Goal: Task Accomplishment & Management: Manage account settings

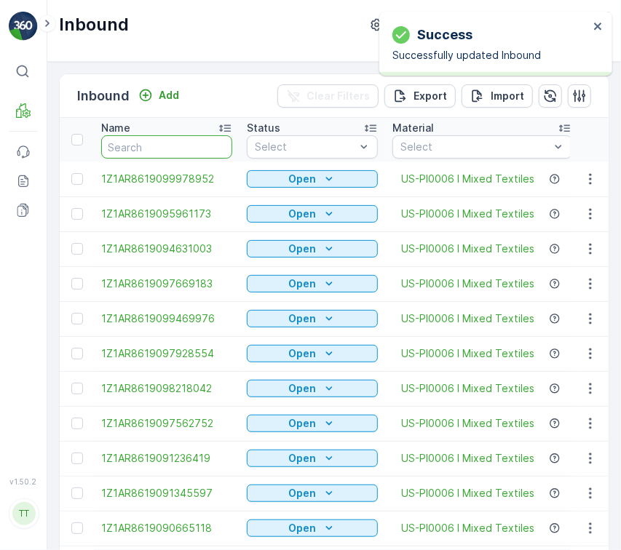
click at [169, 149] on input "text" at bounding box center [166, 146] width 131 height 23
paste input "1ZB799H29018203913"
type input "1ZB799H29018203913"
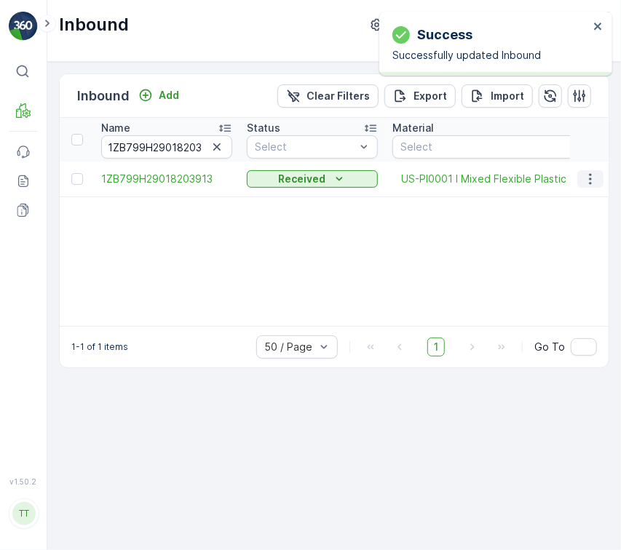
click at [591, 183] on icon "button" at bounding box center [590, 178] width 2 height 11
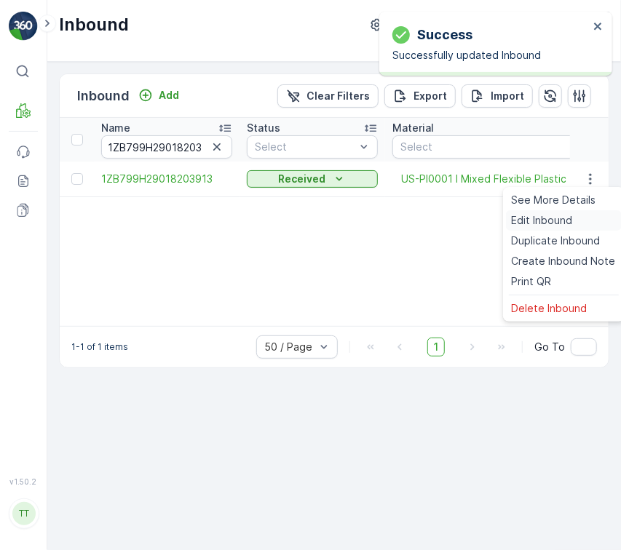
click at [576, 215] on div "Edit Inbound" at bounding box center [564, 220] width 116 height 20
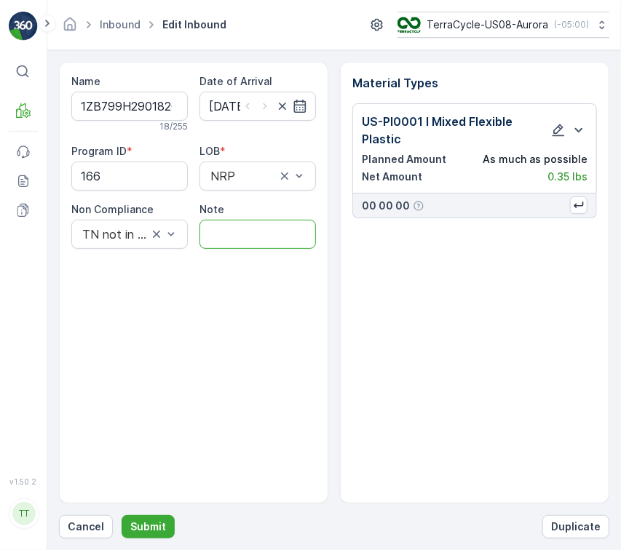
click at [242, 236] on input "Note" at bounding box center [257, 234] width 116 height 29
paste input "Solved. I didn't upload the file on time (tc.com) GV May 16, 2025"
type input "Solved. I didn't upload the file on time (tc.com) GV May 16, 2025"
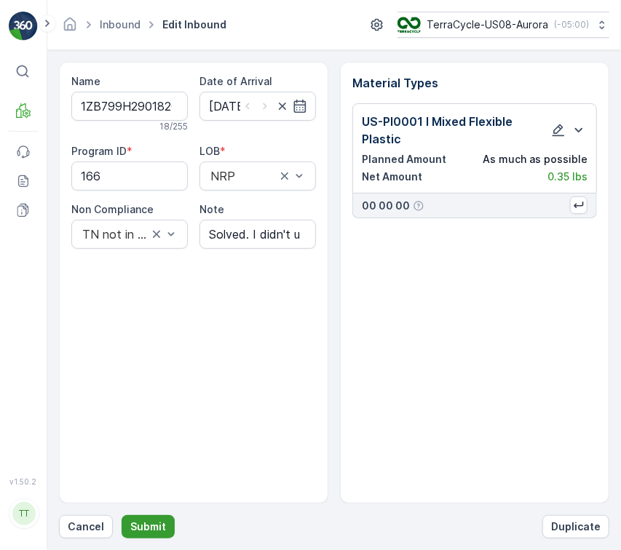
click at [151, 522] on p "Submit" at bounding box center [148, 527] width 36 height 15
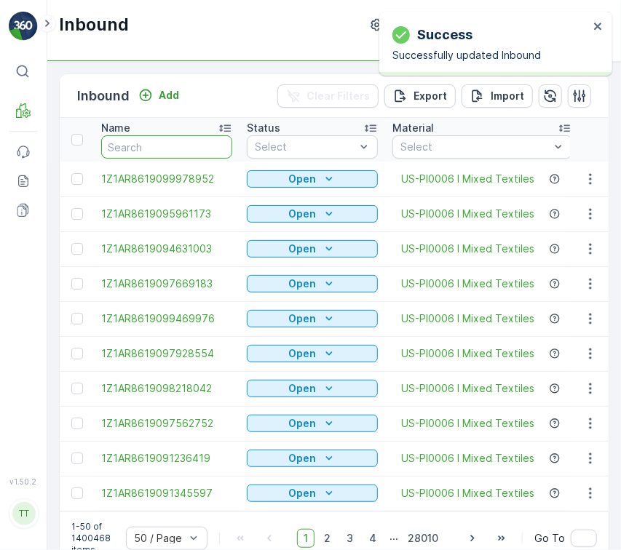
click at [204, 152] on input "text" at bounding box center [166, 146] width 131 height 23
paste input "1ZB799H29033735669"
type input "1ZB799H29033735669"
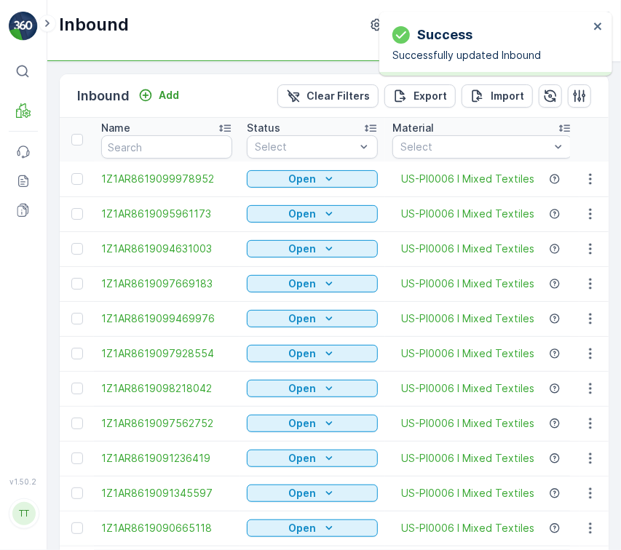
type input "1ZB799H29033735669"
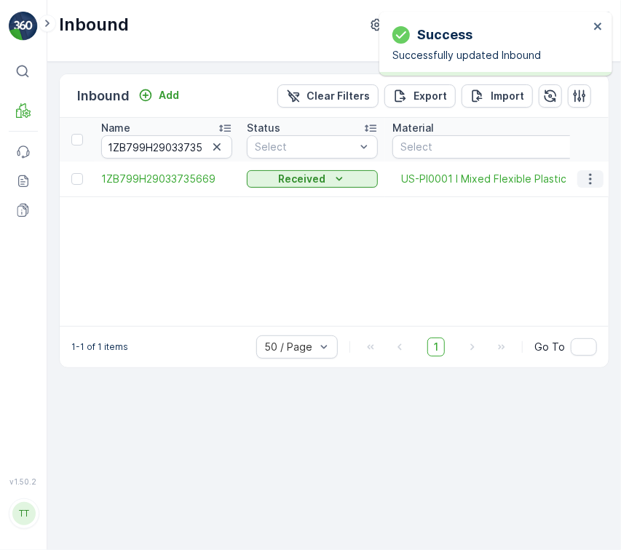
click at [586, 178] on icon "button" at bounding box center [590, 179] width 15 height 15
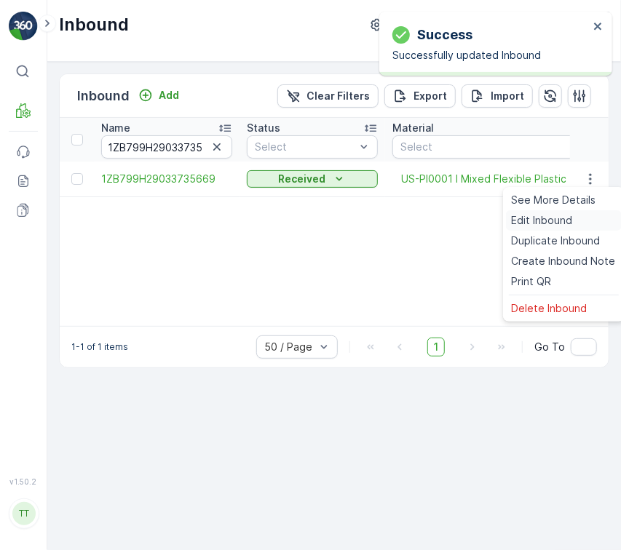
click at [579, 221] on div "Edit Inbound" at bounding box center [564, 220] width 116 height 20
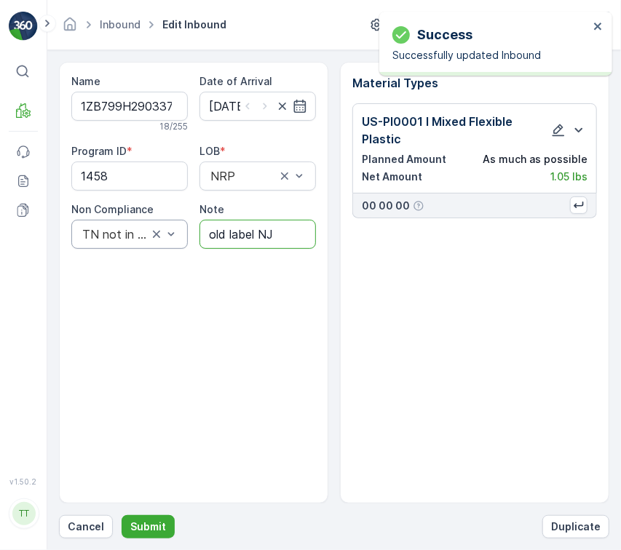
drag, startPoint x: 287, startPoint y: 242, endPoint x: 121, endPoint y: 220, distance: 168.2
click at [121, 220] on div "Program ID * 1458 LOB * NRP Non Compliance TN not in Evreka Note old label NJ" at bounding box center [193, 196] width 245 height 105
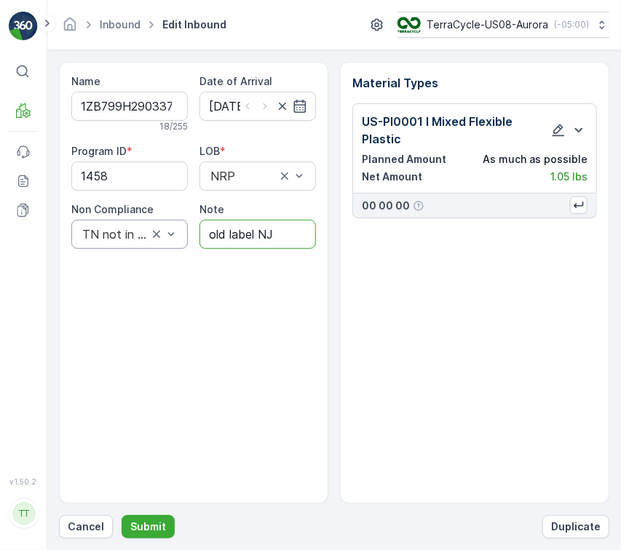
paste input "Solved. I didn't upload the file on time (tc.com) GV May 16, 2025"
type input "Solved. I didn't upload the file on time (tc.com) GV May 16, 2025"
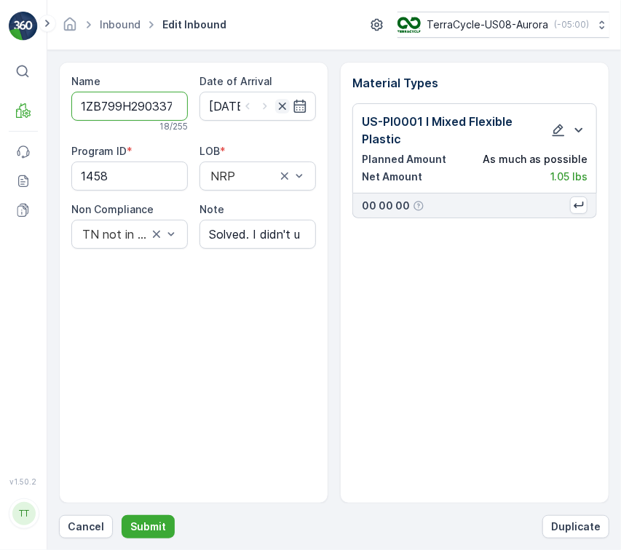
scroll to position [0, 38]
drag, startPoint x: 150, startPoint y: 100, endPoint x: 281, endPoint y: 111, distance: 131.4
click at [281, 111] on div "Name 1ZB799H29033735669 18 / 255 Date of Arrival 14.05.2025 Program ID * 1458 L…" at bounding box center [193, 161] width 245 height 175
drag, startPoint x: 143, startPoint y: 169, endPoint x: 22, endPoint y: 186, distance: 122.8
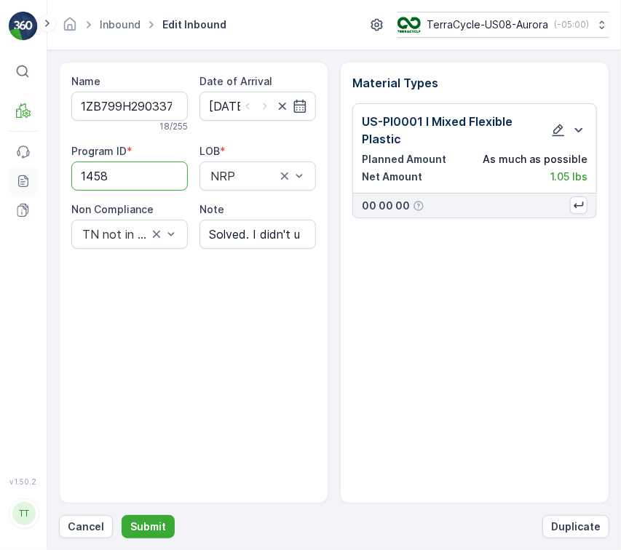
click at [22, 186] on div "⌘B MRF Events Reports Documents v 1.50.2 TT TC.GLOBAL clemence.vasseur@terracyc…" at bounding box center [310, 275] width 621 height 550
paste ID "999"
type ID "999"
click at [122, 515] on button "Submit" at bounding box center [148, 526] width 53 height 23
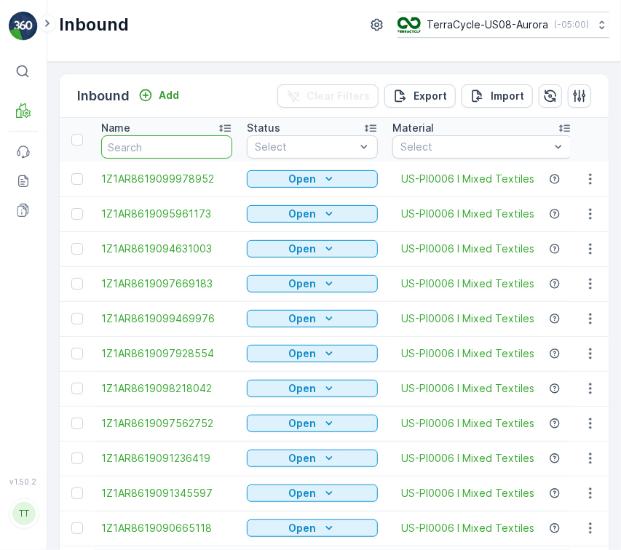
click at [167, 147] on input "text" at bounding box center [166, 146] width 131 height 23
paste input "1ZB799H29037325836"
type input "1ZB799H29037325836"
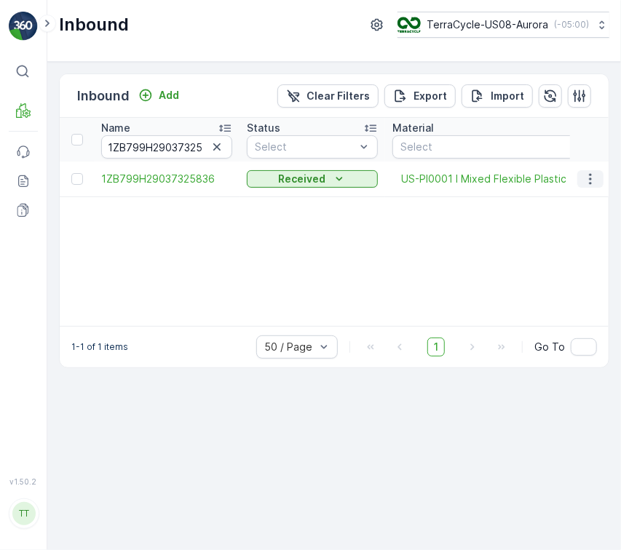
click at [592, 182] on icon "button" at bounding box center [590, 179] width 15 height 15
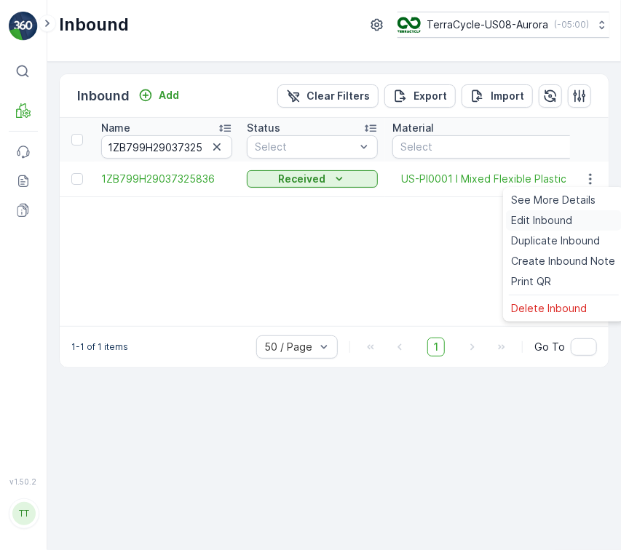
click at [581, 224] on div "Edit Inbound" at bounding box center [564, 220] width 116 height 20
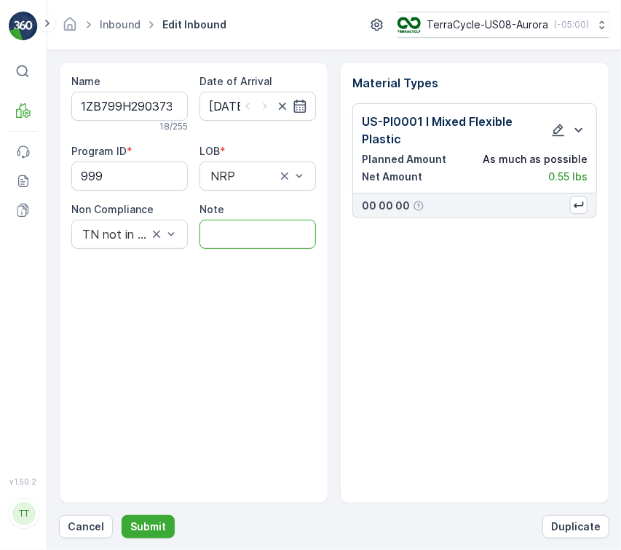
click at [229, 231] on input "Note" at bounding box center [257, 234] width 116 height 29
paste input "Solved. I didn't upload the file on time (tc.com) GV May 16, 2025"
type input "Solved. I didn't upload the file on time (tc.com) GV May 16, 2025"
click at [138, 525] on p "Submit" at bounding box center [148, 527] width 36 height 15
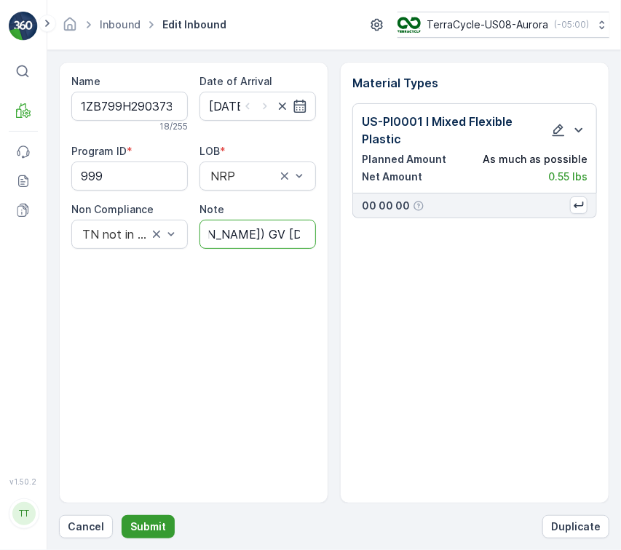
scroll to position [0, 0]
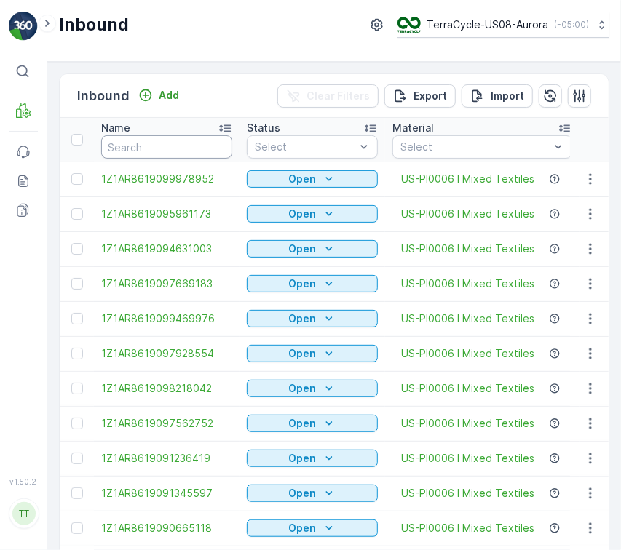
click at [158, 150] on input "text" at bounding box center [166, 146] width 131 height 23
paste input "1ZB799H29000694659"
type input "1ZB799H29000694659"
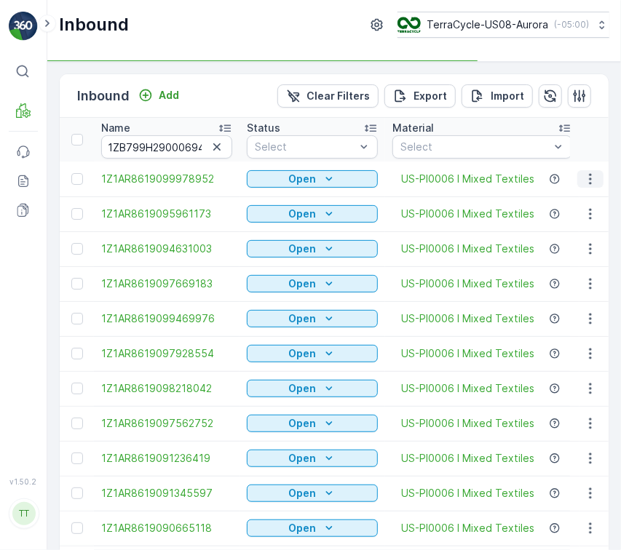
click at [584, 180] on icon "button" at bounding box center [590, 179] width 15 height 15
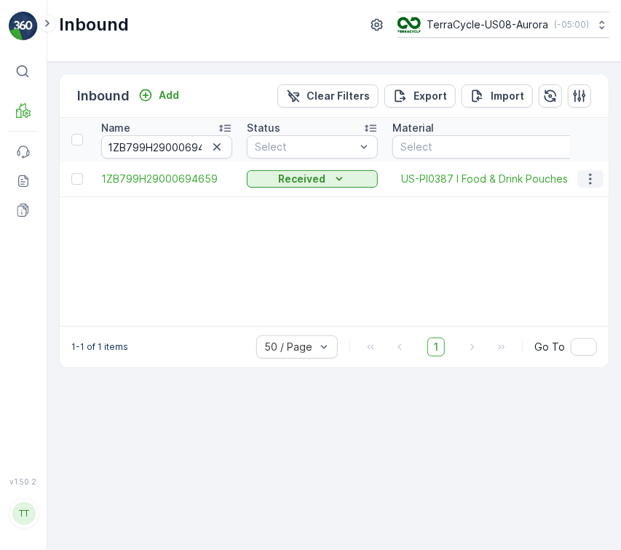
click at [583, 182] on icon "button" at bounding box center [590, 179] width 15 height 15
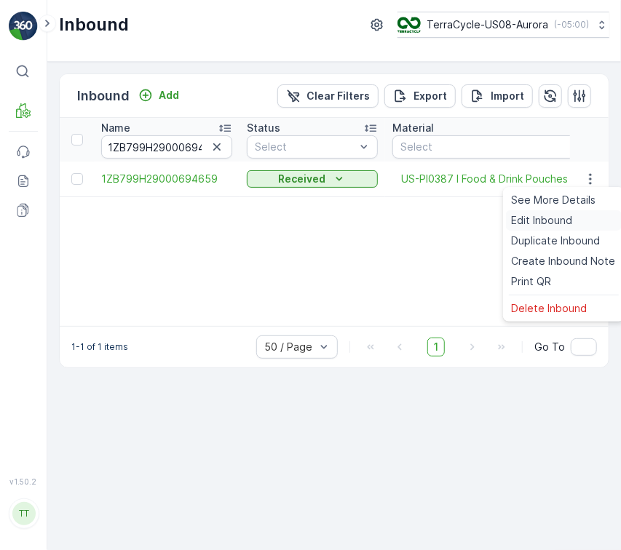
click at [587, 216] on div "Edit Inbound" at bounding box center [564, 220] width 116 height 20
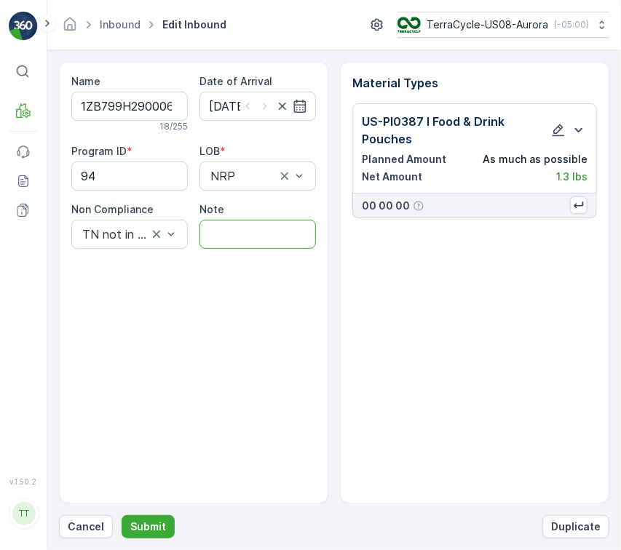
click at [277, 223] on input "Note" at bounding box center [257, 234] width 116 height 29
paste input "Solved. I didn't upload the file on time (tc.com) GV May 16, 2025"
type input "Solved. I didn't upload the file on time (tc.com) GV May 16, 2025"
click at [122, 515] on button "Submit" at bounding box center [148, 526] width 53 height 23
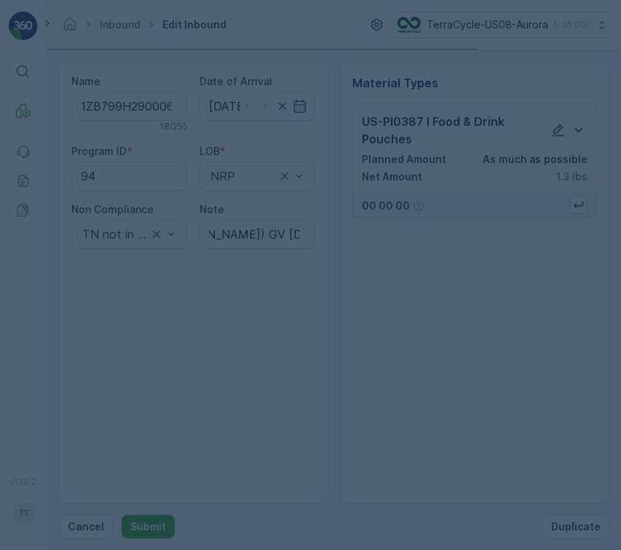
scroll to position [0, 0]
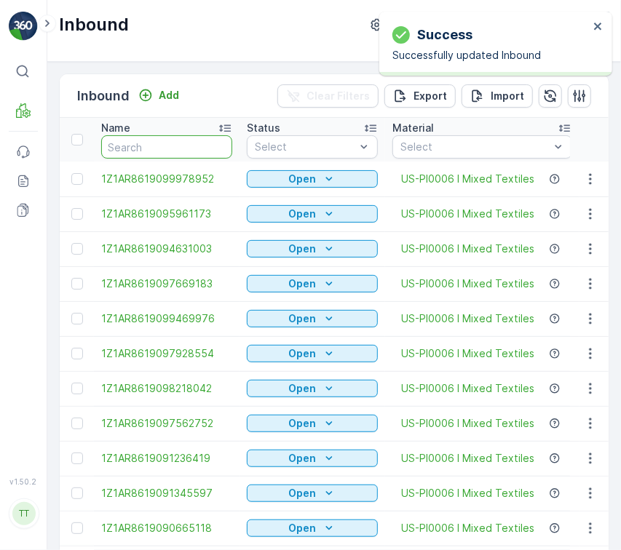
click at [159, 152] on input "text" at bounding box center [166, 146] width 131 height 23
paste input "1ZB799H29035680545"
type input "1ZB799H29035680545"
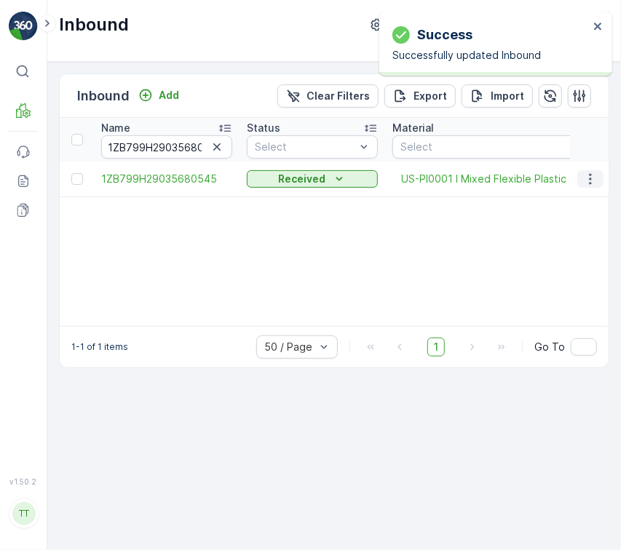
click at [594, 180] on icon "button" at bounding box center [590, 179] width 15 height 15
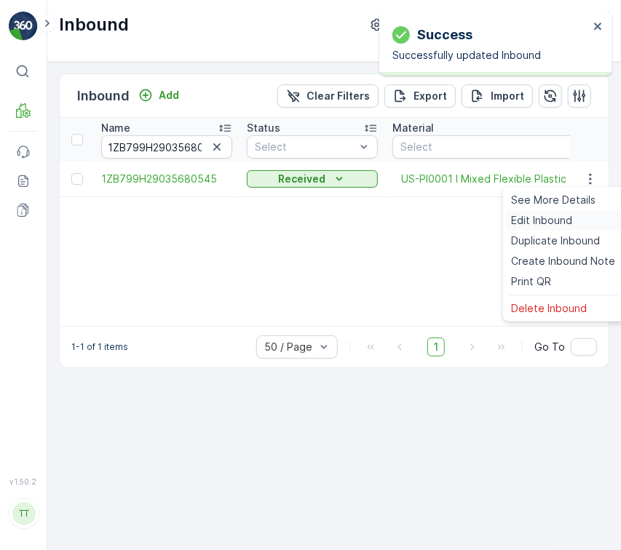
click at [581, 222] on div "Edit Inbound" at bounding box center [564, 220] width 116 height 20
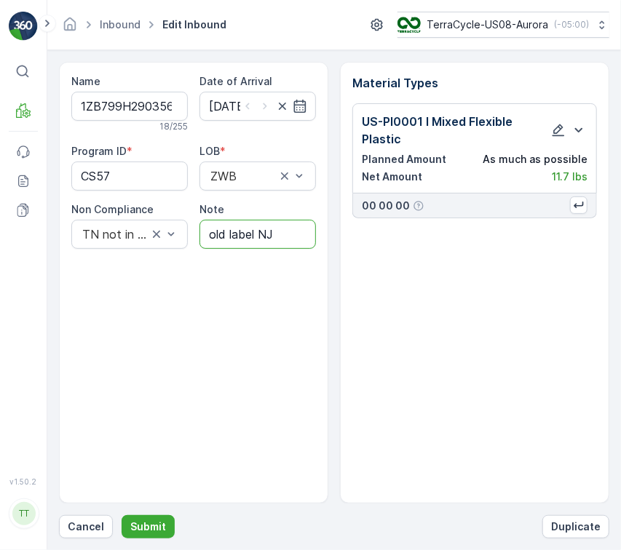
drag, startPoint x: 247, startPoint y: 227, endPoint x: 82, endPoint y: 207, distance: 166.4
click at [82, 207] on div "Program ID * CS57 LOB * ZWB Non Compliance TN not in Evreka Note old label NJ" at bounding box center [193, 196] width 245 height 105
paste input "Solved. I didn't upload the file on time (tc.com) GV May 16, 2025"
type input "Solved. I didn't upload the file on time (tc.com) GV May 16, 2025"
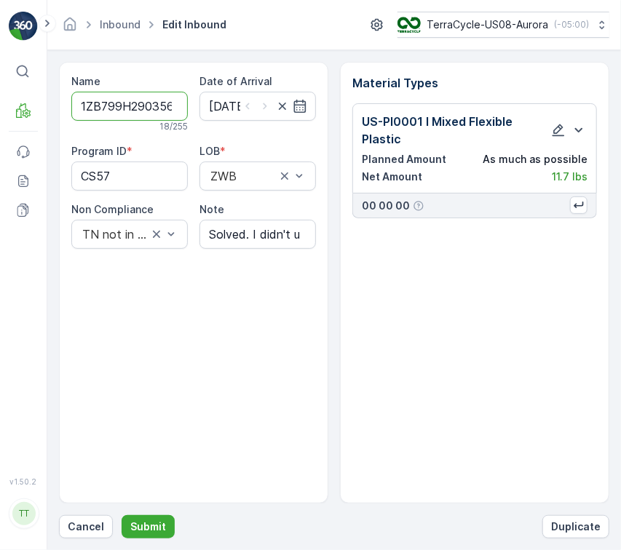
scroll to position [0, 38]
drag, startPoint x: 119, startPoint y: 101, endPoint x: 366, endPoint y: 130, distance: 248.3
click at [366, 130] on div "Name 1ZB799H29035680545 18 / 255 Date of Arrival 14.05.2025 Program ID * CS57 L…" at bounding box center [334, 283] width 550 height 442
drag, startPoint x: 163, startPoint y: 170, endPoint x: 55, endPoint y: 164, distance: 108.6
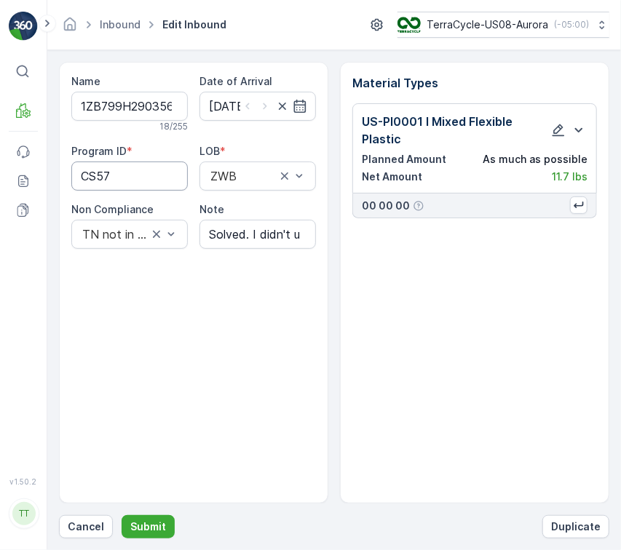
click at [55, 164] on form "Name 1ZB799H29035680545 18 / 255 Date of Arrival 14.05.2025 Program ID * CS57 L…" at bounding box center [333, 300] width 573 height 500
paste ID "2214"
type ID "2214"
click at [239, 194] on div "Program ID * 2214 LOB * ZWB Non Compliance TN not in Evreka Note Solved. I didn…" at bounding box center [193, 196] width 245 height 105
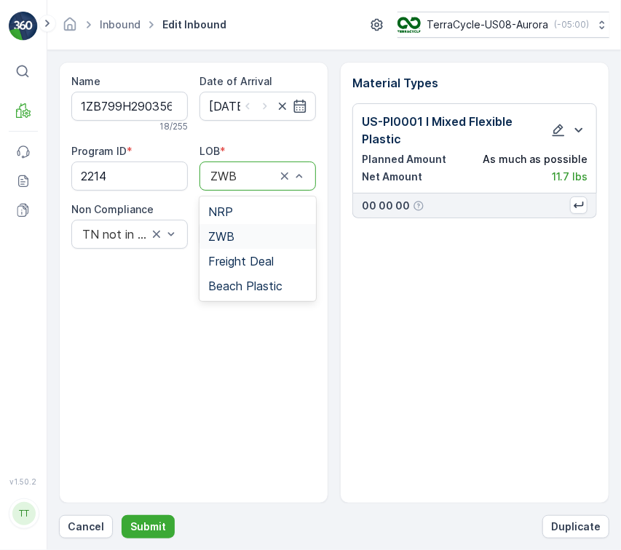
click at [243, 184] on div "ZWB" at bounding box center [257, 176] width 116 height 29
click at [233, 207] on div "NRP" at bounding box center [257, 211] width 99 height 13
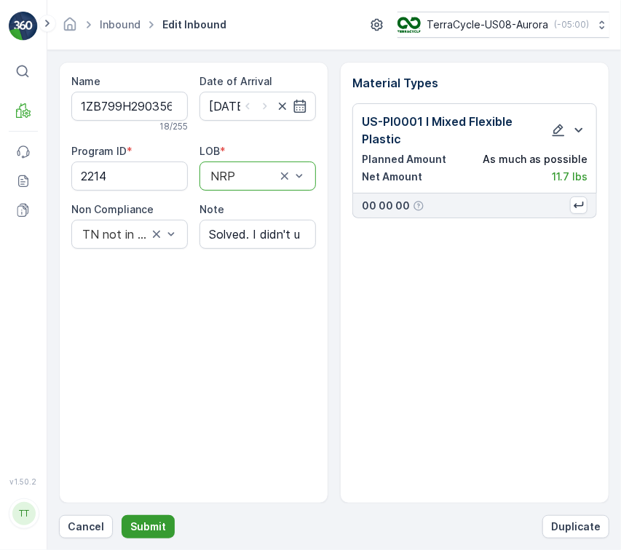
click at [158, 523] on p "Submit" at bounding box center [148, 527] width 36 height 15
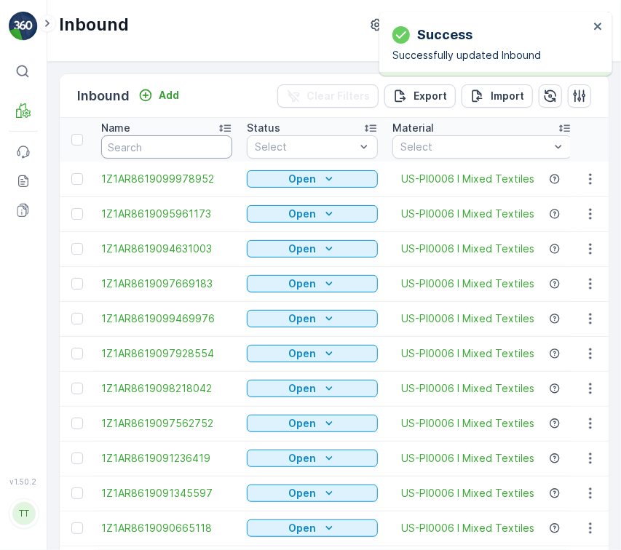
click at [157, 142] on input "text" at bounding box center [166, 146] width 131 height 23
paste input "1ZB799H29027696320"
type input "1ZB799H29027696320"
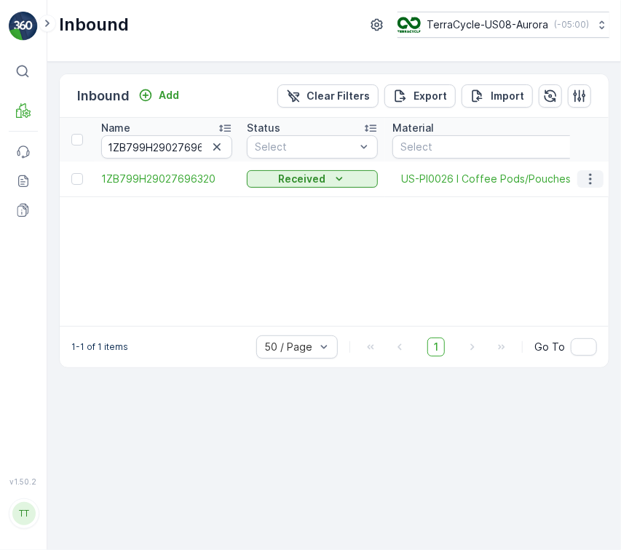
click at [593, 172] on icon "button" at bounding box center [590, 179] width 15 height 15
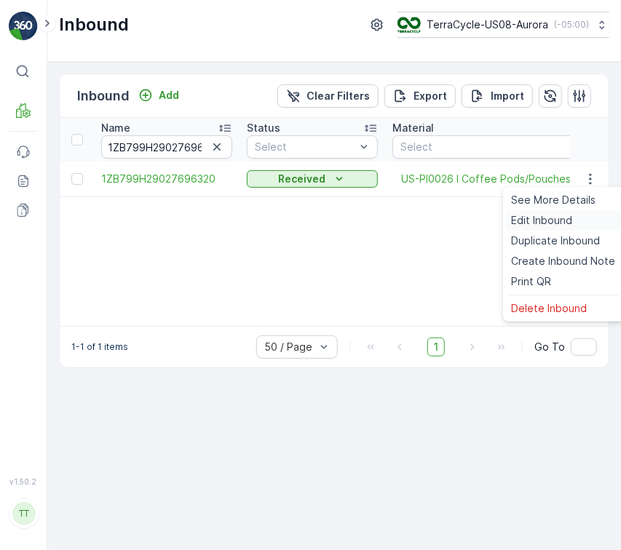
click at [560, 225] on span "Edit Inbound" at bounding box center [542, 220] width 61 height 15
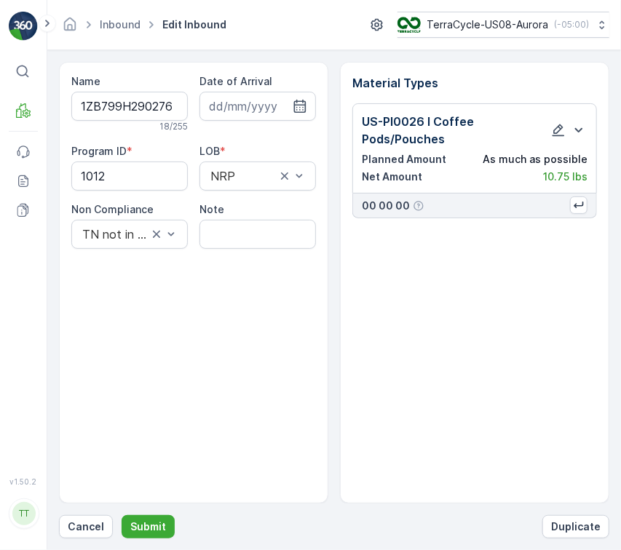
type input "15.05.2025"
click at [263, 242] on input "Note" at bounding box center [257, 234] width 116 height 29
paste input "Solved. I didn't upload the file on time (tc.com) GV May 16, 2025"
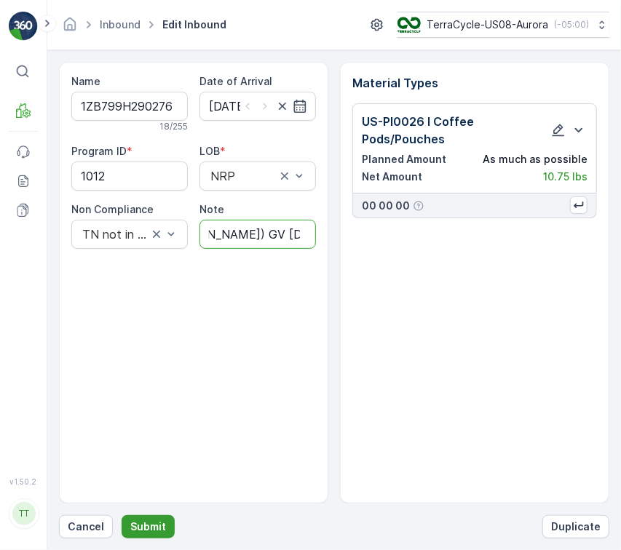
type input "Solved. I didn't upload the file on time (tc.com) GV May 16, 2025"
click at [149, 525] on p "Submit" at bounding box center [148, 527] width 36 height 15
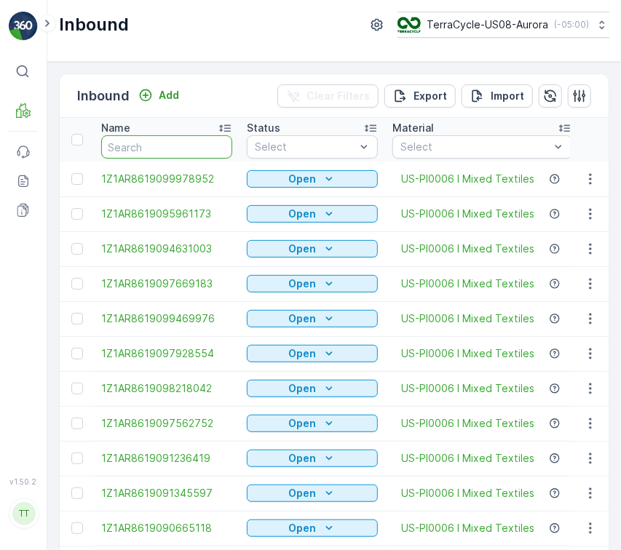
click at [178, 153] on input "text" at bounding box center [166, 146] width 131 height 23
paste input "1ZB799H29001917335"
type input "1ZB799H29001917335"
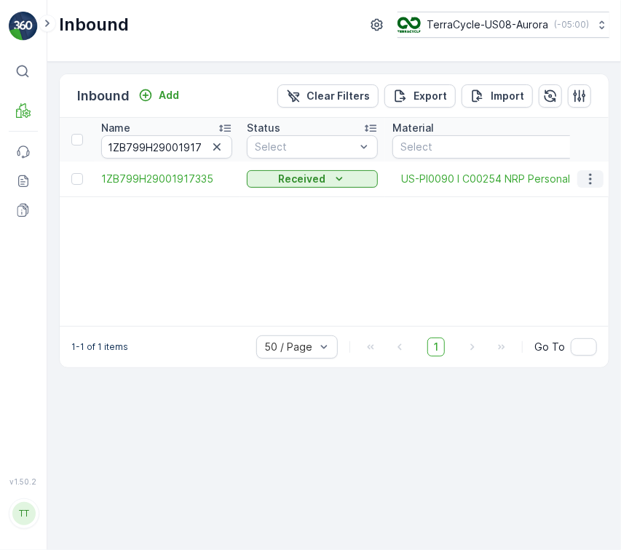
click at [592, 180] on icon "button" at bounding box center [590, 179] width 15 height 15
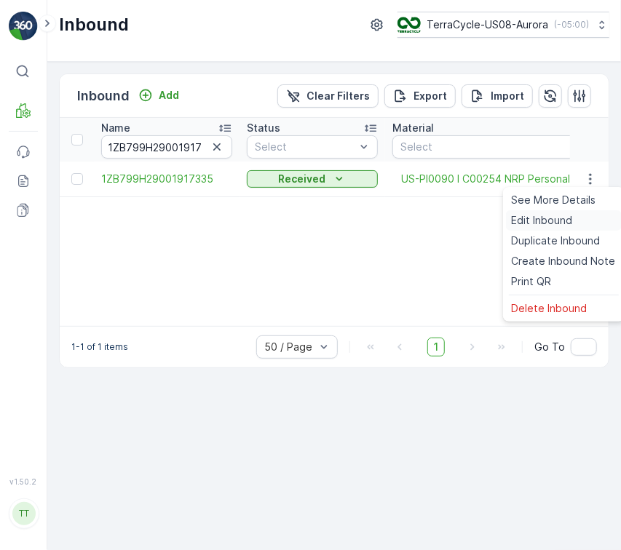
click at [572, 229] on div "Edit Inbound" at bounding box center [564, 220] width 116 height 20
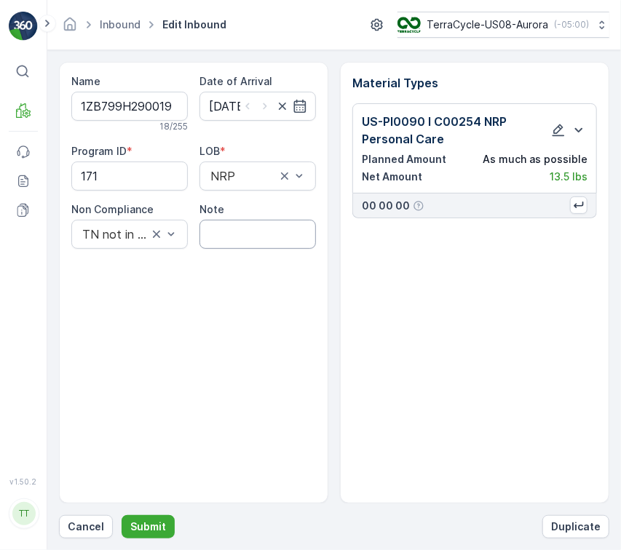
click at [282, 231] on input "Note" at bounding box center [257, 234] width 116 height 29
paste input "Solved. I didn't upload the file on time (tc.com) GV May 16, 2025"
type input "Solved. I didn't upload the file on time (tc.com) GV May 16, 2025"
click at [122, 515] on button "Submit" at bounding box center [148, 526] width 53 height 23
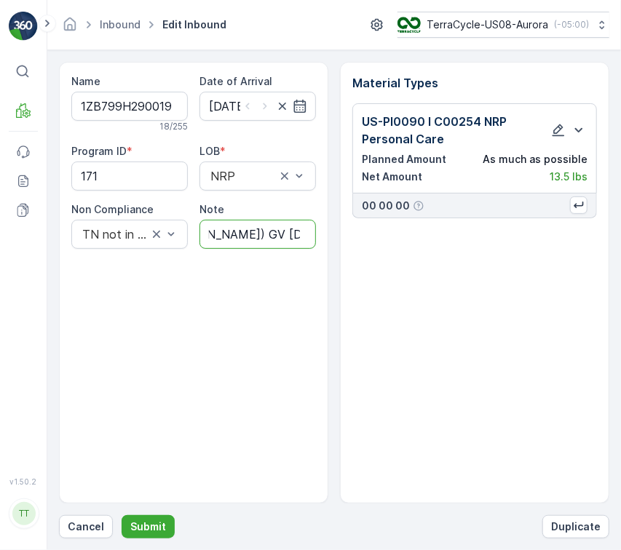
scroll to position [0, 0]
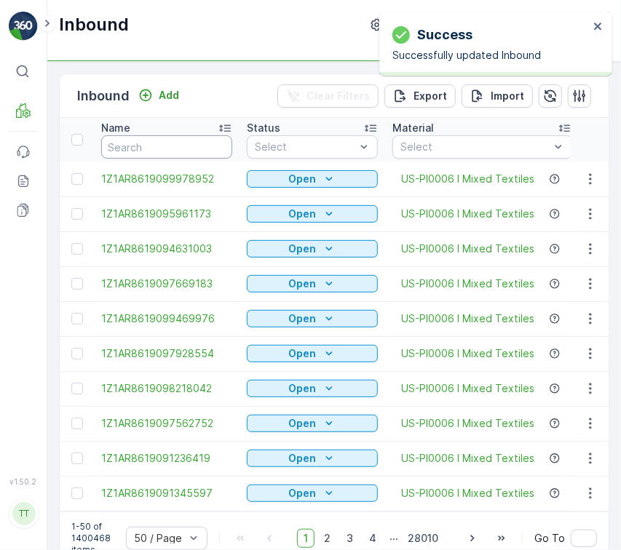
click at [158, 146] on input "text" at bounding box center [166, 146] width 131 height 23
paste input "1ZB799H29007270399"
type input "1ZB799H29007270399"
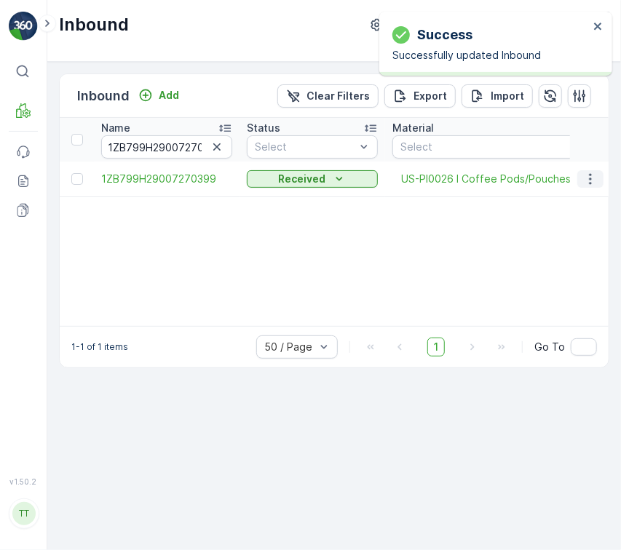
click at [584, 181] on icon "button" at bounding box center [590, 179] width 15 height 15
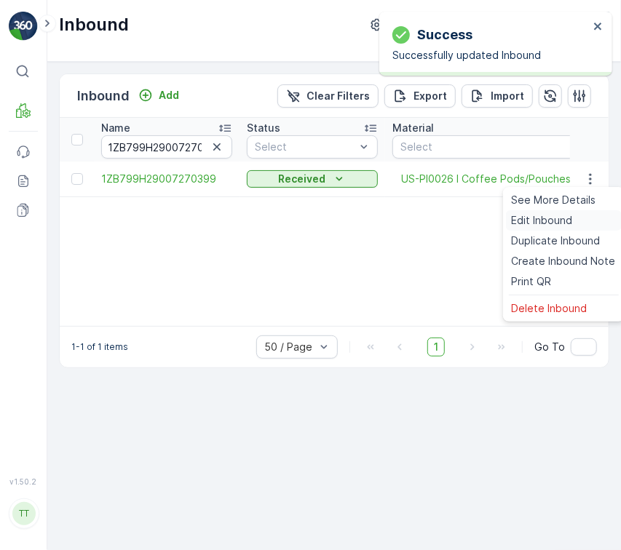
click at [575, 220] on div "Edit Inbound" at bounding box center [564, 220] width 116 height 20
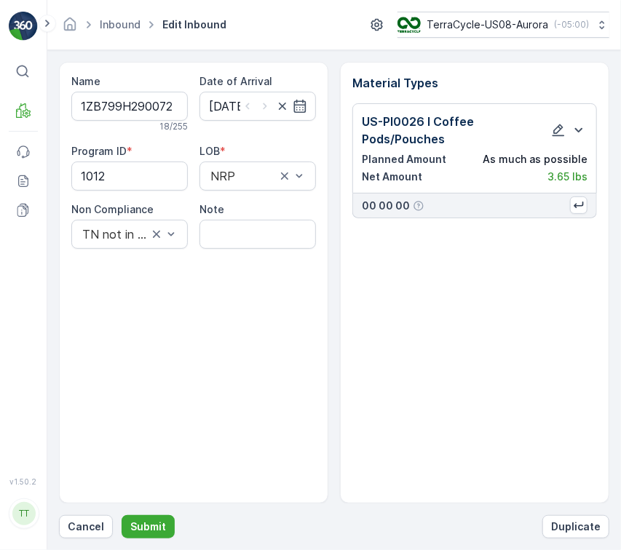
click at [235, 226] on input "Note" at bounding box center [257, 234] width 116 height 29
paste input "Solved. I didn't upload the file on time (tc.com) GV May 16, 2025"
type input "Solved. I didn't upload the file on time (tc.com) GV May 16, 2025"
click at [122, 515] on button "Submit" at bounding box center [148, 526] width 53 height 23
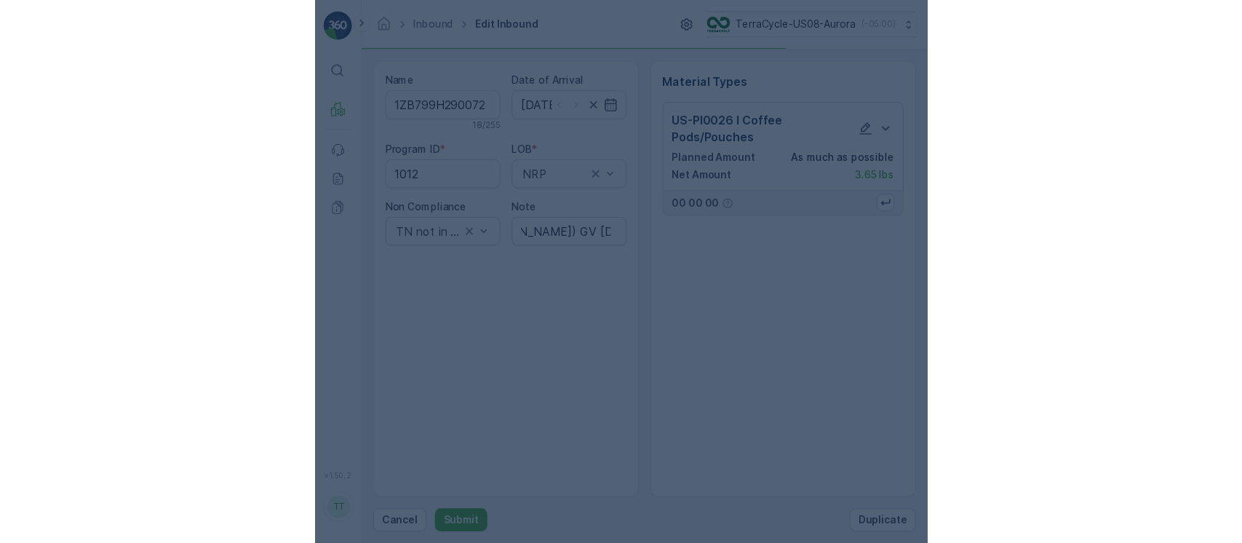
scroll to position [0, 0]
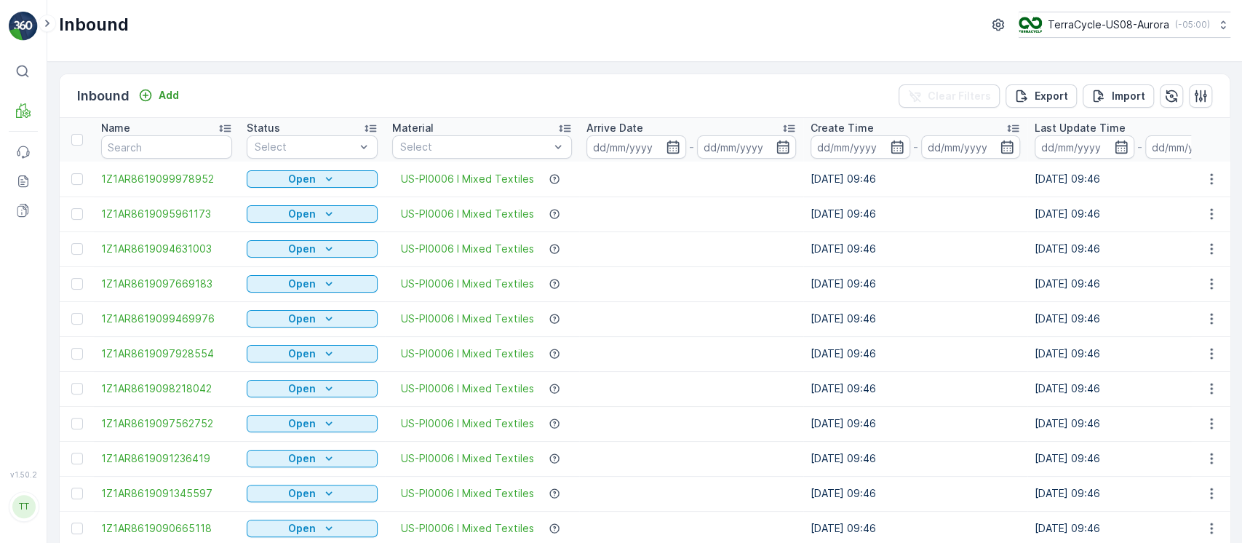
click at [305, 159] on th "Status Select" at bounding box center [312, 140] width 146 height 44
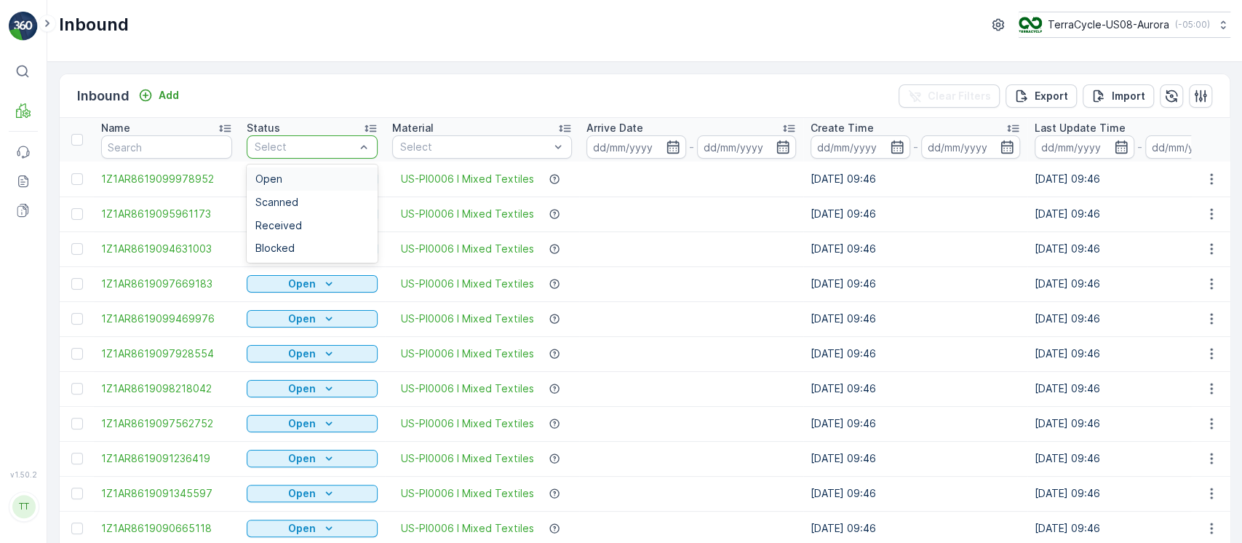
click at [319, 174] on div "Open" at bounding box center [312, 179] width 114 height 12
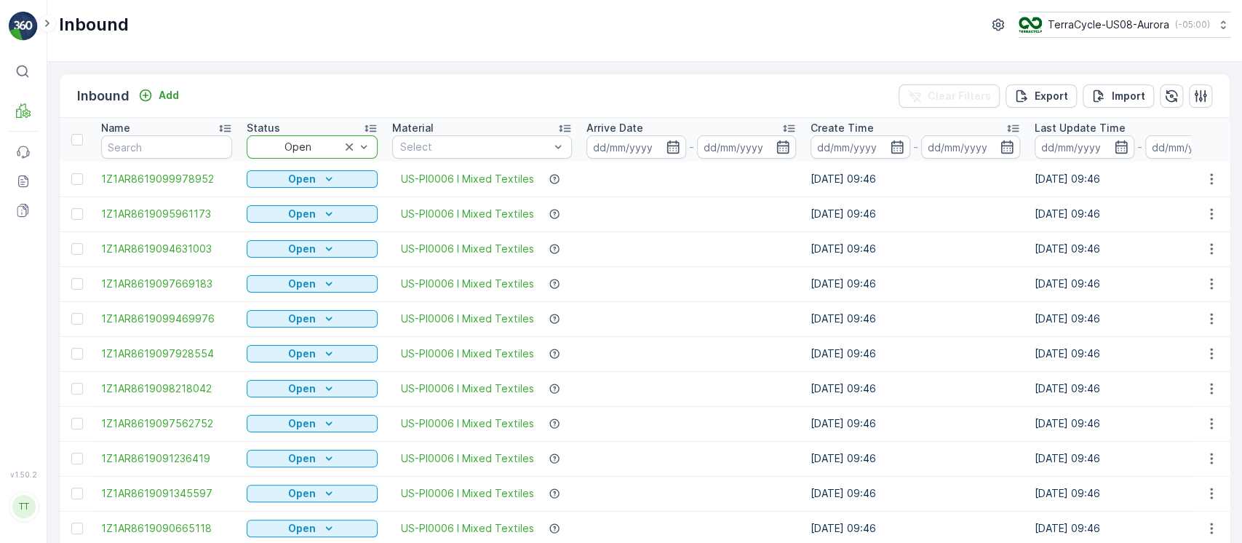
click at [620, 237] on td at bounding box center [691, 248] width 224 height 35
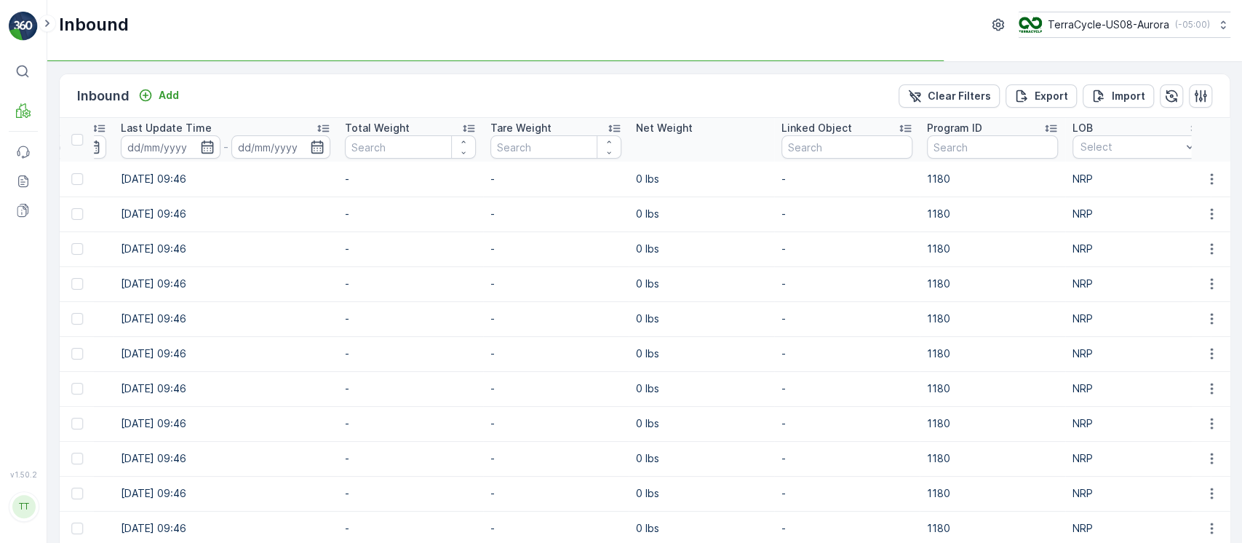
scroll to position [0, 1225]
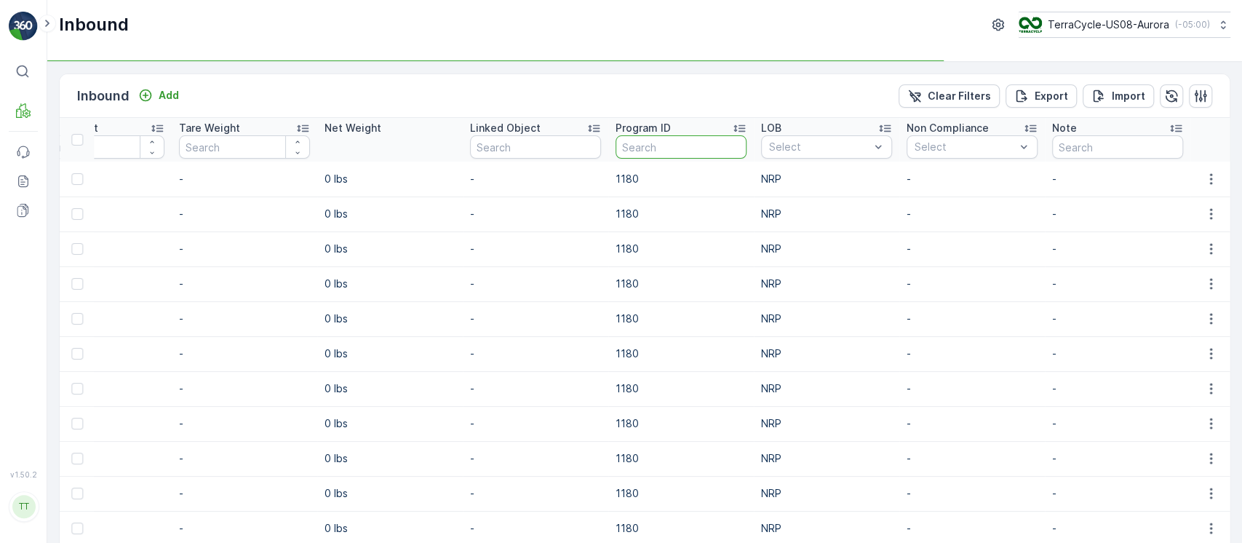
paste input "1908"
click at [620, 151] on input "text" at bounding box center [681, 146] width 131 height 23
type input "1908"
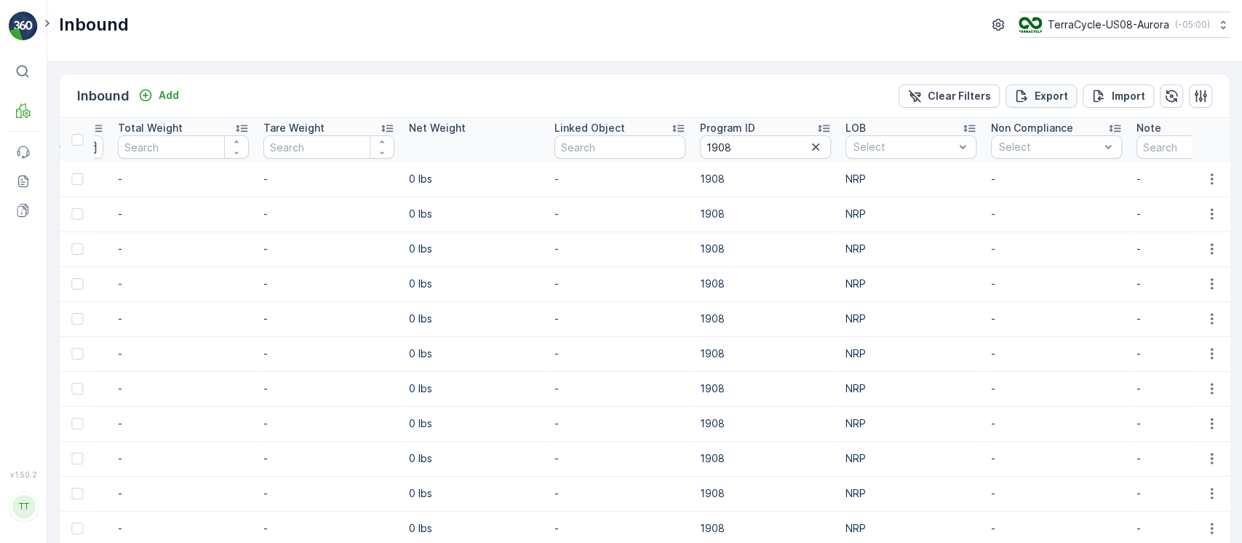
click at [620, 94] on p "Export" at bounding box center [1051, 96] width 33 height 15
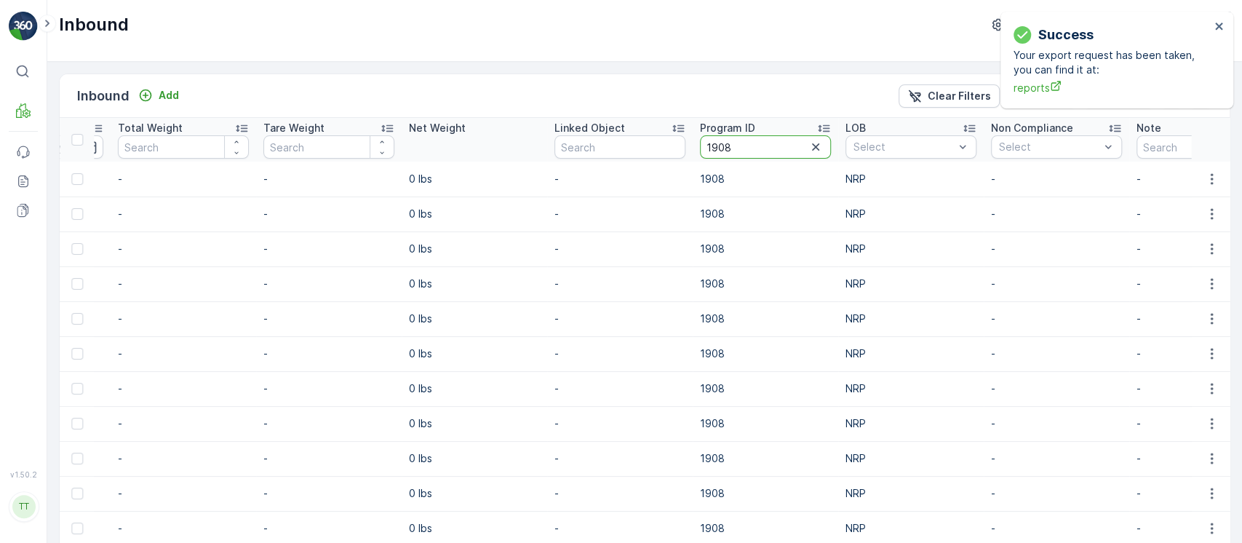
drag, startPoint x: 776, startPoint y: 142, endPoint x: 530, endPoint y: 159, distance: 246.6
click at [530, 159] on tr "Name Status Open Material Select Arrive Date - Create Time - Last Update Time -…" at bounding box center [74, 140] width 2480 height 44
paste input "34"
type input "1934"
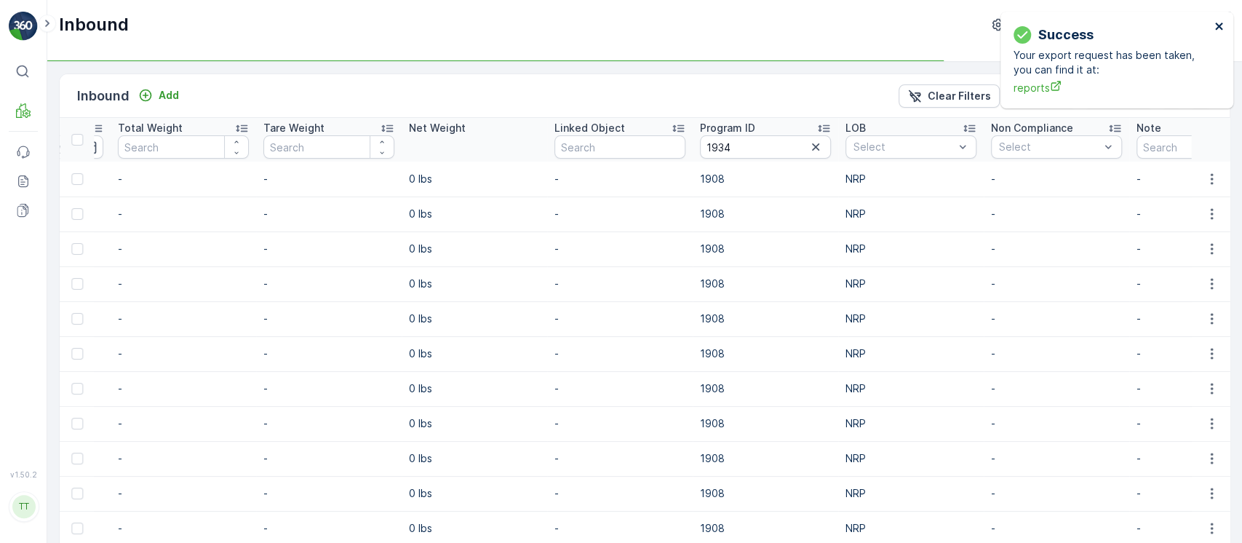
click at [620, 26] on icon "close" at bounding box center [1218, 26] width 7 height 7
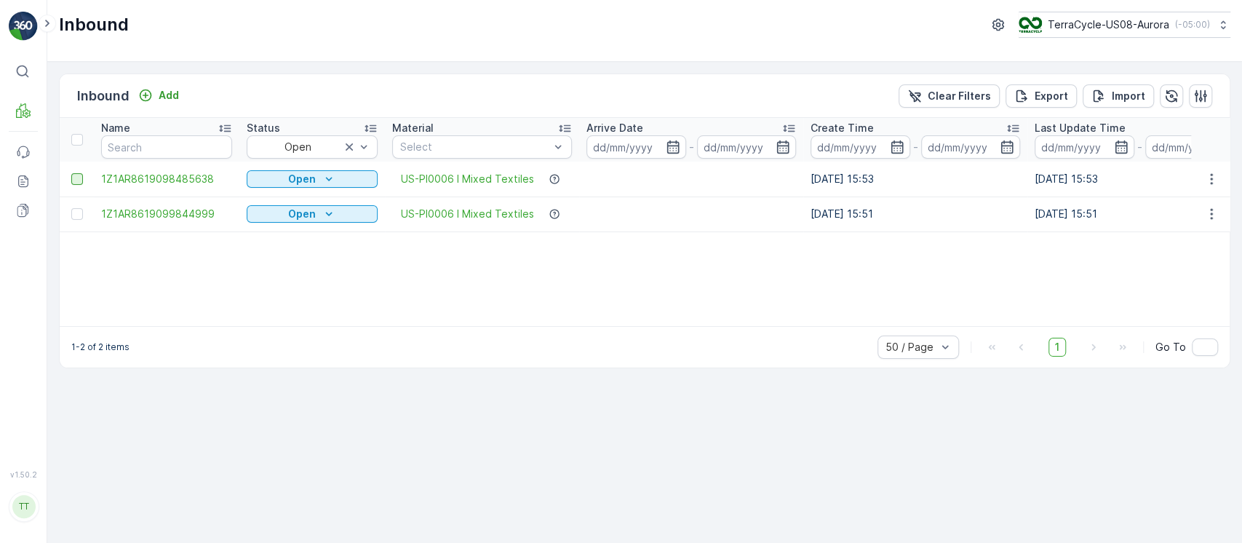
click at [76, 175] on div at bounding box center [77, 179] width 12 height 12
click at [71, 173] on input "checkbox" at bounding box center [71, 173] width 0 height 0
click at [71, 208] on div at bounding box center [77, 214] width 12 height 12
click at [71, 208] on input "checkbox" at bounding box center [71, 208] width 0 height 0
drag, startPoint x: 25, startPoint y: 416, endPoint x: 35, endPoint y: 406, distance: 14.4
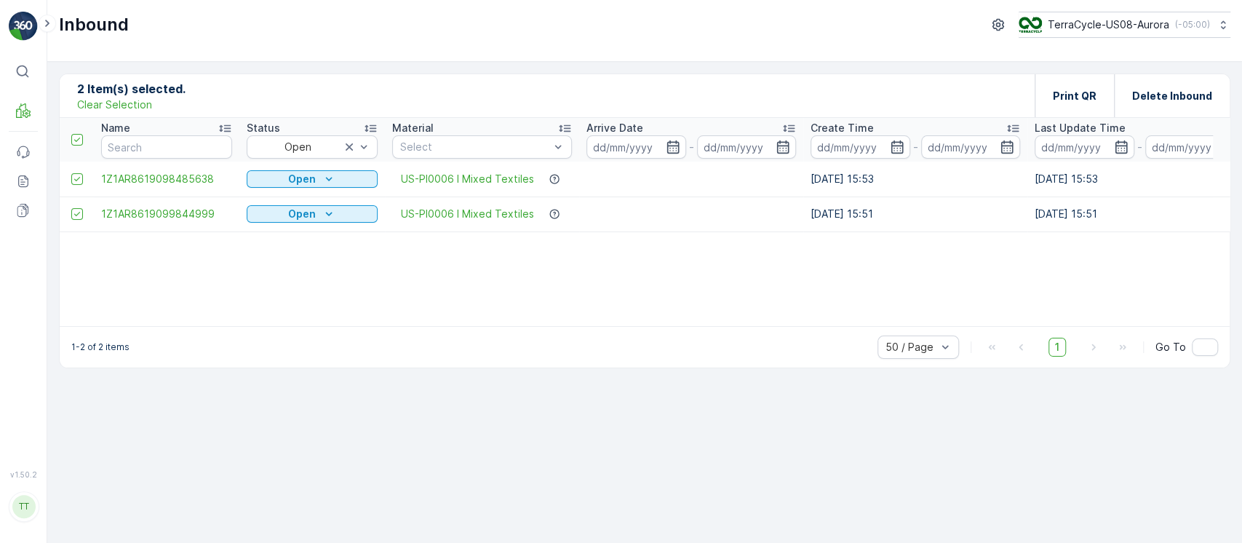
click at [25, 415] on div "⌘B MRF Events Reports Documents" at bounding box center [23, 255] width 29 height 394
drag, startPoint x: 96, startPoint y: 180, endPoint x: 233, endPoint y: 180, distance: 136.8
click at [233, 180] on td "1Z1AR8619098485638" at bounding box center [167, 179] width 146 height 35
copy span "1Z1AR8619098485638"
click at [108, 275] on div "Name Status Open Material Select Arrive Date - Create Time - Last Update Time -…" at bounding box center [645, 222] width 1170 height 208
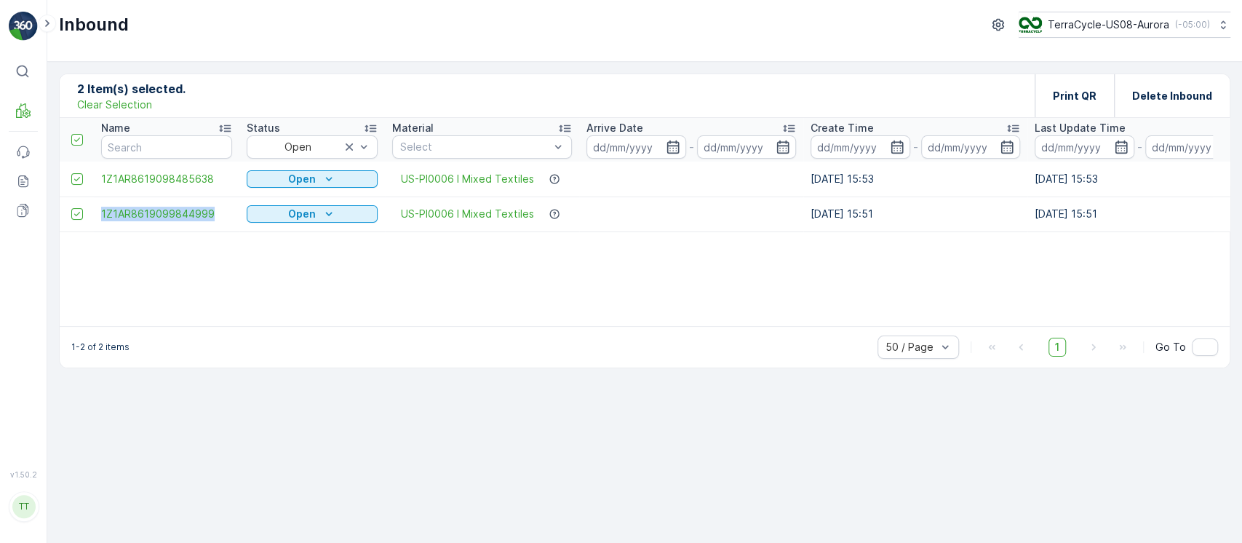
drag, startPoint x: 99, startPoint y: 215, endPoint x: 235, endPoint y: 217, distance: 136.1
click at [235, 217] on td "1Z1AR8619099844999" at bounding box center [167, 213] width 146 height 35
copy span "1Z1AR8619099844999"
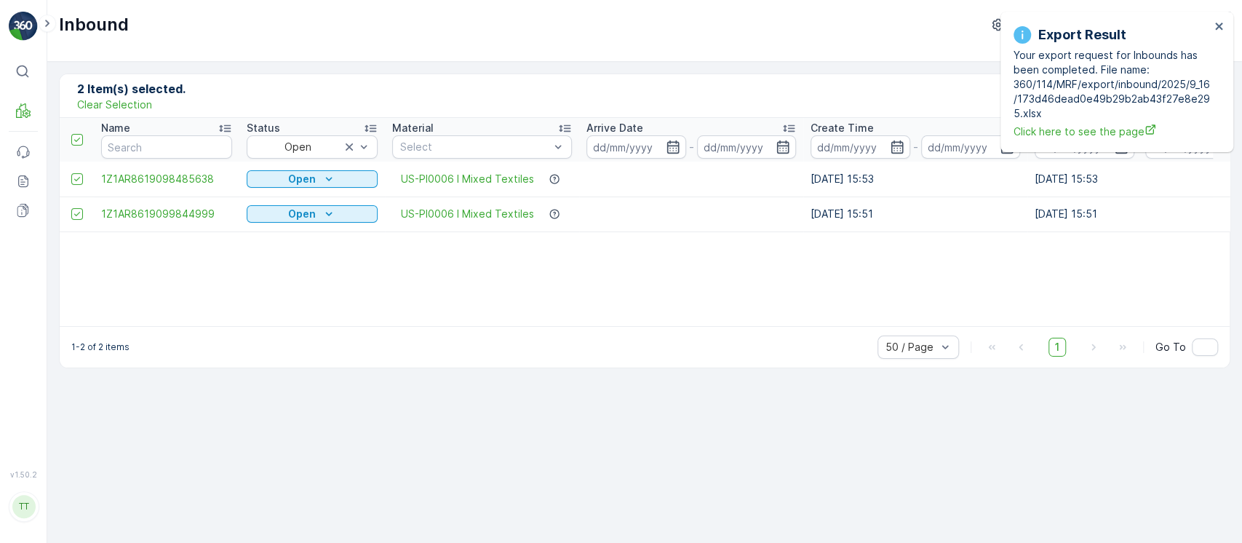
click at [109, 282] on div "Name Status Open Material Select Arrive Date - Create Time - Last Update Time -…" at bounding box center [645, 222] width 1170 height 208
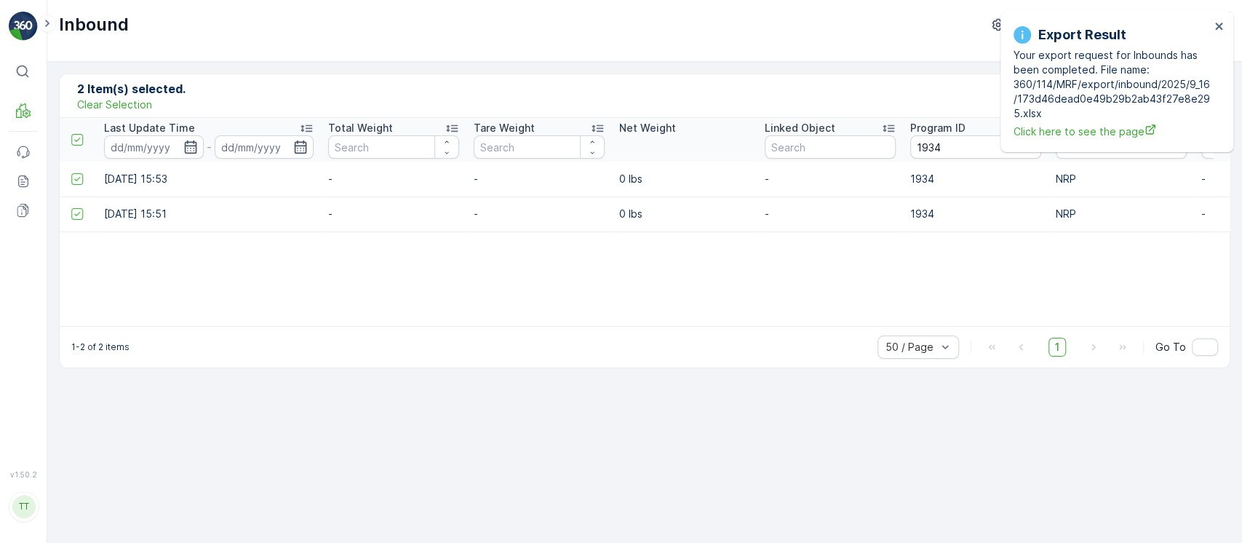
scroll to position [0, 929]
click at [620, 175] on p "1934" at bounding box center [977, 179] width 131 height 15
click at [620, 172] on p "1934" at bounding box center [977, 179] width 131 height 15
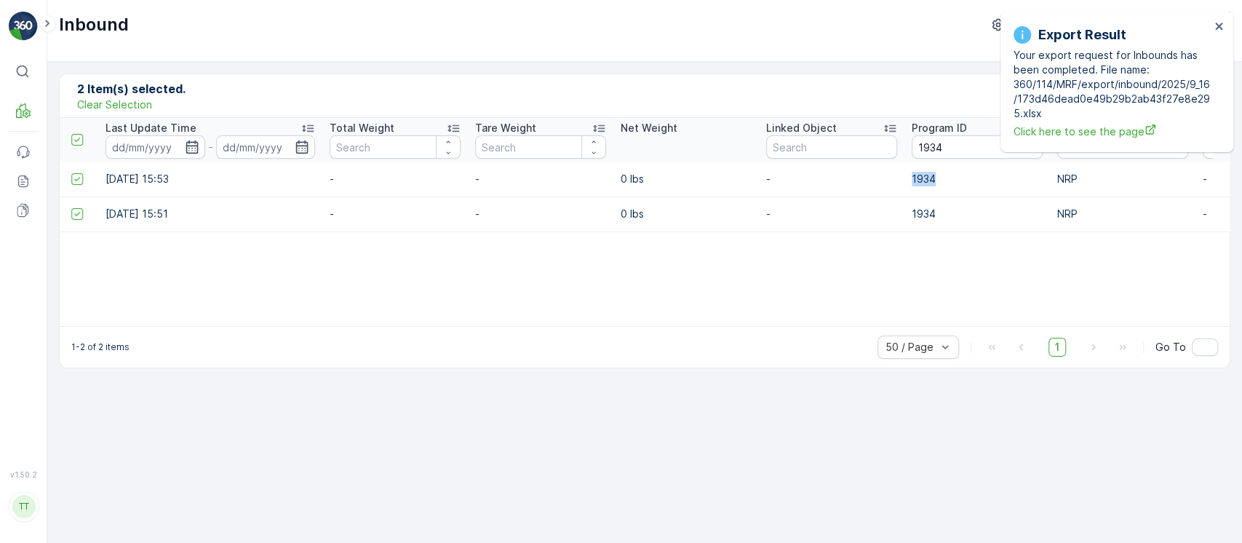
copy p "1934"
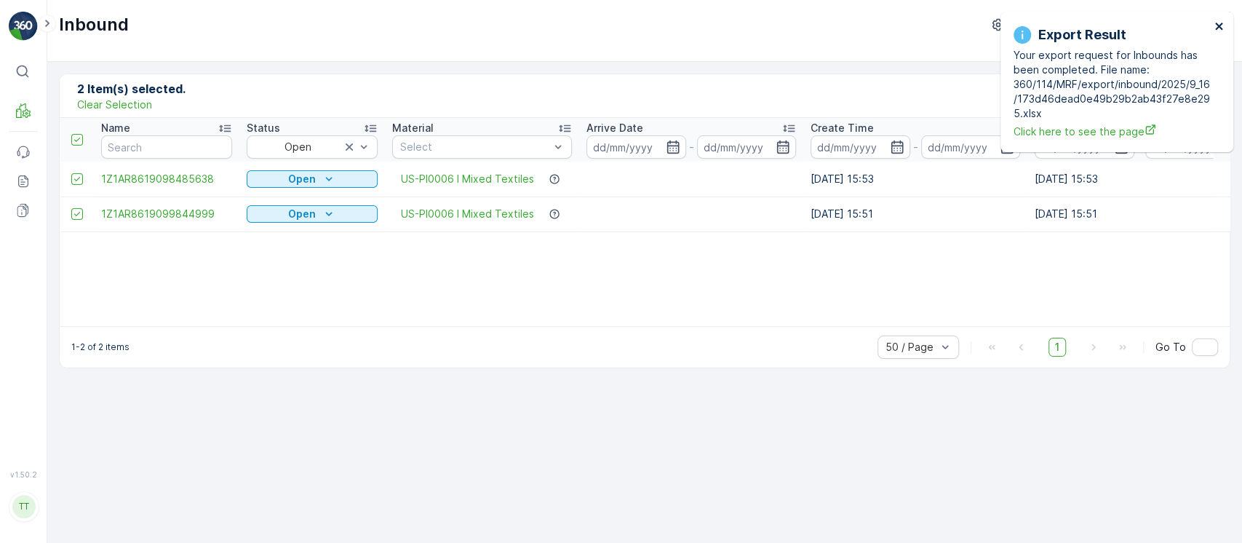
click at [620, 22] on icon "close" at bounding box center [1220, 26] width 10 height 12
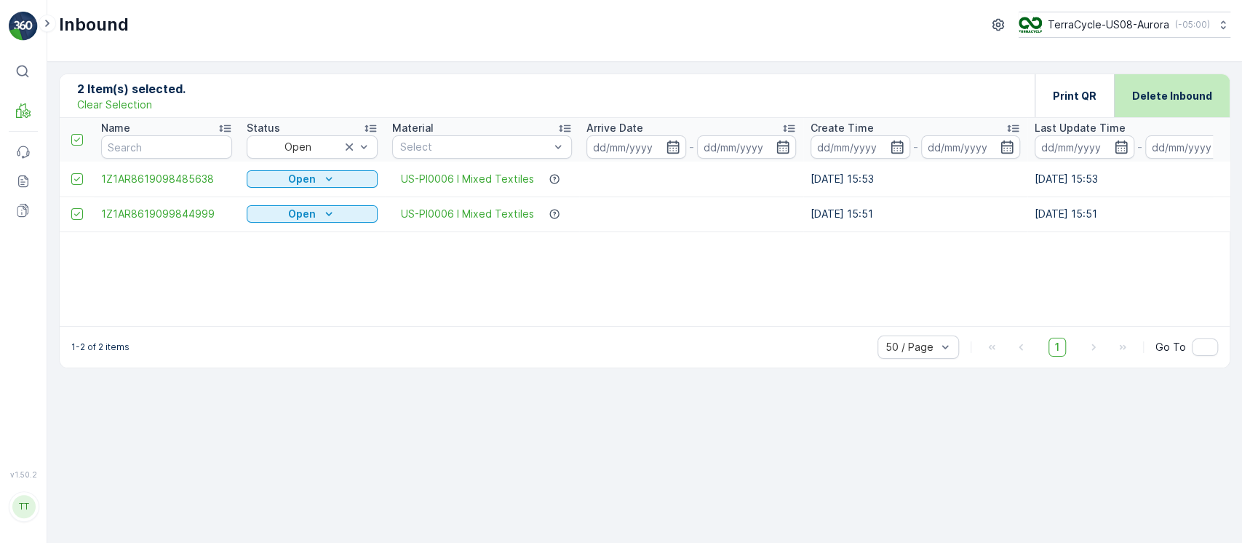
click at [620, 106] on div "Delete Inbound" at bounding box center [1172, 95] width 80 height 43
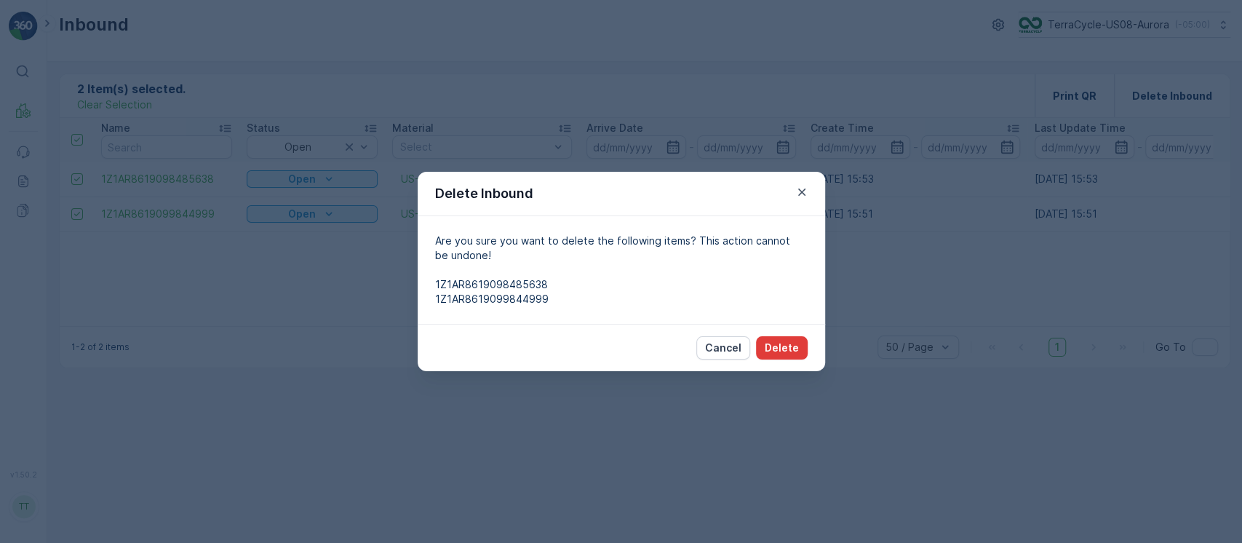
drag, startPoint x: 809, startPoint y: 345, endPoint x: 796, endPoint y: 345, distance: 13.1
click at [620, 345] on div "Cancel Delete" at bounding box center [622, 347] width 408 height 47
click at [620, 345] on p "Delete" at bounding box center [782, 348] width 34 height 15
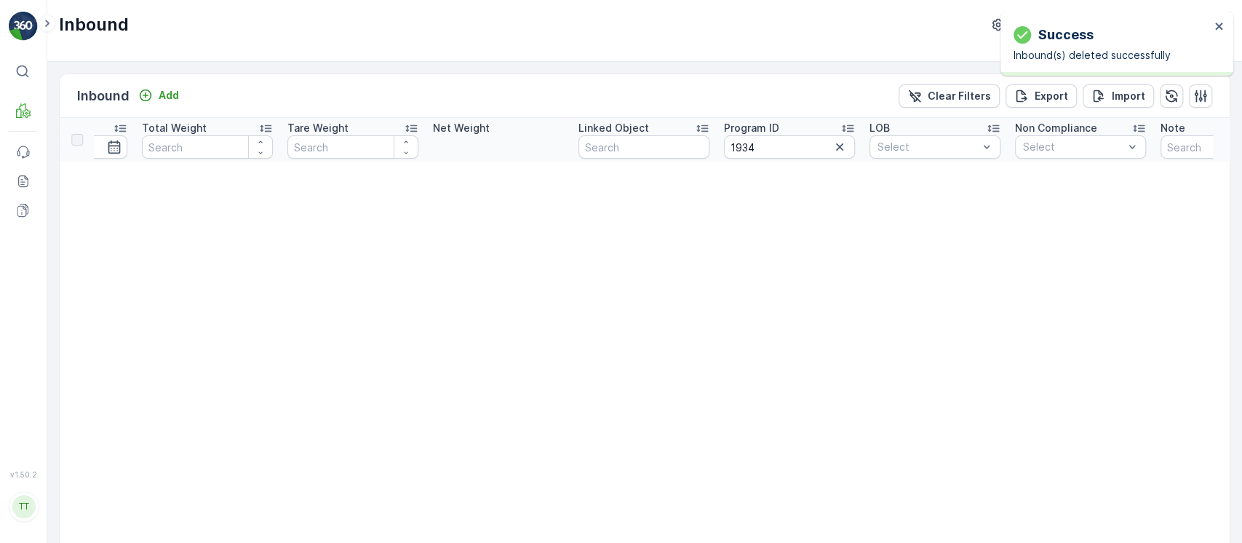
scroll to position [0, 1158]
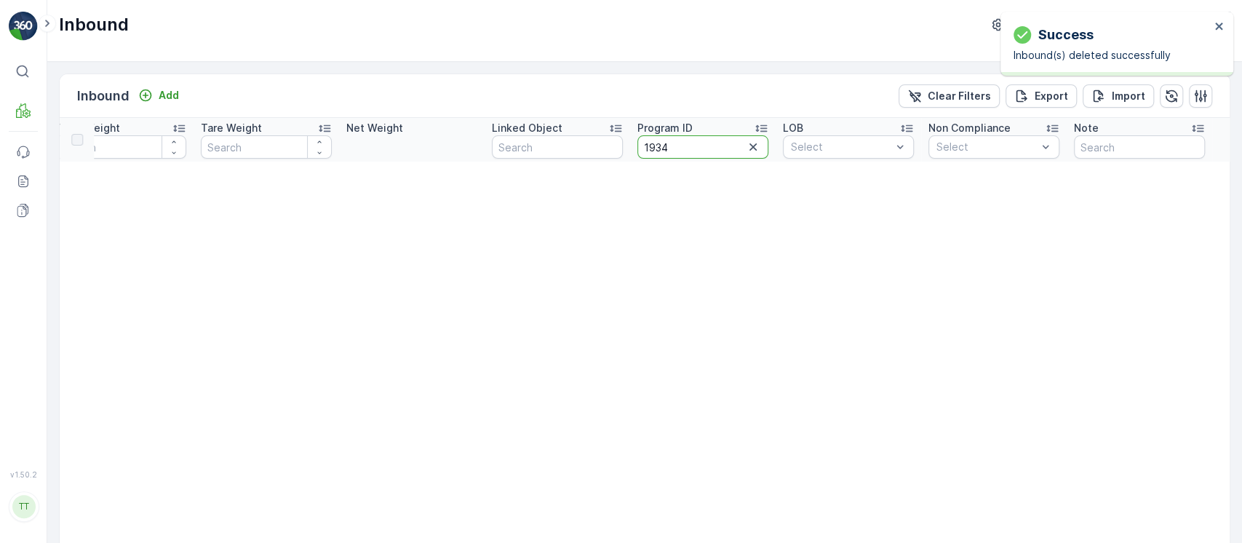
drag, startPoint x: 698, startPoint y: 154, endPoint x: 535, endPoint y: 154, distance: 163.0
click at [535, 154] on tr "Name Status Open Material Select Arrive Date - Create Time - Last Update Time -…" at bounding box center [67, 140] width 2325 height 44
paste input "205"
type input "2054"
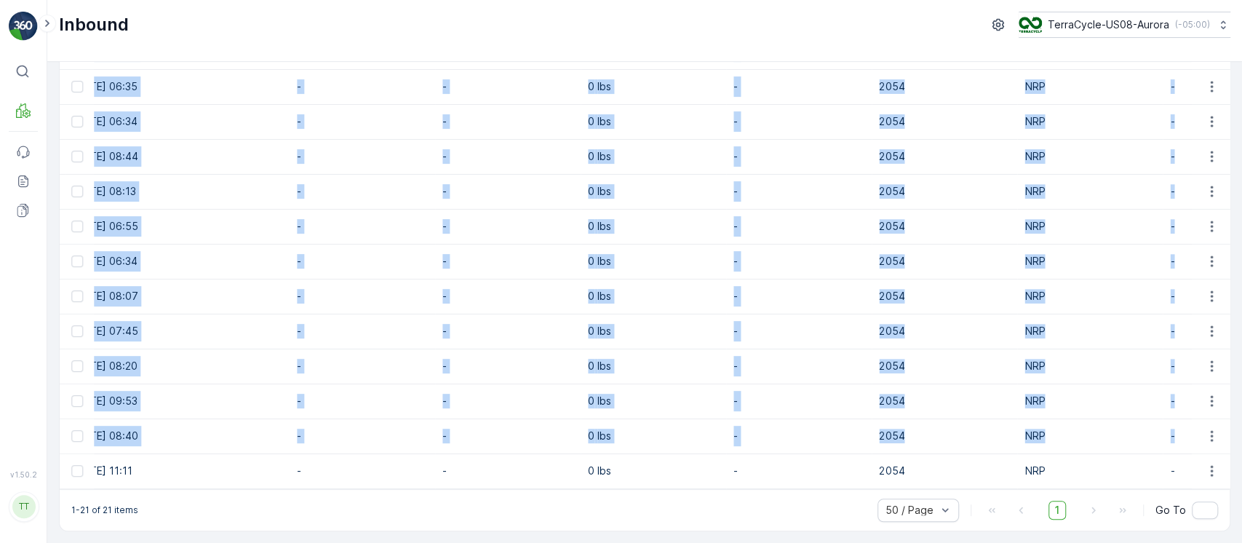
scroll to position [0, 1066]
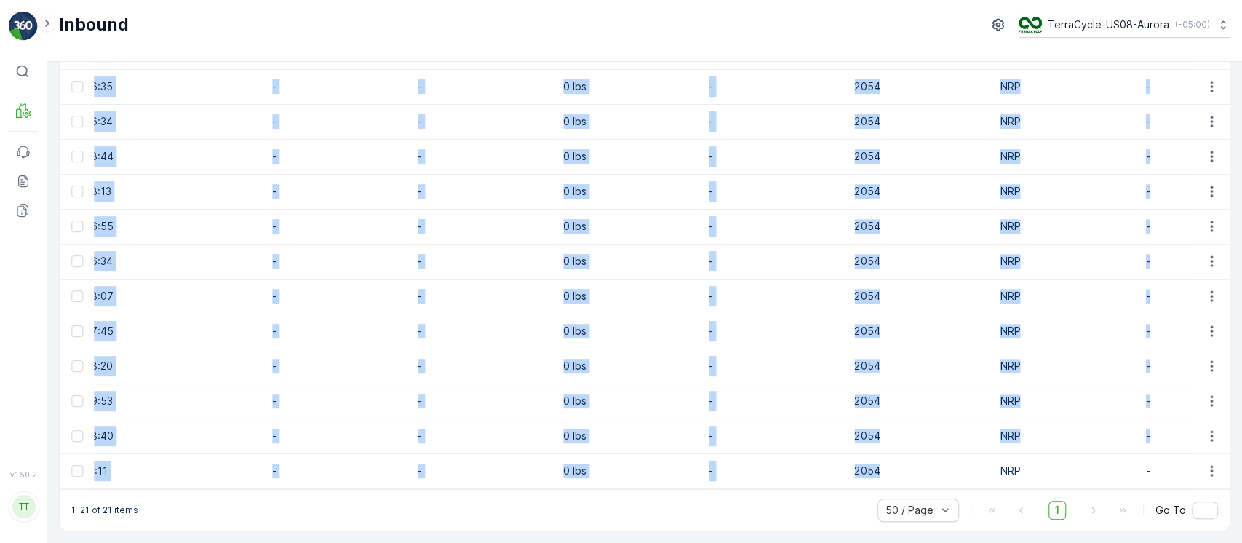
drag, startPoint x: 99, startPoint y: 148, endPoint x: 961, endPoint y: 463, distance: 917.4
click at [620, 464] on tbody "9632013760205387453700791901915610 Open US-PI0006 I Mixed Textiles 20.08.2025 0…" at bounding box center [231, 122] width 2475 height 734
copy tbody "9632013760205387453700791901915610 Open US-PI0006 I Mixed Textiles 20.08.2025 0…"
drag, startPoint x: 308, startPoint y: 218, endPoint x: 317, endPoint y: 235, distance: 19.2
click at [306, 220] on p "-" at bounding box center [337, 226] width 131 height 15
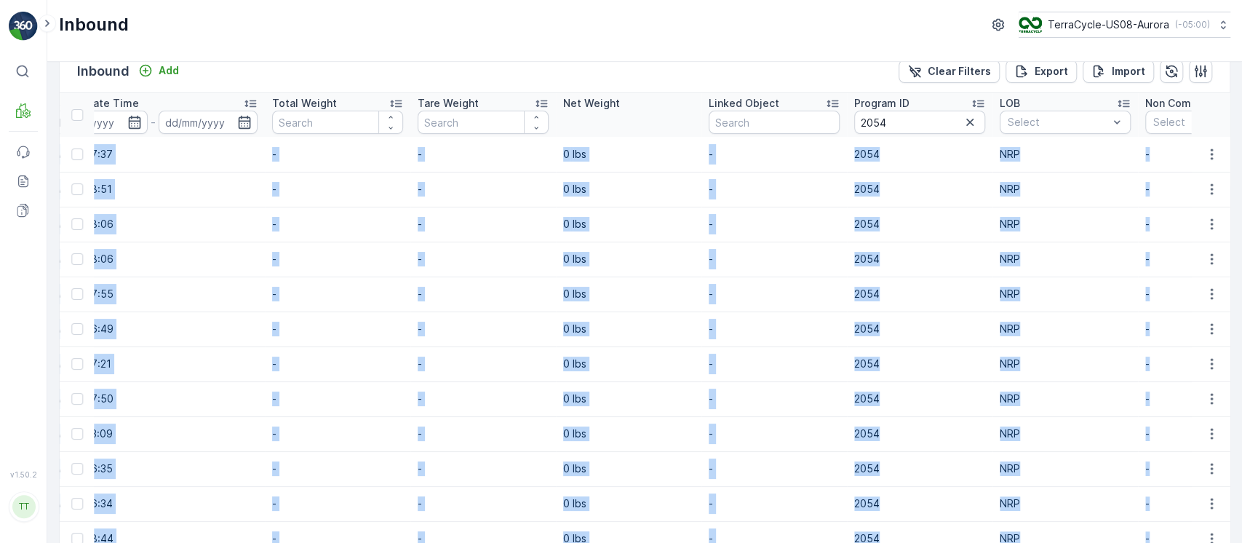
scroll to position [0, 0]
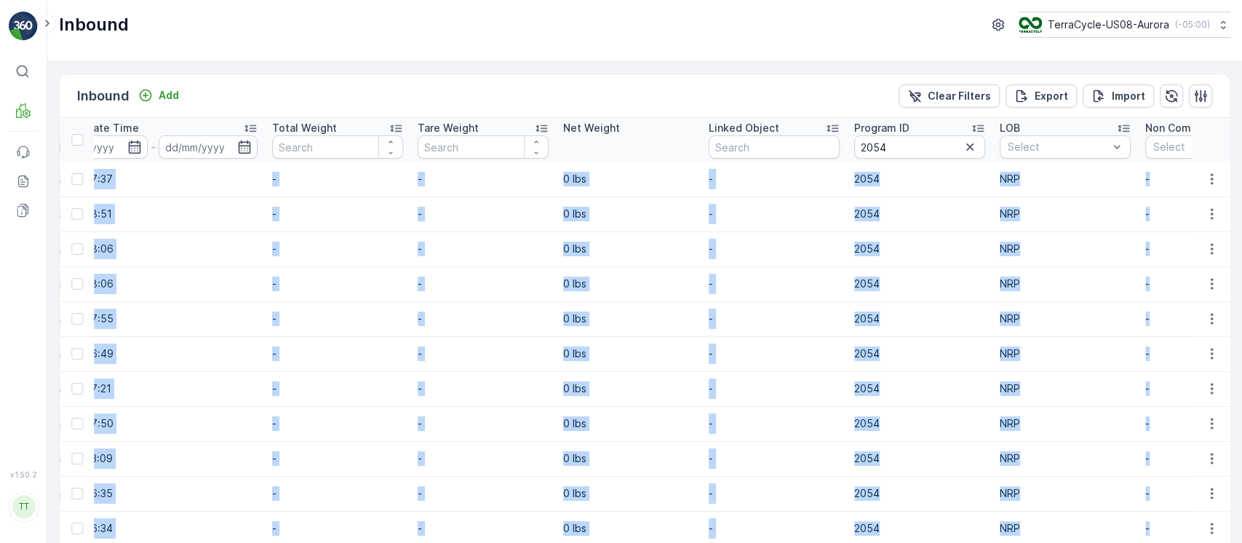
drag, startPoint x: 74, startPoint y: 134, endPoint x: 84, endPoint y: 147, distance: 16.6
click at [73, 134] on div at bounding box center [77, 140] width 12 height 12
click at [79, 134] on input "checkbox" at bounding box center [79, 134] width 0 height 0
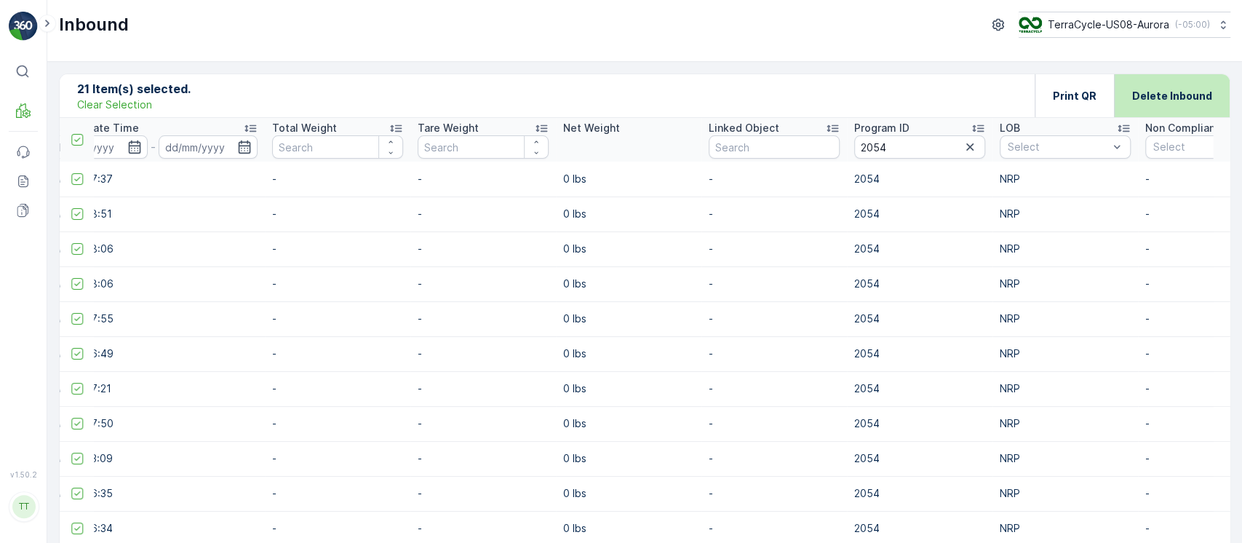
click at [620, 102] on p "Delete Inbound" at bounding box center [1172, 96] width 80 height 15
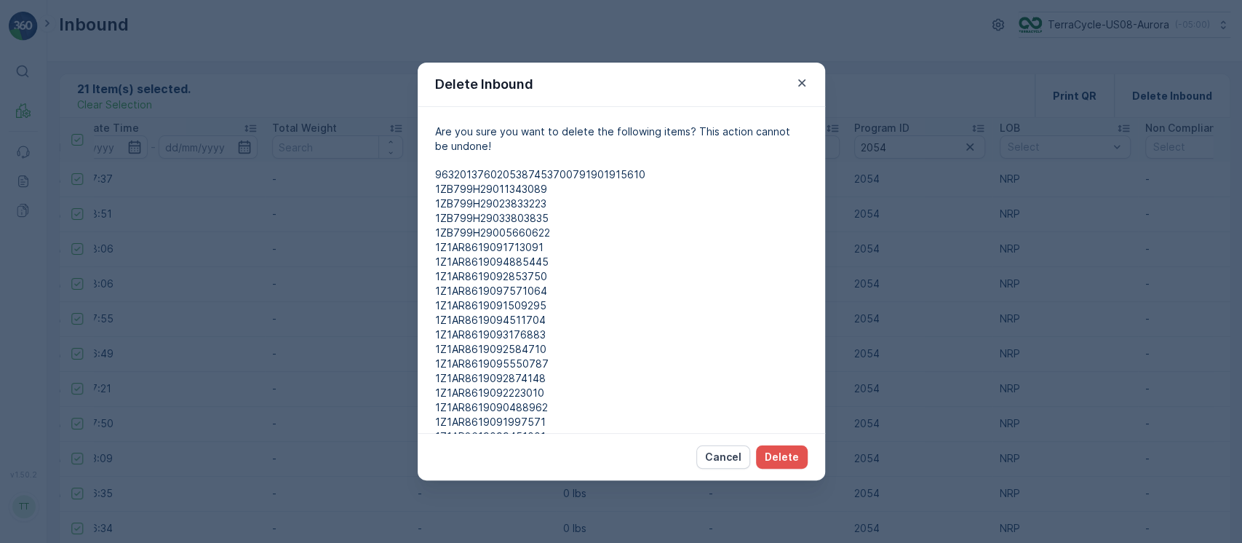
drag, startPoint x: 750, startPoint y: 457, endPoint x: 758, endPoint y: 445, distance: 14.7
click at [620, 457] on button "Cancel" at bounding box center [723, 456] width 54 height 23
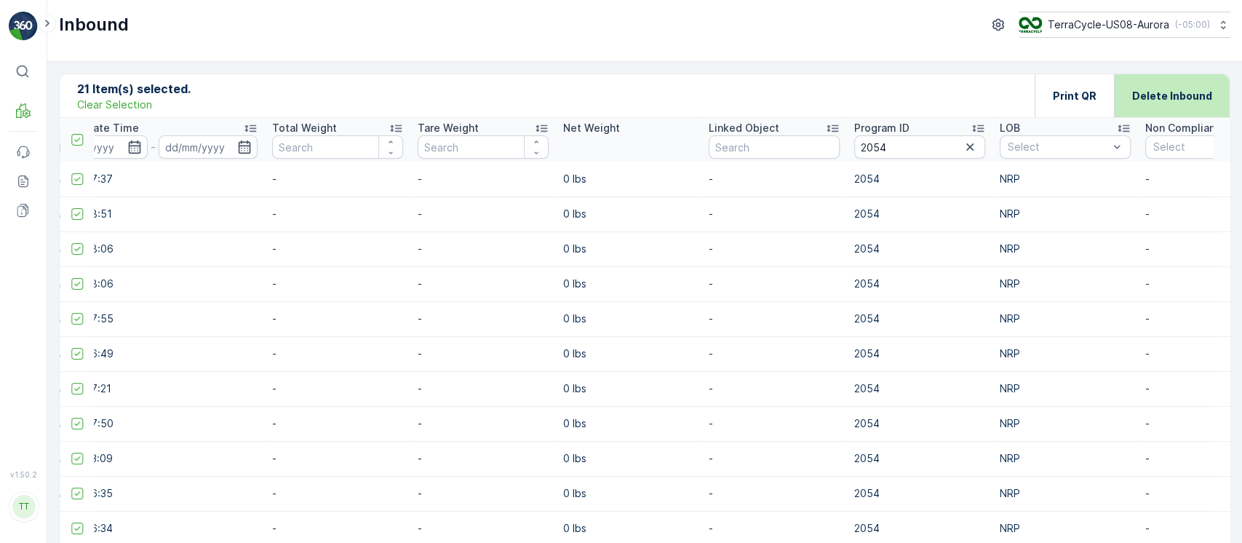
click at [620, 109] on div "Delete Inbound" at bounding box center [1172, 95] width 80 height 43
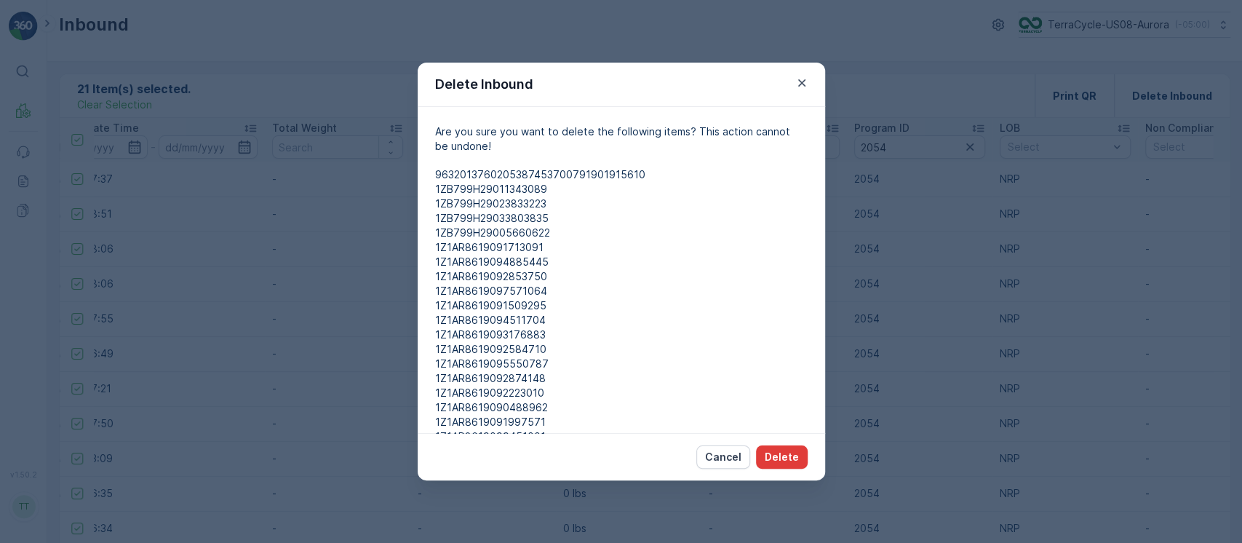
click at [620, 464] on button "Delete" at bounding box center [782, 456] width 52 height 23
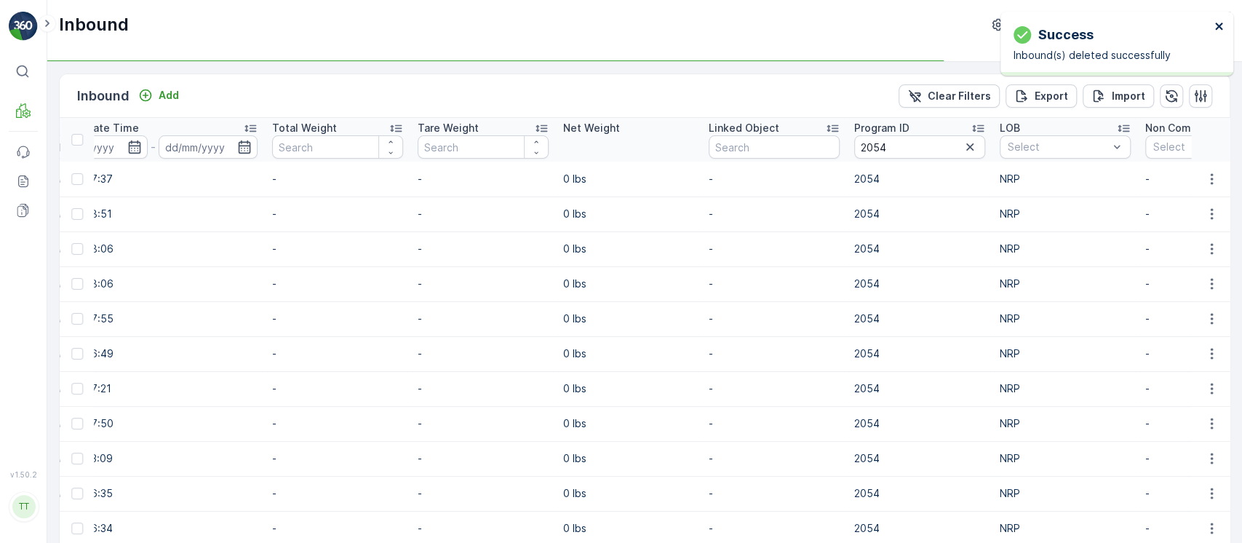
click at [620, 27] on icon "close" at bounding box center [1220, 26] width 10 height 12
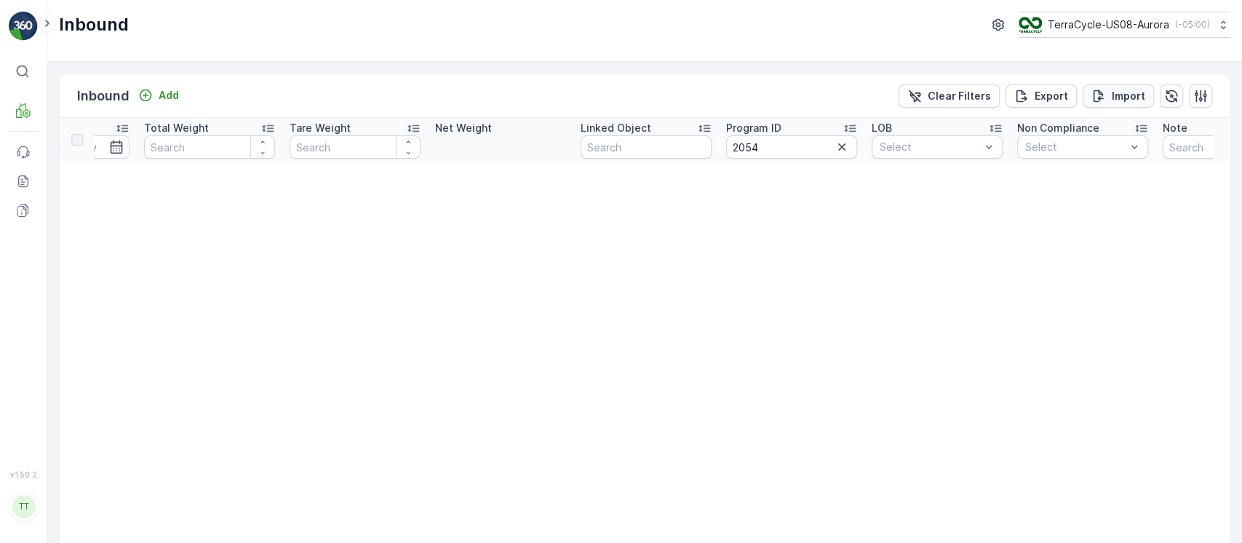
click at [620, 100] on p "Import" at bounding box center [1128, 96] width 33 height 15
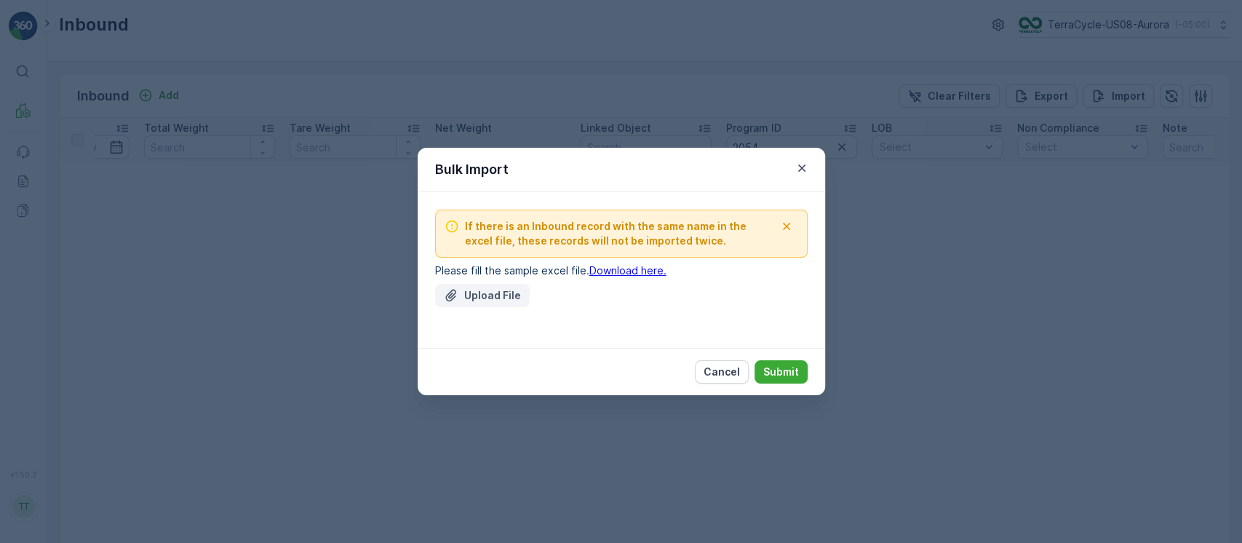
click at [471, 288] on p "Upload File" at bounding box center [492, 295] width 57 height 15
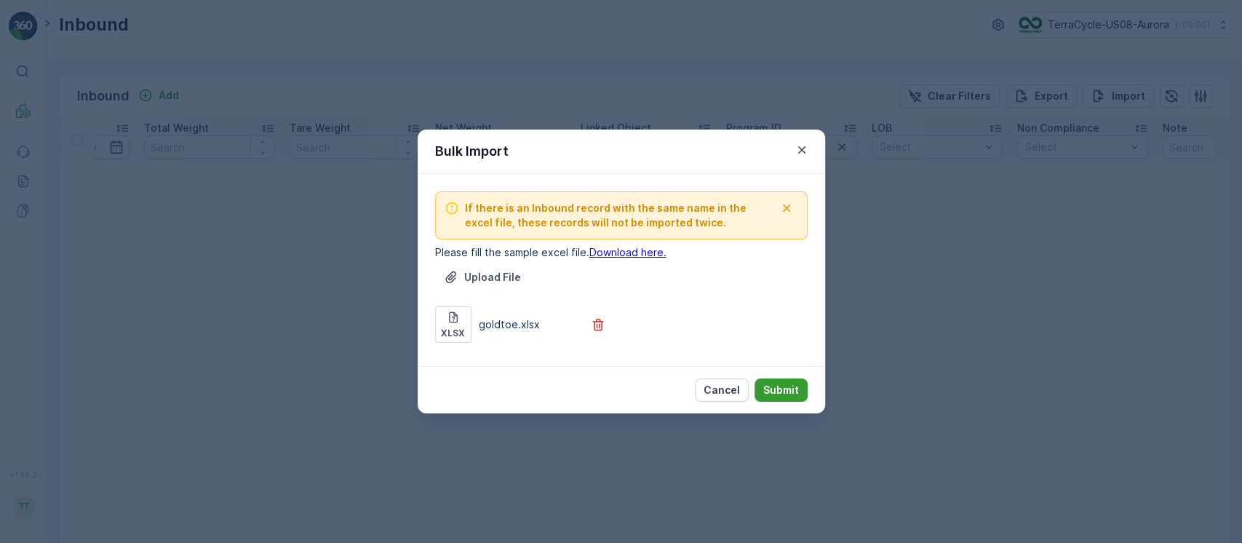
click at [620, 381] on button "Submit" at bounding box center [781, 389] width 53 height 23
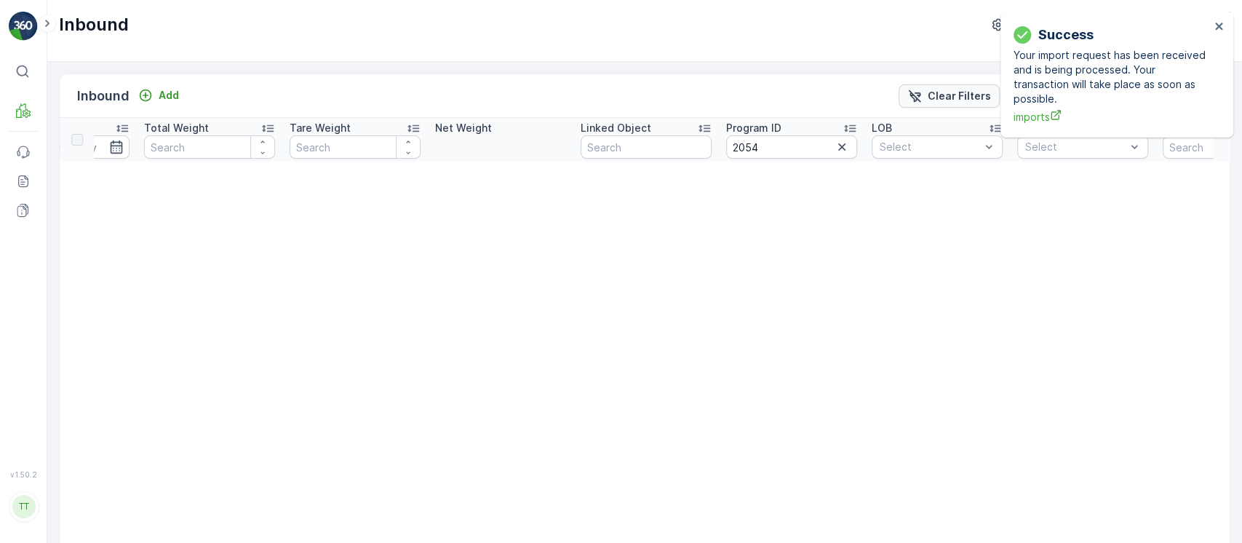
click at [620, 100] on icon "Clear Filters" at bounding box center [915, 96] width 12 height 12
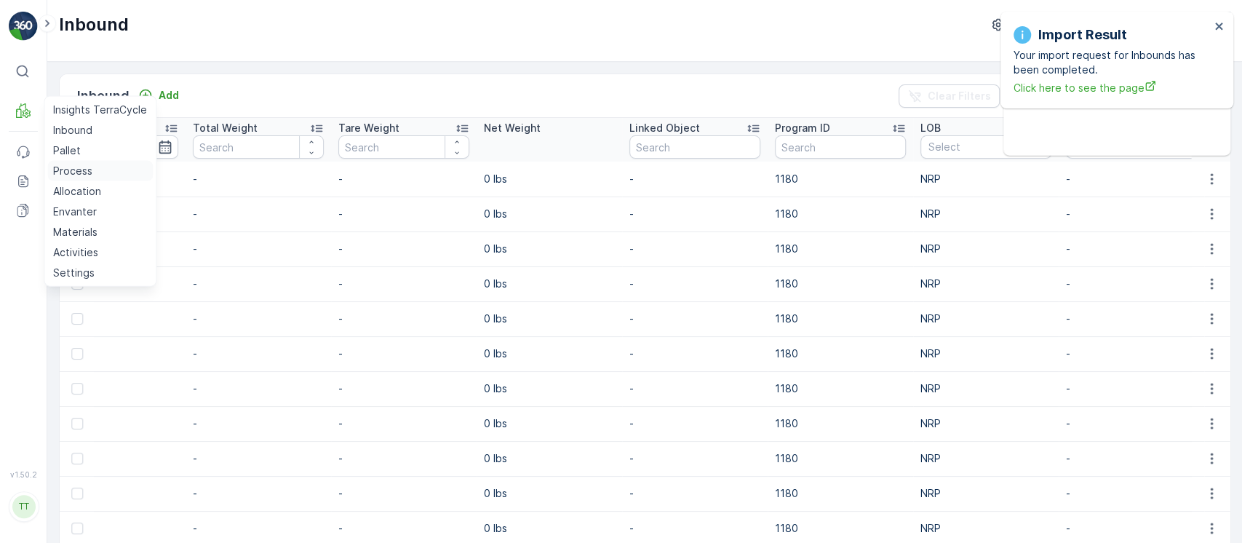
click at [76, 165] on p "Process" at bounding box center [72, 171] width 39 height 15
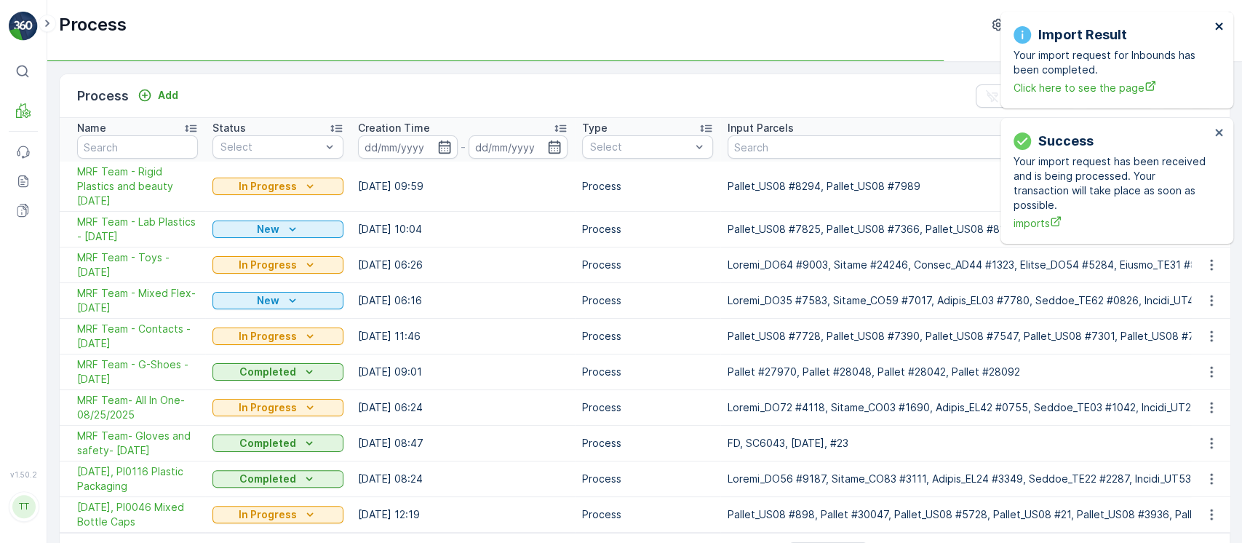
click at [620, 26] on icon "close" at bounding box center [1220, 26] width 10 height 12
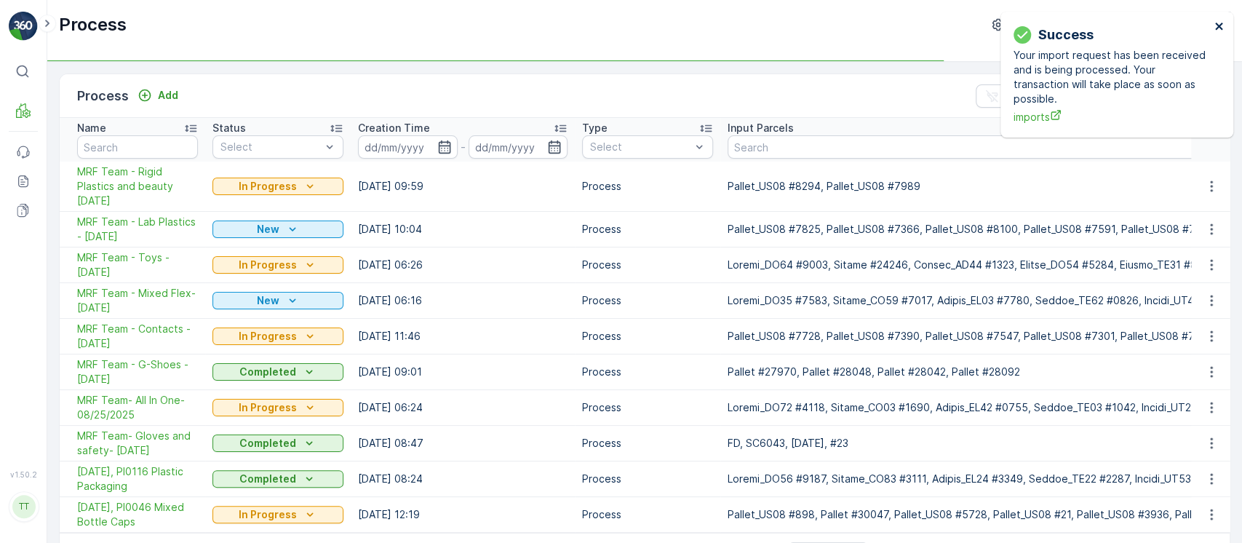
click at [620, 26] on icon "close" at bounding box center [1220, 26] width 10 height 12
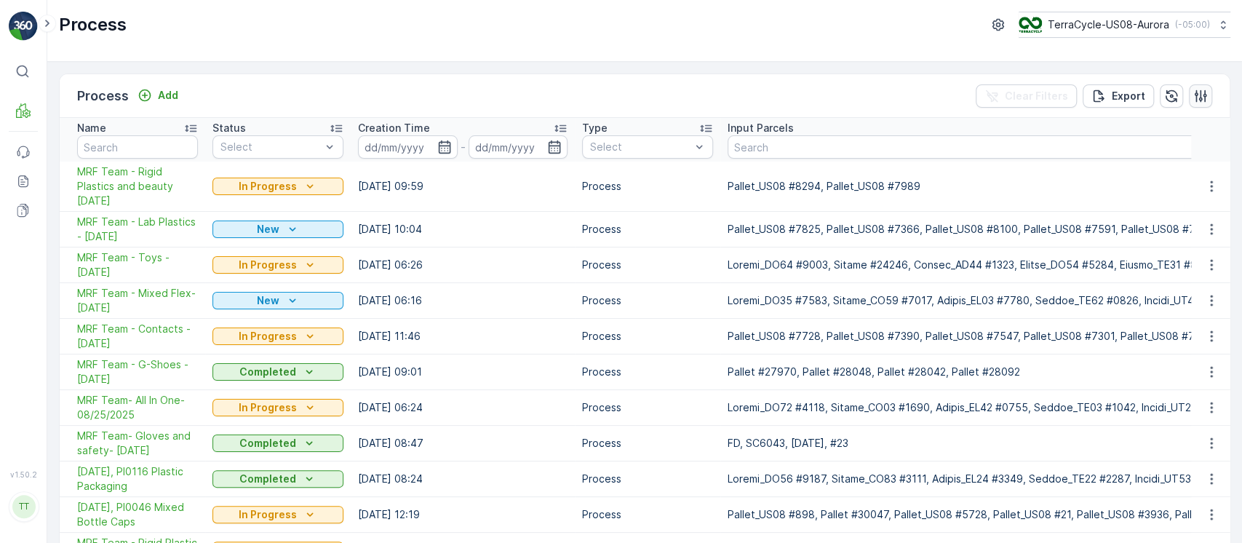
click at [620, 98] on icon "button" at bounding box center [1200, 96] width 15 height 15
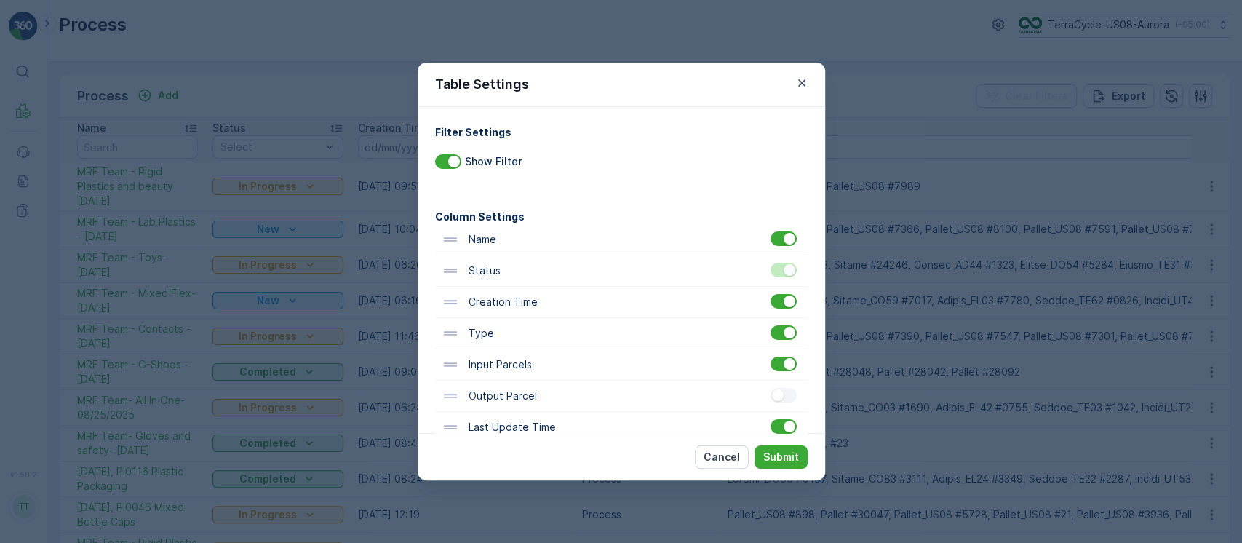
drag, startPoint x: 786, startPoint y: 354, endPoint x: 787, endPoint y: 371, distance: 17.5
click at [620, 357] on div "Input Parcels" at bounding box center [621, 364] width 373 height 31
click at [620, 374] on div "Input Parcels" at bounding box center [621, 364] width 373 height 31
click at [620, 373] on div "Input Parcels" at bounding box center [621, 364] width 373 height 31
click at [620, 367] on div at bounding box center [790, 364] width 12 height 12
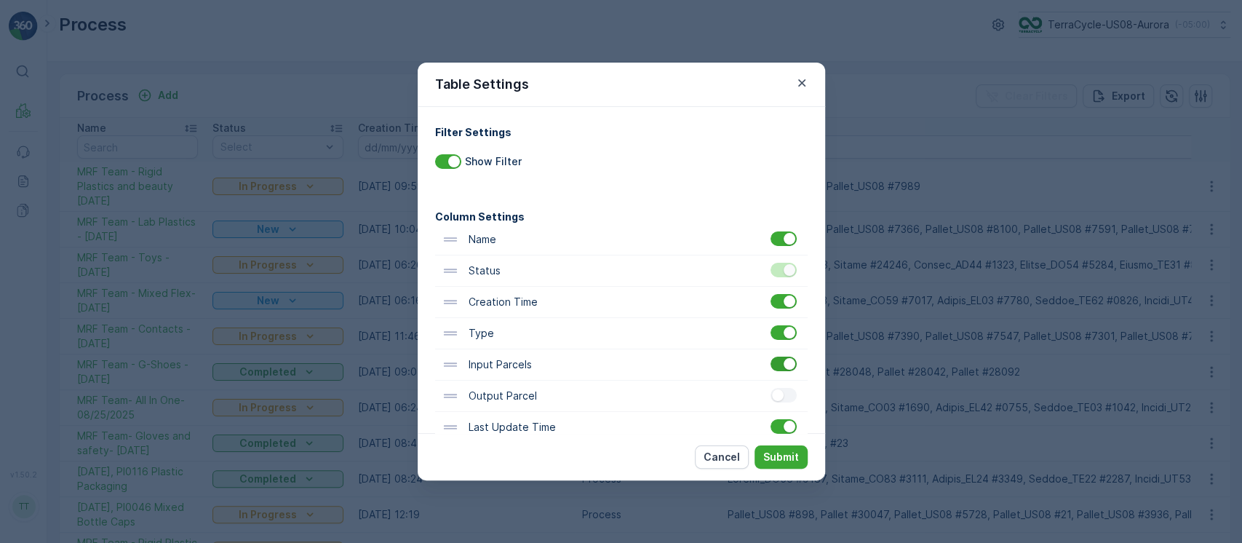
click at [620, 357] on input "checkbox" at bounding box center [771, 357] width 0 height 0
click at [620, 458] on p "Submit" at bounding box center [781, 457] width 36 height 15
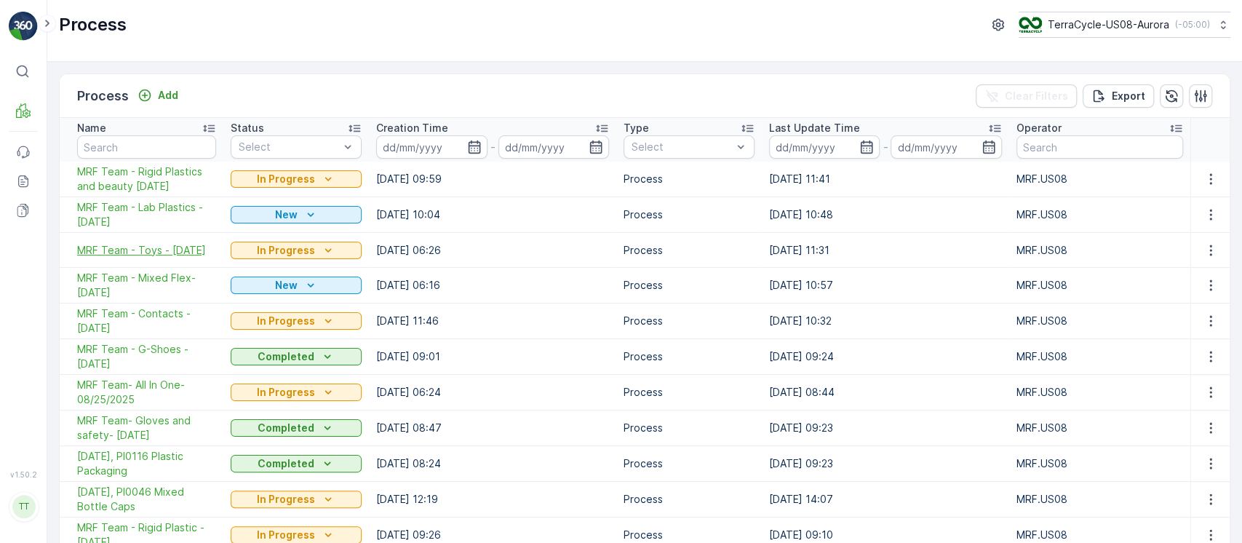
click at [184, 247] on span "MRF Team - Toys - 09/08/2025" at bounding box center [146, 250] width 139 height 15
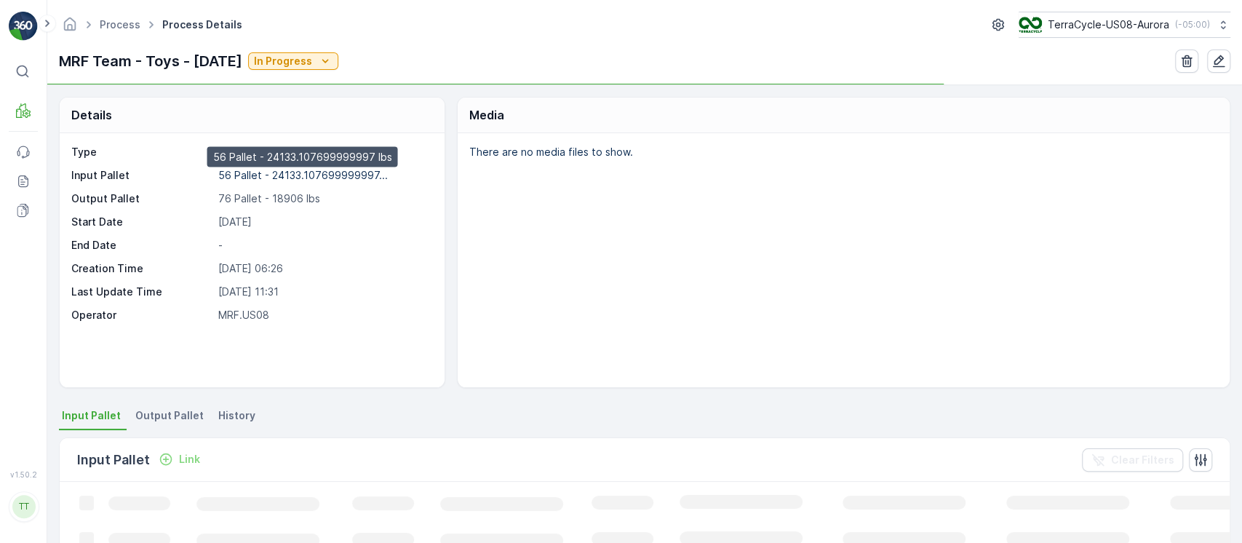
click at [288, 175] on p "56 Pallet - 24133.107699999997..." at bounding box center [303, 175] width 170 height 12
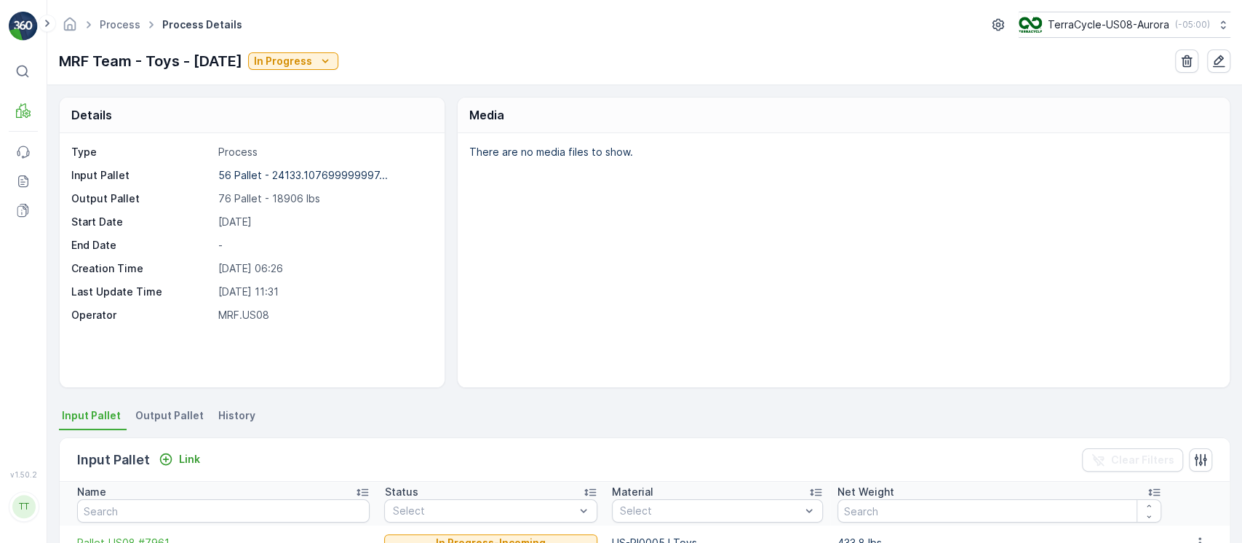
click at [286, 200] on p "76 Pallet - 18906 lbs" at bounding box center [324, 198] width 212 height 15
click at [285, 201] on p "76 Pallet - 18906 lbs" at bounding box center [324, 198] width 212 height 15
copy p "18906"
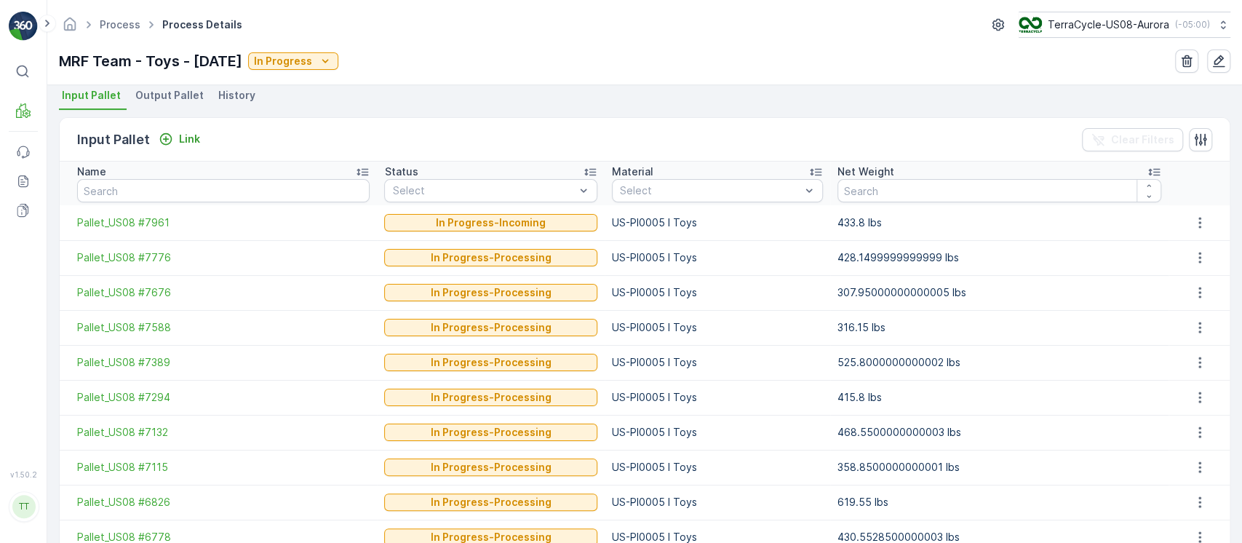
scroll to position [194, 0]
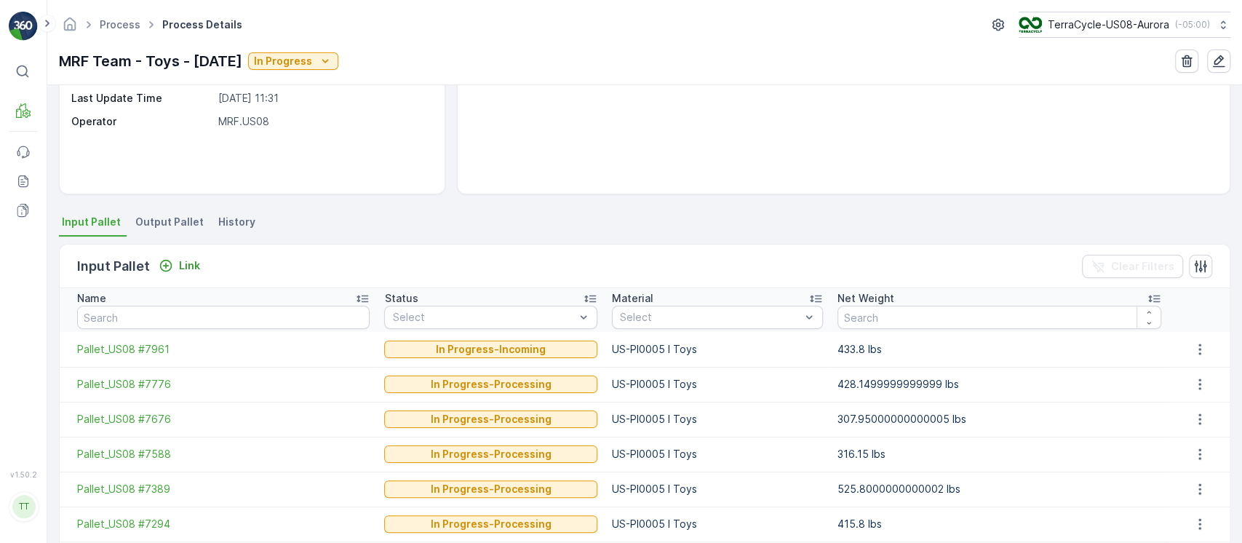
click at [176, 219] on span "Output Pallet" at bounding box center [169, 222] width 68 height 15
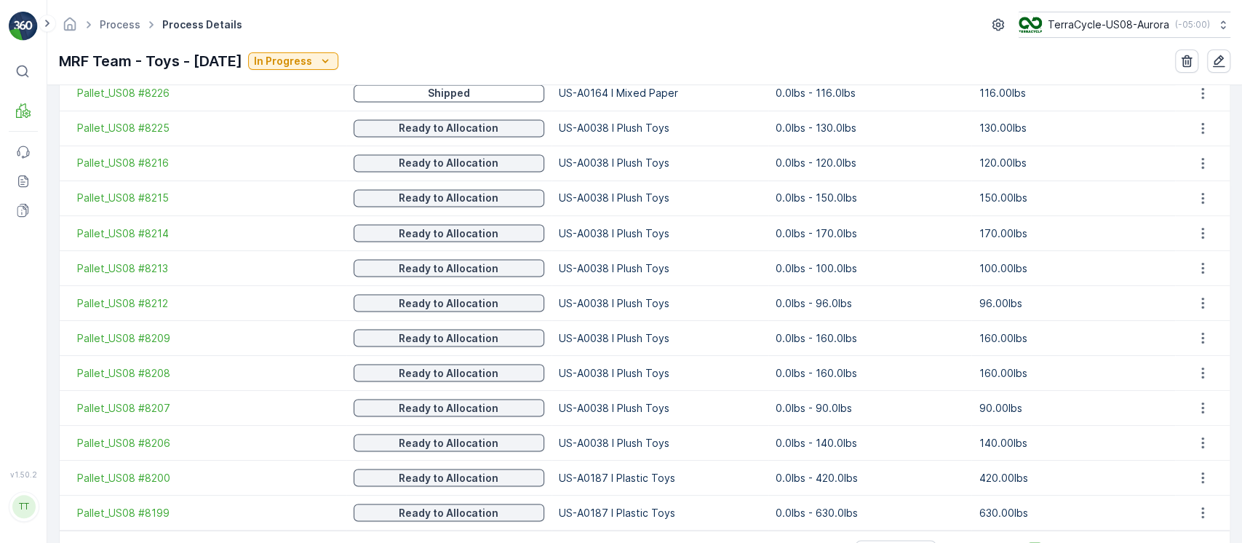
scroll to position [1789, 0]
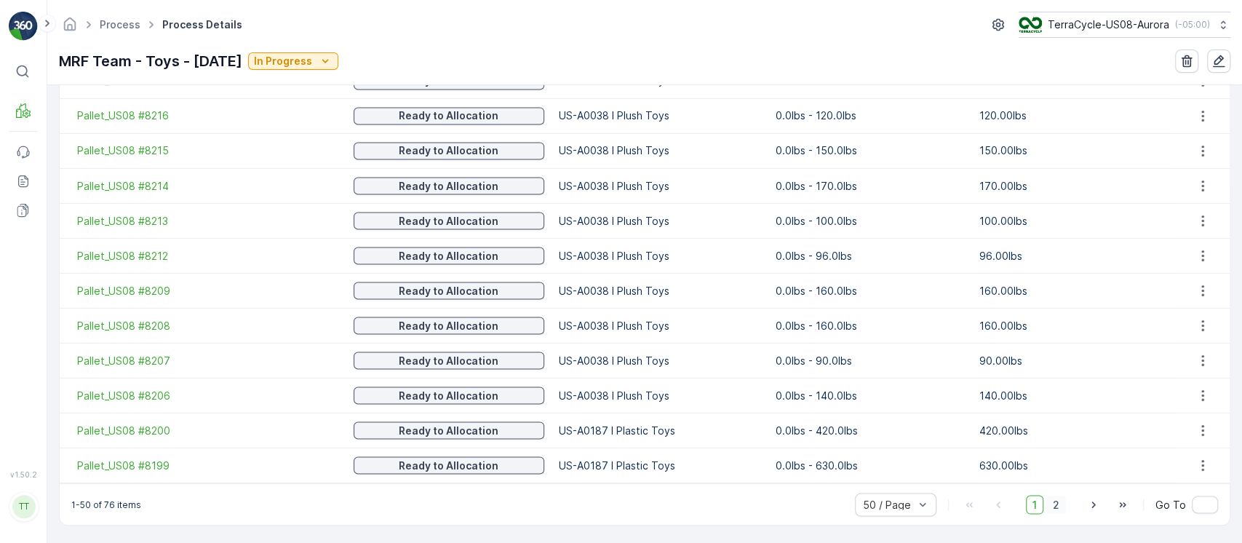
click at [620, 504] on span "2" at bounding box center [1056, 504] width 20 height 19
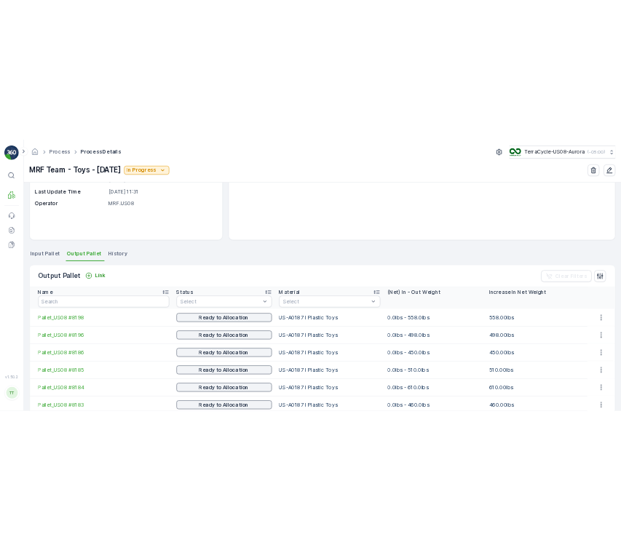
scroll to position [78, 0]
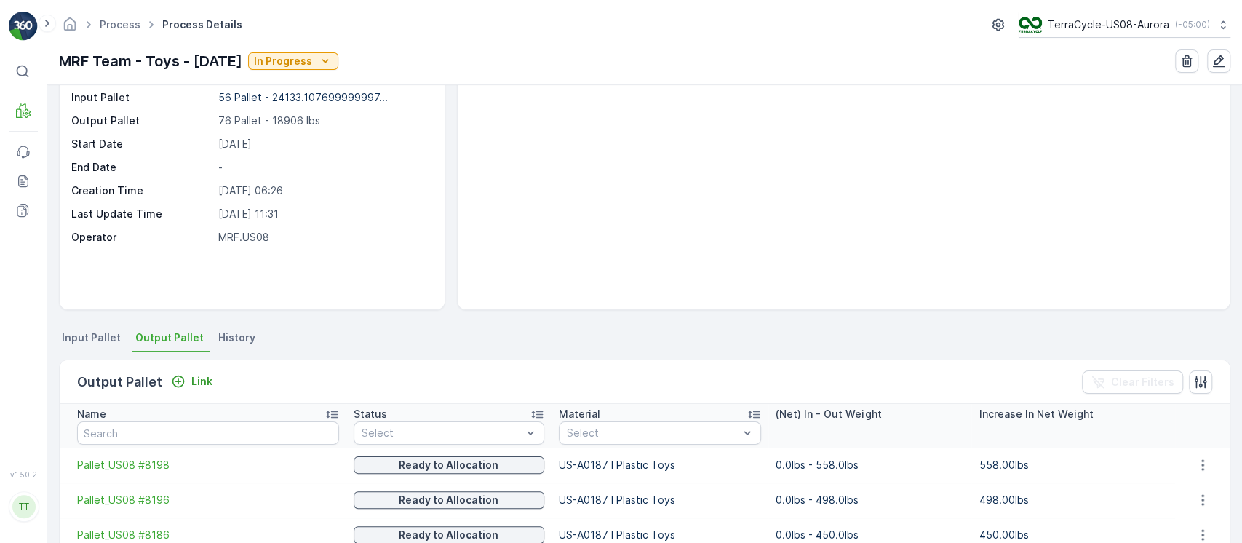
click at [68, 331] on li "Input Pallet" at bounding box center [93, 339] width 68 height 25
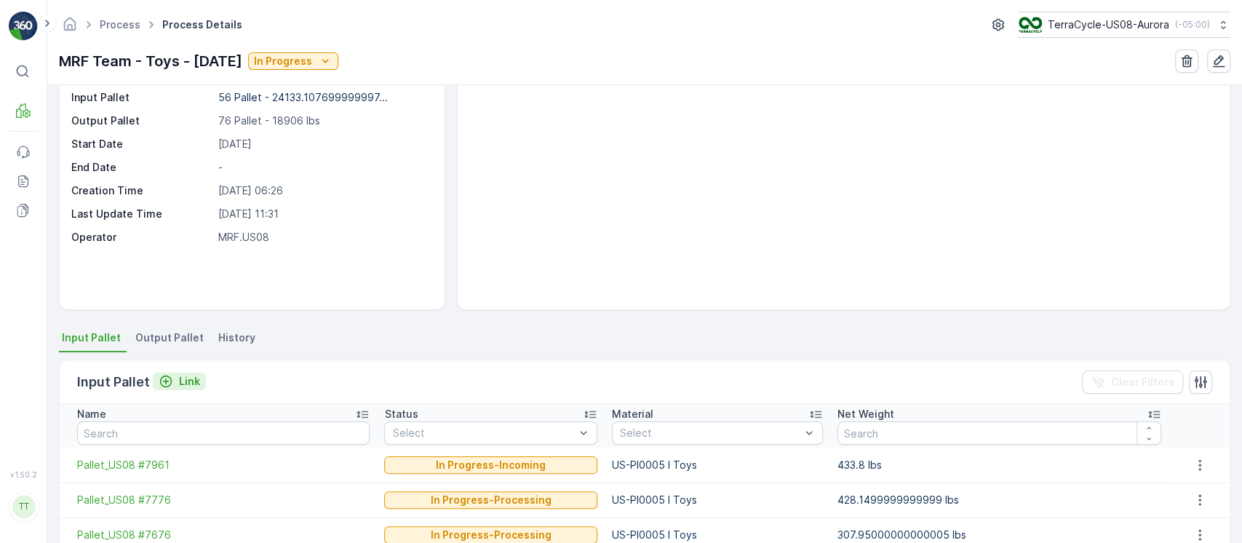
click at [184, 380] on p "Link" at bounding box center [189, 381] width 21 height 15
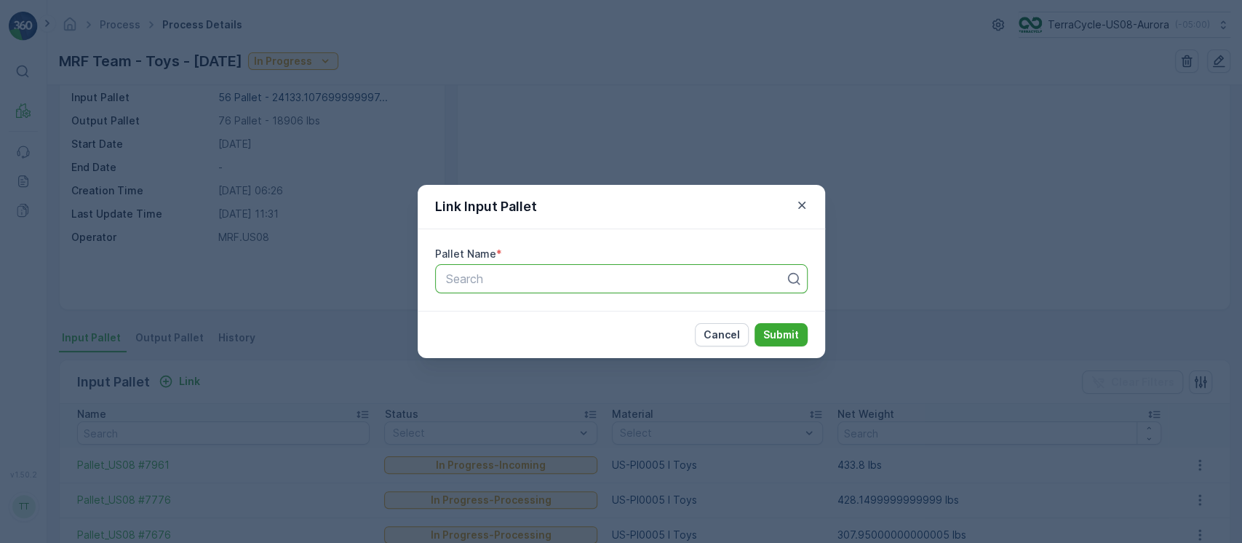
paste input "Pallet_US08 #6475"
type input "Pallet_US08 #6475"
click at [620, 333] on p "Submit" at bounding box center [781, 334] width 36 height 15
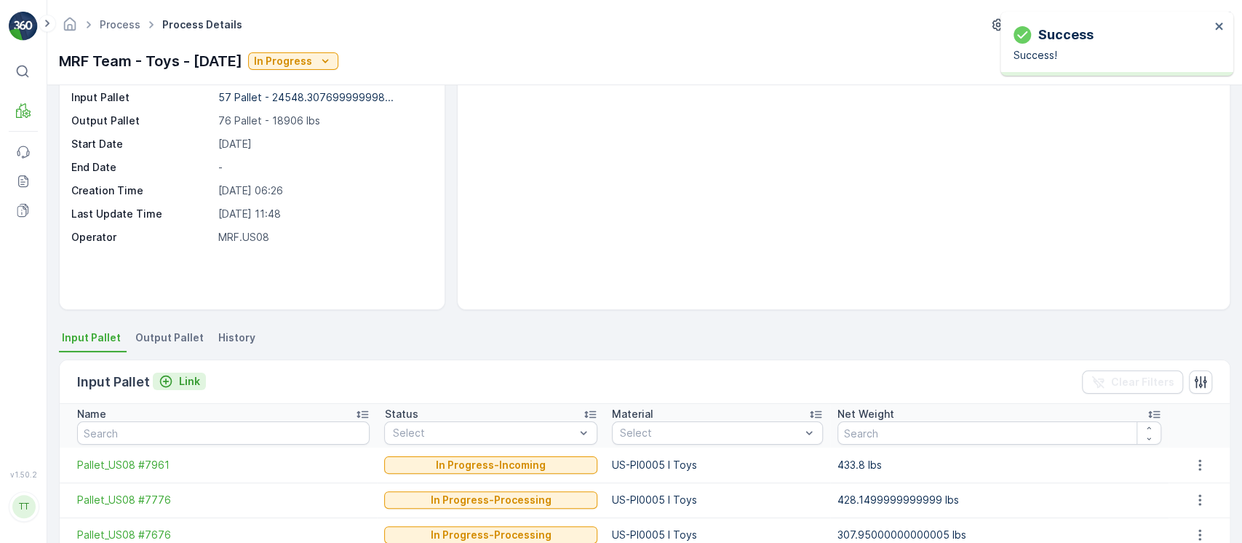
click at [193, 381] on p "Link" at bounding box center [189, 381] width 21 height 15
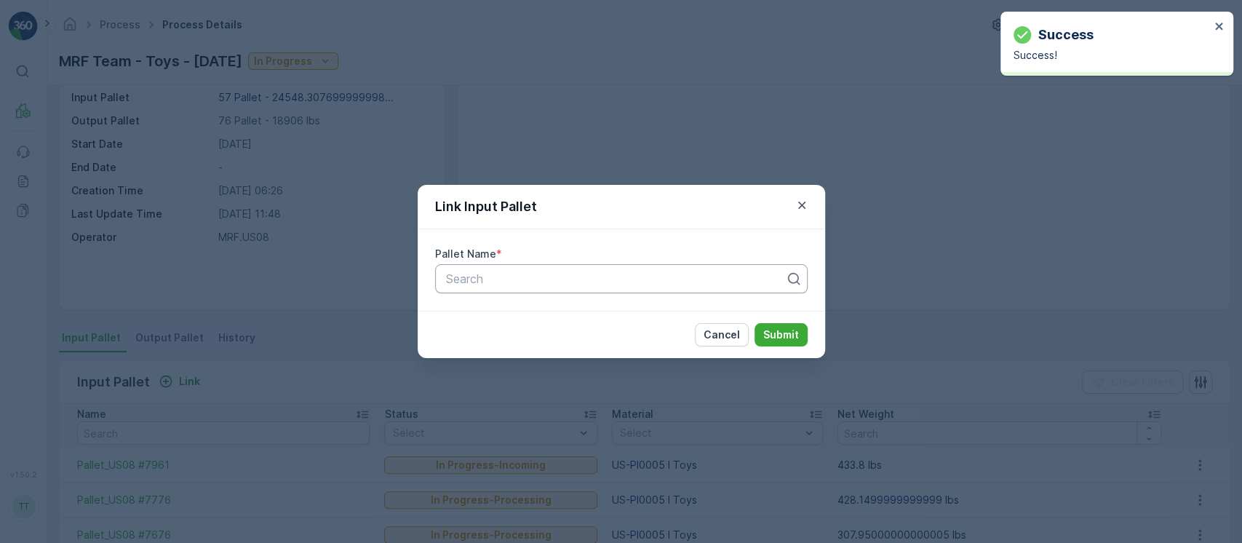
click at [505, 282] on div at bounding box center [616, 278] width 342 height 13
paste input "Pallet_US08 #4105"
type input "Pallet_US08 #4105"
click at [620, 323] on button "Submit" at bounding box center [781, 334] width 53 height 23
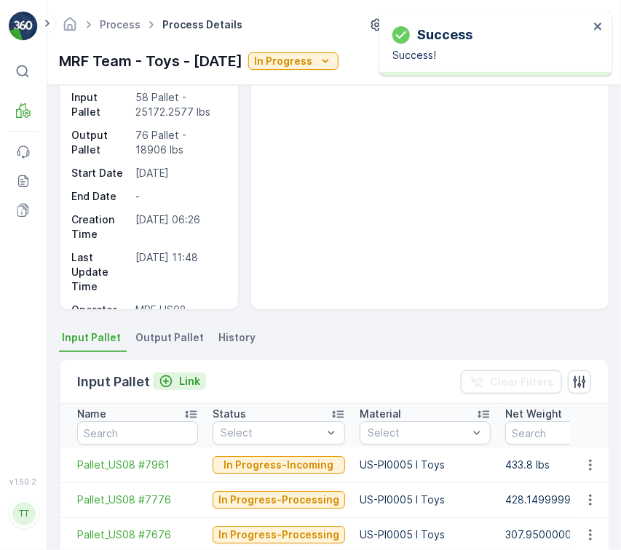
drag, startPoint x: 209, startPoint y: 375, endPoint x: 186, endPoint y: 383, distance: 24.6
click at [208, 375] on div "Input Pallet Link Clear Filters" at bounding box center [334, 382] width 549 height 44
click at [179, 384] on p "Link" at bounding box center [189, 381] width 21 height 15
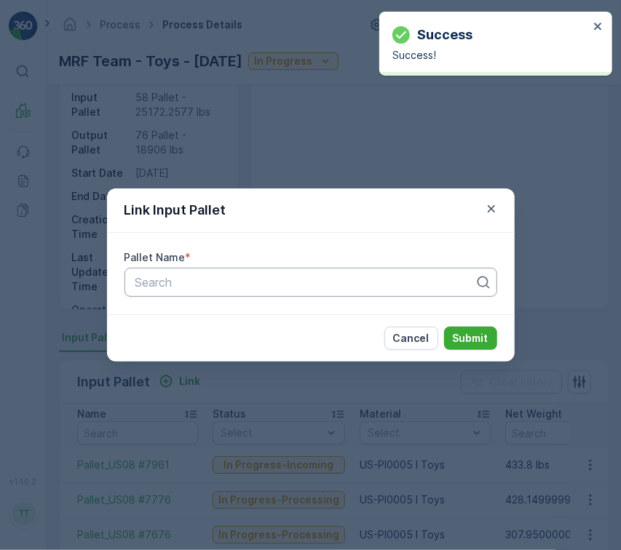
click at [318, 277] on div at bounding box center [305, 282] width 342 height 13
paste input "Pallet_US08 #3942"
type input "Pallet_US08 #3942"
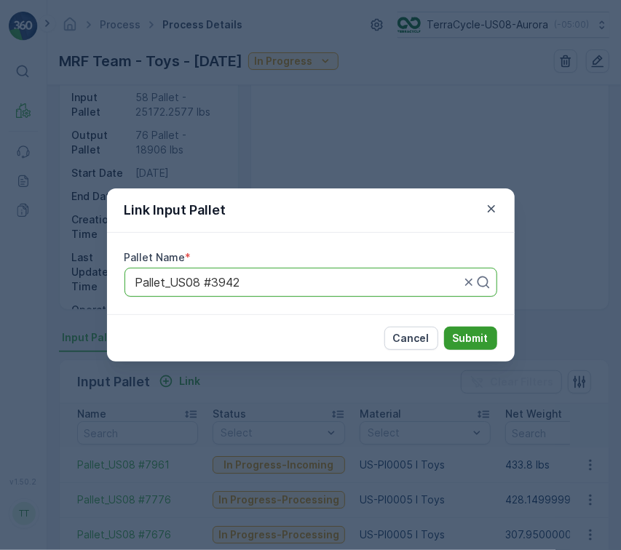
click at [469, 341] on p "Submit" at bounding box center [471, 338] width 36 height 15
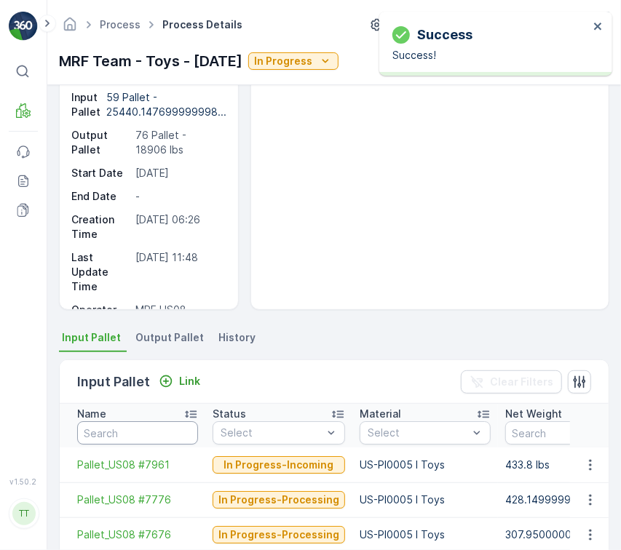
click at [186, 426] on input "text" at bounding box center [137, 432] width 121 height 23
click at [156, 427] on input "text" at bounding box center [137, 432] width 121 height 23
paste input "Pallet_US08 #3810"
type input "Pallet_US08 #3810"
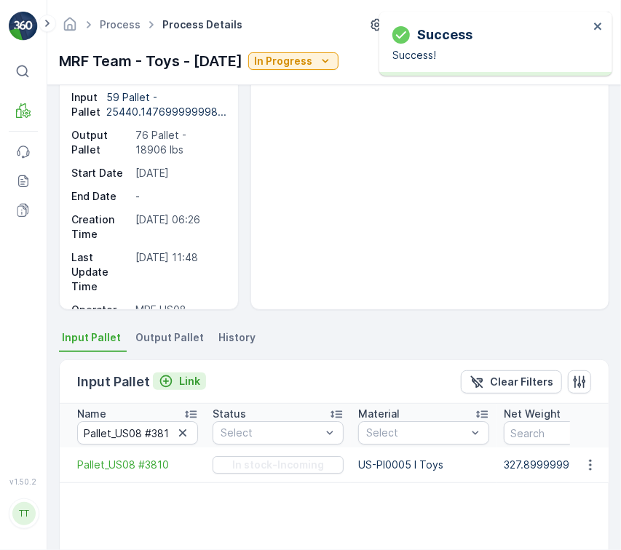
click at [153, 383] on button "Link" at bounding box center [179, 381] width 53 height 17
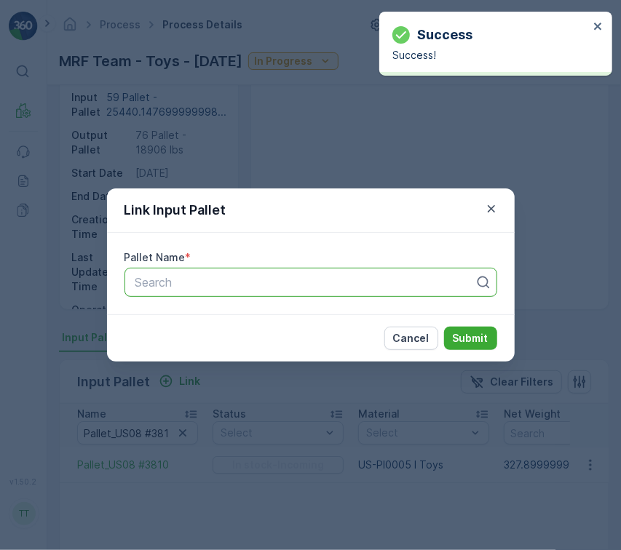
click at [260, 290] on div "Search" at bounding box center [310, 282] width 373 height 29
paste input "Pallet_US08 #2712"
type input "Pallet_US08 #2712"
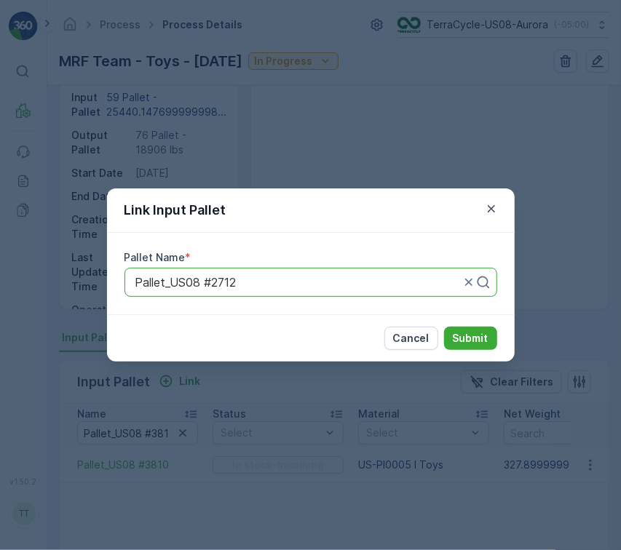
click at [484, 335] on p "Submit" at bounding box center [471, 338] width 36 height 15
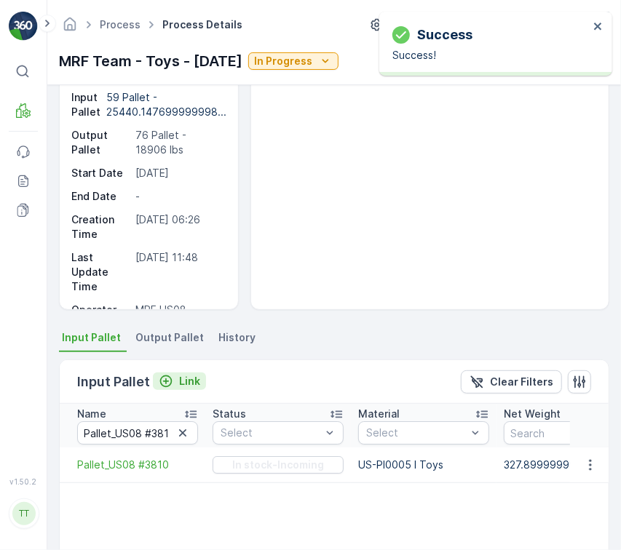
click at [183, 379] on p "Link" at bounding box center [189, 381] width 21 height 15
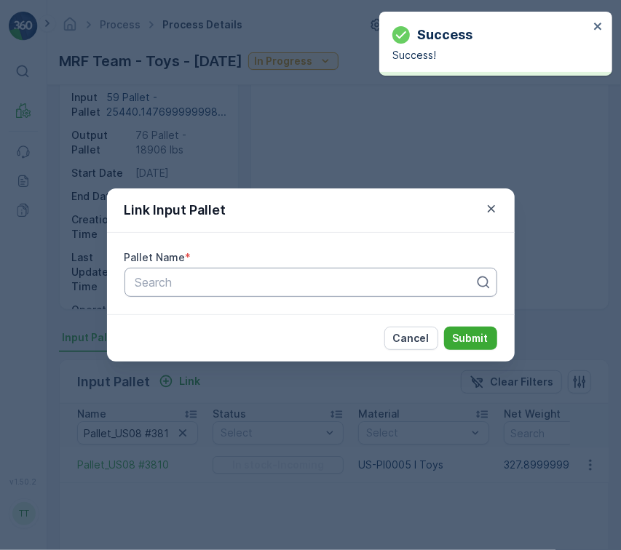
click at [323, 282] on div at bounding box center [305, 282] width 342 height 13
paste input "Pallet_US08 #1493"
type input "Pallet_US08 #1493"
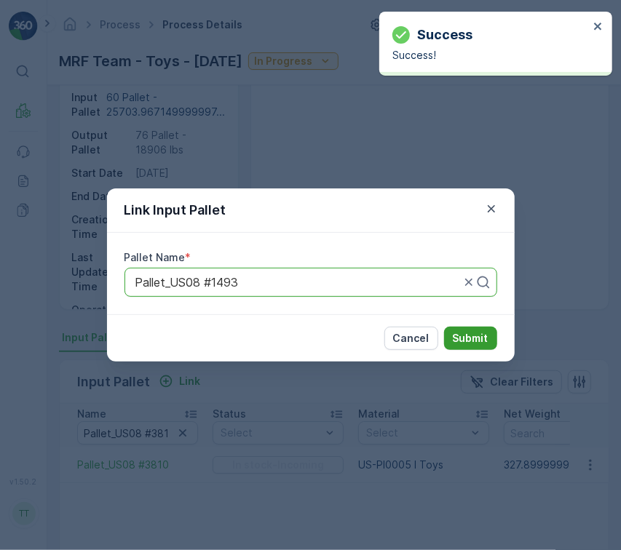
click at [472, 338] on p "Submit" at bounding box center [471, 338] width 36 height 15
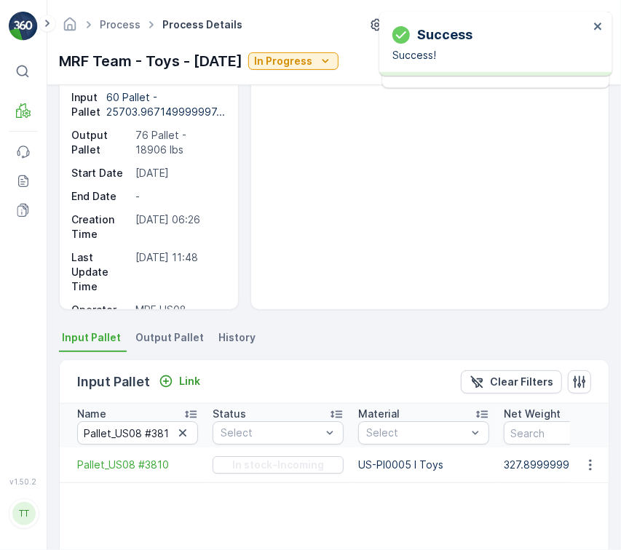
click at [203, 366] on div "Input Pallet Link Clear Filters" at bounding box center [334, 382] width 549 height 44
click at [194, 378] on p "Link" at bounding box center [189, 381] width 21 height 15
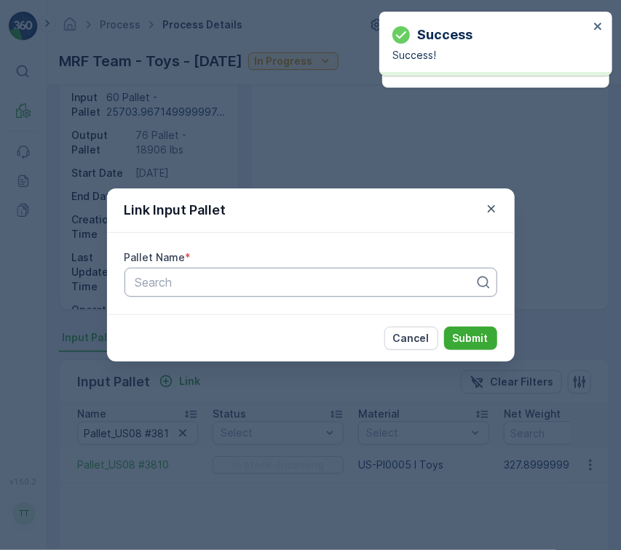
paste input "Pallet_US08 #637"
type input "Pallet_US08 #637"
click at [335, 274] on div "Search Pallet_US08 #637" at bounding box center [310, 282] width 373 height 29
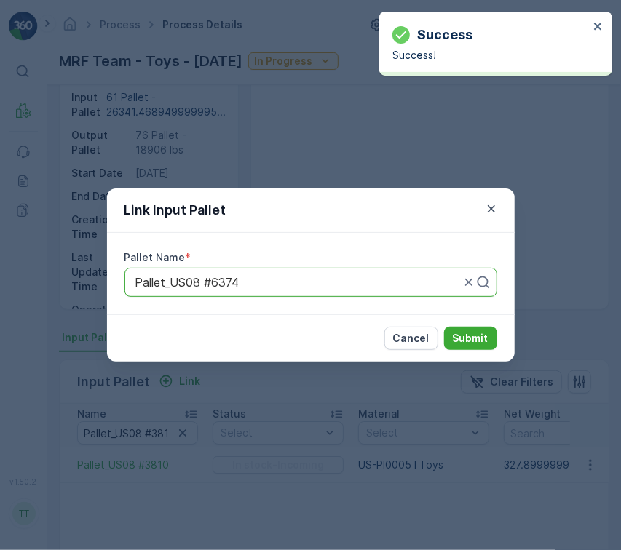
click at [461, 334] on p "Submit" at bounding box center [471, 338] width 36 height 15
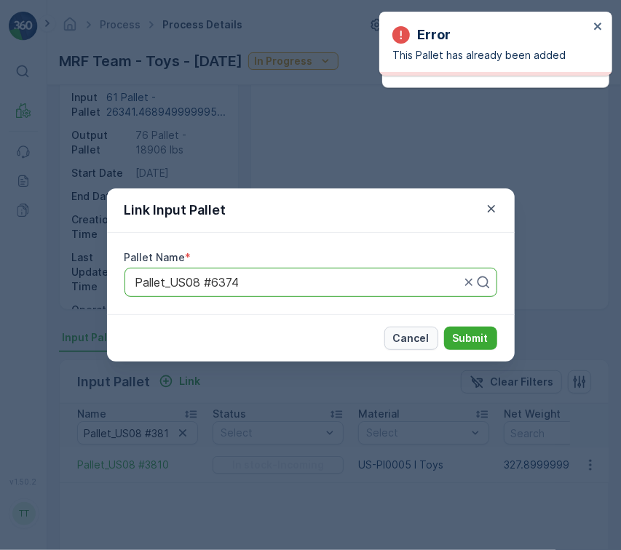
click at [419, 341] on p "Cancel" at bounding box center [411, 338] width 36 height 15
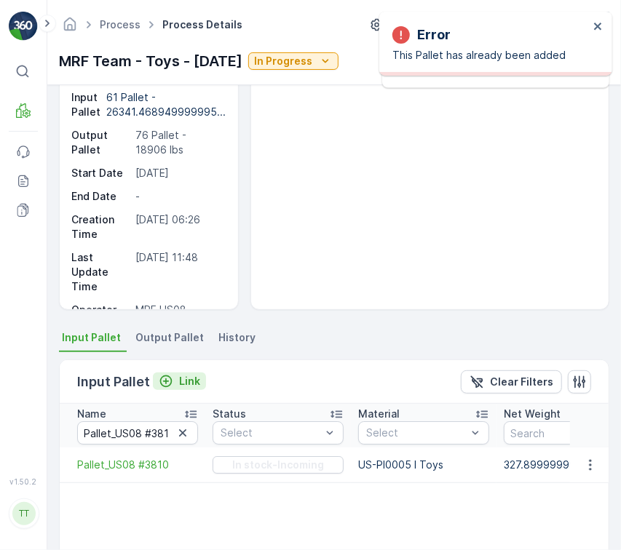
click at [196, 374] on p "Link" at bounding box center [189, 381] width 21 height 15
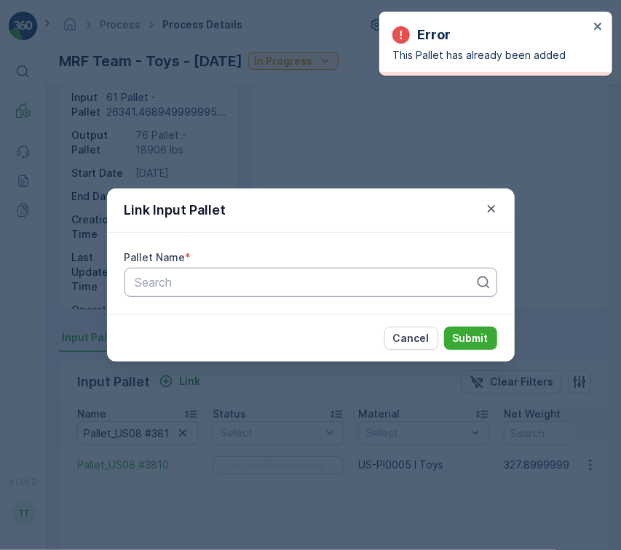
paste input "Pallet_US08 #447"
type input "Pallet_US08 #447"
drag, startPoint x: 340, startPoint y: 287, endPoint x: 338, endPoint y: 298, distance: 11.1
click at [338, 287] on div "Pallet_US08 #447" at bounding box center [305, 282] width 342 height 13
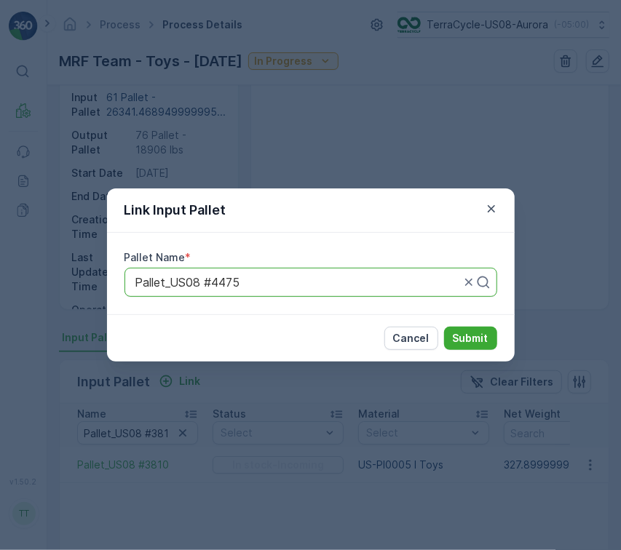
click at [465, 333] on p "Submit" at bounding box center [471, 338] width 36 height 15
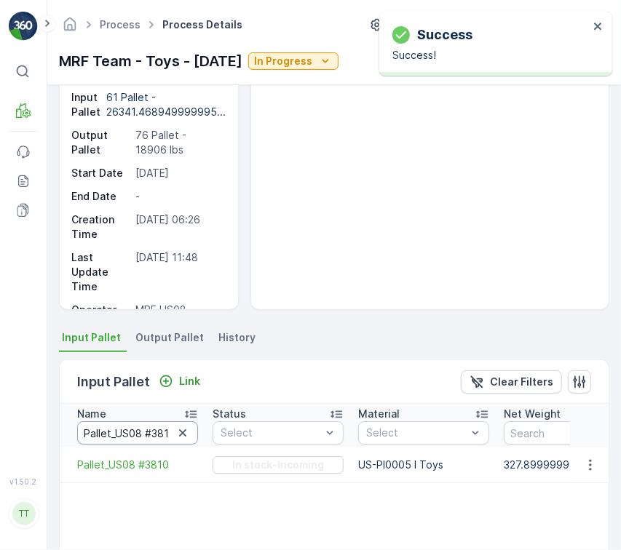
click at [172, 431] on input "Pallet_US08 #3810" at bounding box center [137, 432] width 121 height 23
click at [178, 431] on icon "button" at bounding box center [182, 433] width 15 height 15
paste input "Pallet_US08 #447"
type input "Pallet_US08 #447"
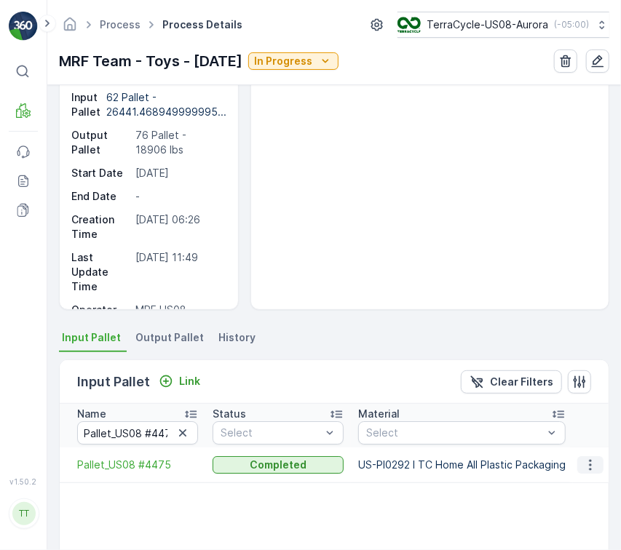
click at [586, 463] on icon "button" at bounding box center [590, 465] width 15 height 15
click at [582, 490] on span "Detach" at bounding box center [596, 485] width 36 height 15
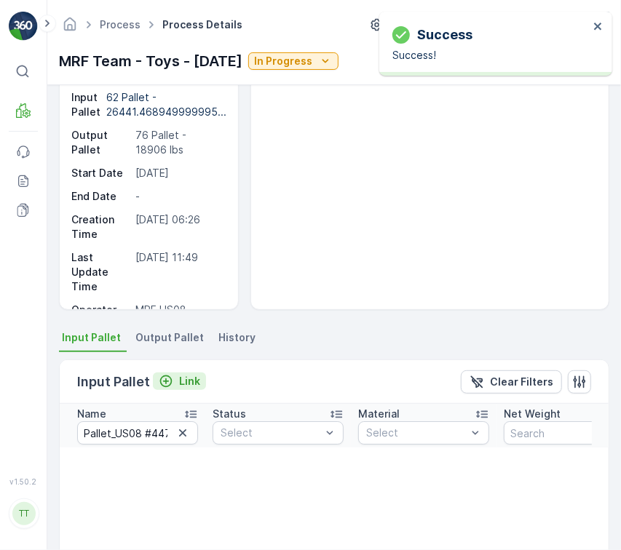
drag, startPoint x: 167, startPoint y: 361, endPoint x: 174, endPoint y: 376, distance: 16.6
click at [174, 376] on div "Input Pallet Link Clear Filters" at bounding box center [334, 382] width 549 height 44
click at [174, 376] on div "Link" at bounding box center [179, 381] width 41 height 15
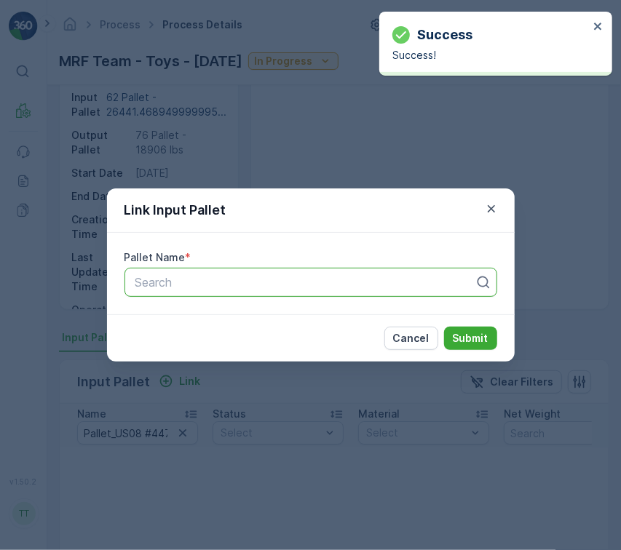
paste input "Pallet_US08 #447"
click at [257, 269] on div "Search" at bounding box center [310, 282] width 373 height 29
type input "Pallet_US08 #447"
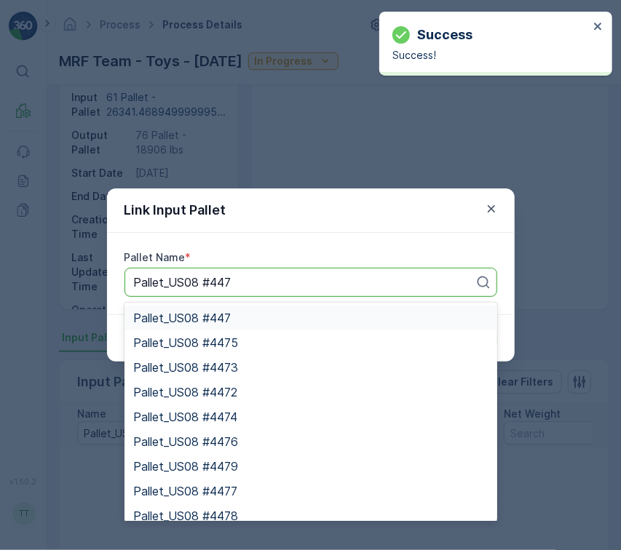
click at [248, 325] on div "Pallet_US08 #447" at bounding box center [310, 318] width 373 height 25
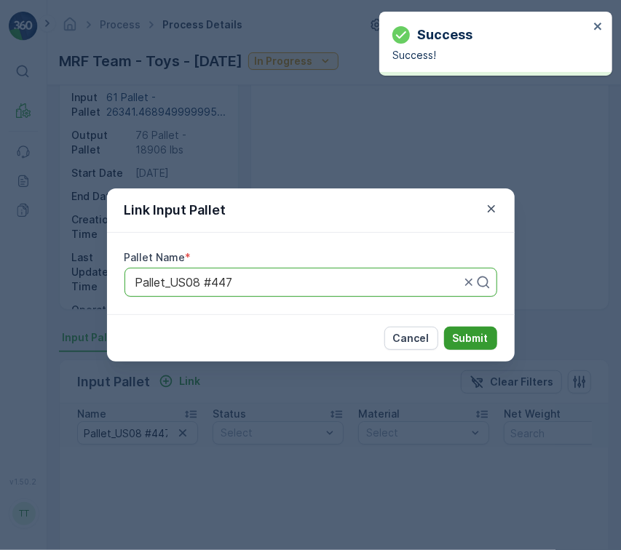
click at [449, 335] on button "Submit" at bounding box center [470, 338] width 53 height 23
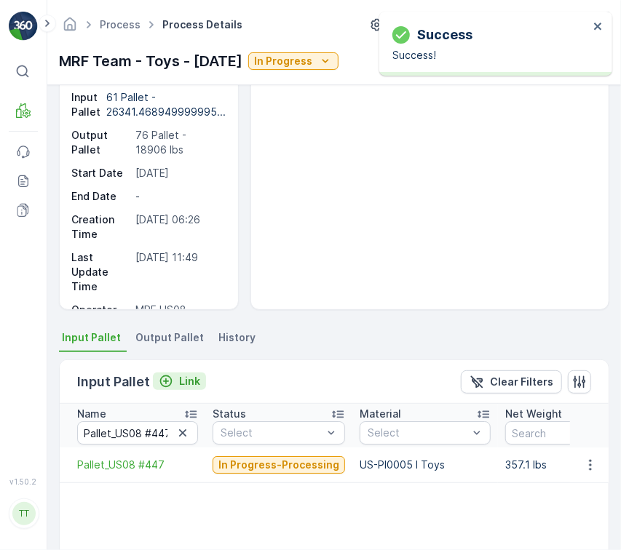
click at [165, 377] on icon "Link" at bounding box center [166, 381] width 15 height 15
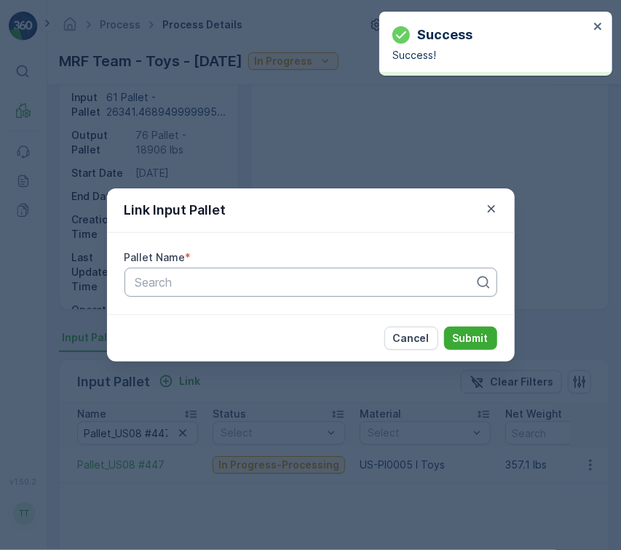
click at [247, 279] on div at bounding box center [305, 282] width 342 height 13
paste input "Pallet_US08 #267"
type input "Pallet_US08 #267"
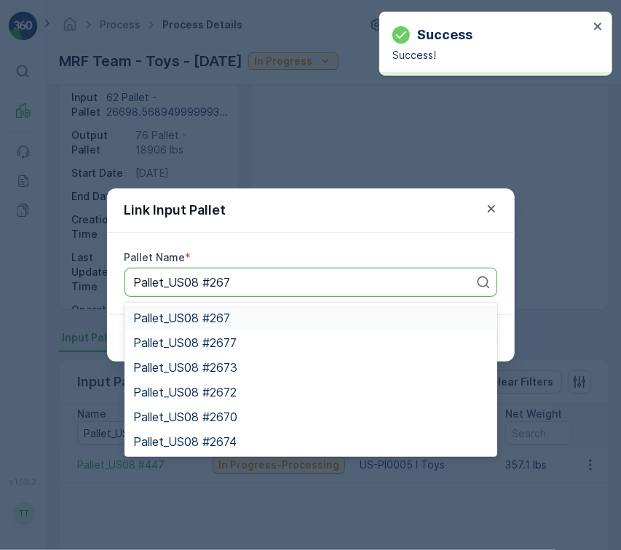
click at [386, 323] on div "Pallet_US08 #267" at bounding box center [310, 317] width 355 height 13
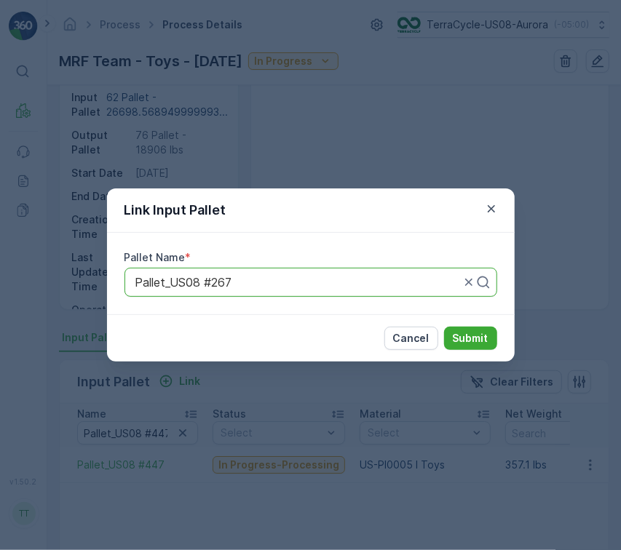
click at [474, 325] on div "Cancel Submit" at bounding box center [311, 337] width 408 height 47
click at [475, 333] on p "Submit" at bounding box center [471, 338] width 36 height 15
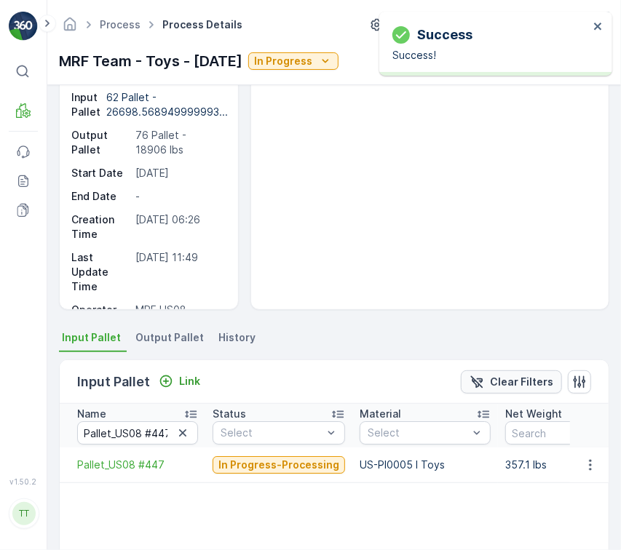
click at [495, 375] on p "Clear Filters" at bounding box center [521, 382] width 63 height 15
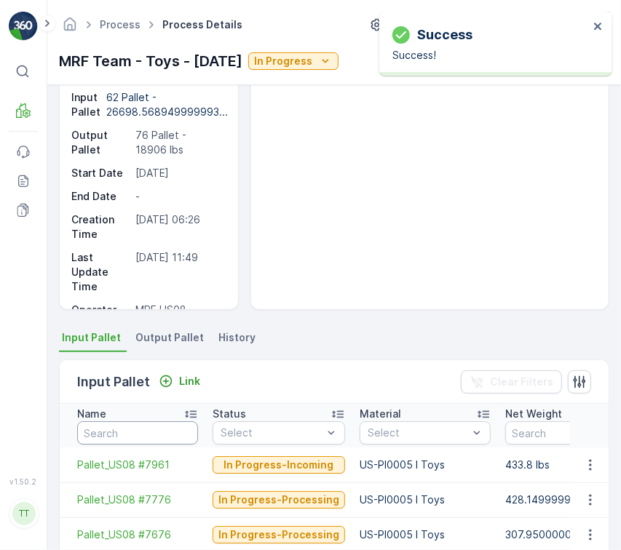
click at [124, 429] on input "text" at bounding box center [137, 432] width 121 height 23
paste input "Pallet_US08 #6475"
type input "Pallet_US08 #6475"
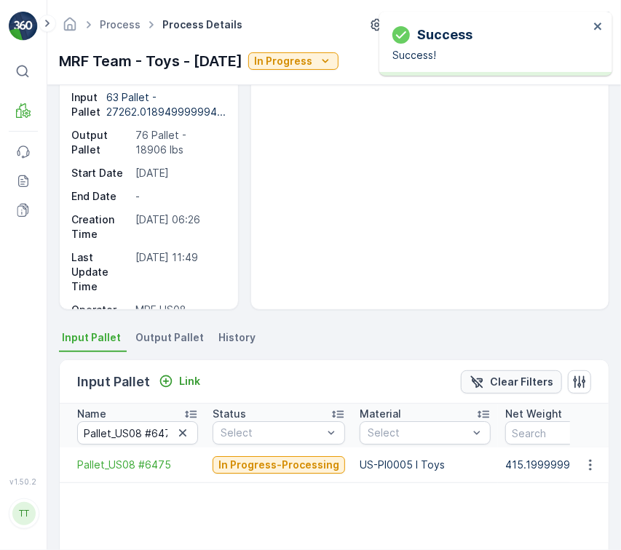
click at [528, 385] on p "Clear Filters" at bounding box center [521, 382] width 63 height 15
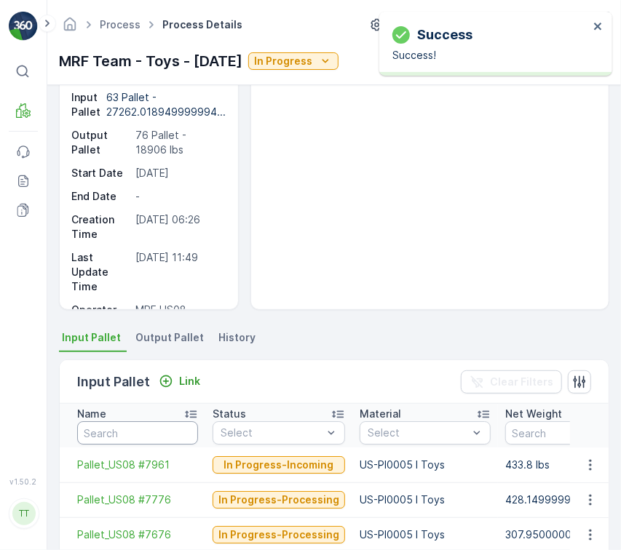
click at [161, 424] on input "text" at bounding box center [137, 432] width 121 height 23
paste input "Pallet_US08 #4105"
type input "Pallet_US08 #4105"
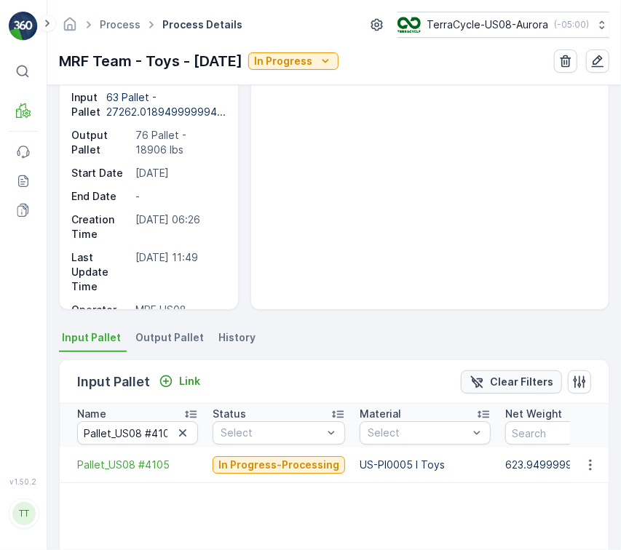
click at [493, 386] on p "Clear Filters" at bounding box center [521, 382] width 63 height 15
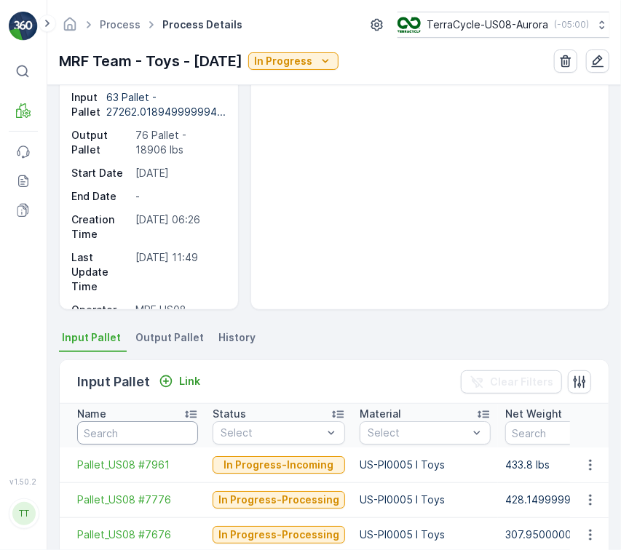
paste input "Pallet_US08 #3942"
click at [114, 439] on input "text" at bounding box center [137, 432] width 121 height 23
type input "Pallet_US08 #3942"
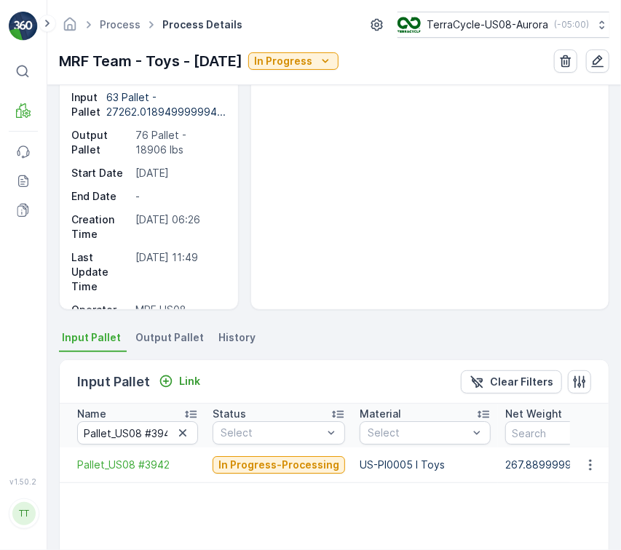
drag, startPoint x: 505, startPoint y: 378, endPoint x: 285, endPoint y: 400, distance: 220.8
click at [505, 377] on p "Clear Filters" at bounding box center [521, 382] width 63 height 15
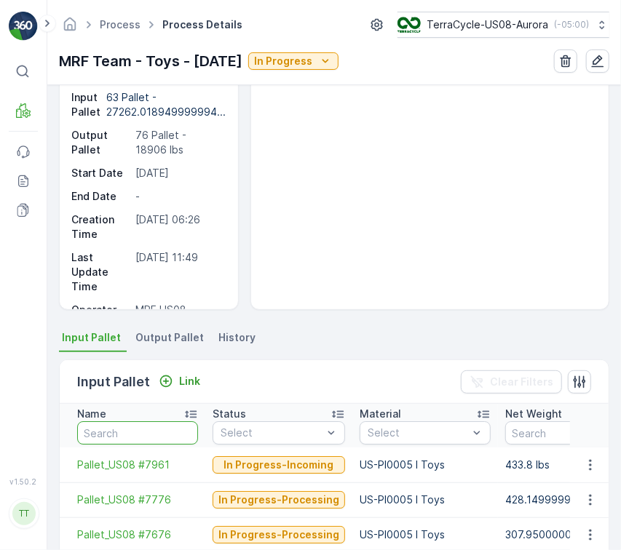
click at [119, 435] on input "text" at bounding box center [137, 432] width 121 height 23
paste input "Pallet_US08 #3810"
type input "Pallet_US08 #3810"
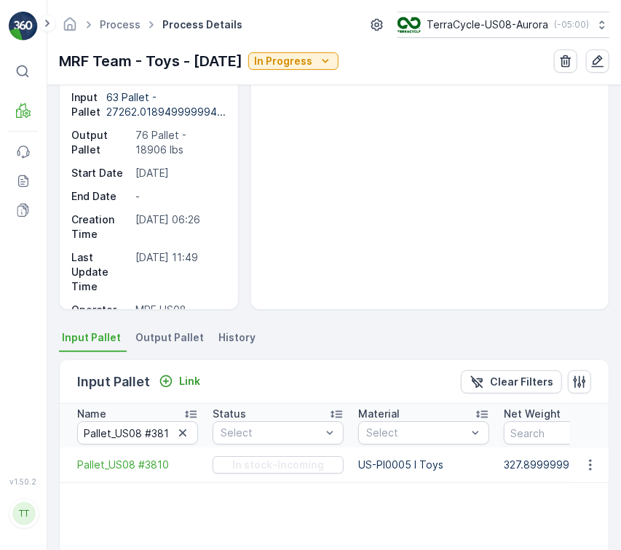
drag, startPoint x: 529, startPoint y: 380, endPoint x: 254, endPoint y: 397, distance: 275.6
click at [529, 380] on p "Clear Filters" at bounding box center [521, 382] width 63 height 15
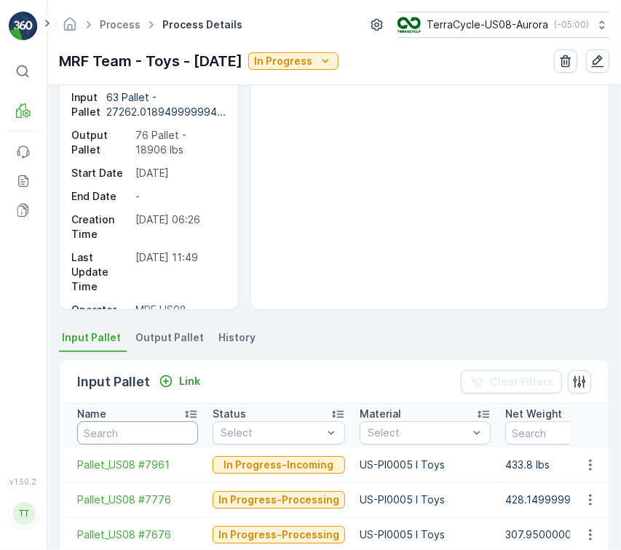
paste input "Pallet_US08 #2712"
drag, startPoint x: 173, startPoint y: 429, endPoint x: 198, endPoint y: 433, distance: 25.0
click at [172, 430] on input "text" at bounding box center [137, 432] width 121 height 23
type input "Pallet_US08 #2712"
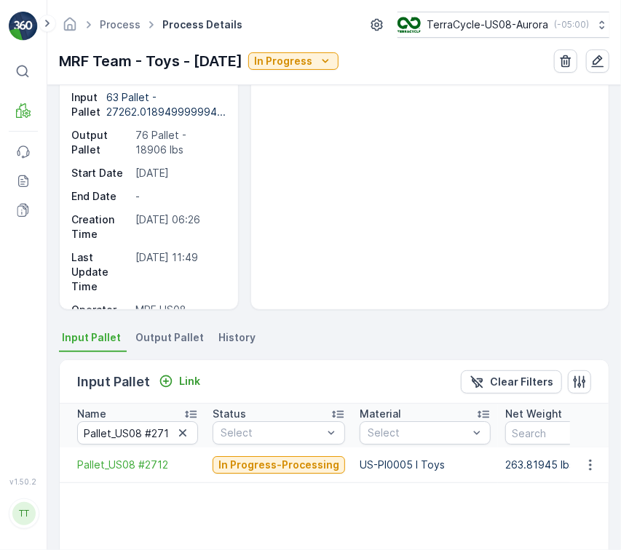
drag, startPoint x: 506, startPoint y: 387, endPoint x: 369, endPoint y: 402, distance: 138.4
click at [506, 387] on p "Clear Filters" at bounding box center [521, 382] width 63 height 15
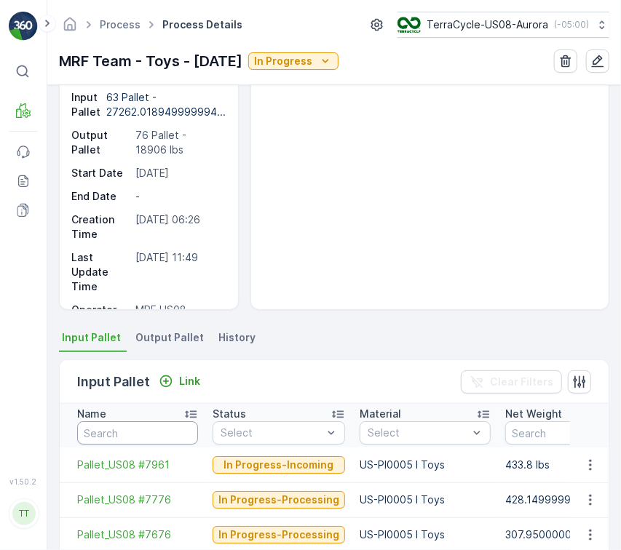
click at [175, 436] on input "text" at bounding box center [137, 432] width 121 height 23
paste input "Pallet_US08 #1493"
type input "Pallet_US08 #1493"
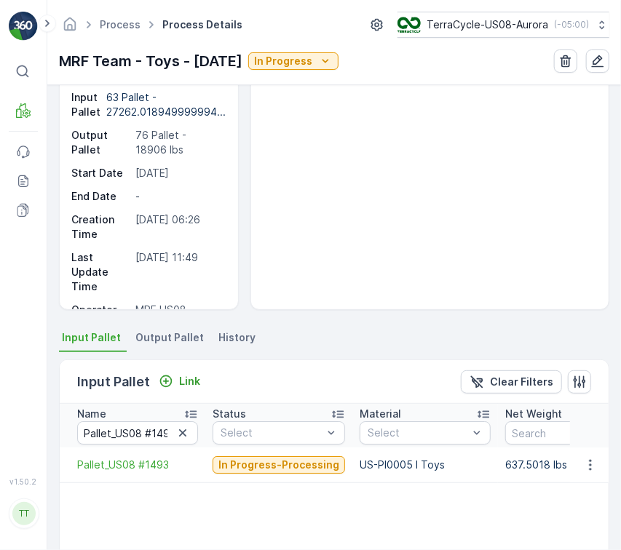
drag, startPoint x: 520, startPoint y: 381, endPoint x: 460, endPoint y: 393, distance: 61.5
click at [520, 381] on p "Clear Filters" at bounding box center [521, 382] width 63 height 15
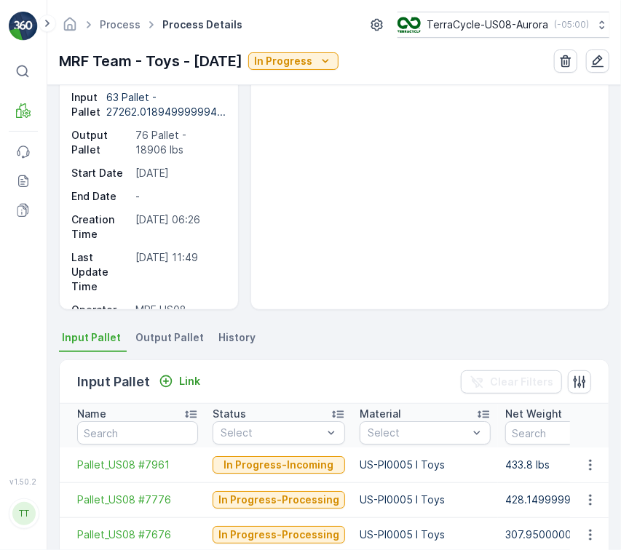
click at [154, 445] on th "Name" at bounding box center [133, 426] width 146 height 44
paste input "Pallet_US08 #637"
click at [151, 440] on input "text" at bounding box center [137, 432] width 121 height 23
type input "Pallet_US08 #637"
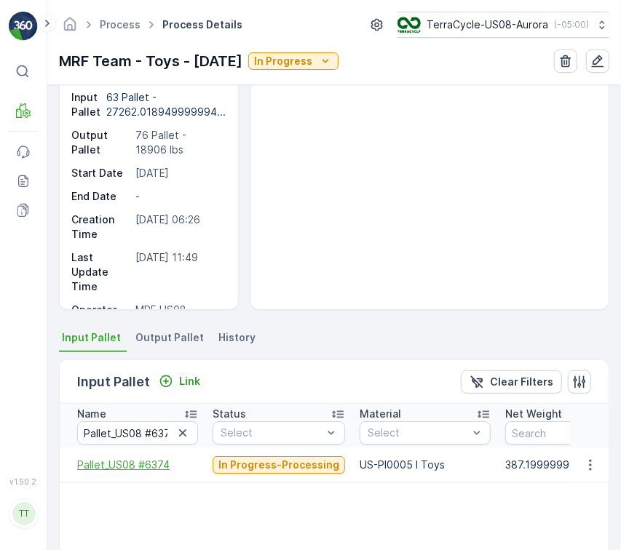
click at [162, 465] on span "Pallet_US08 #6374" at bounding box center [137, 465] width 121 height 15
click at [170, 385] on icon "Link" at bounding box center [166, 381] width 15 height 15
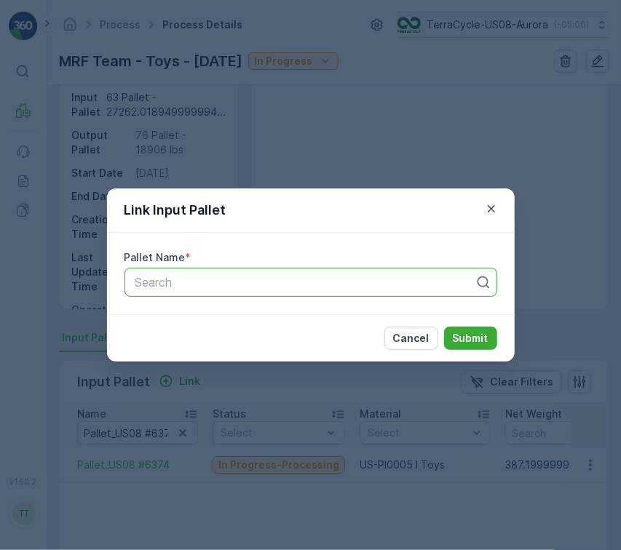
paste input "Pallet_US08 #637"
click at [341, 282] on div at bounding box center [305, 282] width 342 height 13
type input "Pallet_US08 #637"
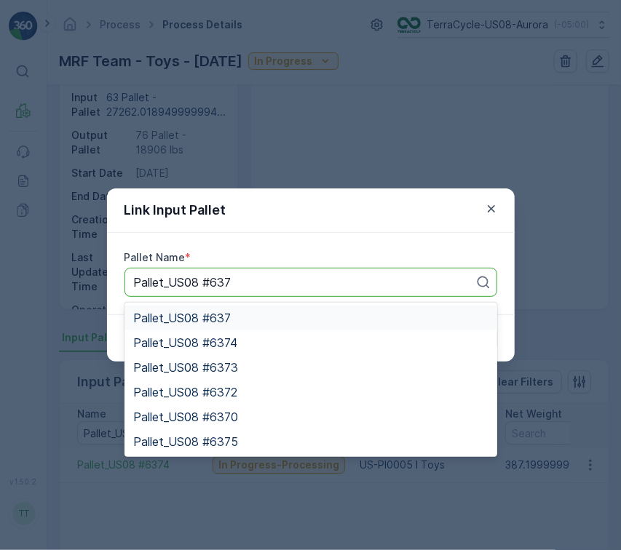
click at [250, 318] on div "Pallet_US08 #637" at bounding box center [310, 317] width 355 height 13
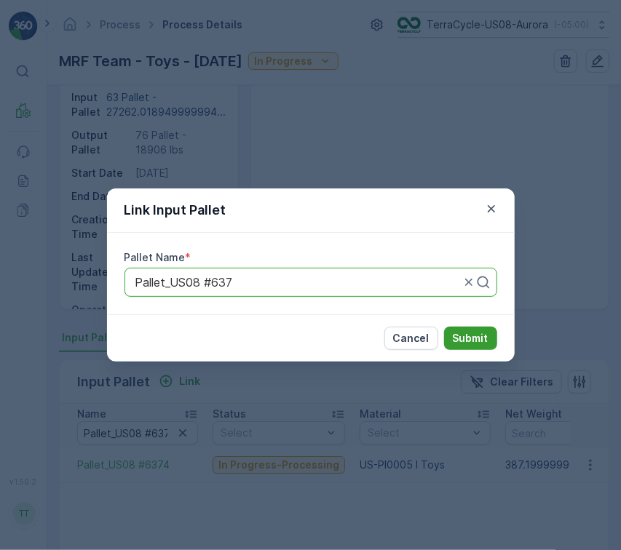
click at [480, 335] on p "Submit" at bounding box center [471, 338] width 36 height 15
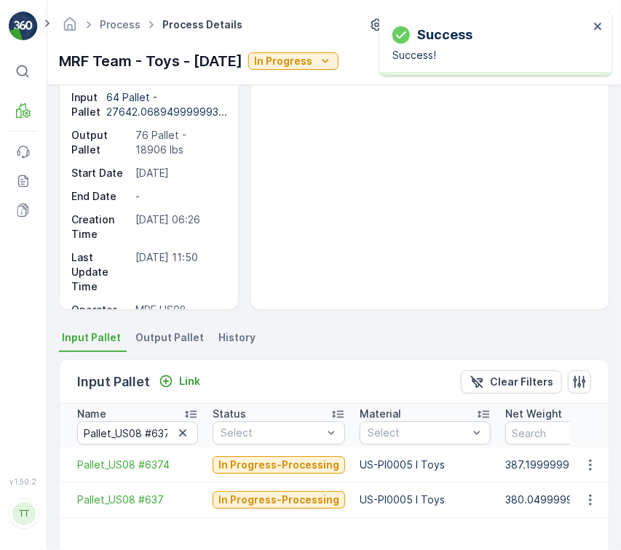
click at [196, 431] on th "Name Pallet_US08 #637" at bounding box center [133, 426] width 146 height 44
drag, startPoint x: 191, startPoint y: 431, endPoint x: 182, endPoint y: 421, distance: 12.9
click at [188, 431] on button "button" at bounding box center [182, 432] width 17 height 17
paste input "Pallet_US08 #447"
type input "Pallet_US08 #447"
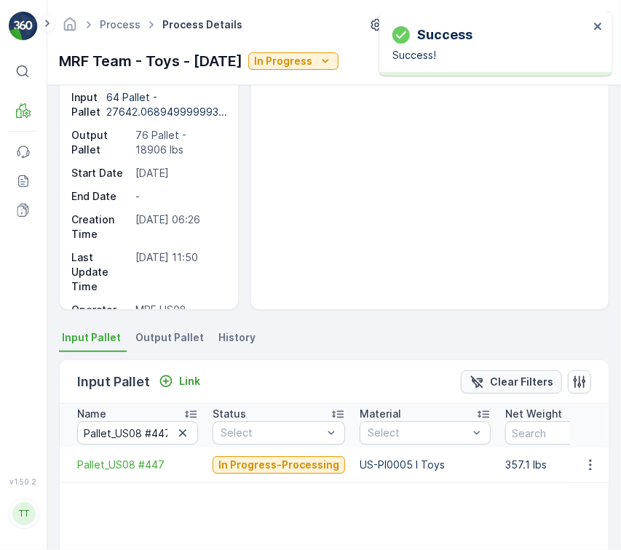
click at [475, 376] on icon "Clear Filters" at bounding box center [476, 382] width 15 height 15
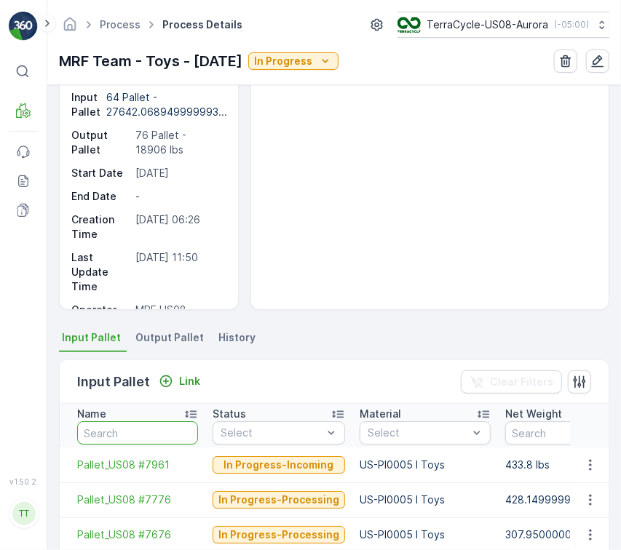
click at [152, 430] on input "text" at bounding box center [137, 432] width 121 height 23
paste input "Pallet_US08 #267"
type input "Pallet_US08 #267"
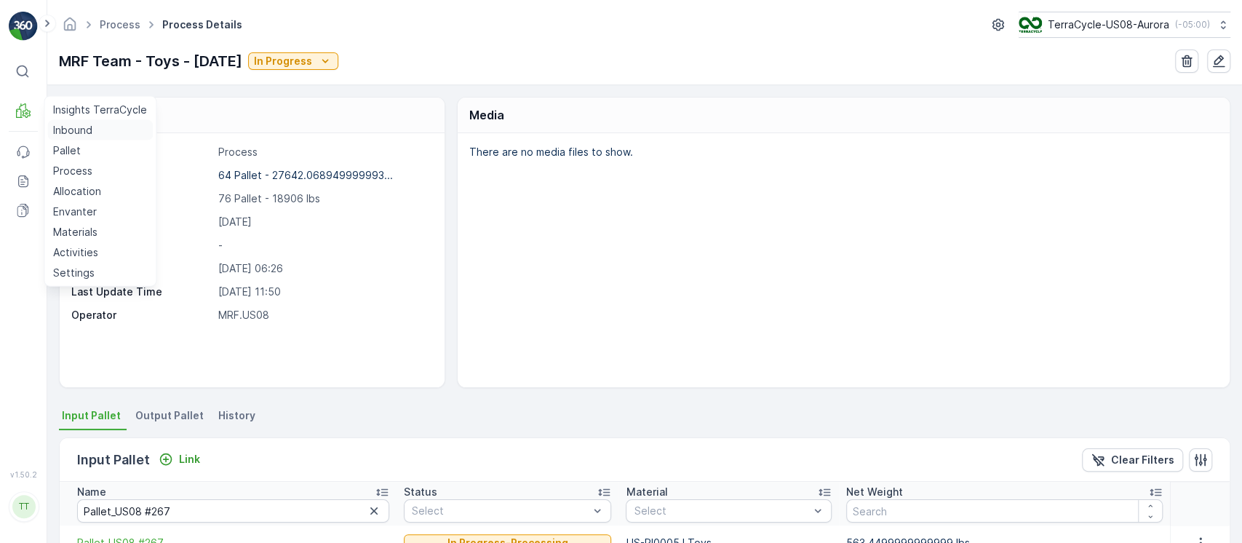
click at [69, 124] on p "Inbound" at bounding box center [72, 130] width 39 height 15
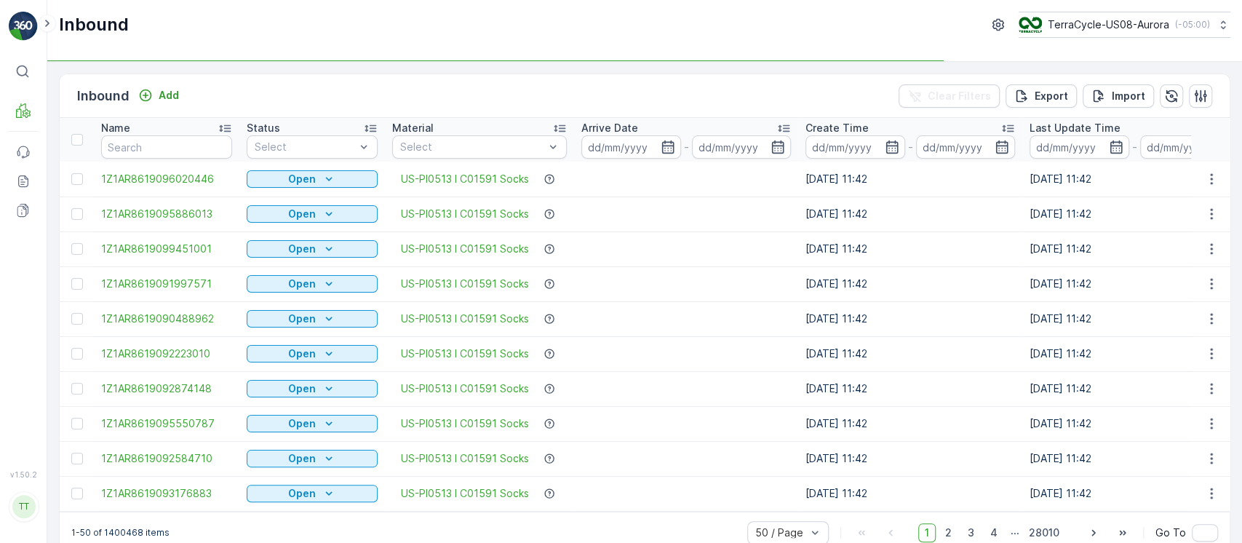
drag, startPoint x: 165, startPoint y: 162, endPoint x: 161, endPoint y: 154, distance: 8.5
click at [163, 160] on table "Name Status Select Material Select Arrive Date - Create Time - Last Update Time…" at bounding box center [1255, 315] width 2390 height 394
click at [156, 149] on input "text" at bounding box center [166, 146] width 131 height 23
paste input "1ZB799H29032831404"
type input "1ZB799H29032831404"
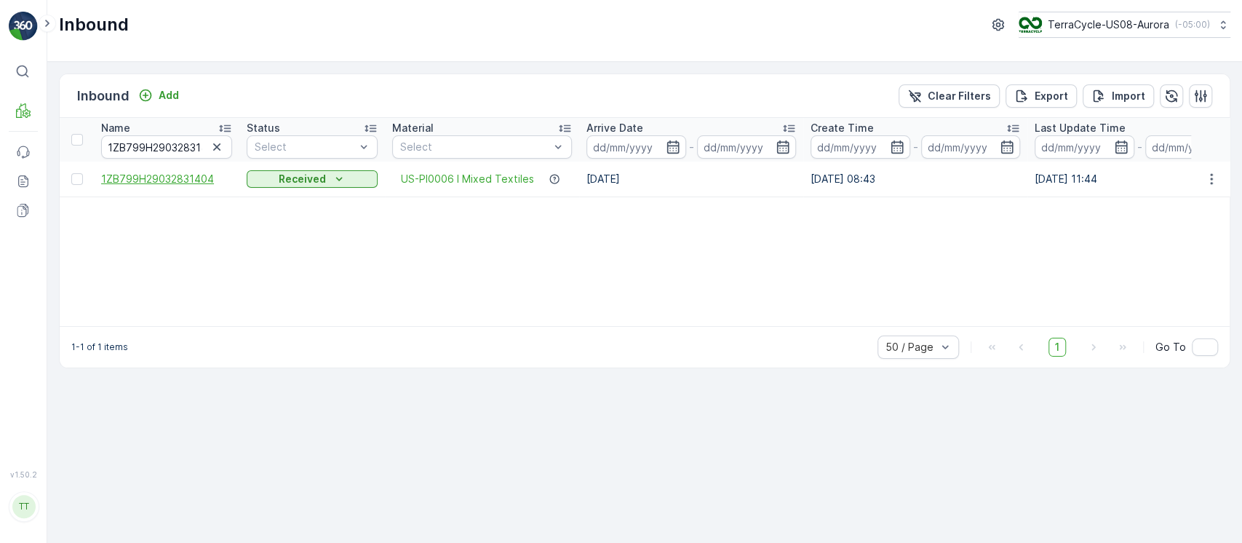
click at [154, 180] on span "1ZB799H29032831404" at bounding box center [166, 179] width 131 height 15
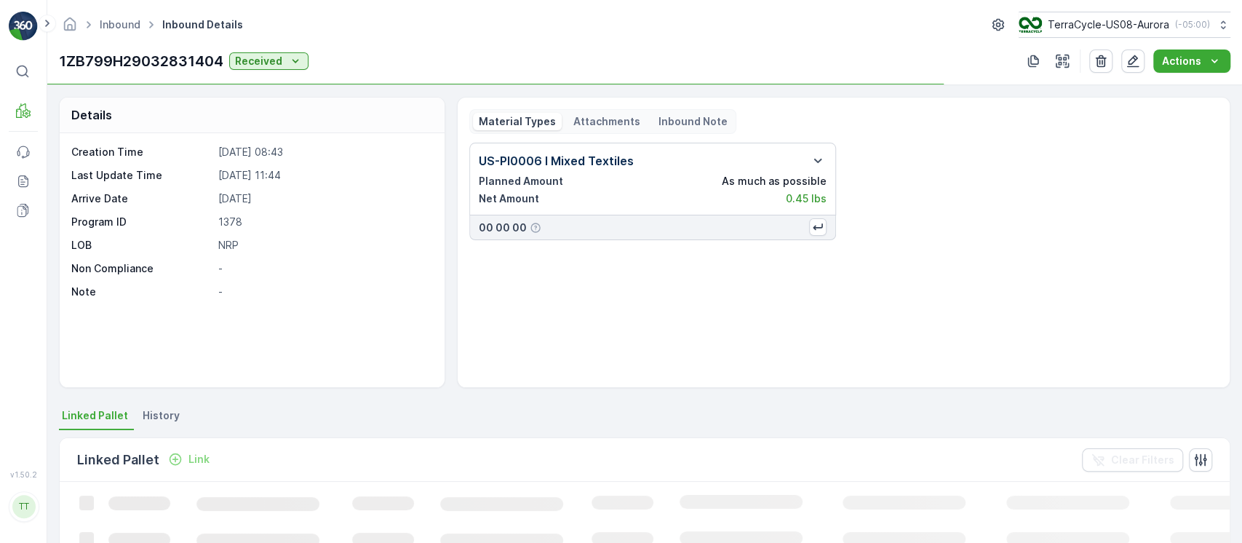
click at [612, 113] on div "Attachments" at bounding box center [607, 121] width 79 height 17
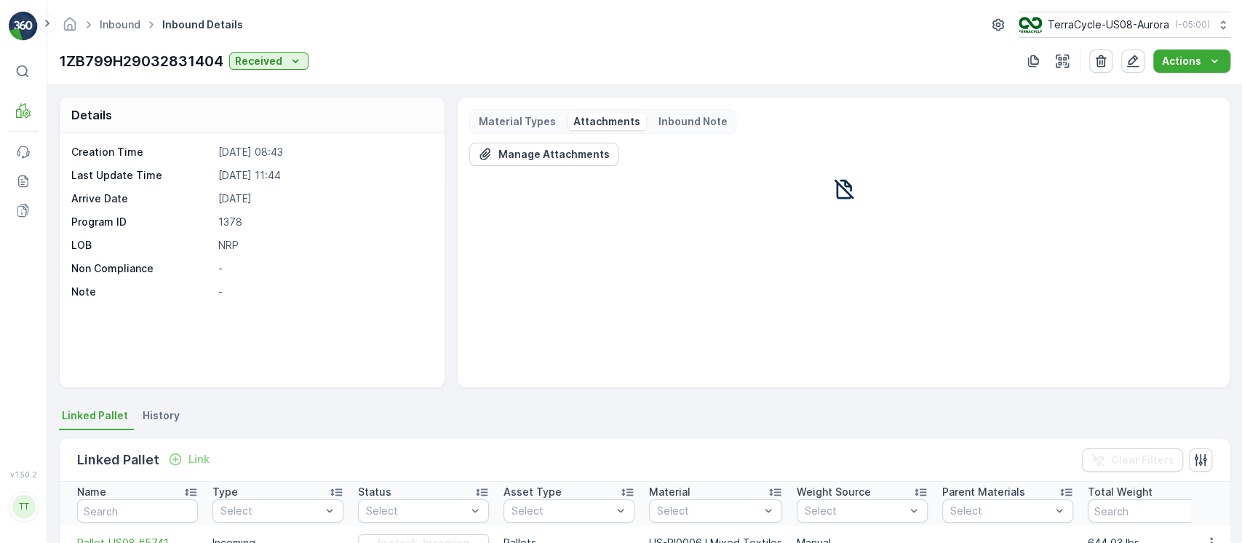
click at [514, 113] on div "Material Types" at bounding box center [517, 121] width 89 height 17
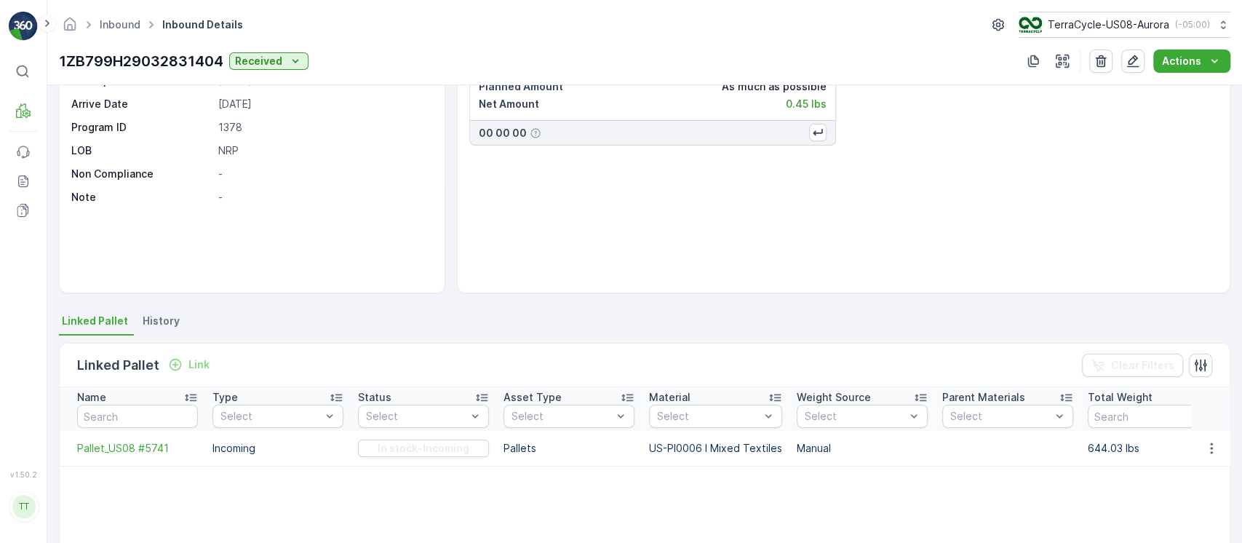
scroll to position [194, 0]
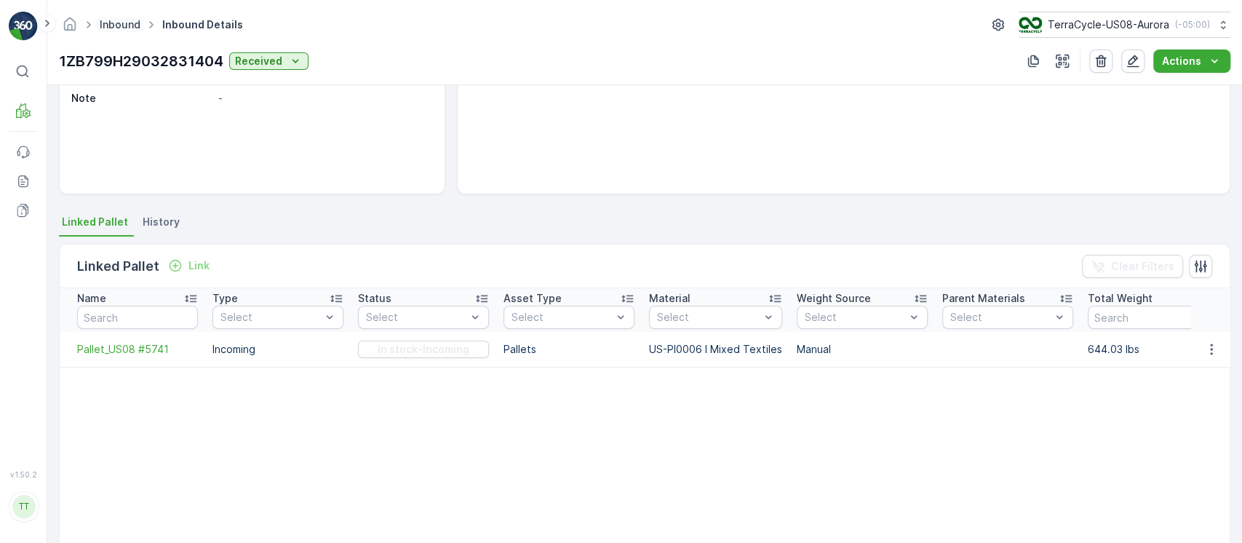
click at [125, 26] on link "Inbound" at bounding box center [120, 24] width 41 height 12
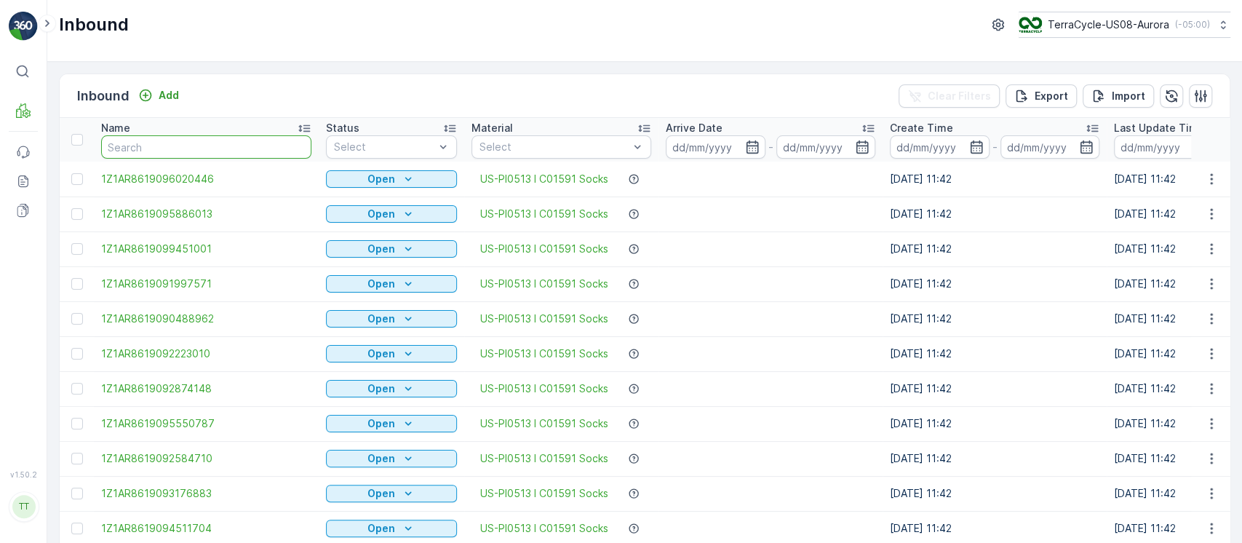
click at [157, 146] on input "text" at bounding box center [206, 146] width 210 height 23
paste input "1ZB799H29001254364"
type input "1ZB799H29001254364"
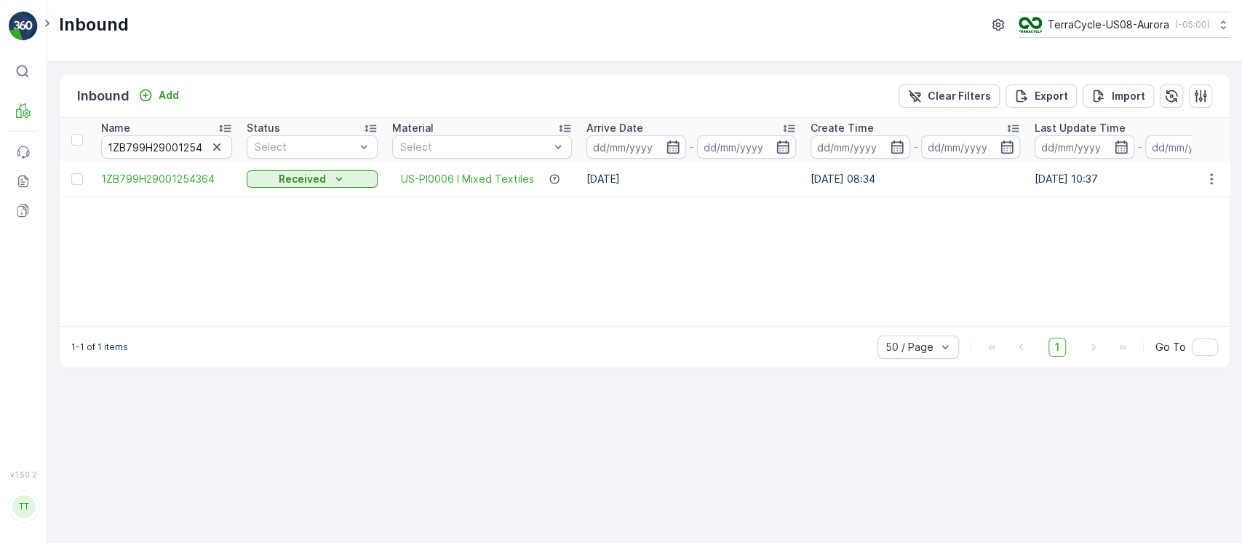
click at [164, 180] on span "1ZB799H29001254364" at bounding box center [166, 179] width 131 height 15
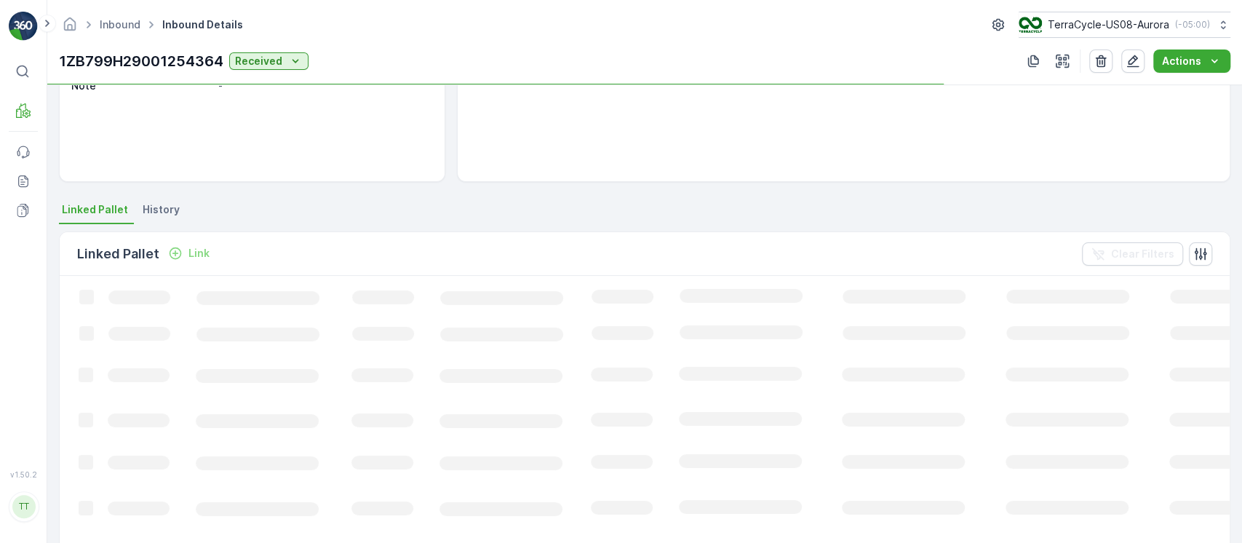
scroll to position [291, 0]
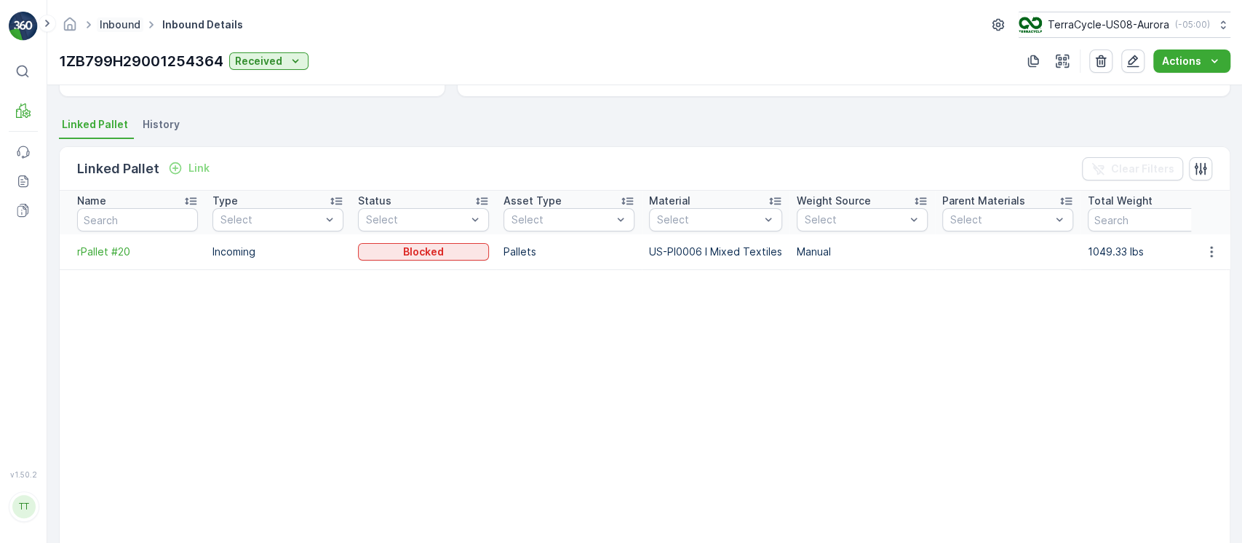
click at [114, 18] on link "Inbound" at bounding box center [120, 24] width 41 height 12
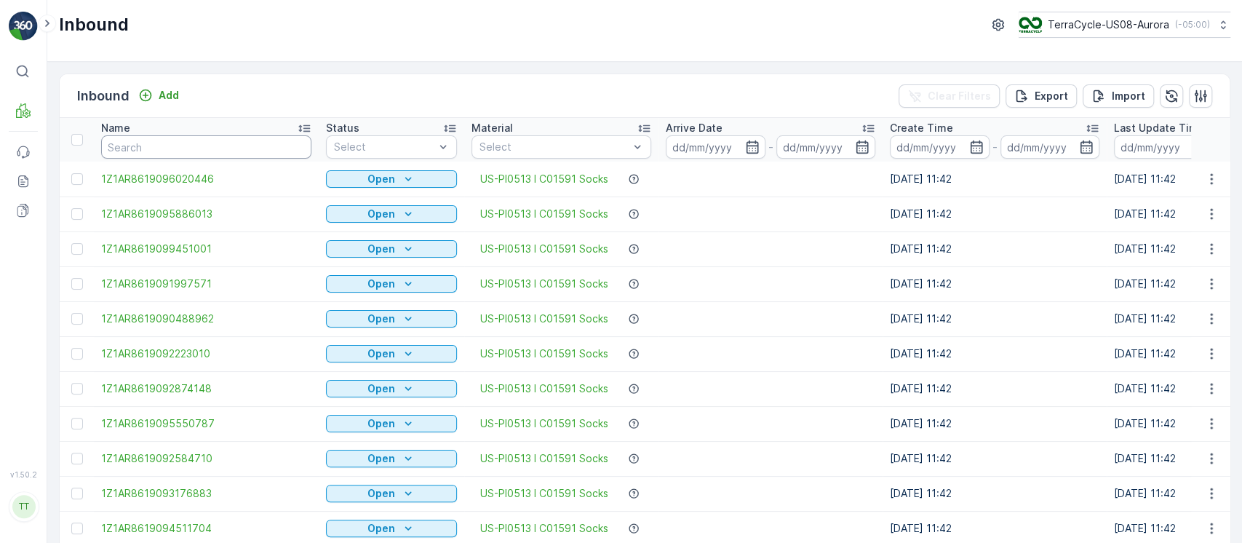
click at [170, 140] on input "text" at bounding box center [206, 146] width 210 height 23
paste input "1ZB799H29006362489"
type input "1ZB799H29006362489"
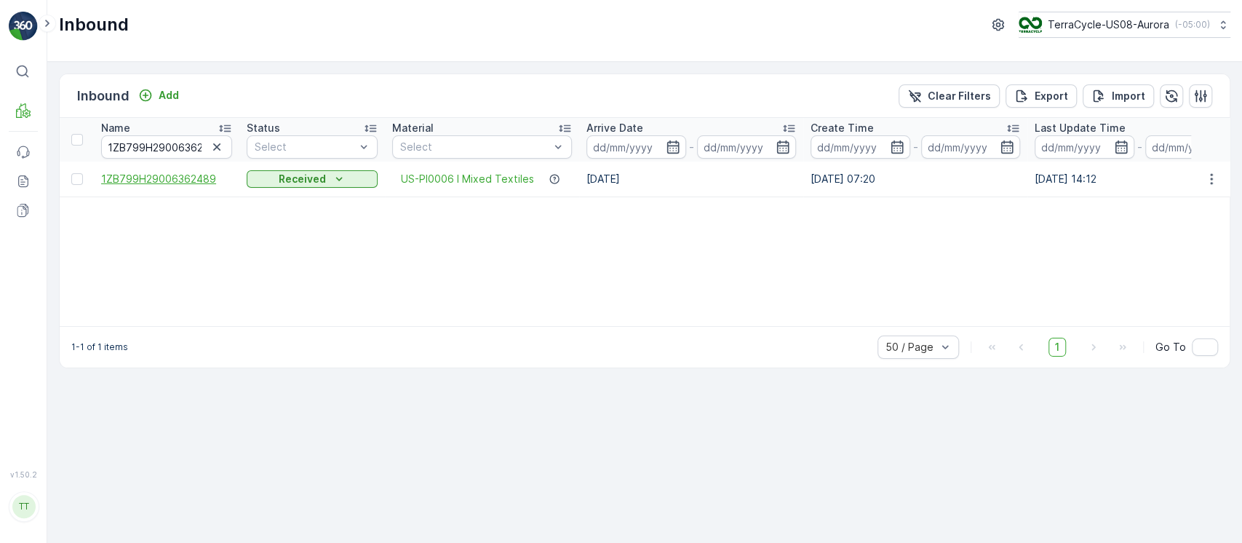
click at [160, 177] on span "1ZB799H29006362489" at bounding box center [166, 179] width 131 height 15
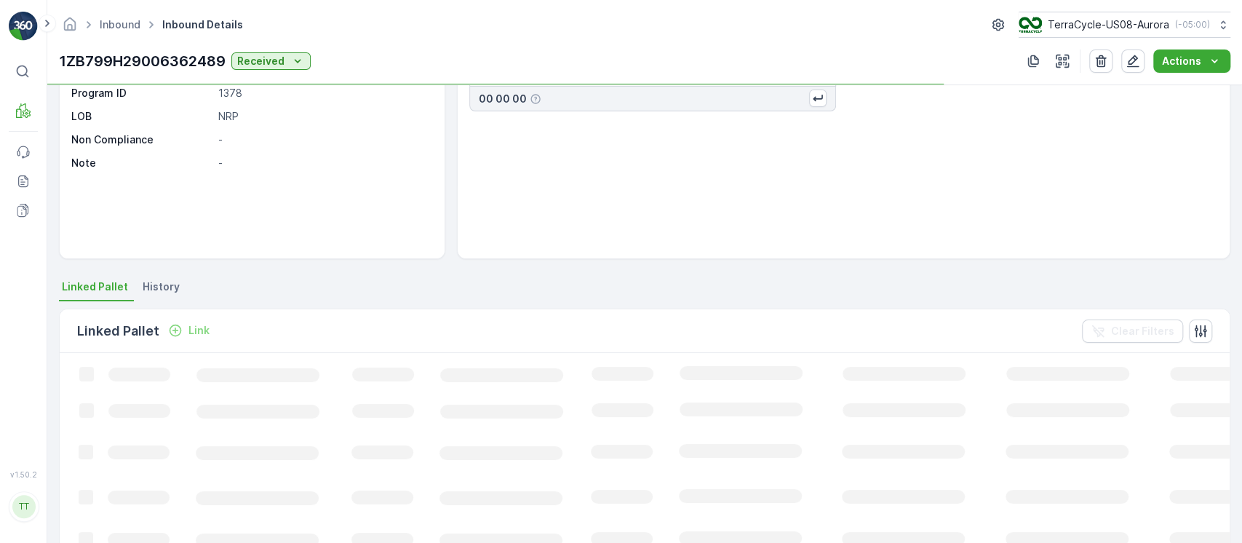
scroll to position [291, 0]
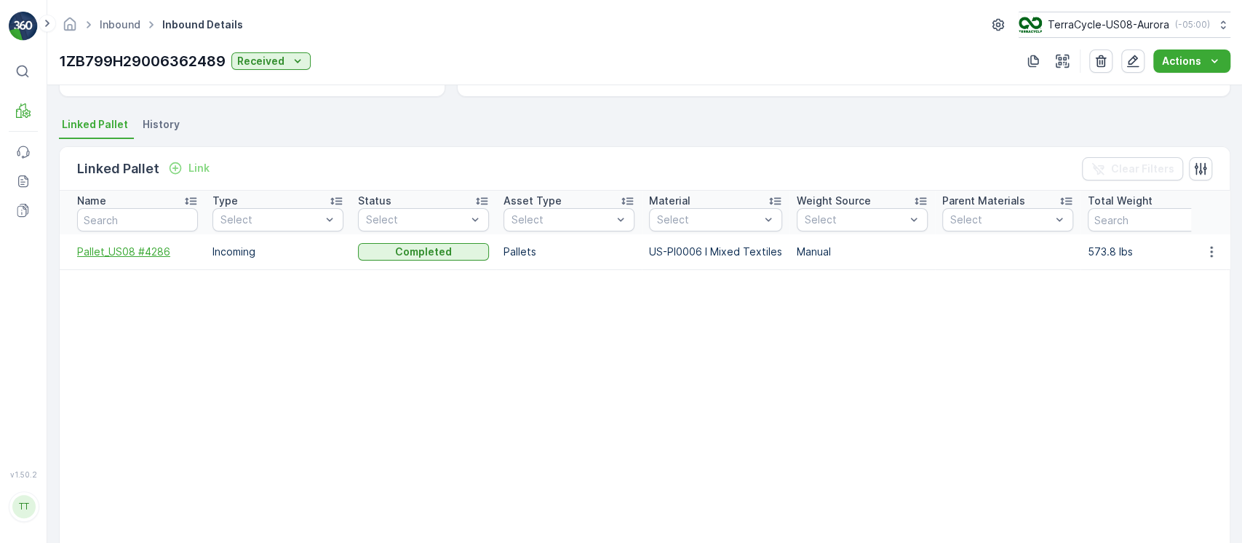
click at [140, 254] on span "Pallet_US08 #4286" at bounding box center [137, 252] width 121 height 15
click at [119, 19] on link "Inbound" at bounding box center [120, 24] width 41 height 12
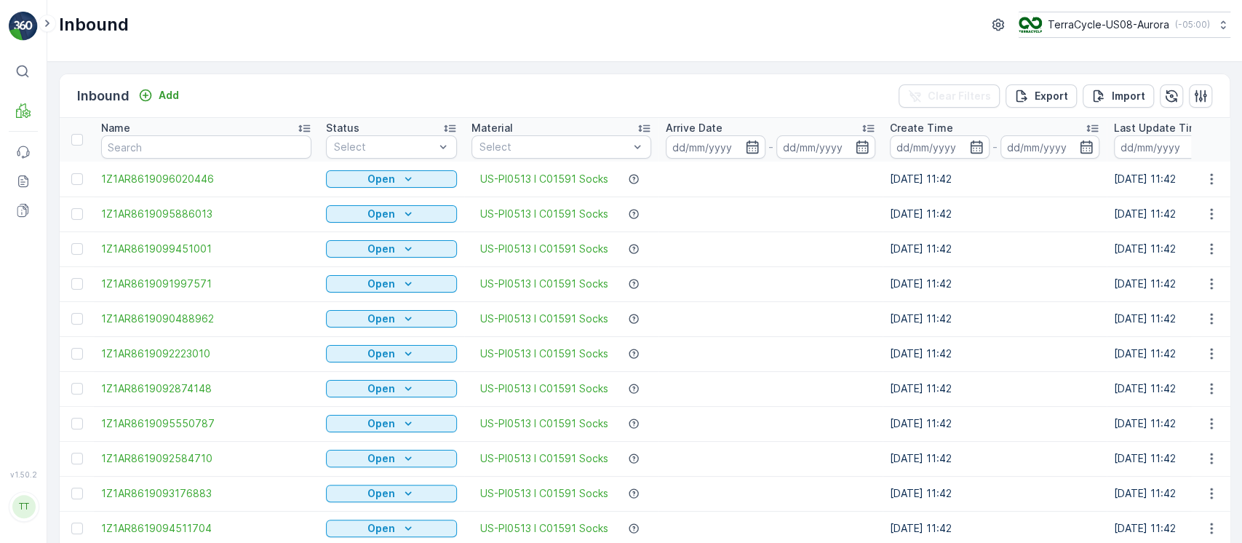
click at [172, 122] on div "Name" at bounding box center [206, 128] width 210 height 15
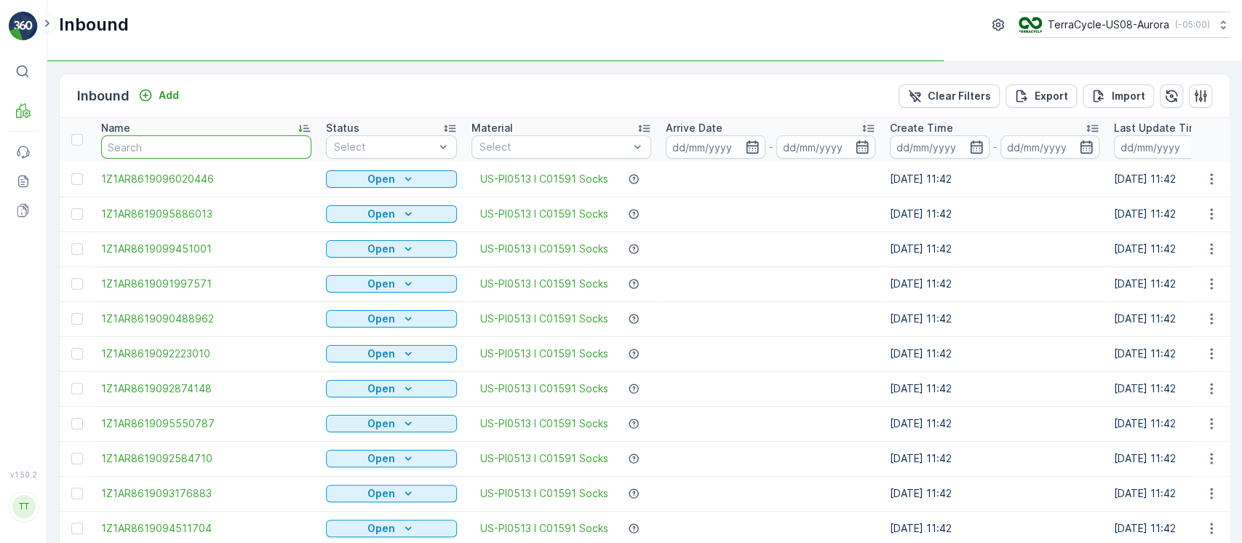
click at [186, 143] on input "text" at bounding box center [206, 146] width 210 height 23
paste input "1ZB799H29004424282"
type input "1ZB799H29004424282"
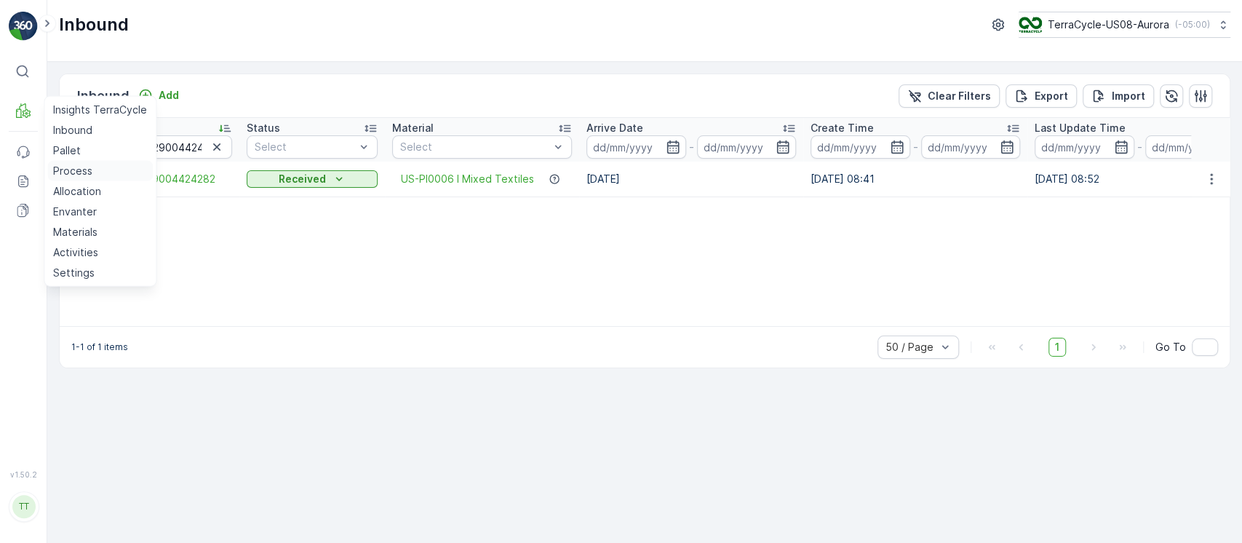
click at [75, 175] on p "Process" at bounding box center [72, 171] width 39 height 15
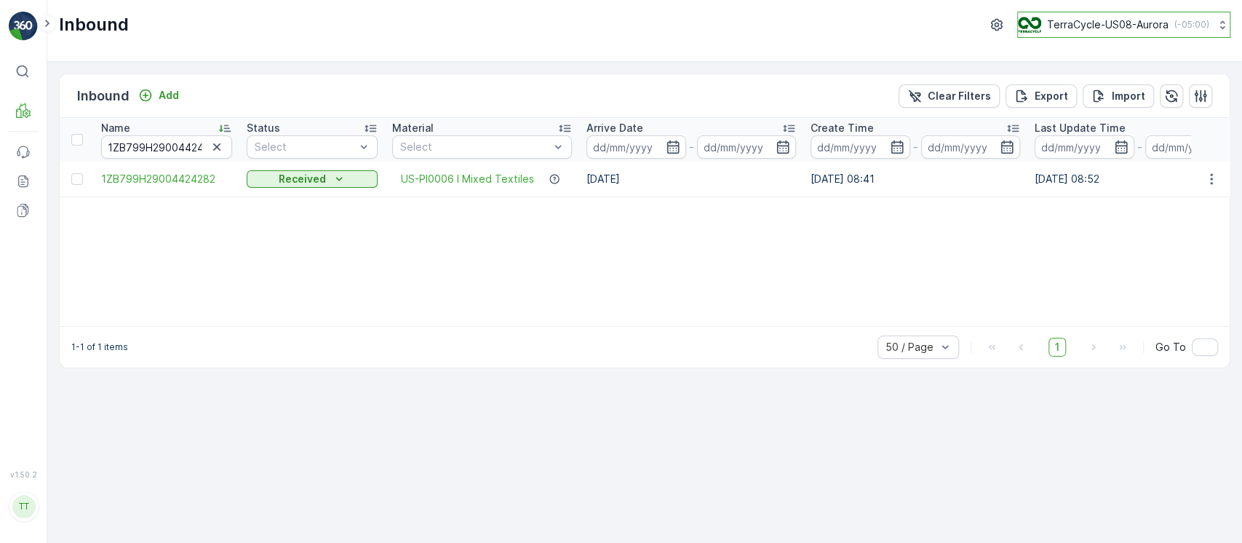
click at [620, 29] on p "TerraCycle-US08-Aurora" at bounding box center [1108, 24] width 122 height 15
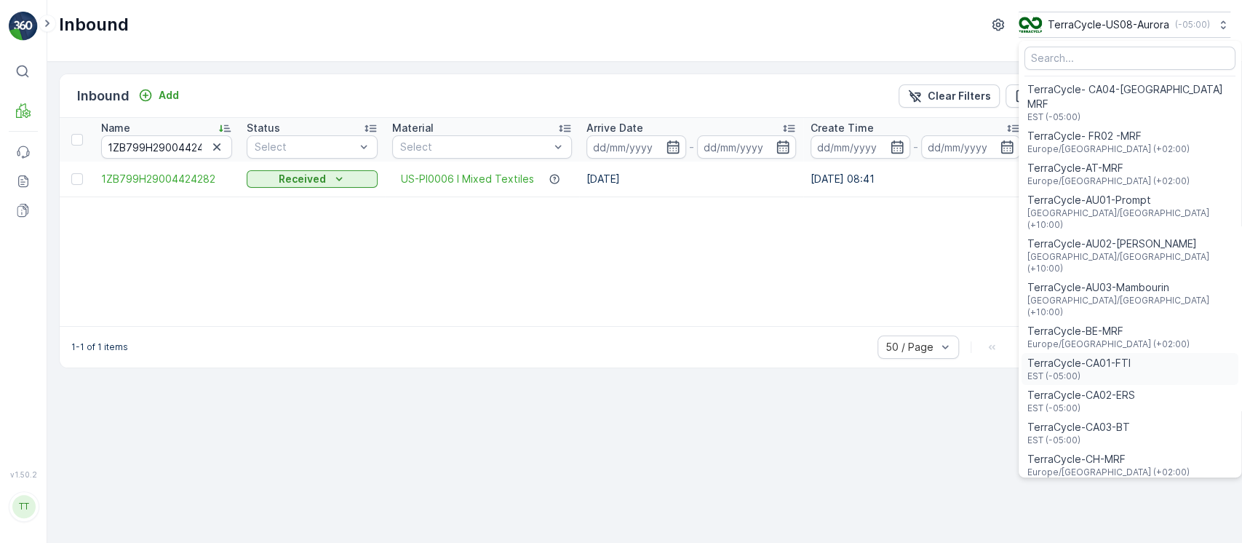
click at [620, 353] on div "TerraCycle-CA01-FTI EST (-05:00)" at bounding box center [1130, 369] width 217 height 32
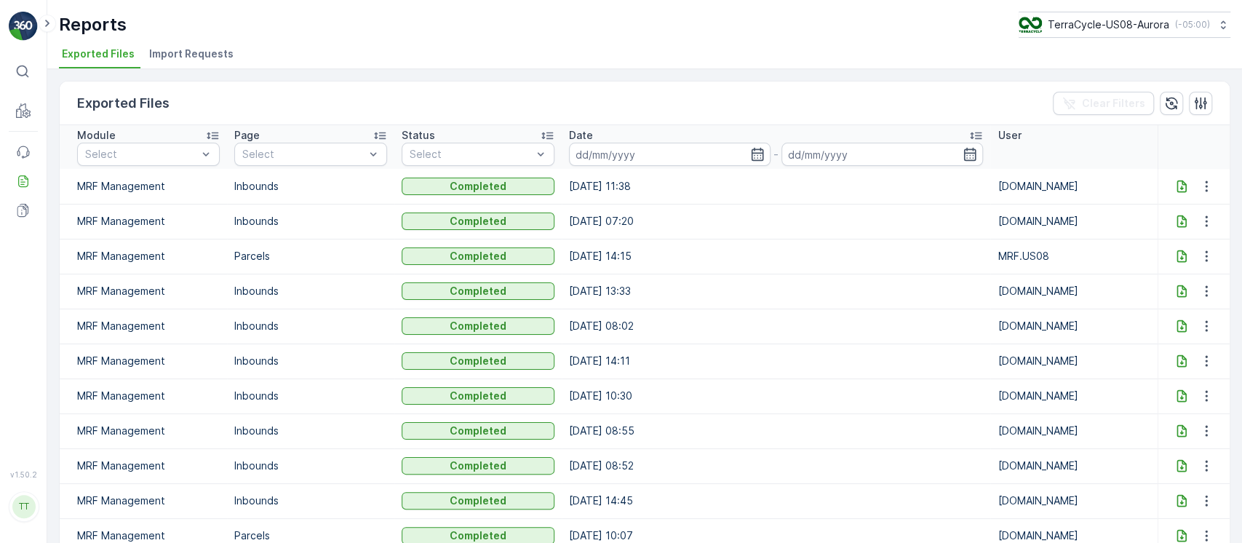
click at [1179, 180] on icon at bounding box center [1181, 186] width 15 height 15
click at [188, 57] on span "Import Requests" at bounding box center [191, 54] width 84 height 15
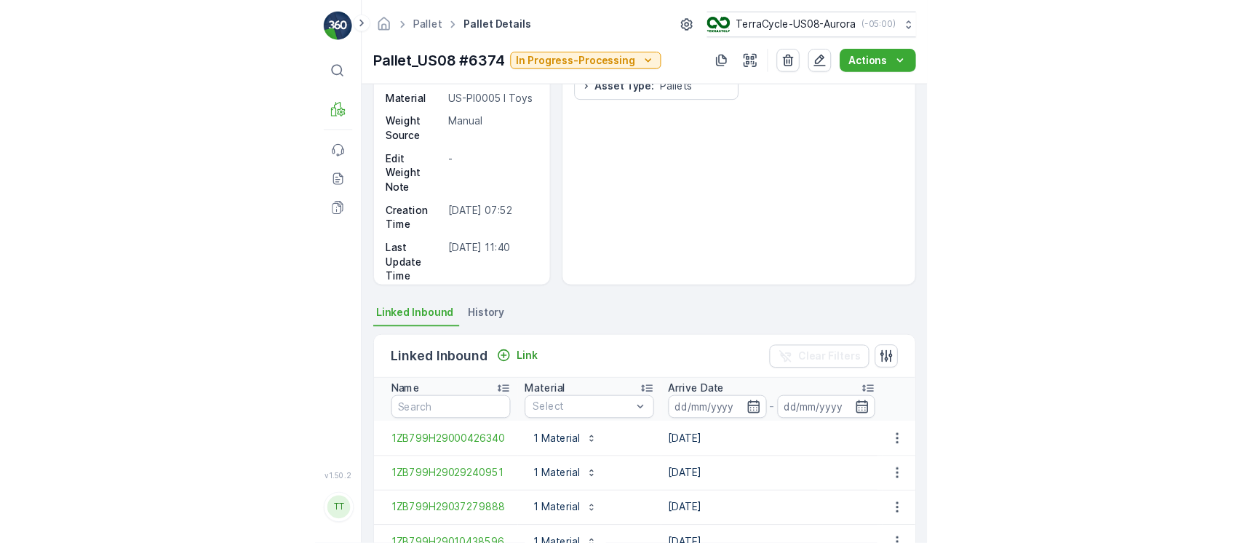
scroll to position [194, 0]
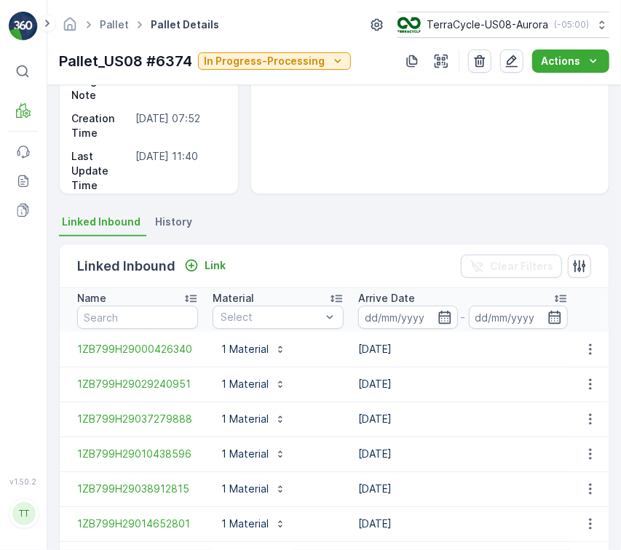
click at [178, 226] on span "History" at bounding box center [173, 222] width 37 height 15
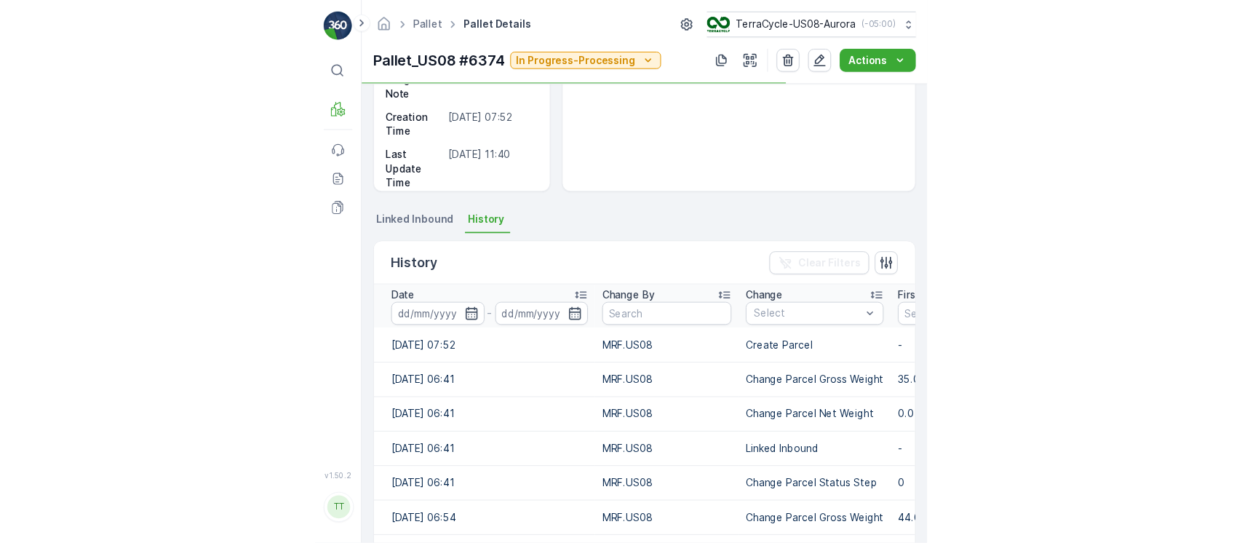
scroll to position [179, 0]
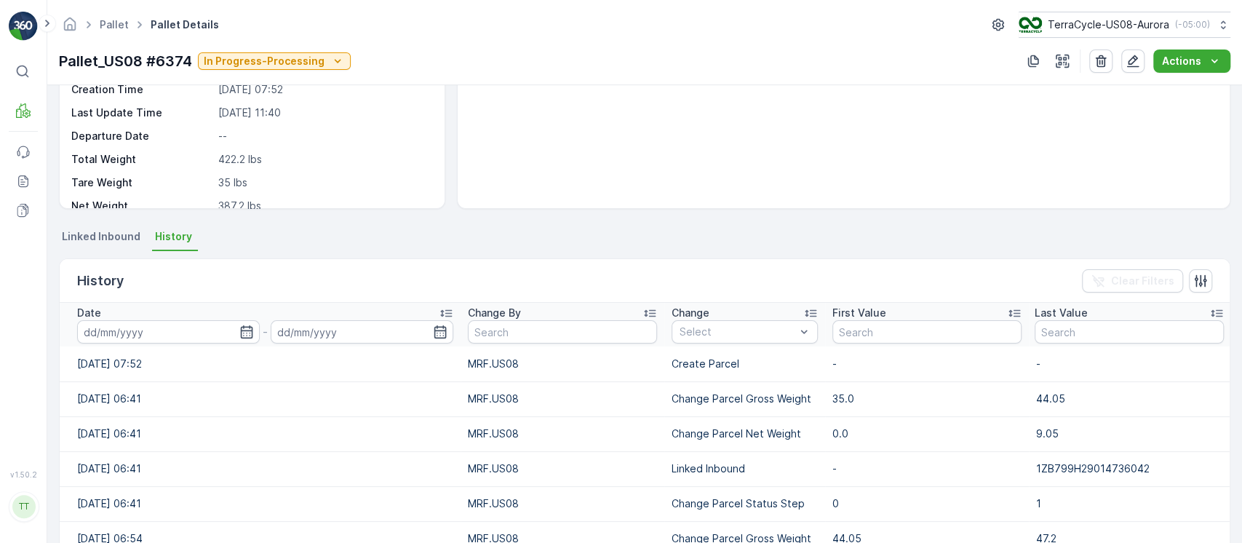
click at [186, 306] on div "Date" at bounding box center [265, 313] width 376 height 15
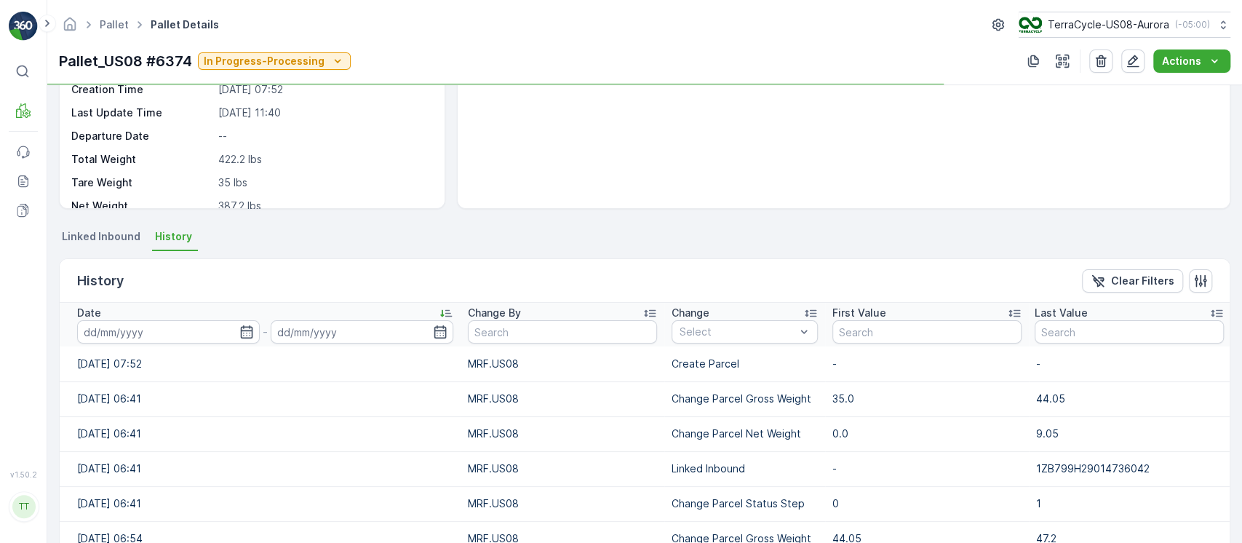
click at [186, 306] on div "Date" at bounding box center [265, 313] width 376 height 15
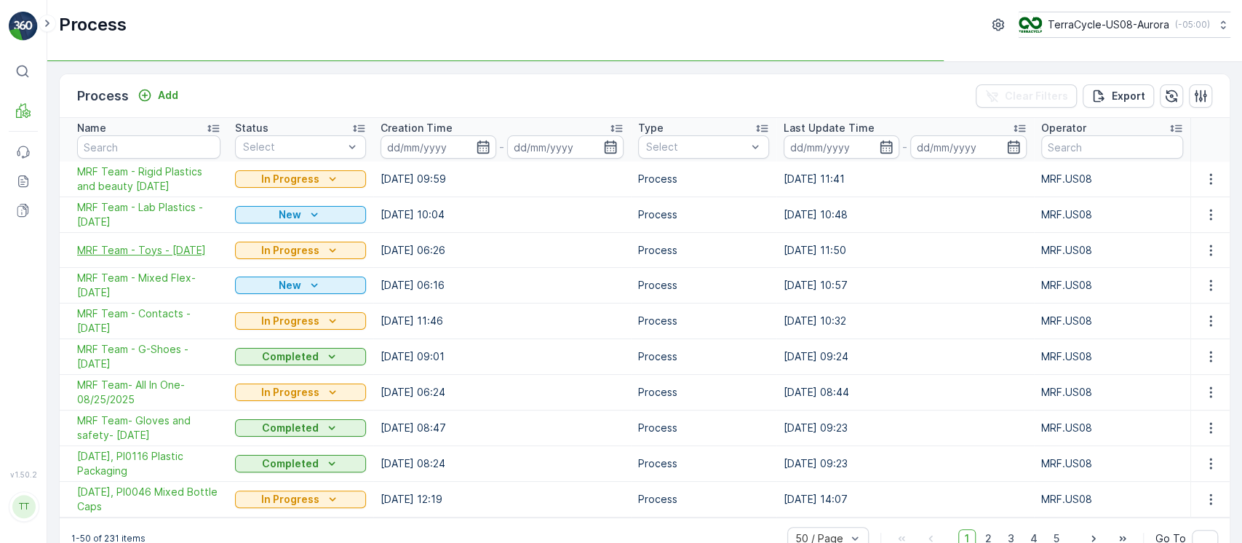
drag, startPoint x: 71, startPoint y: 247, endPoint x: 148, endPoint y: 255, distance: 76.8
click at [148, 255] on td "MRF Team - Toys - 09/08/2025" at bounding box center [144, 250] width 168 height 35
copy span "MRF Team - Toys - 09/08/2025"
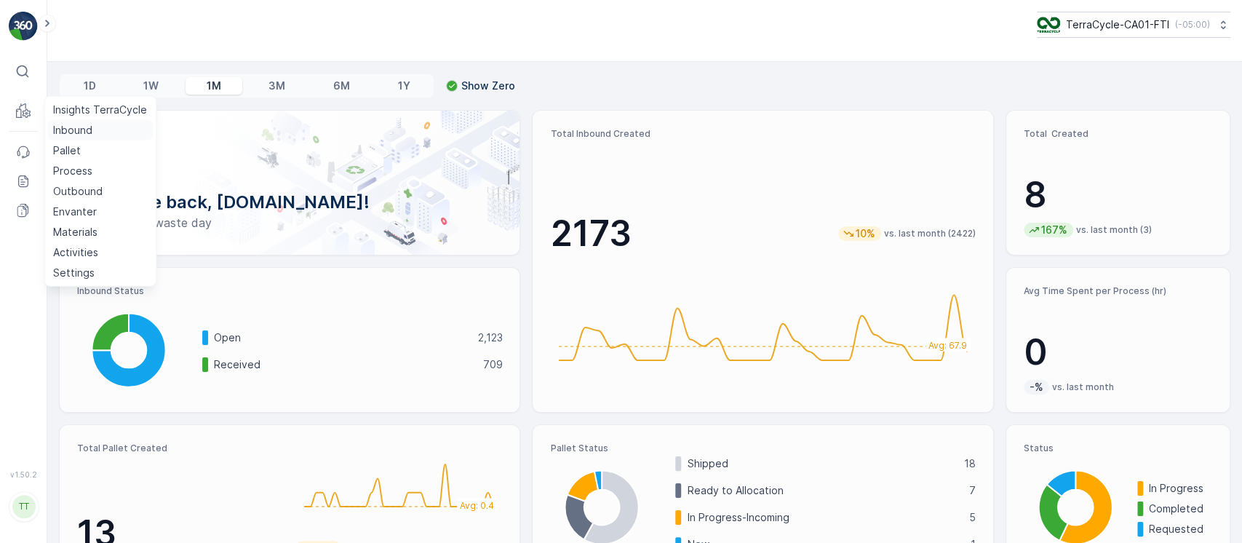
click at [77, 131] on p "Inbound" at bounding box center [72, 130] width 39 height 15
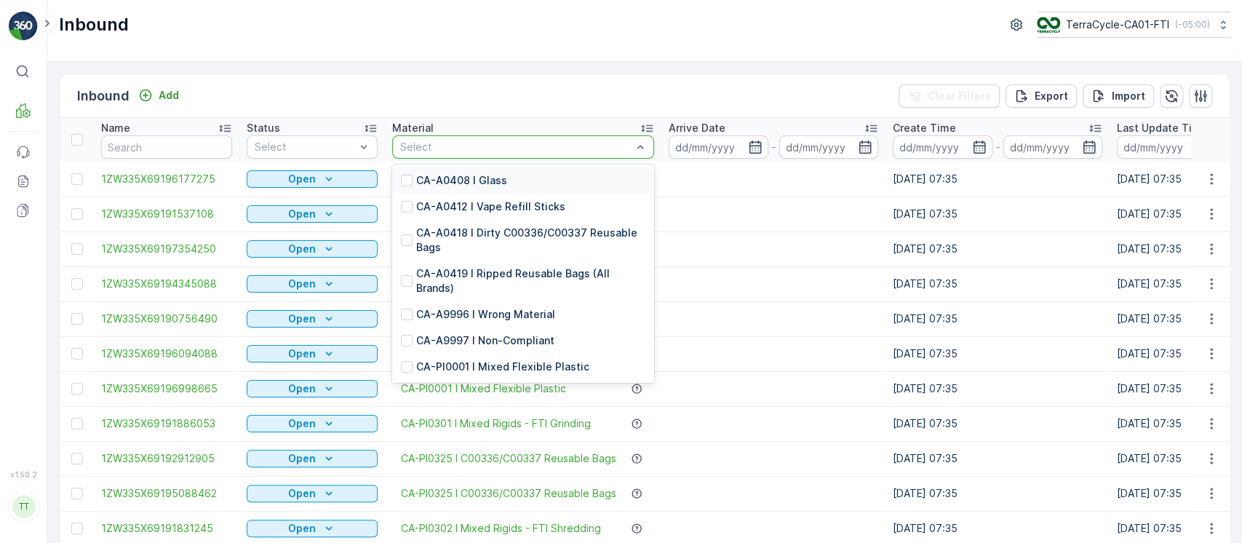
type input "PI0317"
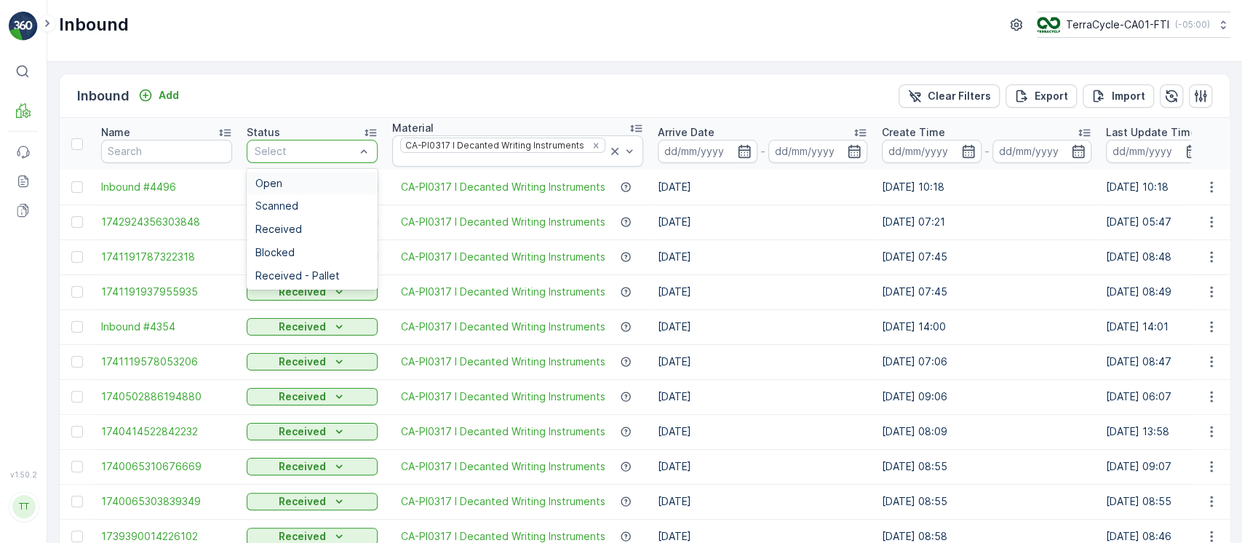
click at [338, 172] on div "Open" at bounding box center [312, 183] width 131 height 23
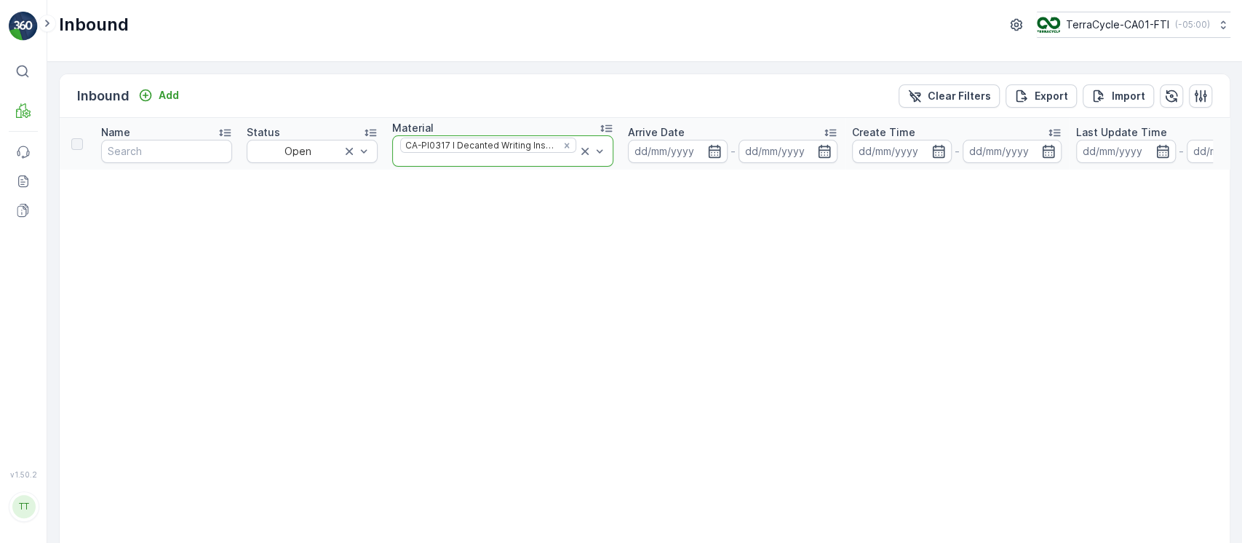
click at [578, 151] on icon at bounding box center [585, 151] width 15 height 15
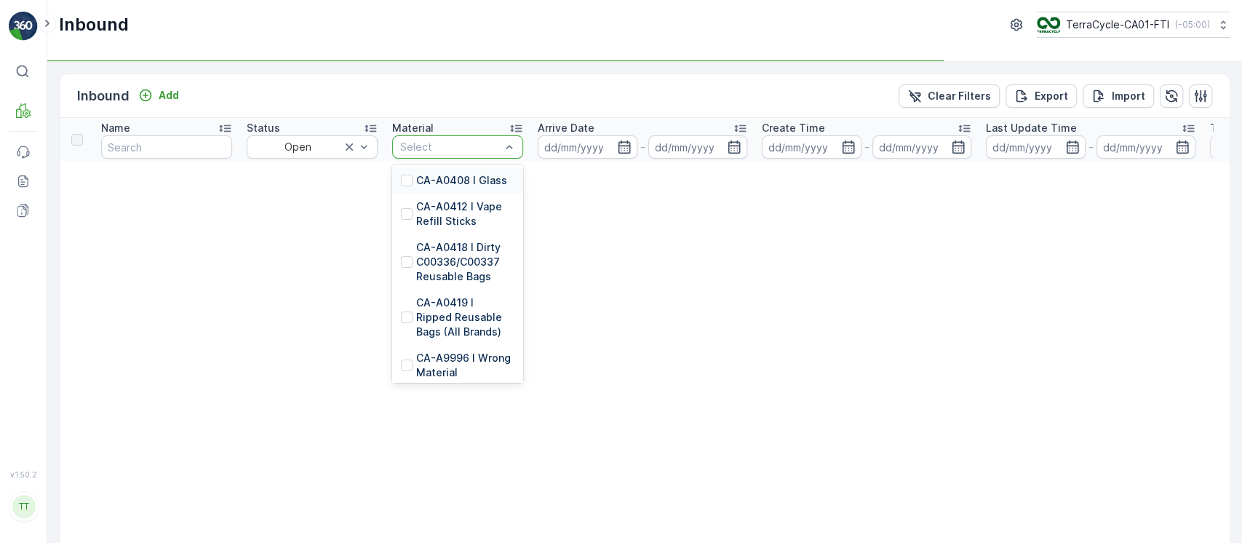
type input "PI0309"
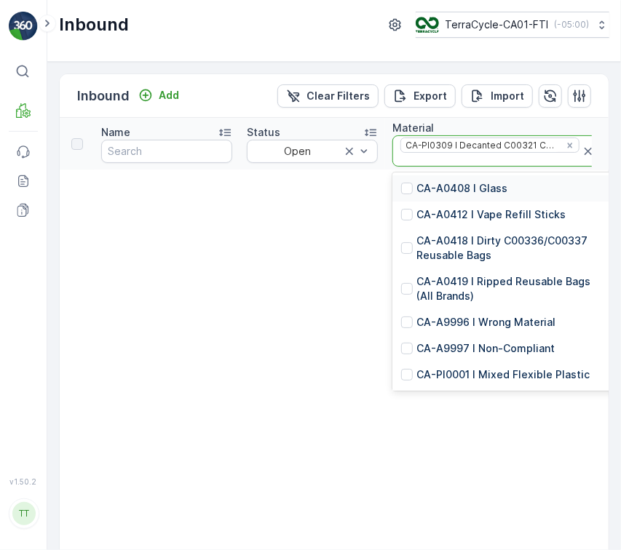
click at [584, 149] on icon at bounding box center [587, 151] width 7 height 7
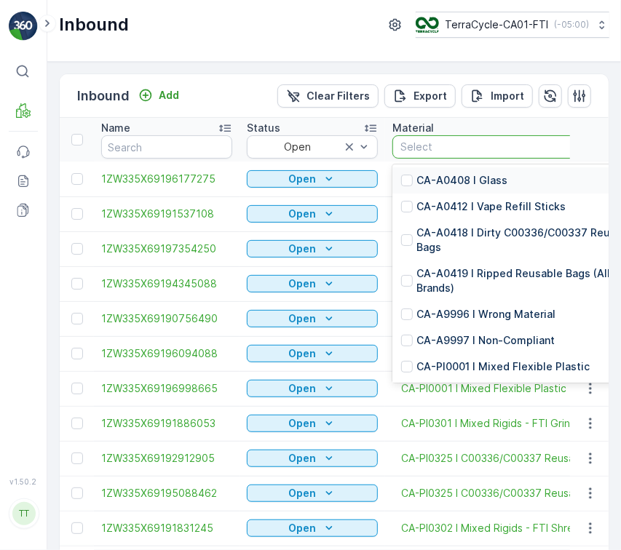
click at [473, 154] on div "Select" at bounding box center [523, 146] width 262 height 23
type input "PI0318"
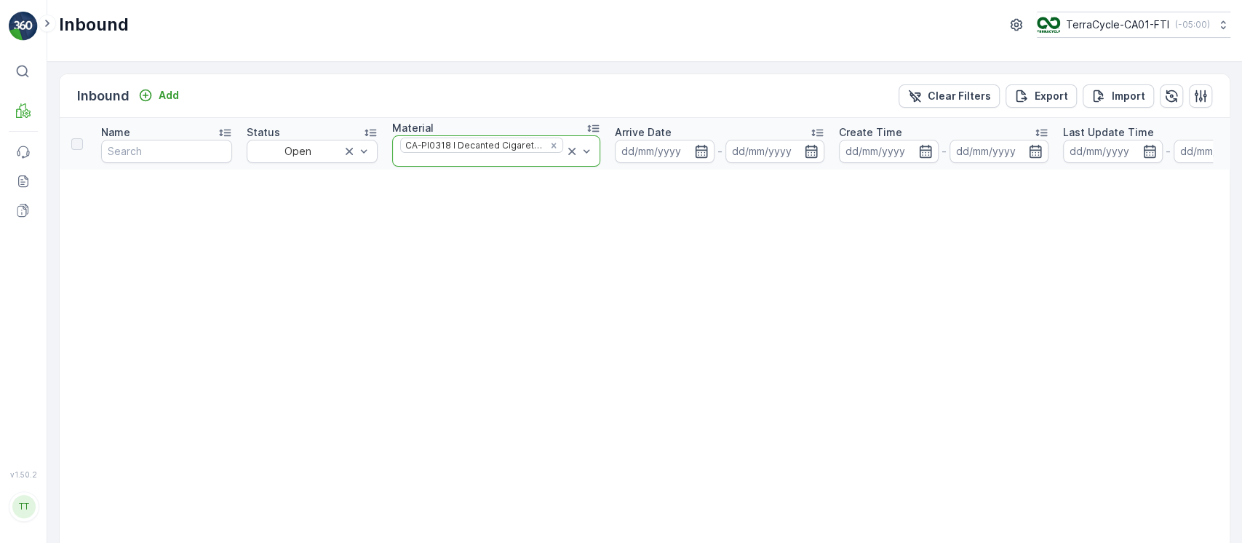
click at [565, 153] on icon at bounding box center [572, 151] width 15 height 15
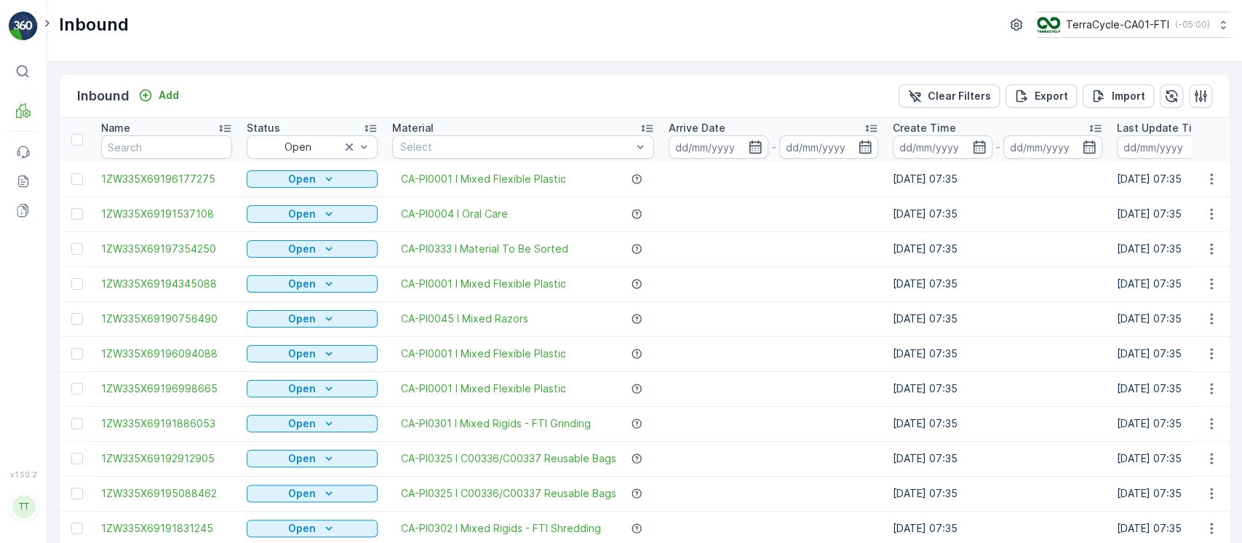
click at [748, 255] on td at bounding box center [773, 248] width 224 height 35
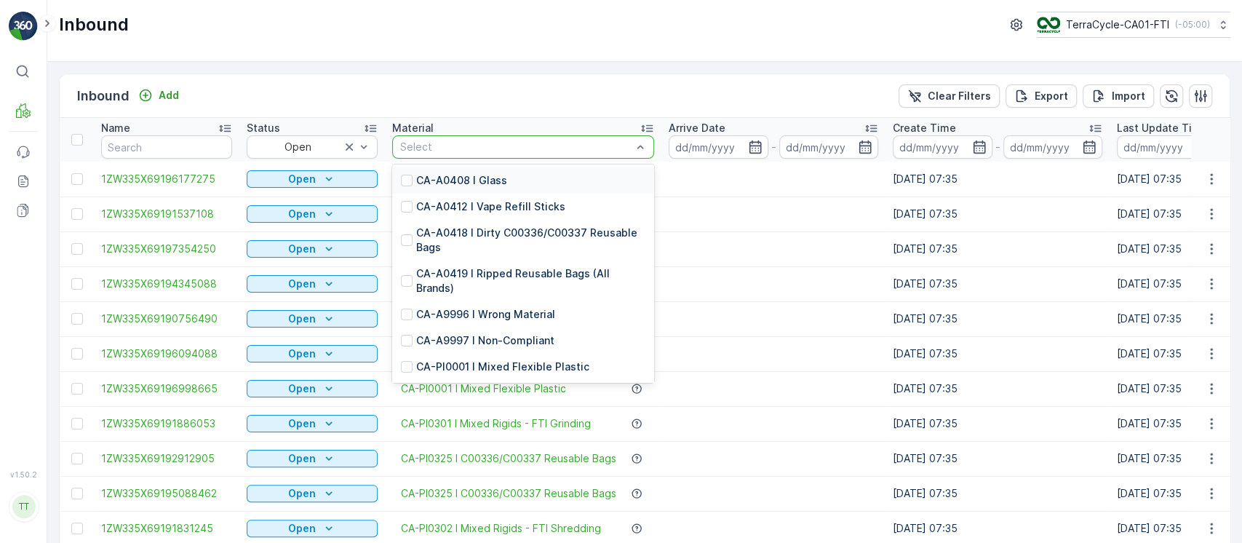
type input "PI0032"
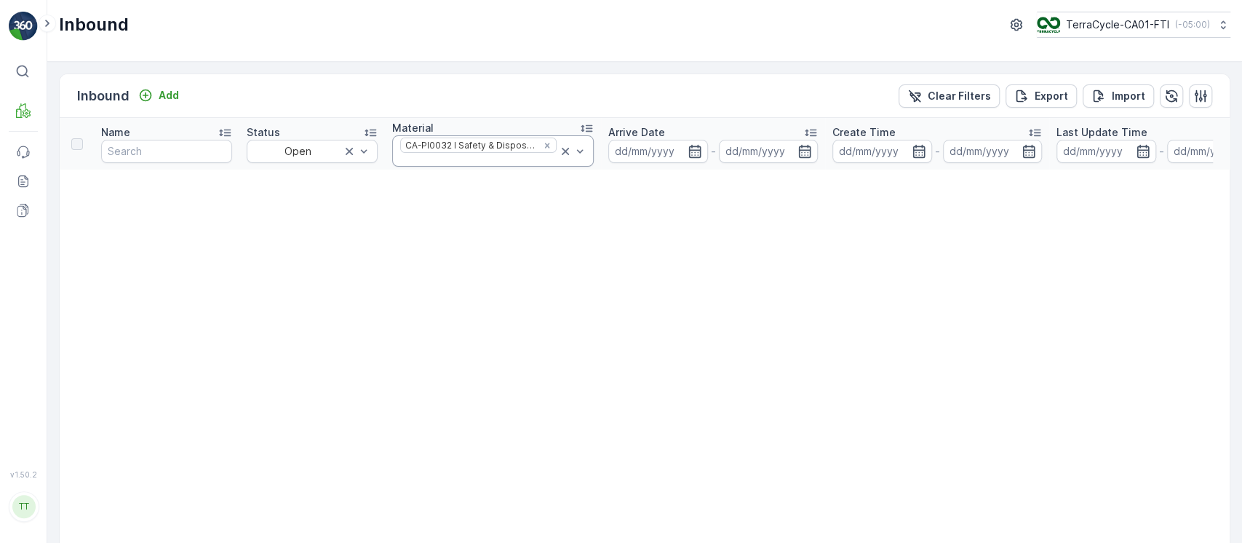
click at [563, 150] on icon at bounding box center [565, 151] width 15 height 15
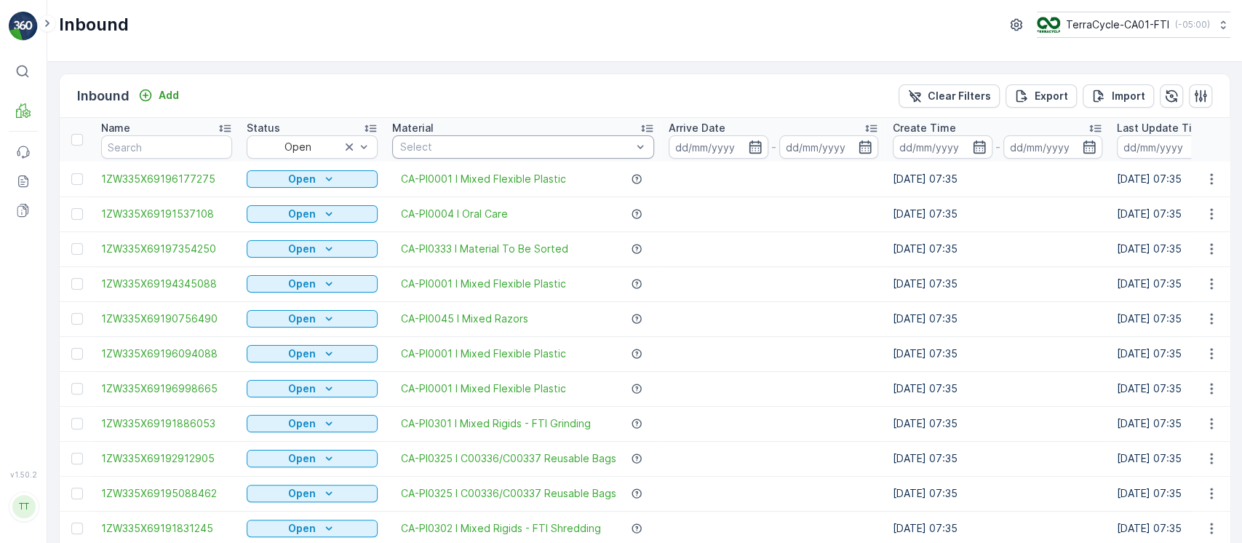
click at [560, 156] on div "Select" at bounding box center [523, 146] width 262 height 23
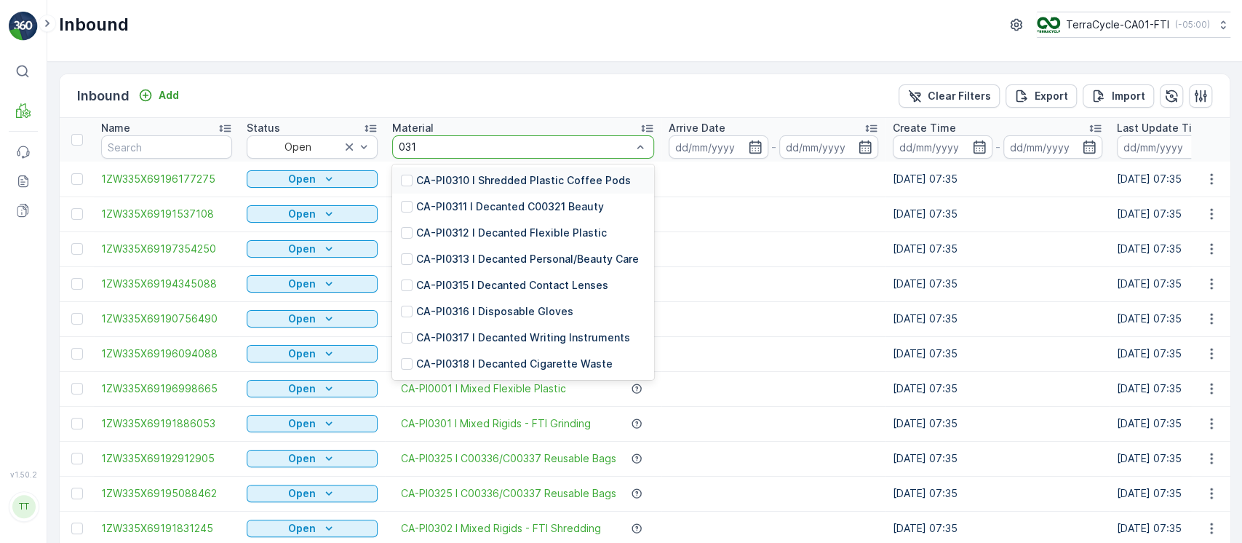
type input "0318"
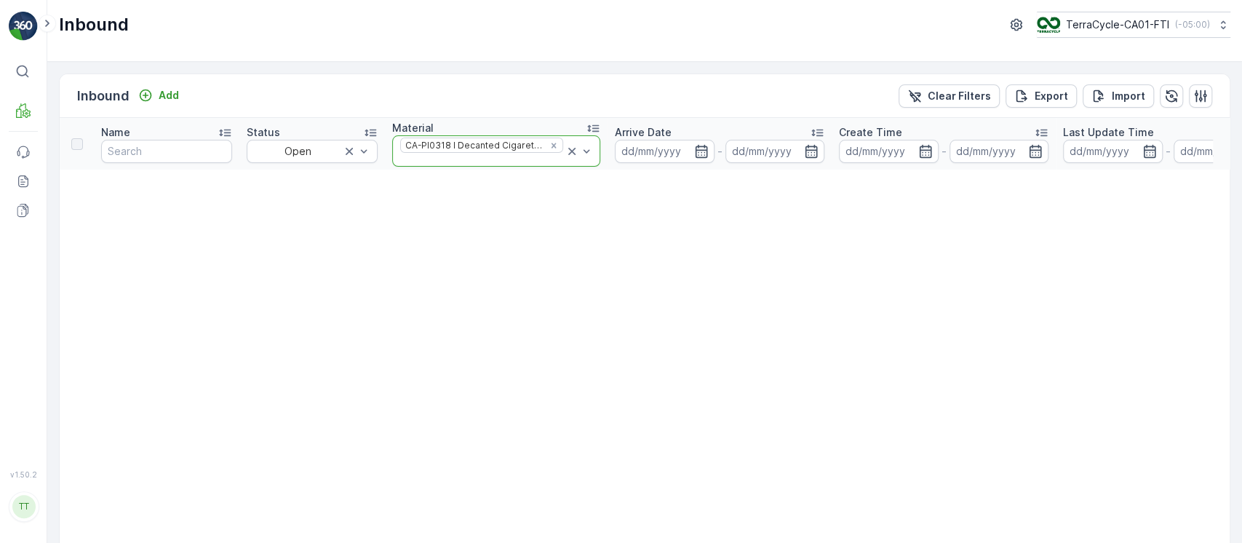
click at [565, 156] on icon at bounding box center [572, 151] width 15 height 15
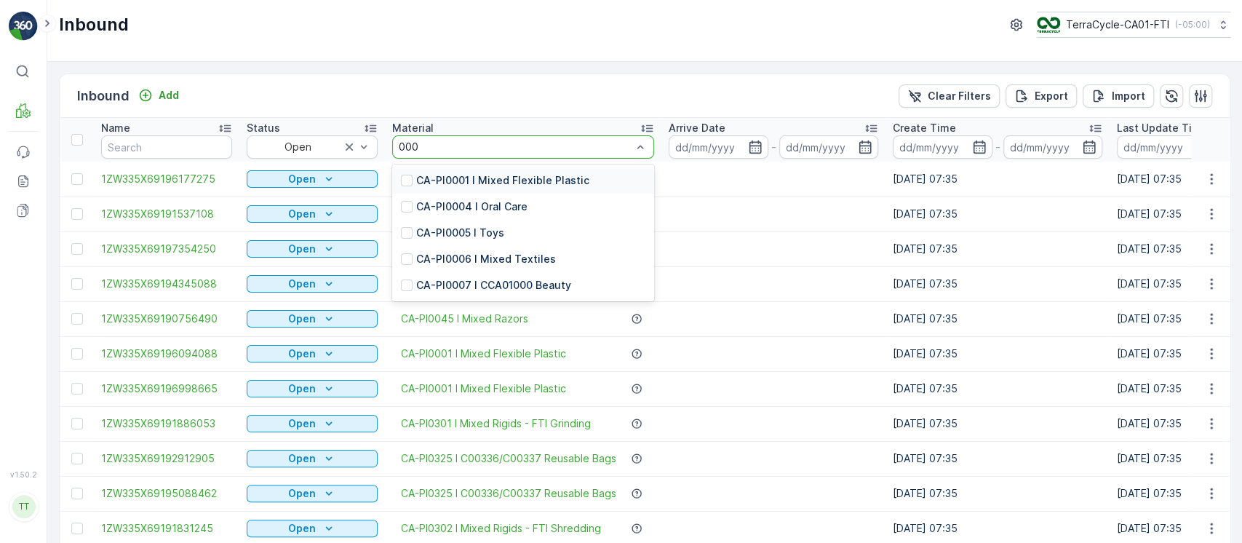
type input "0004"
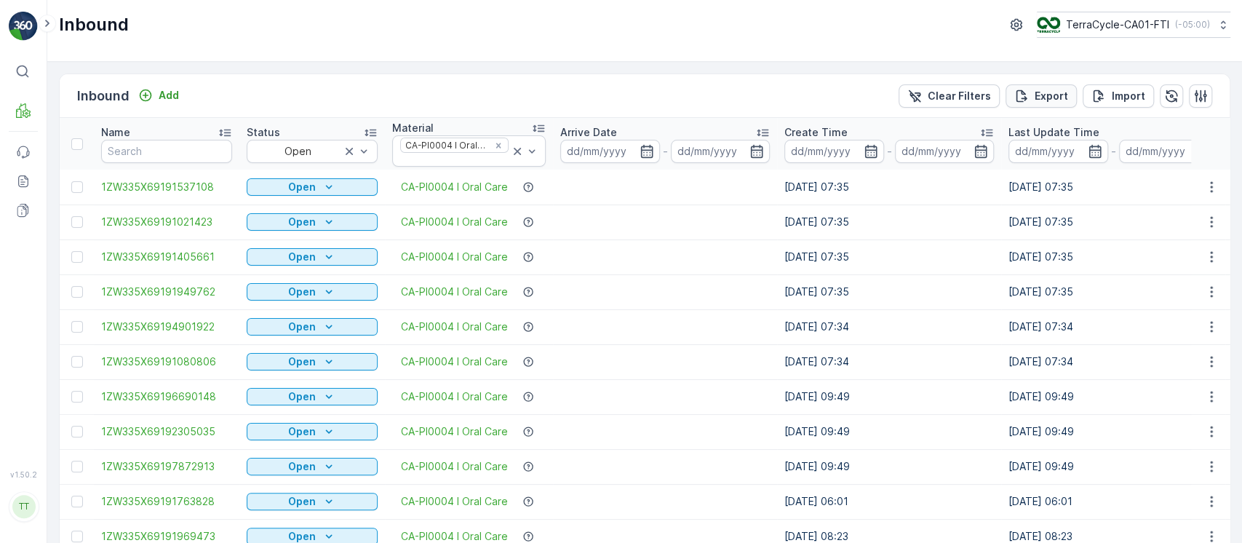
click at [1039, 98] on p "Export" at bounding box center [1051, 96] width 33 height 15
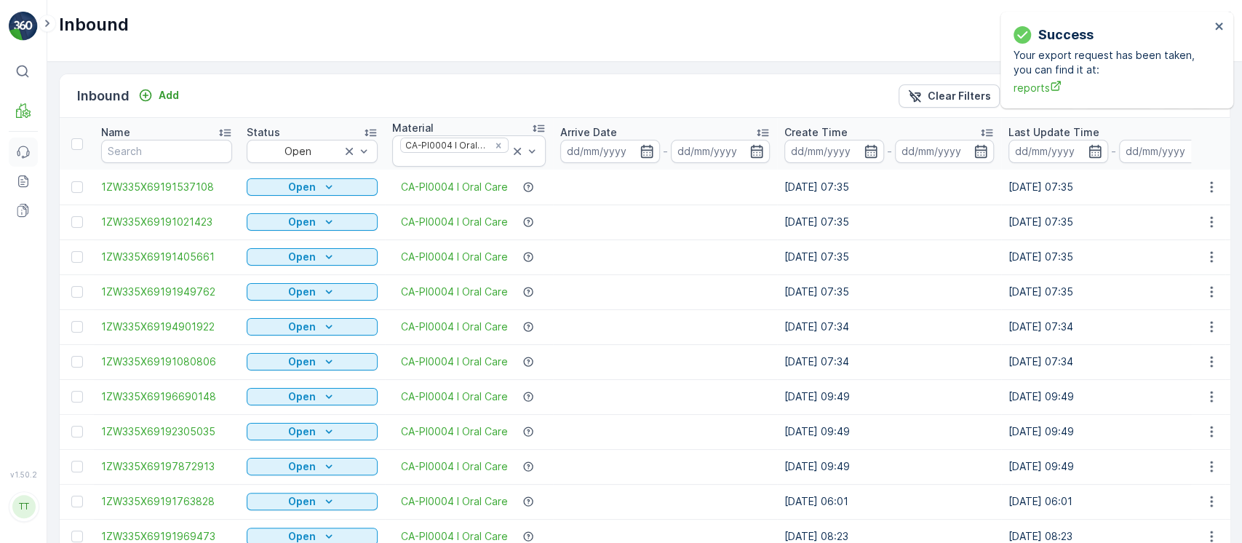
drag, startPoint x: 26, startPoint y: 178, endPoint x: 27, endPoint y: 148, distance: 29.8
click at [1215, 29] on icon "close" at bounding box center [1218, 26] width 7 height 7
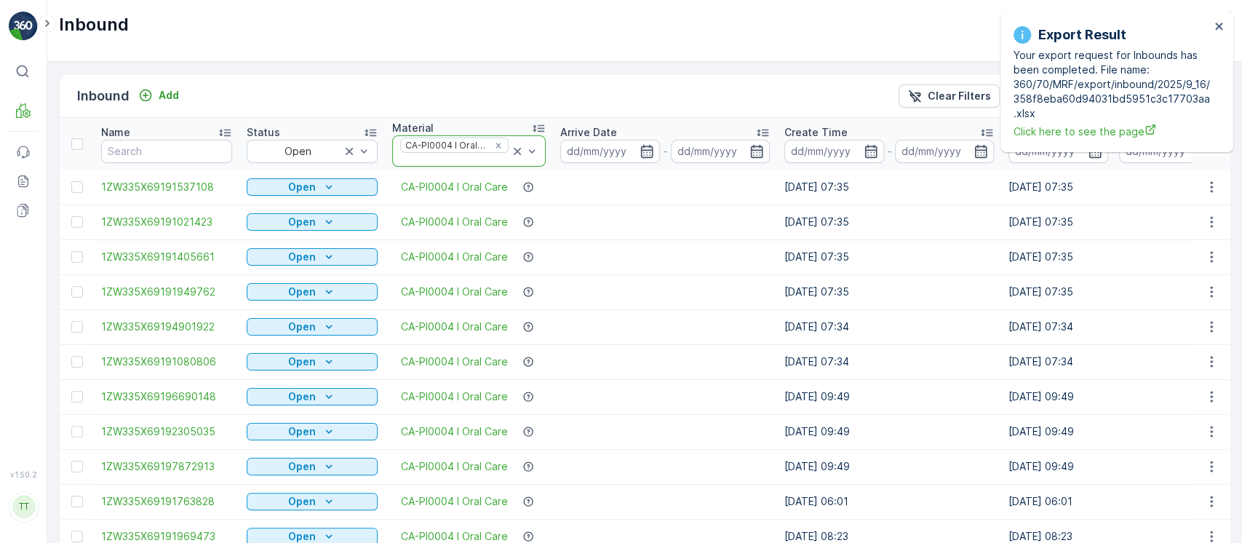
click at [517, 148] on icon at bounding box center [517, 151] width 7 height 7
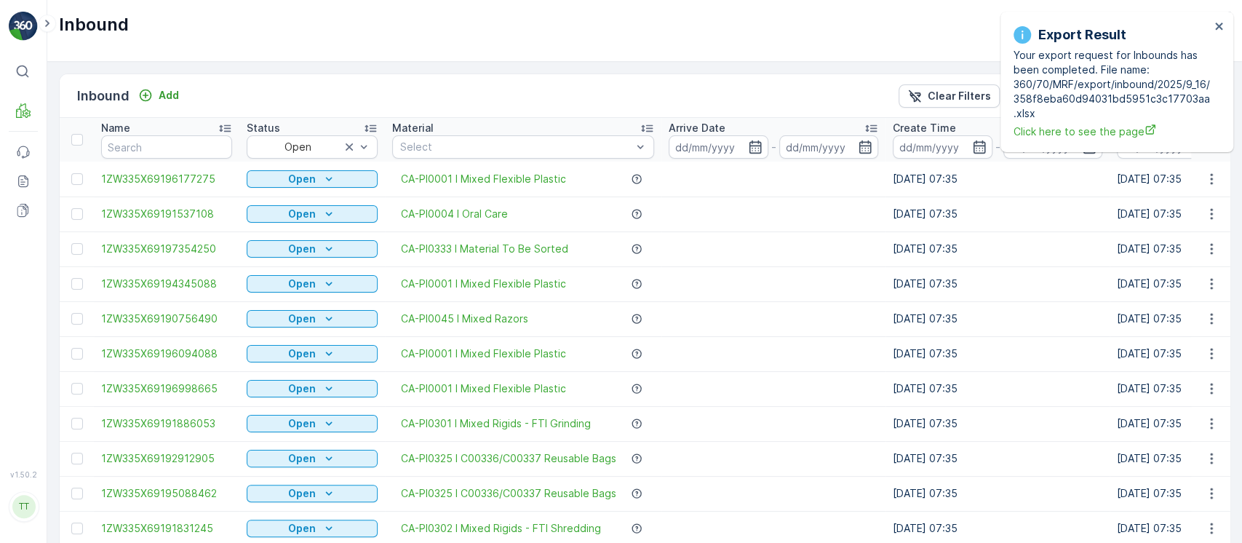
drag, startPoint x: 745, startPoint y: 195, endPoint x: 734, endPoint y: 186, distance: 14.6
click at [745, 196] on td at bounding box center [773, 213] width 224 height 35
click at [603, 154] on div "Select" at bounding box center [523, 146] width 262 height 23
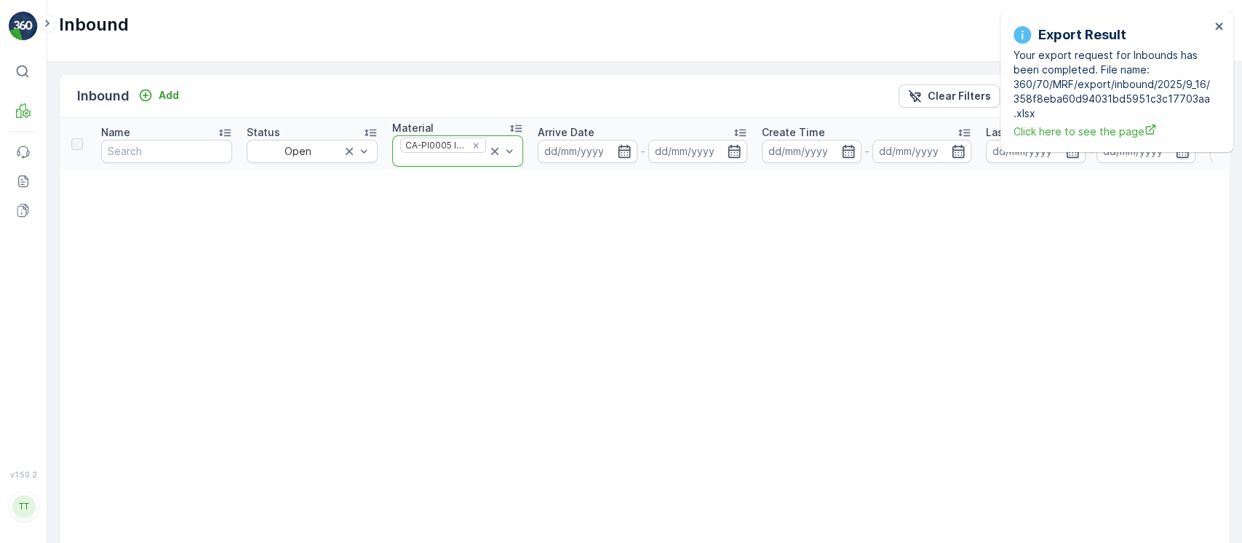
click at [501, 153] on div at bounding box center [502, 151] width 29 height 30
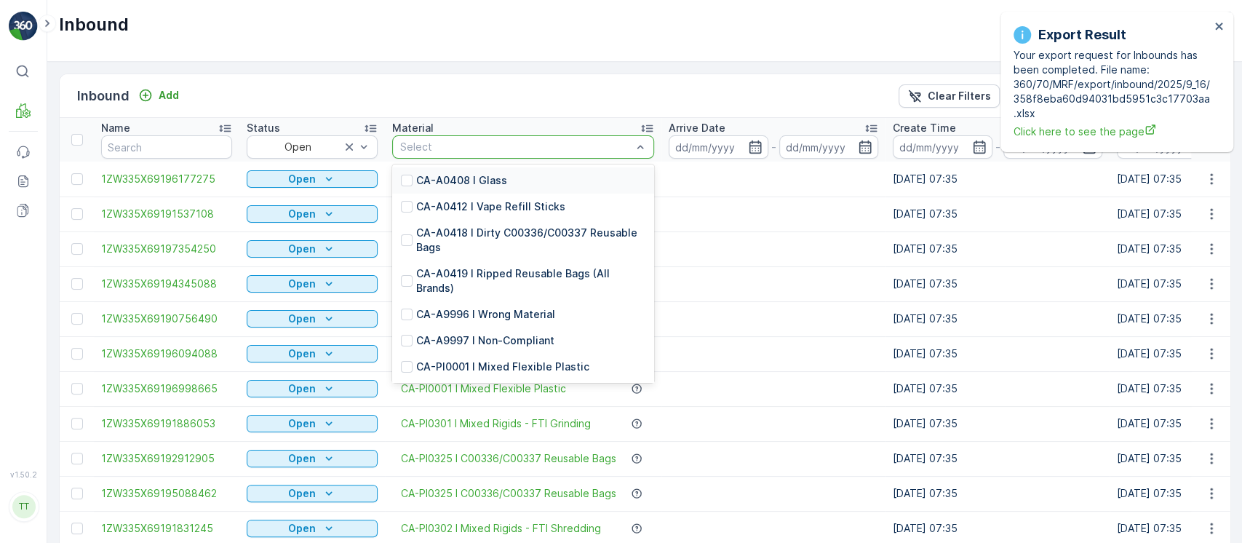
type input "PI0315"
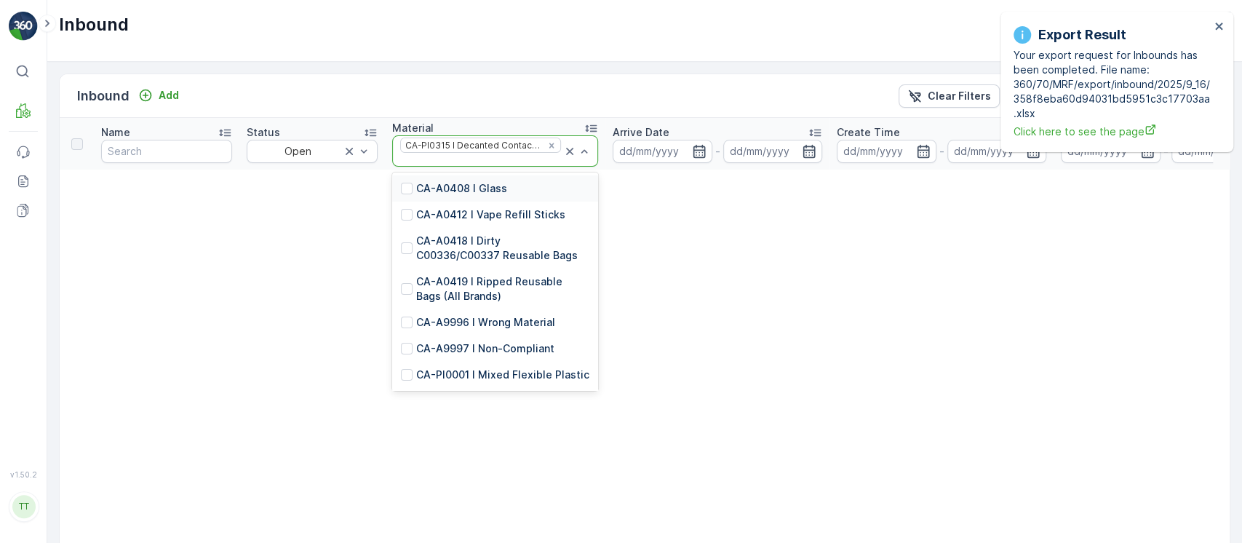
click at [565, 150] on icon at bounding box center [570, 151] width 15 height 15
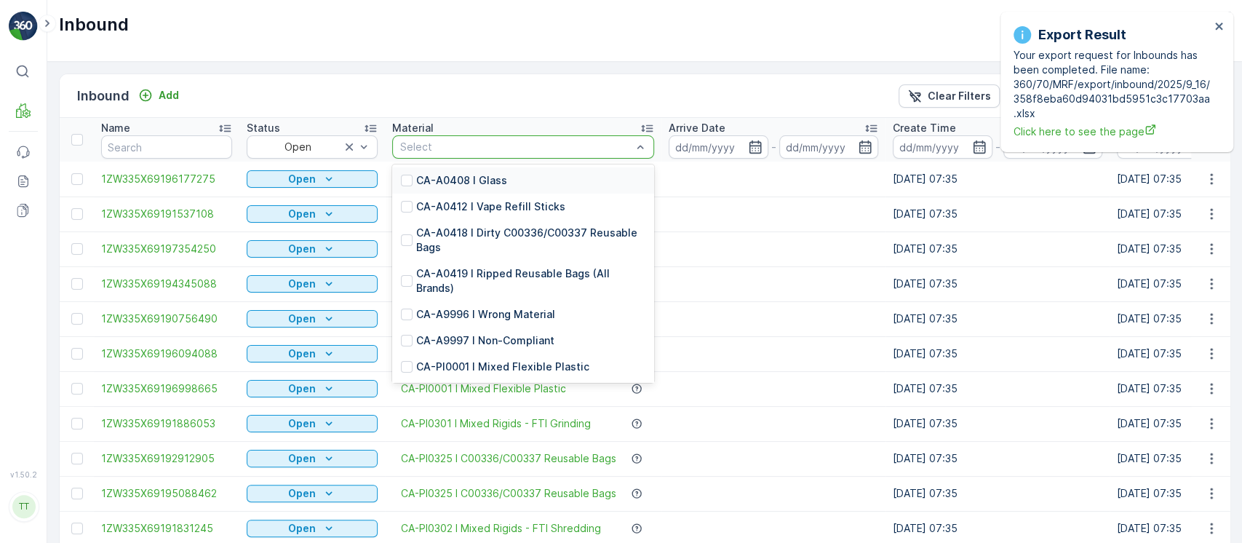
type input "PI0316"
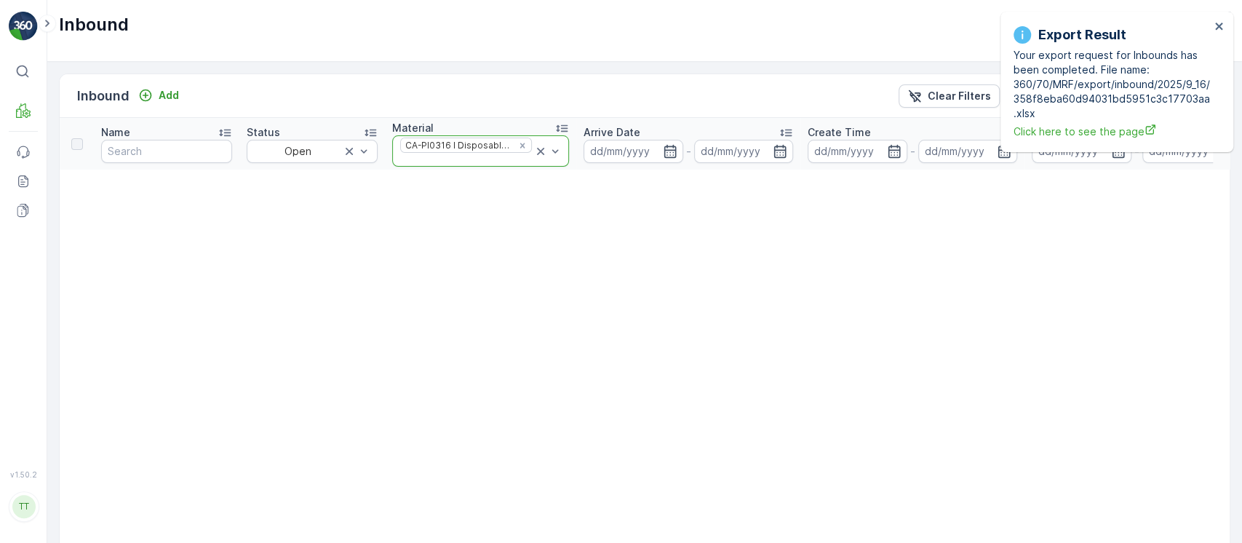
click at [535, 148] on icon at bounding box center [540, 151] width 15 height 15
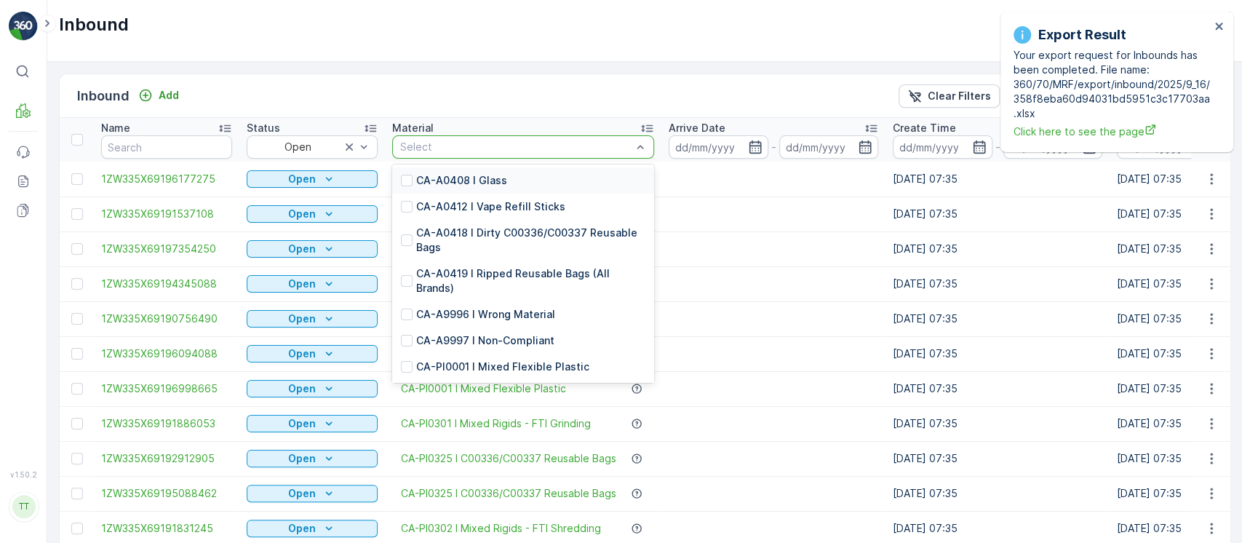
type input "PI0304"
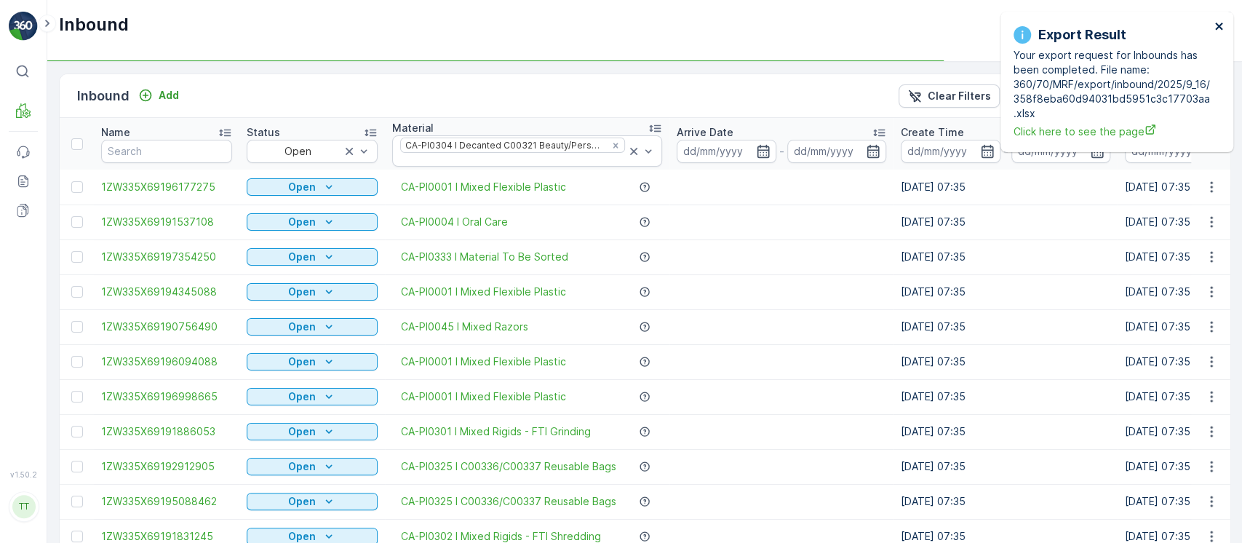
click at [1216, 29] on icon "close" at bounding box center [1220, 26] width 10 height 12
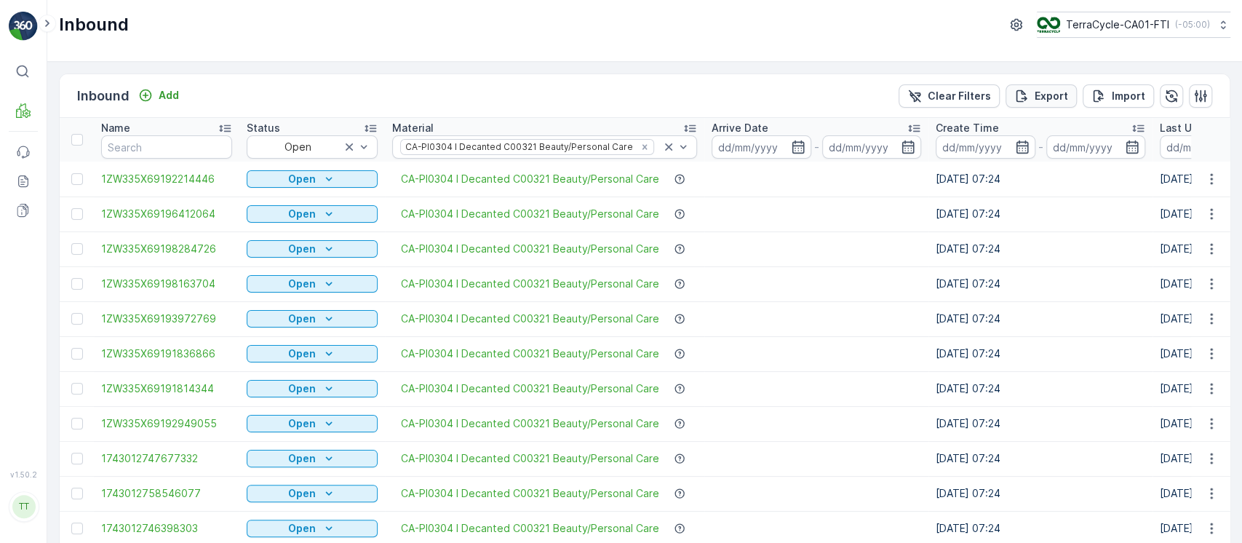
click at [1057, 96] on p "Export" at bounding box center [1051, 96] width 33 height 15
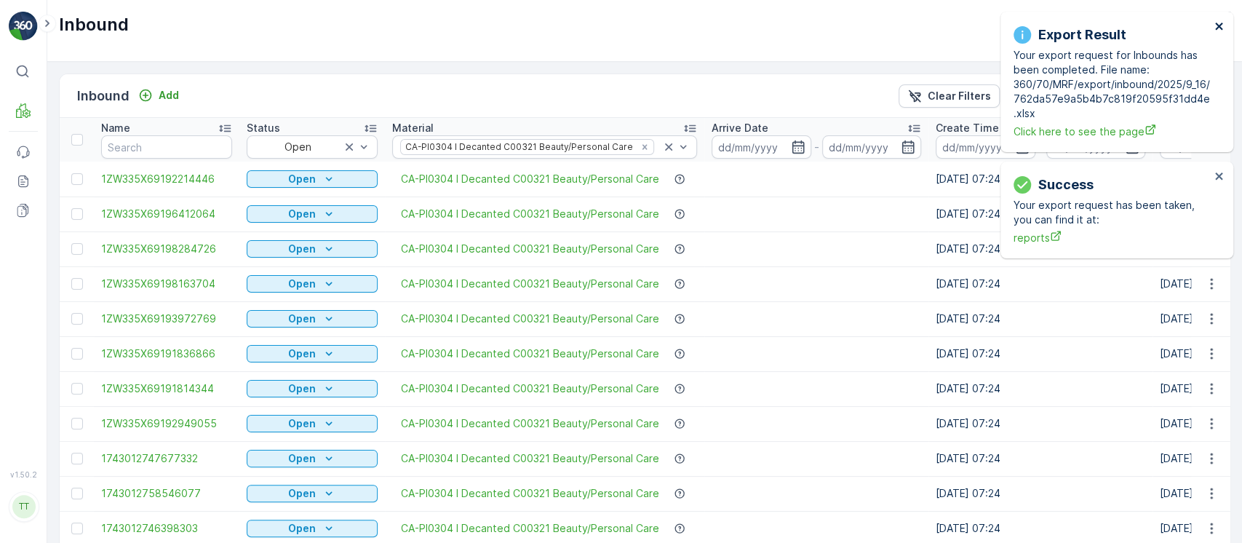
click at [1215, 26] on icon "close" at bounding box center [1220, 26] width 10 height 12
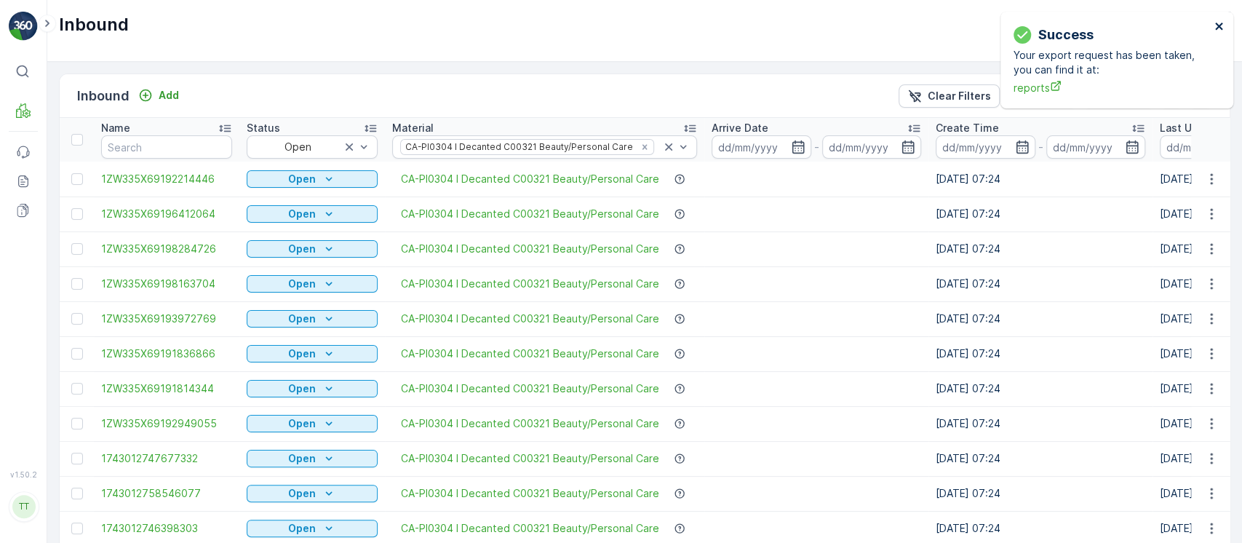
click at [1215, 26] on icon "close" at bounding box center [1220, 26] width 10 height 12
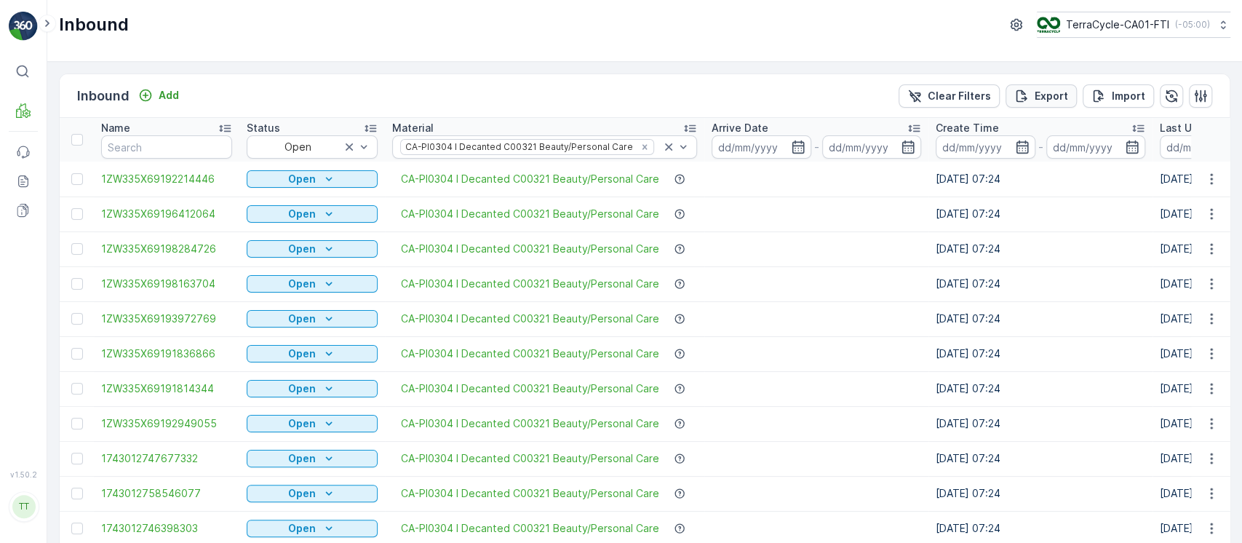
click at [1032, 98] on div "Export" at bounding box center [1041, 96] width 54 height 15
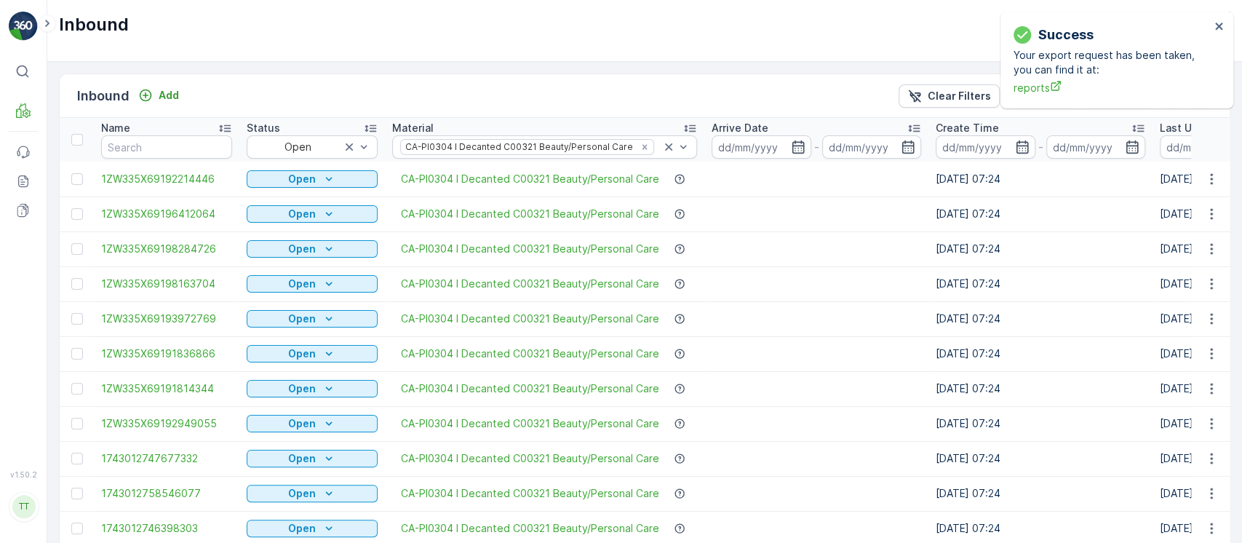
click at [728, 277] on td at bounding box center [816, 283] width 224 height 35
click at [672, 143] on icon at bounding box center [668, 147] width 15 height 15
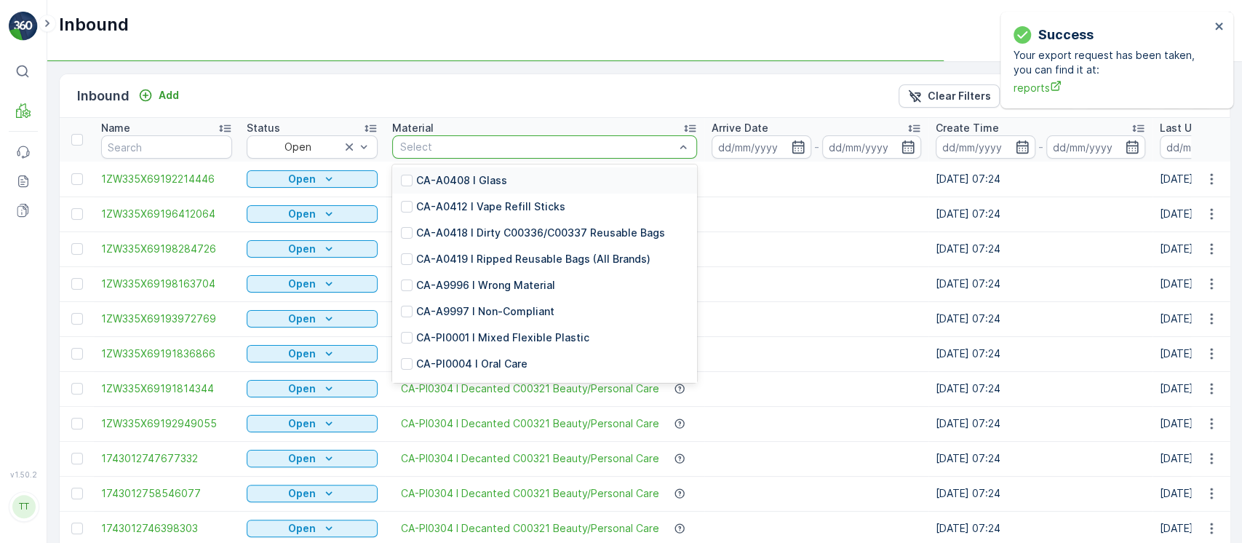
type input "PI0316"
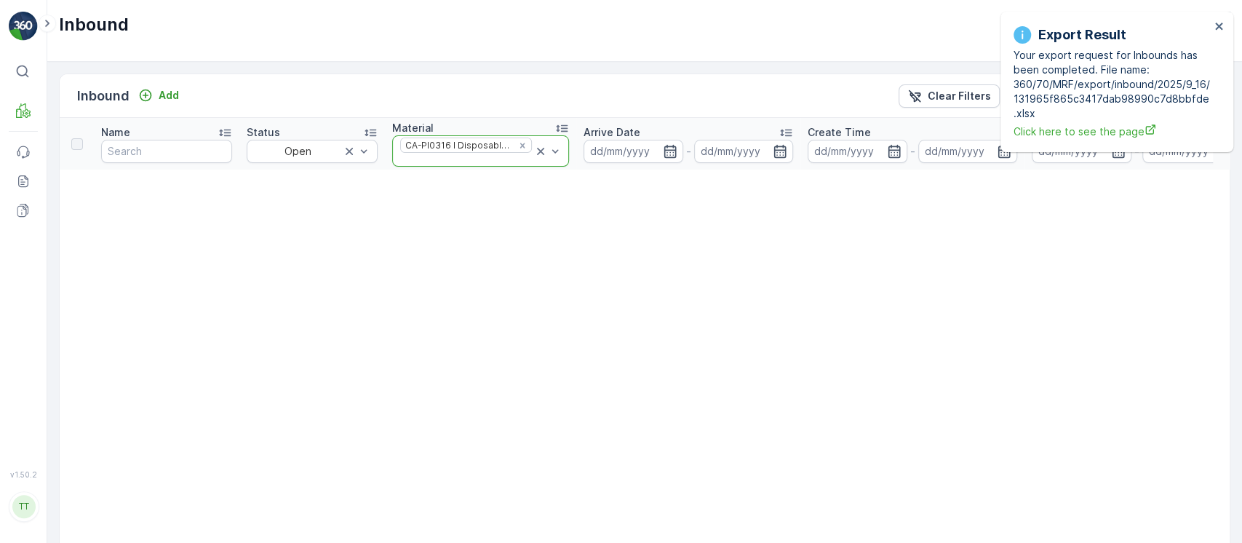
click at [533, 148] on icon at bounding box center [540, 151] width 15 height 15
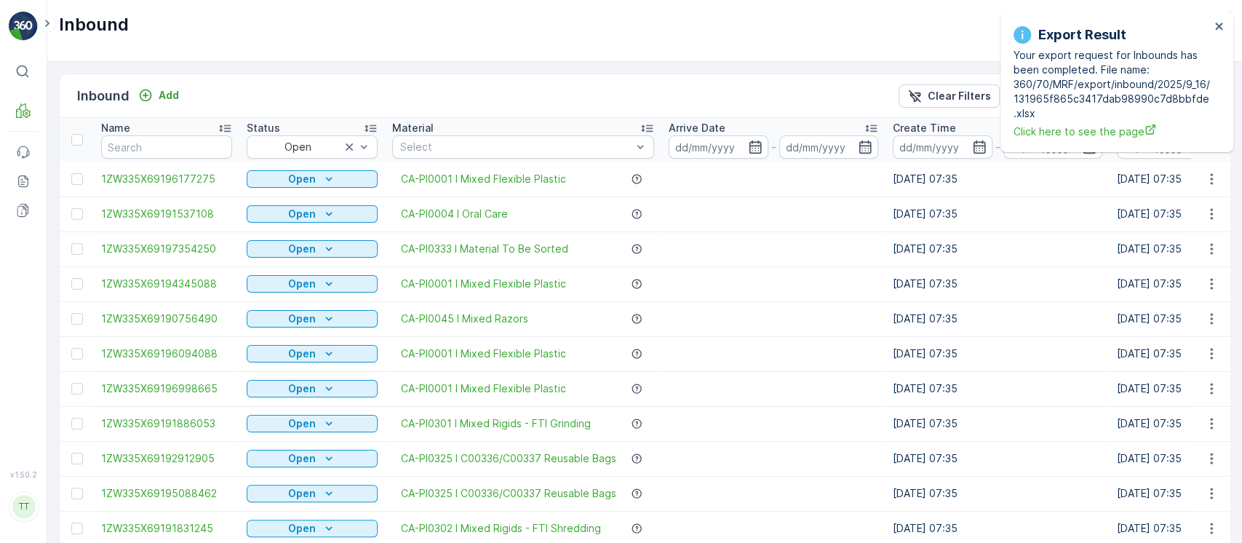
click at [812, 294] on td at bounding box center [773, 283] width 224 height 35
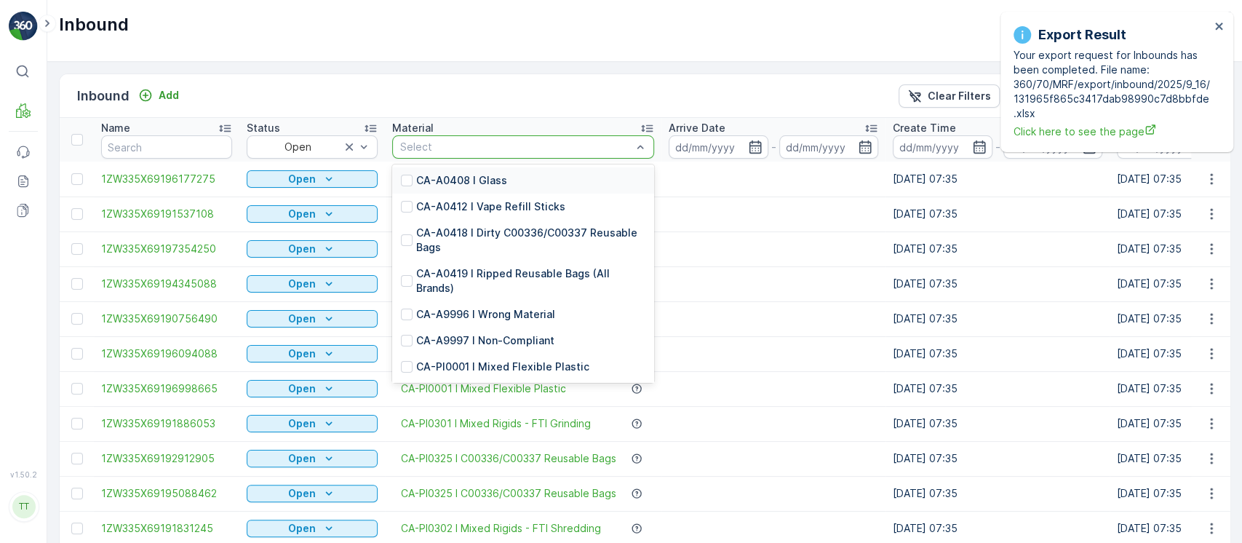
click at [464, 158] on div "Select" at bounding box center [523, 146] width 262 height 23
type input "PI0311"
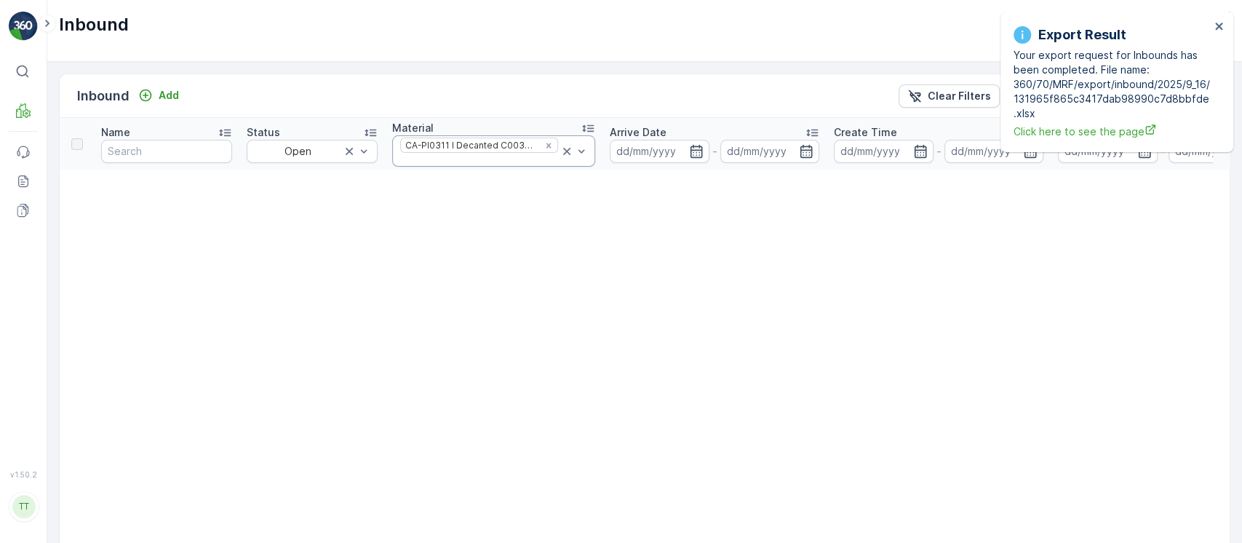
click at [560, 156] on icon at bounding box center [567, 151] width 15 height 15
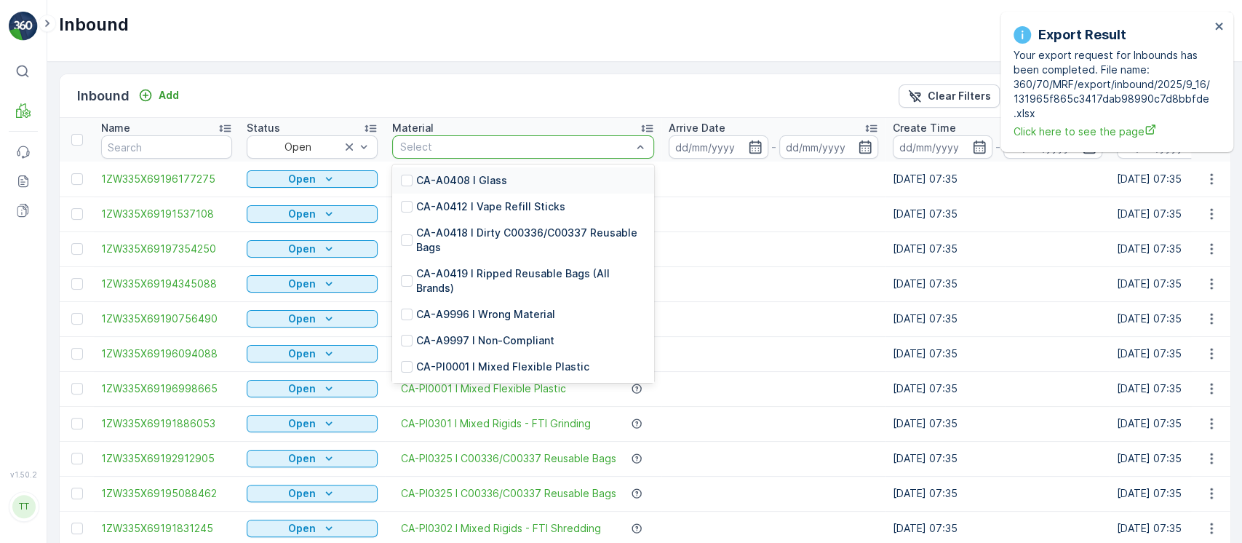
click at [540, 156] on div "Select" at bounding box center [523, 146] width 262 height 23
type input "PI0313"
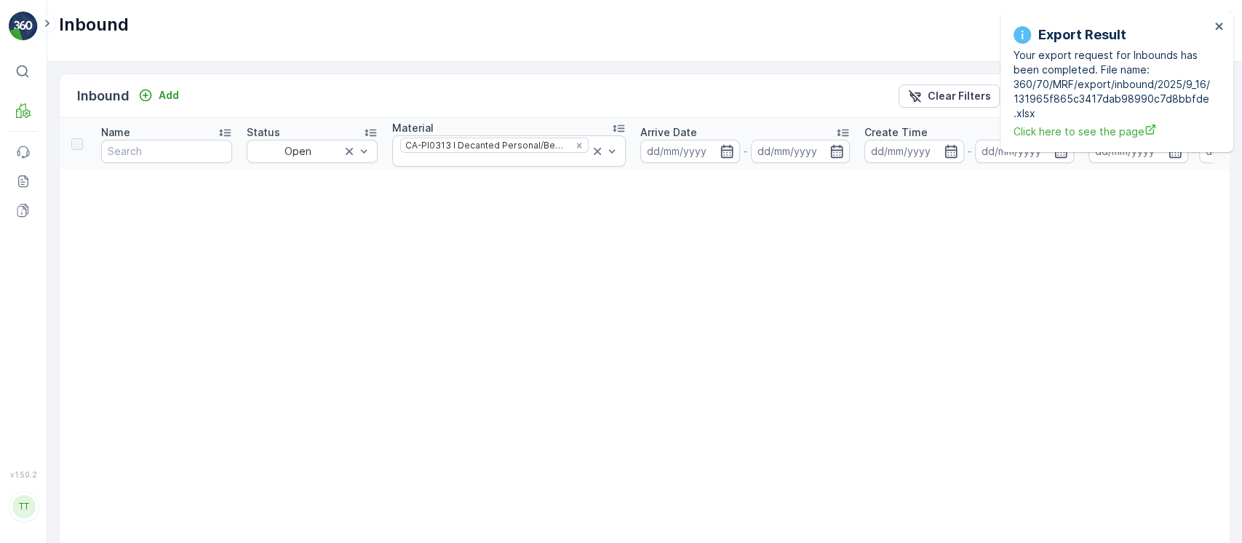
click at [594, 148] on icon at bounding box center [597, 151] width 7 height 7
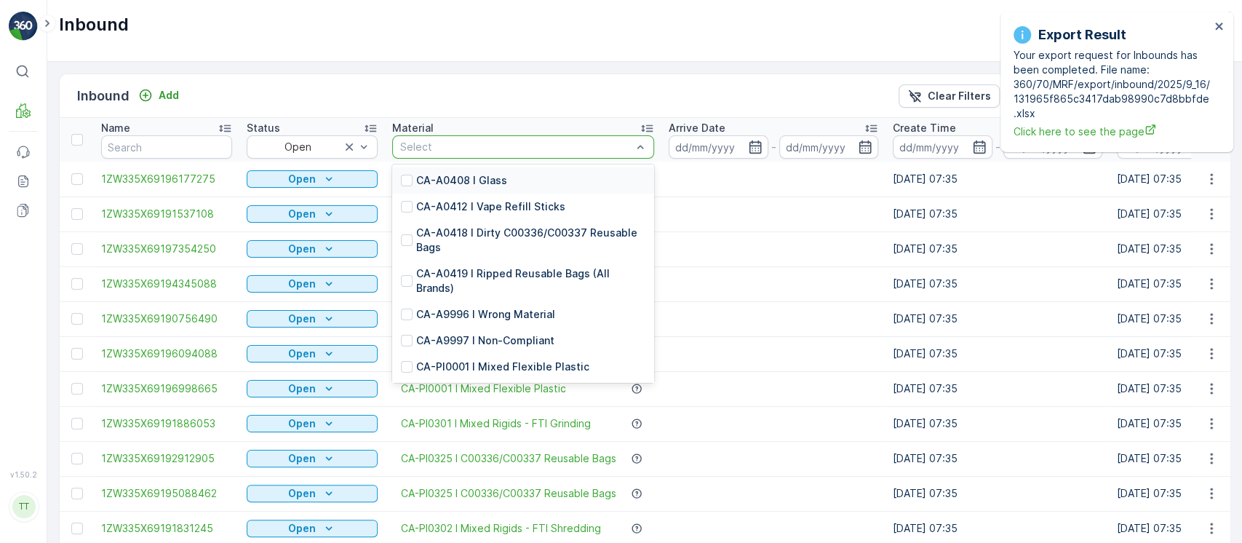
click at [525, 155] on div "Select" at bounding box center [523, 146] width 262 height 23
type input "PI0330"
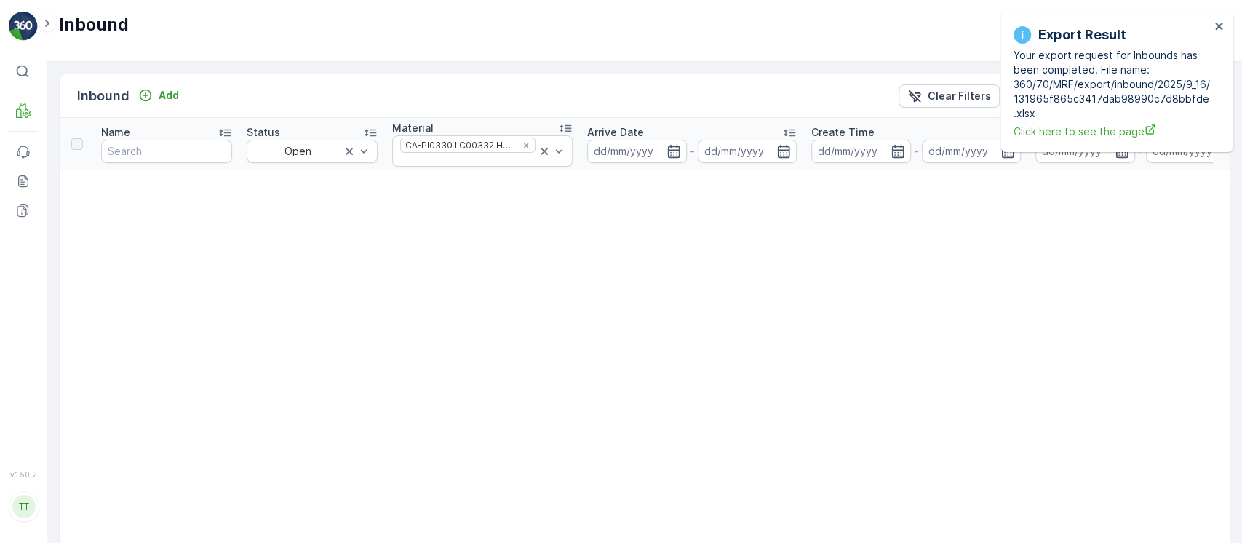
click at [537, 154] on icon at bounding box center [544, 151] width 15 height 15
drag, startPoint x: 769, startPoint y: 330, endPoint x: 757, endPoint y: 317, distance: 17.5
drag, startPoint x: 584, startPoint y: 153, endPoint x: 587, endPoint y: 161, distance: 8.3
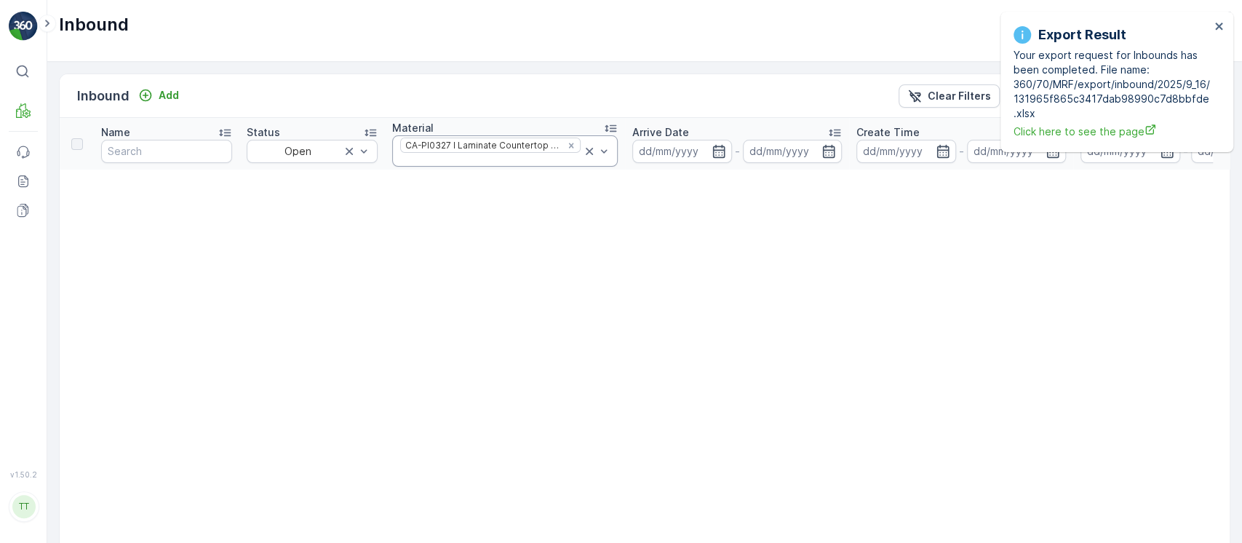
click at [586, 154] on icon at bounding box center [589, 151] width 7 height 7
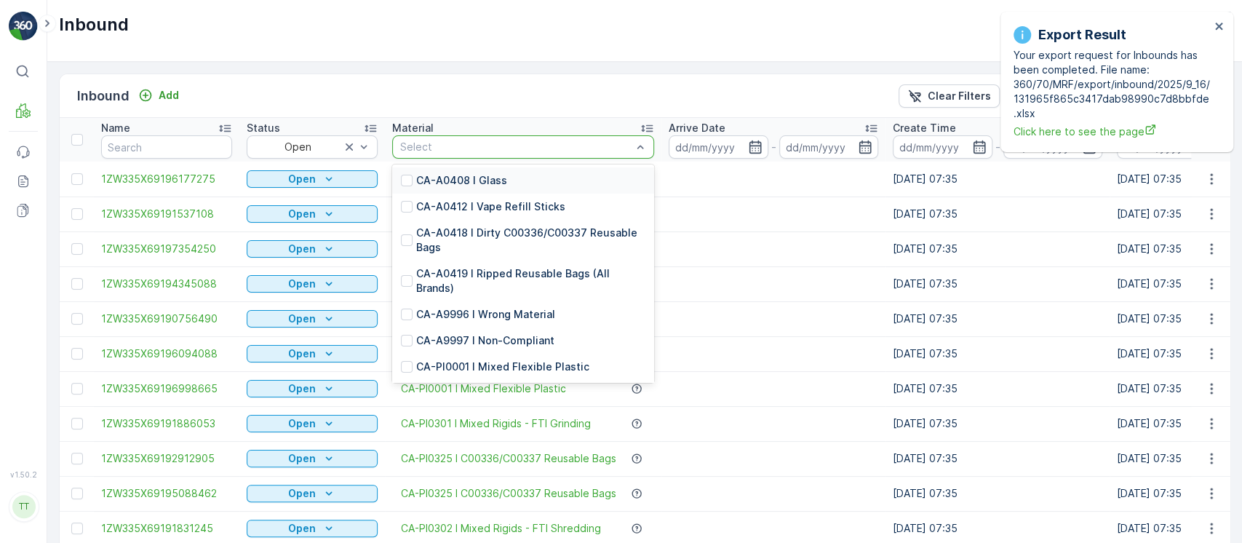
type input "PI0006"
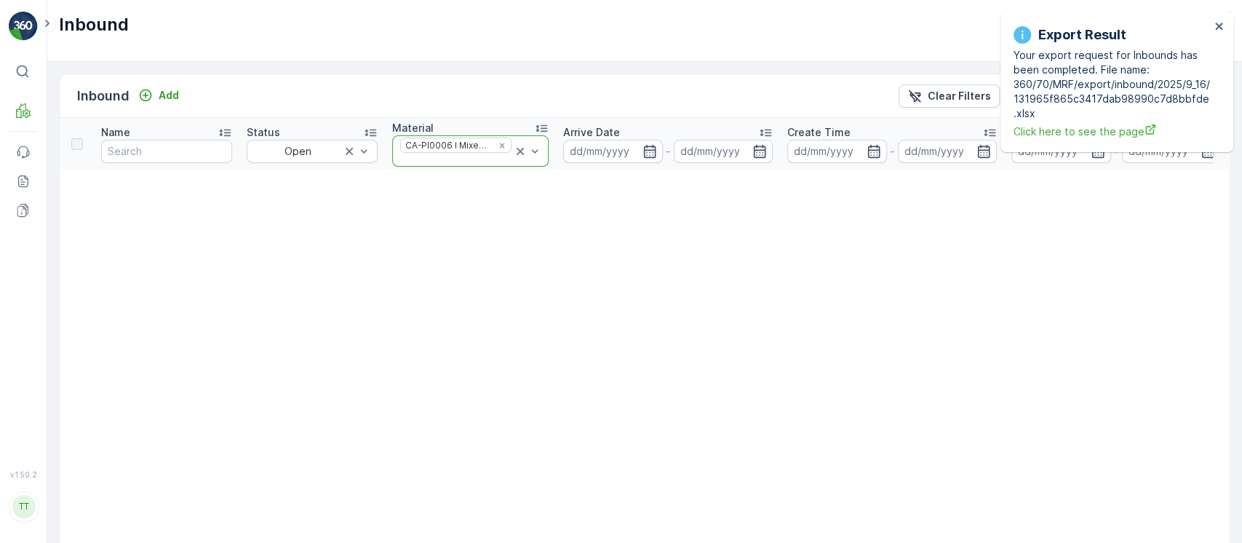
click at [513, 148] on icon at bounding box center [520, 151] width 15 height 15
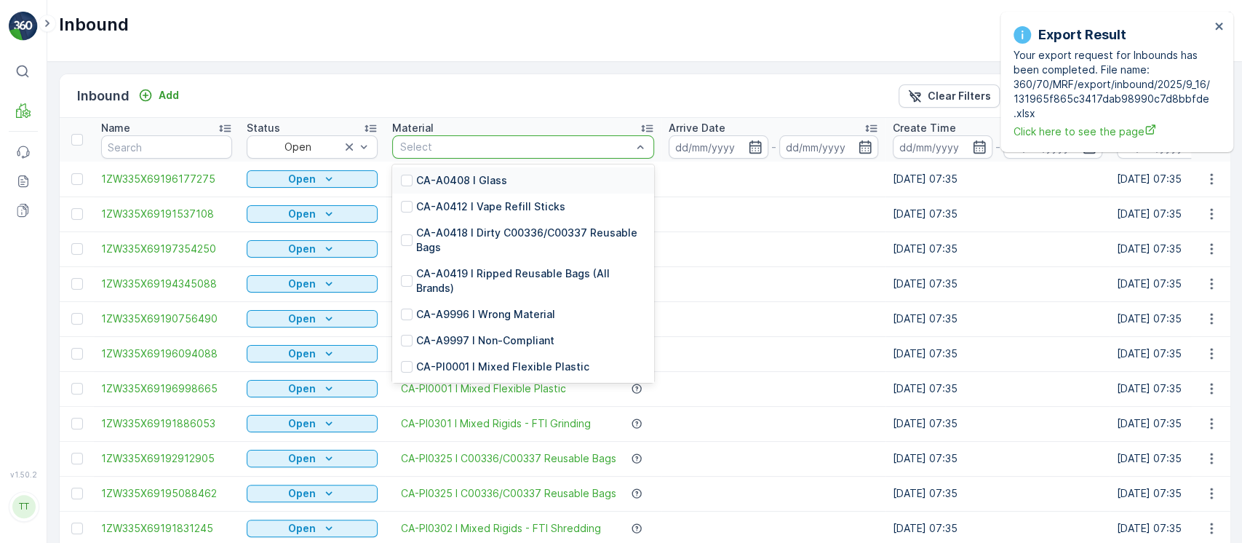
type input "PI0045"
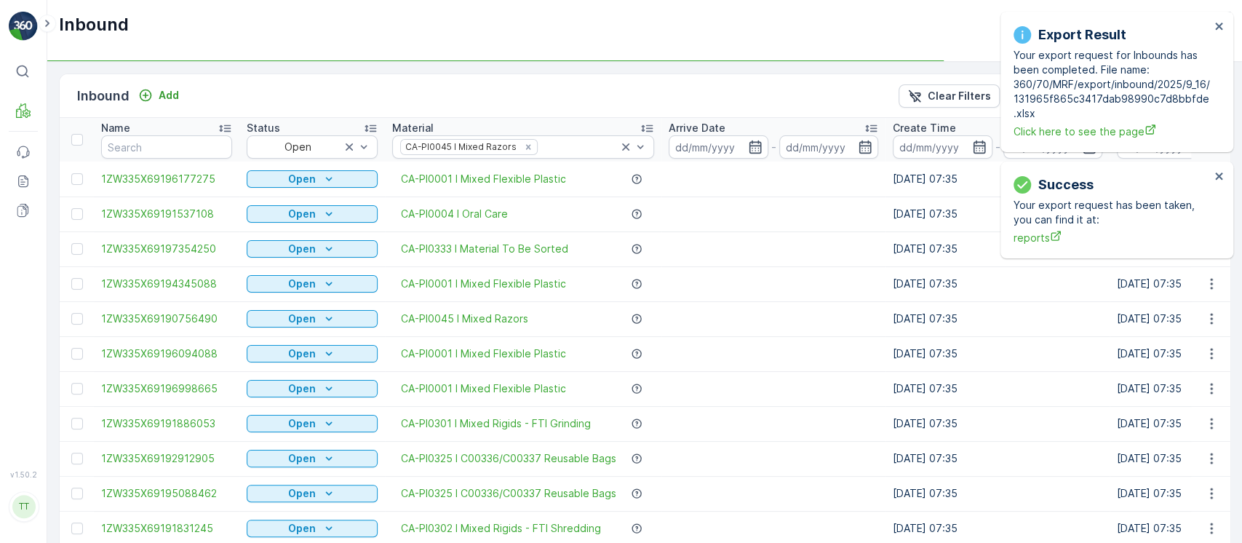
click at [1226, 27] on div "Export Result Your export request for Inbounds has been completed. File name: 3…" at bounding box center [1117, 82] width 233 height 140
click at [1222, 20] on icon "close" at bounding box center [1220, 26] width 10 height 12
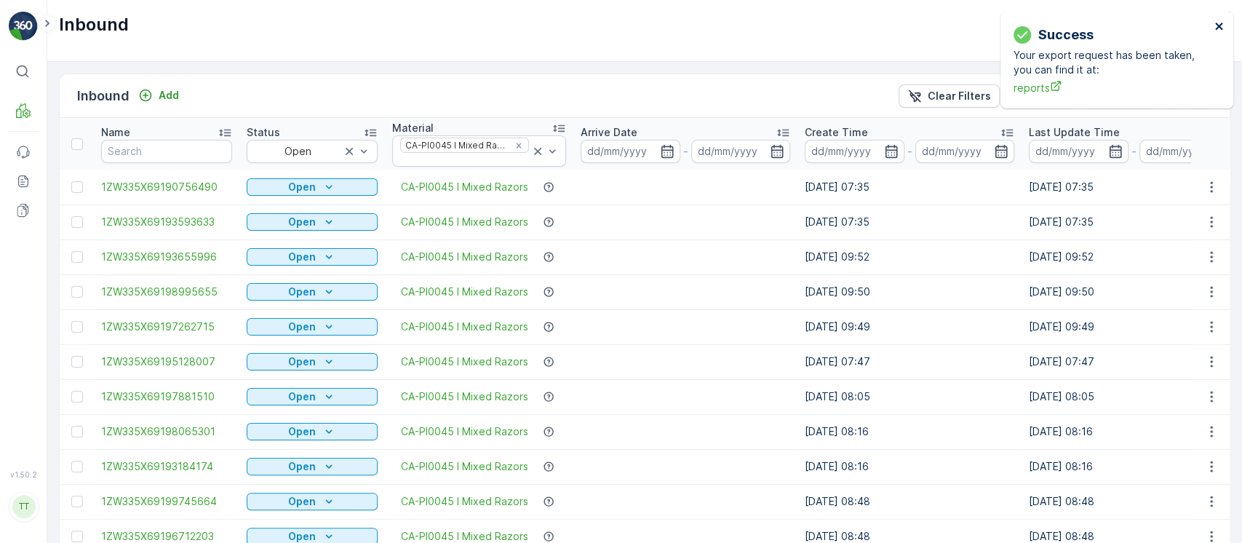
click at [1215, 23] on icon "close" at bounding box center [1220, 26] width 10 height 12
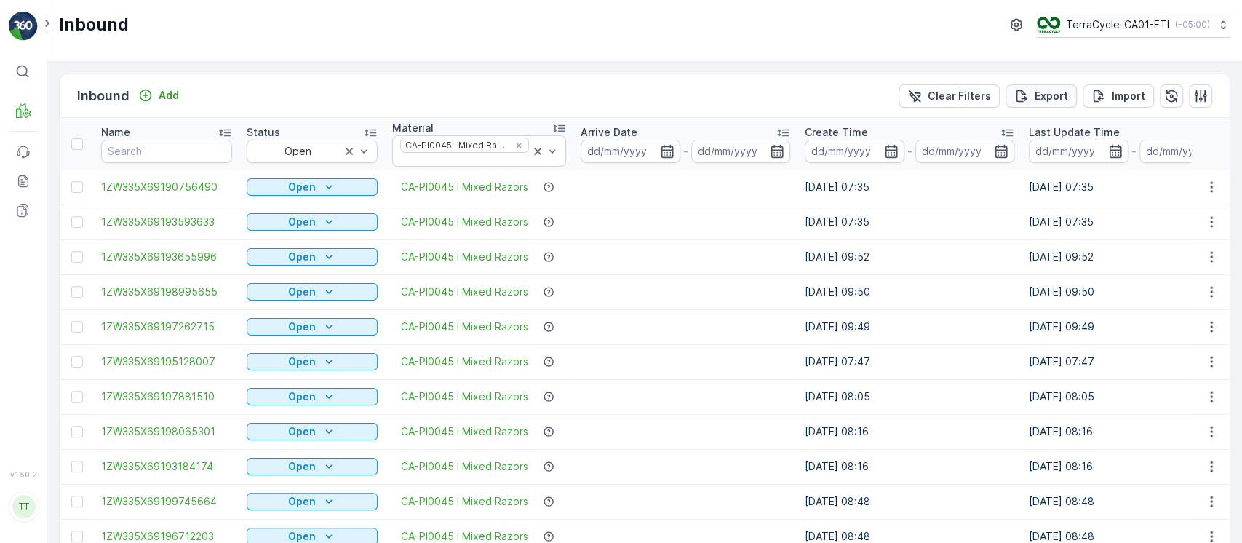
click at [1039, 92] on p "Export" at bounding box center [1051, 96] width 33 height 15
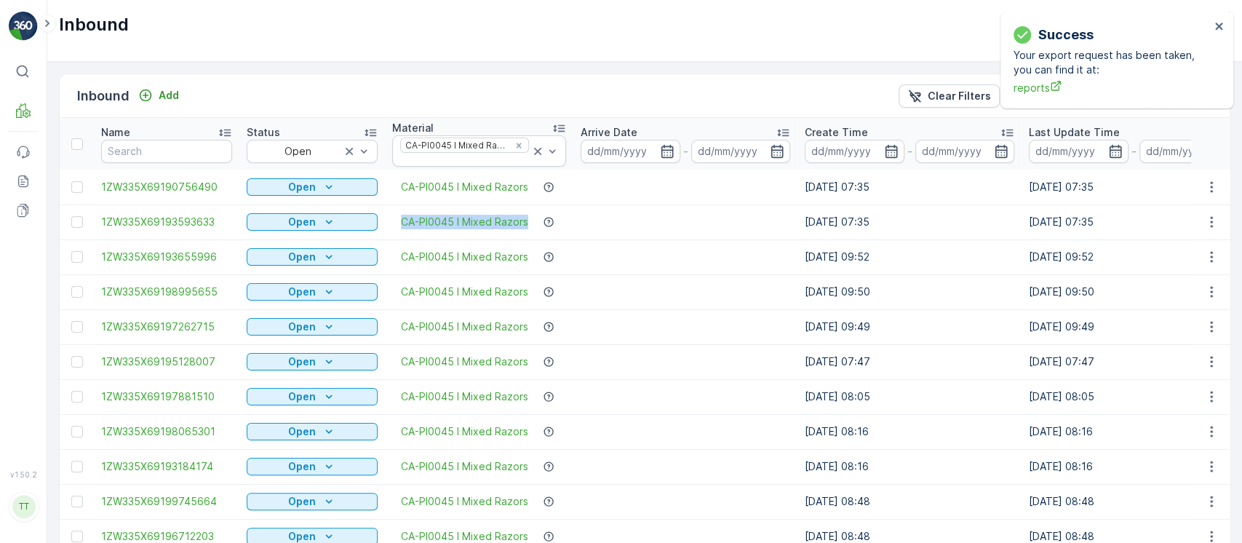
drag, startPoint x: 397, startPoint y: 223, endPoint x: 579, endPoint y: 221, distance: 181.2
click at [579, 221] on tr "1ZW335X69193593633 Open CA-PI0045 I Mixed Razors 16.09.2025 07:35 16.09.2025 07…" at bounding box center [1255, 221] width 2390 height 35
copy div "CA-PI0045 I Mixed Razors"
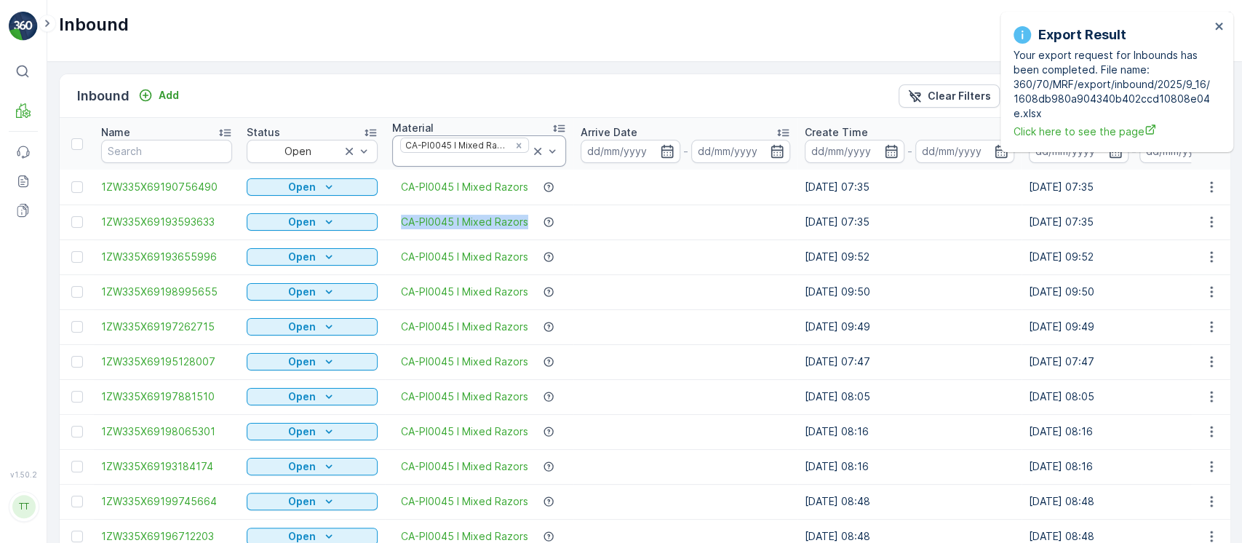
click at [535, 152] on icon at bounding box center [537, 151] width 7 height 7
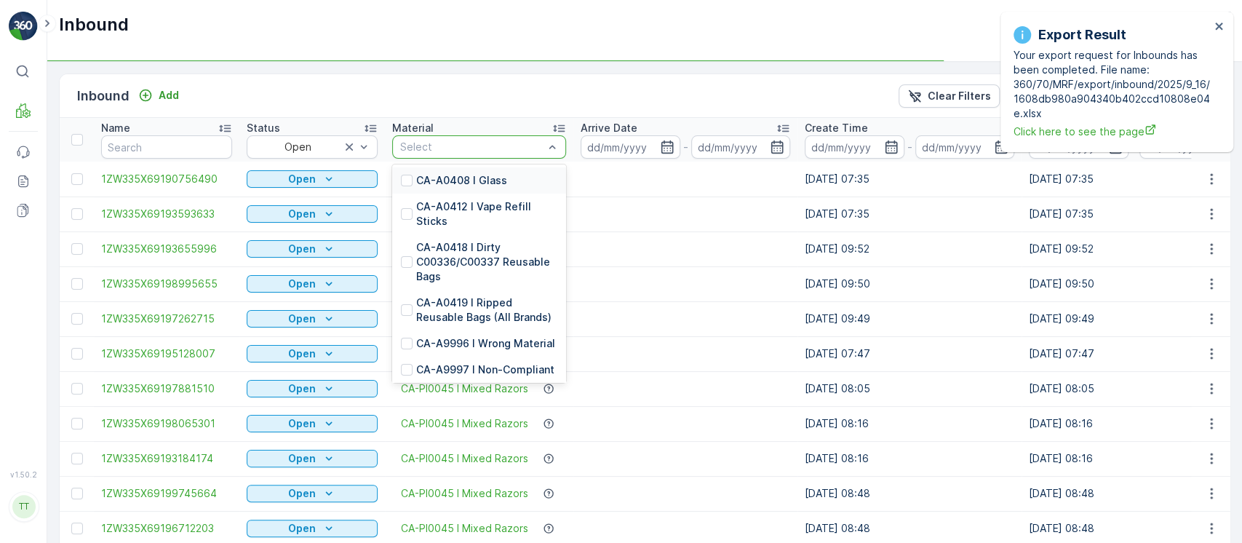
type input "PI0303"
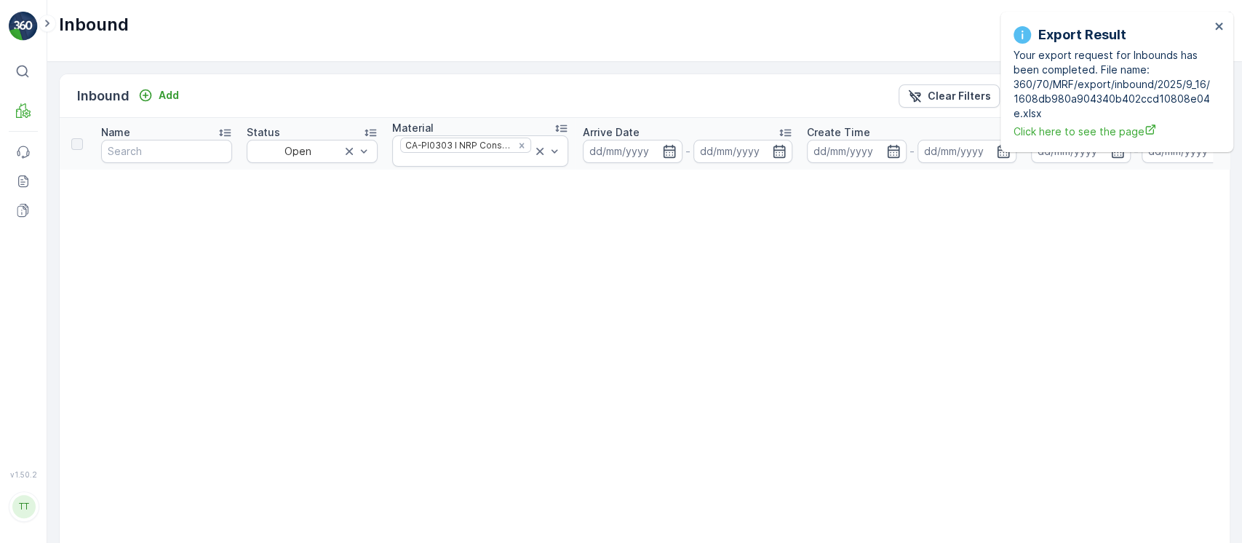
drag, startPoint x: 742, startPoint y: 250, endPoint x: 729, endPoint y: 234, distance: 19.7
click at [536, 146] on icon at bounding box center [540, 151] width 15 height 15
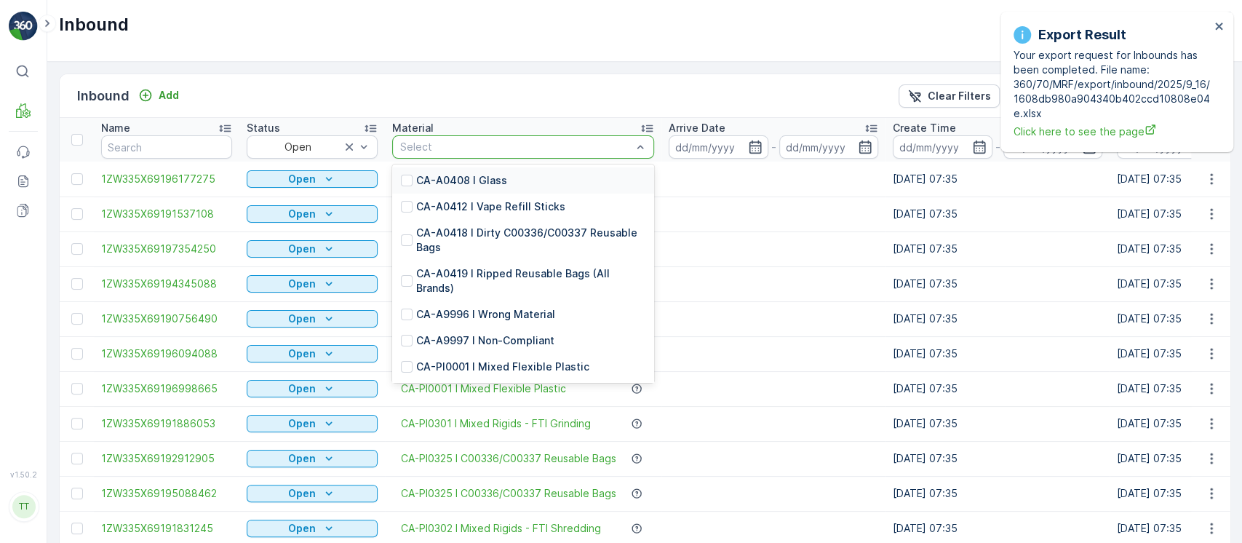
paste input "PI0306"
type input "PI0306"
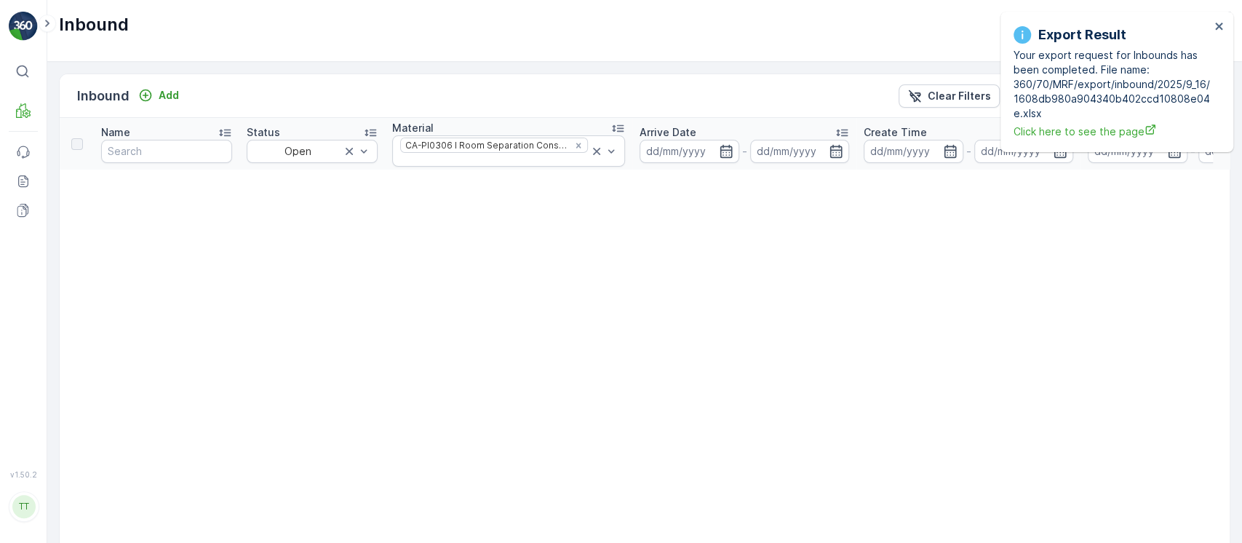
click at [589, 150] on icon at bounding box center [596, 151] width 15 height 15
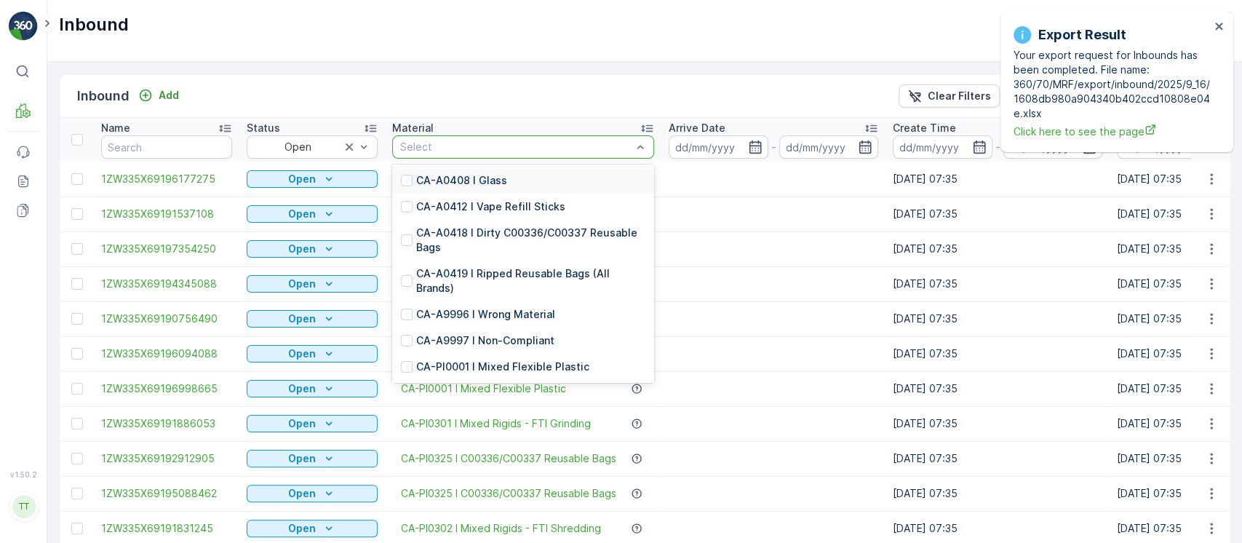
type input "PI0305"
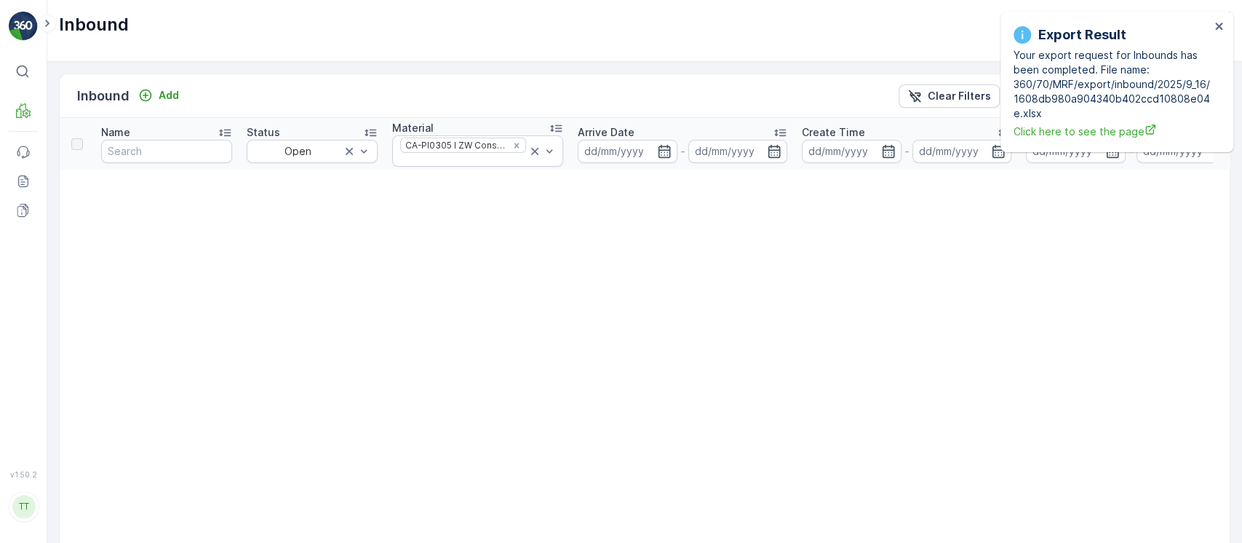
drag, startPoint x: 667, startPoint y: 250, endPoint x: 655, endPoint y: 242, distance: 14.6
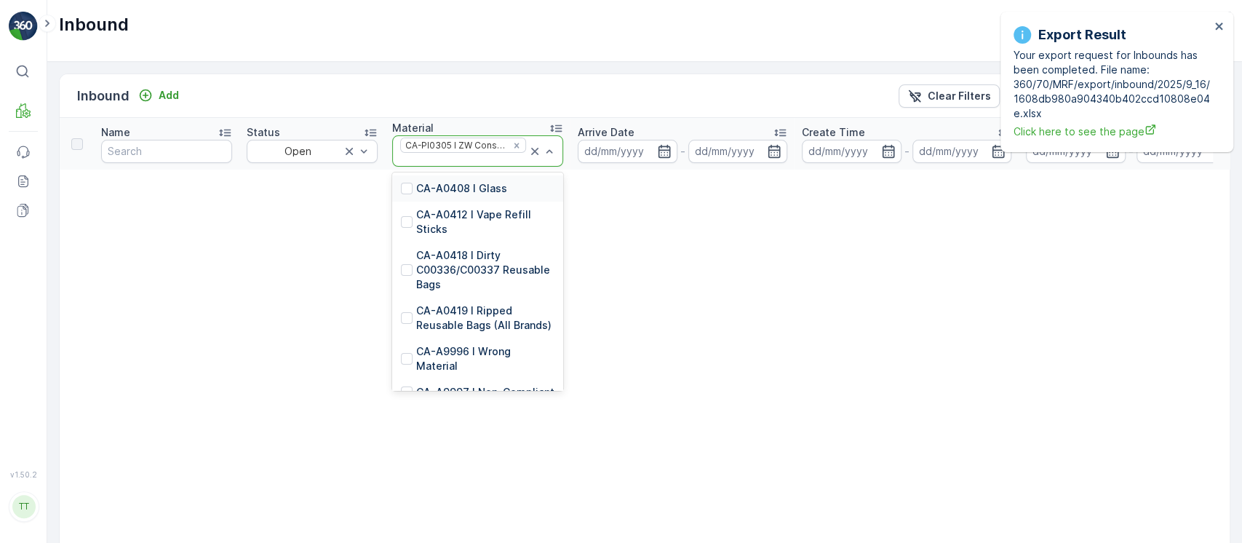
click at [536, 154] on icon at bounding box center [535, 151] width 15 height 15
click at [536, 151] on icon at bounding box center [535, 151] width 15 height 15
click at [530, 146] on icon at bounding box center [535, 151] width 15 height 15
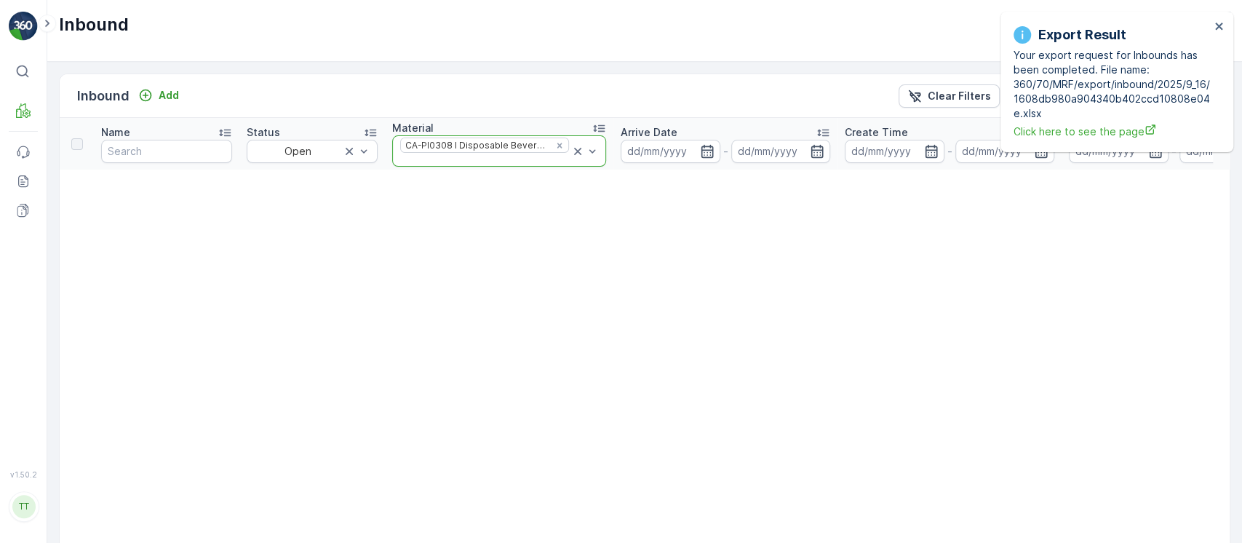
click at [571, 154] on icon at bounding box center [578, 151] width 15 height 15
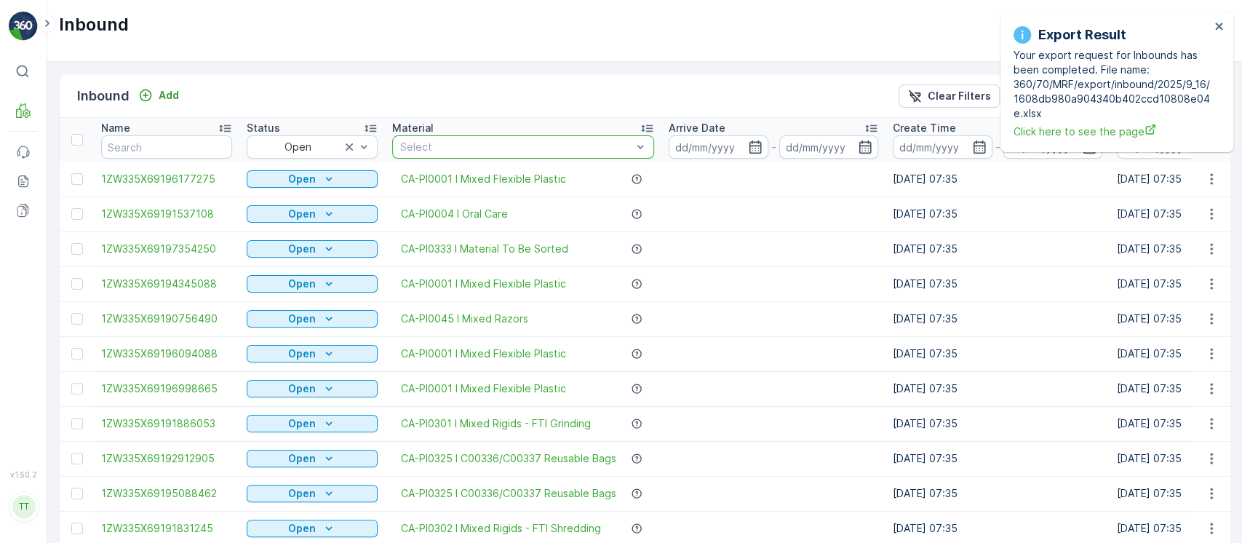
click at [562, 149] on div at bounding box center [516, 147] width 234 height 12
click at [560, 148] on div at bounding box center [516, 147] width 234 height 12
paste input "PI0017"
type input "PI0017"
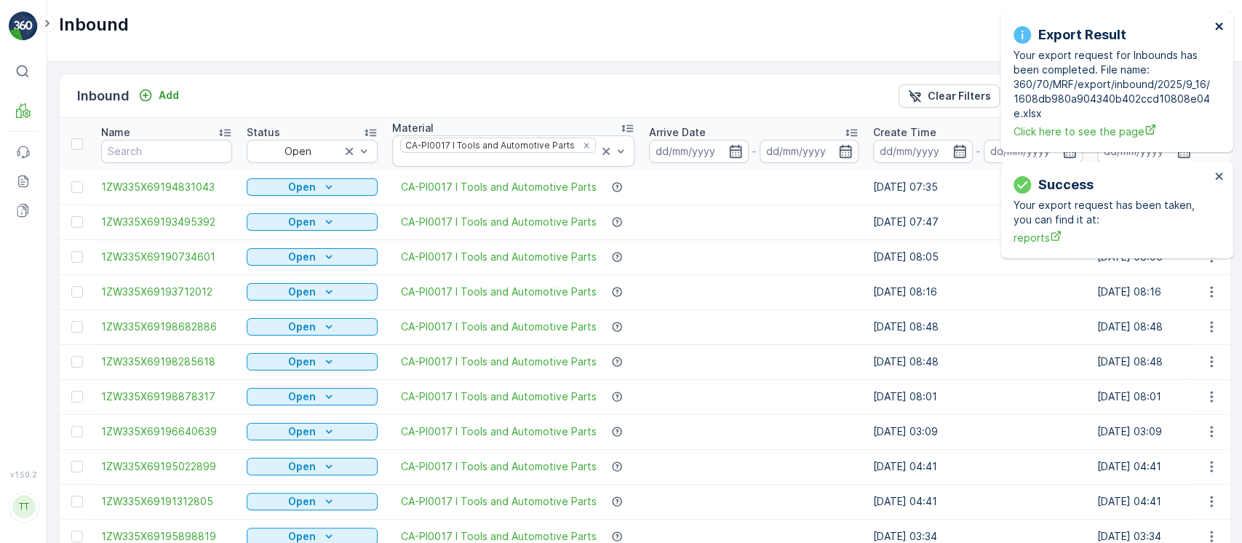
click at [1217, 25] on icon "close" at bounding box center [1218, 26] width 7 height 7
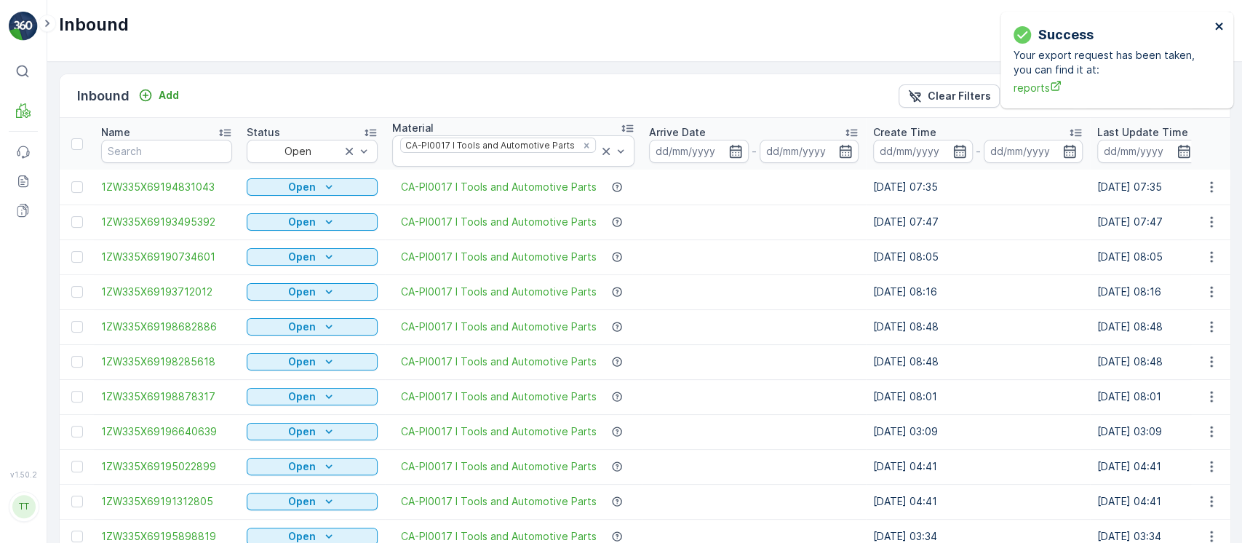
click at [1217, 25] on icon "close" at bounding box center [1218, 26] width 7 height 7
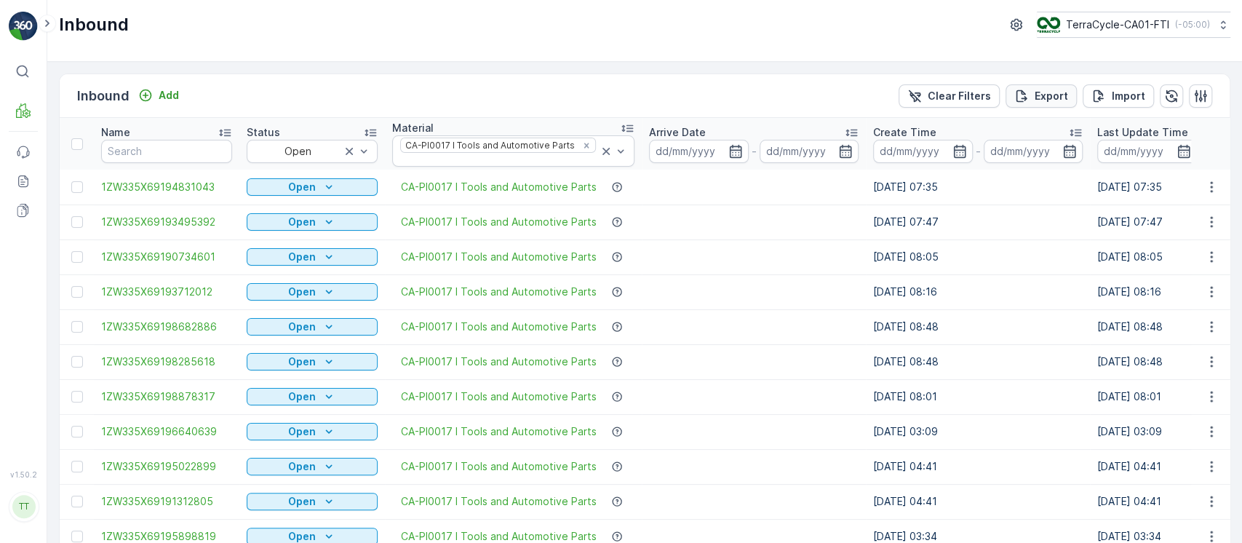
click at [1059, 90] on p "Export" at bounding box center [1051, 96] width 33 height 15
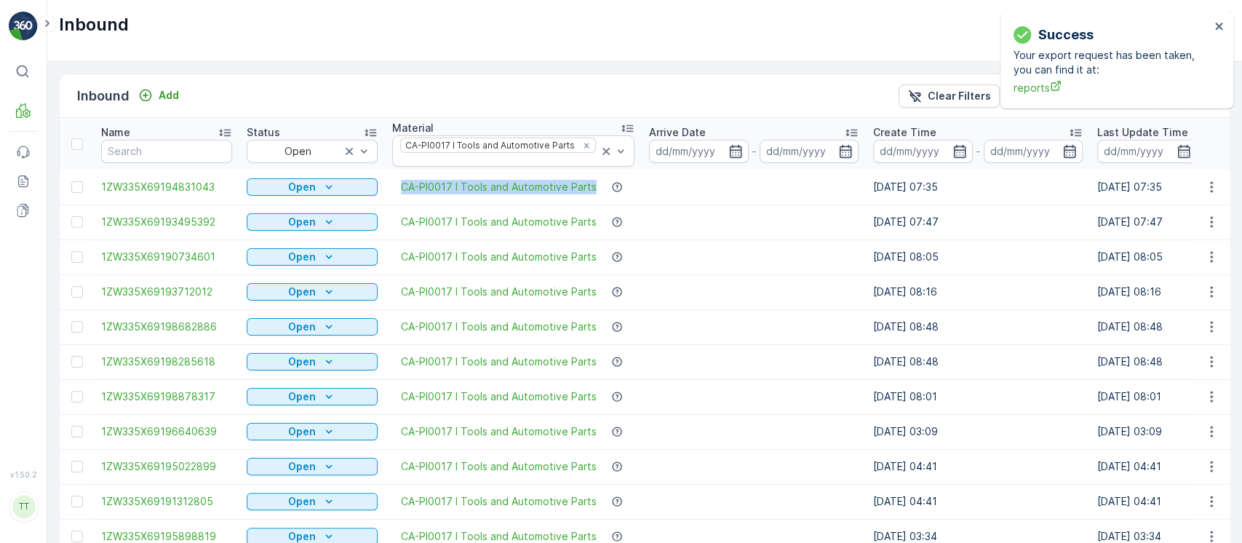
drag, startPoint x: 390, startPoint y: 178, endPoint x: 597, endPoint y: 180, distance: 207.4
click at [597, 180] on td "CA-PI0017 I Tools and Automotive Parts" at bounding box center [513, 187] width 257 height 35
copy span "CA-PI0017 I Tools and Automotive Parts"
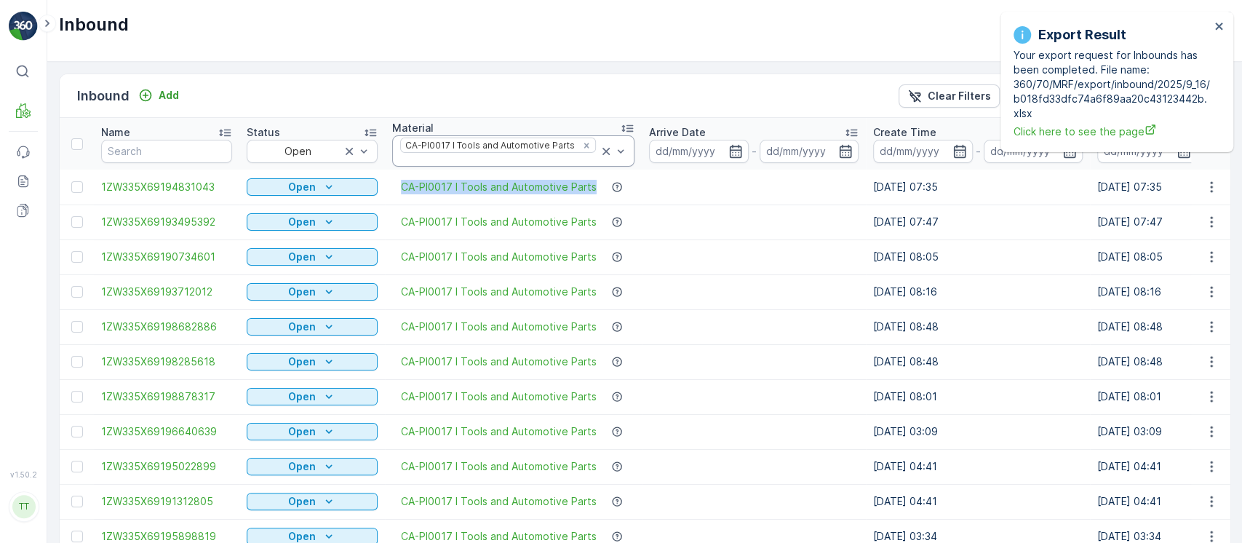
click at [600, 144] on icon at bounding box center [606, 151] width 15 height 15
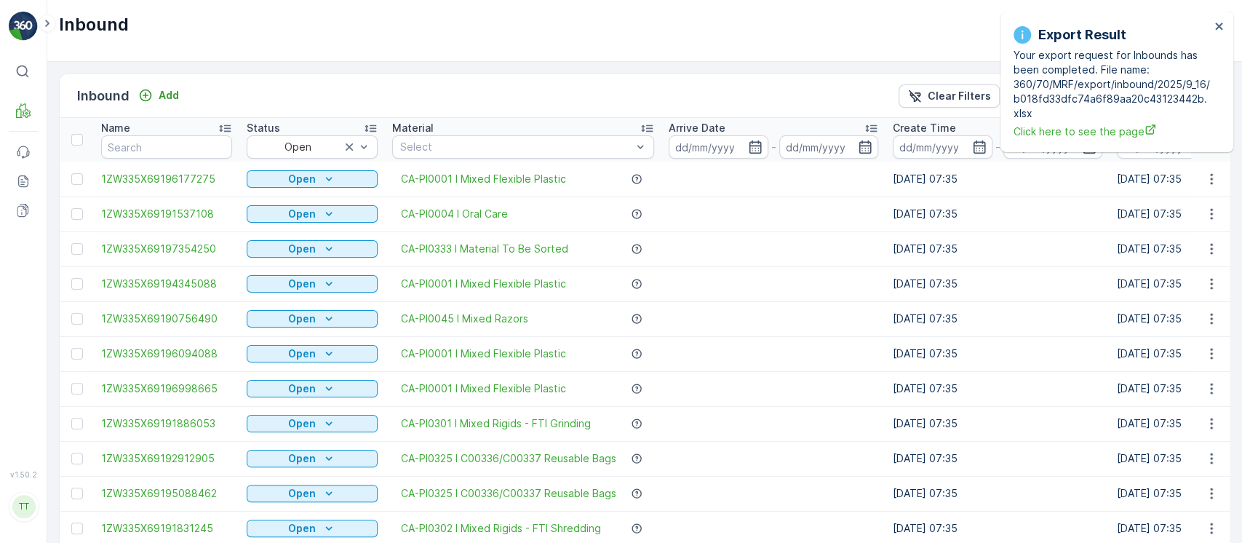
click at [705, 255] on td at bounding box center [773, 248] width 224 height 35
click at [606, 160] on th "Material Select" at bounding box center [523, 140] width 277 height 44
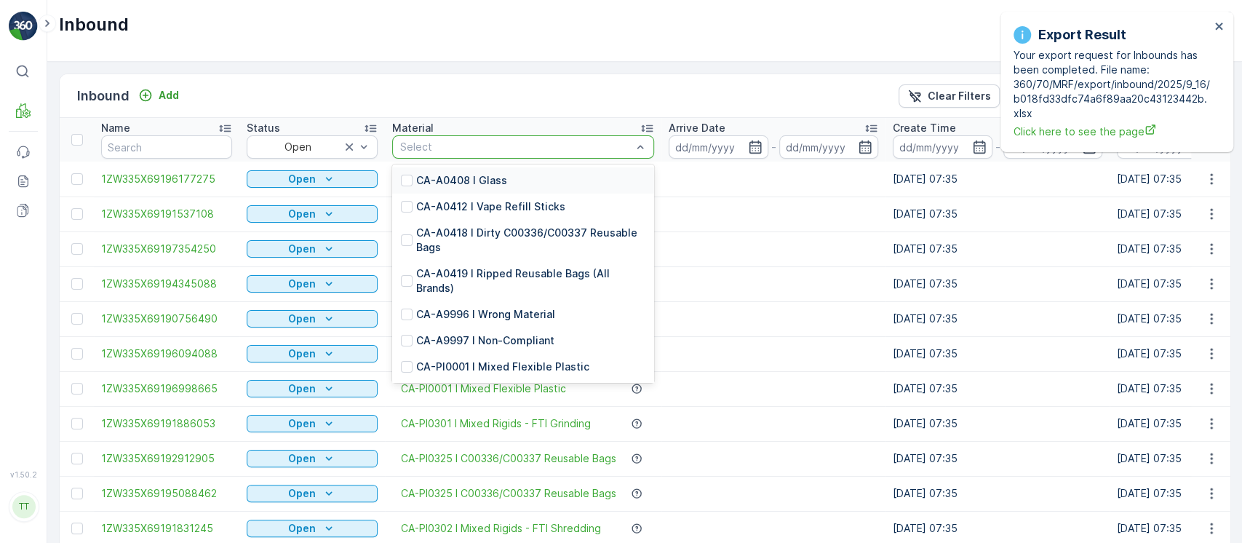
type input "PI0007"
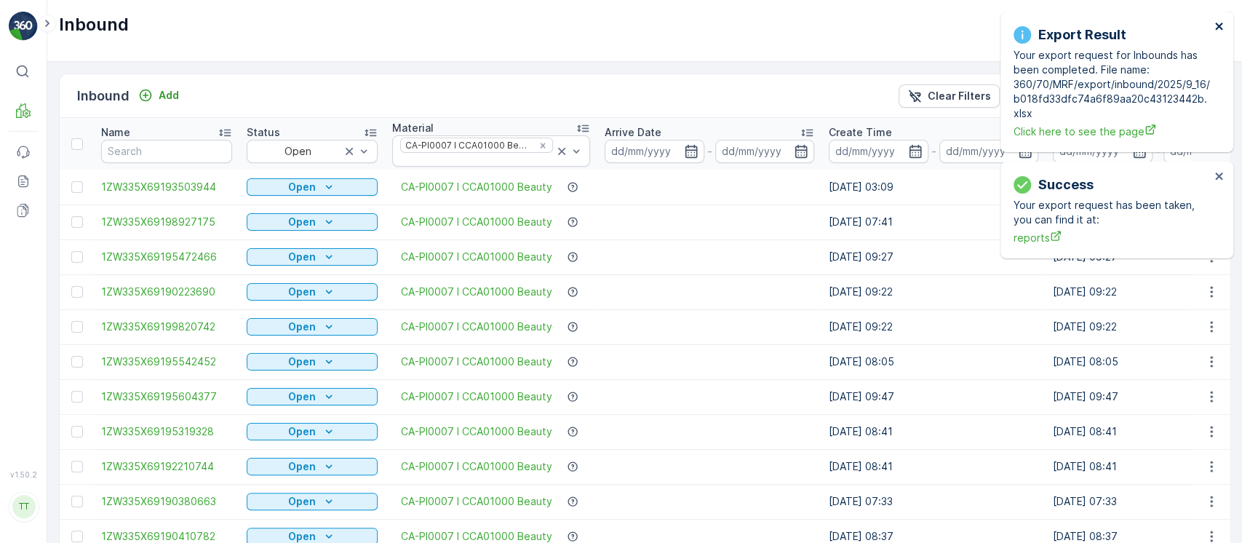
drag, startPoint x: 1217, startPoint y: 20, endPoint x: 1222, endPoint y: 28, distance: 8.9
click at [1222, 28] on icon "close" at bounding box center [1220, 26] width 10 height 12
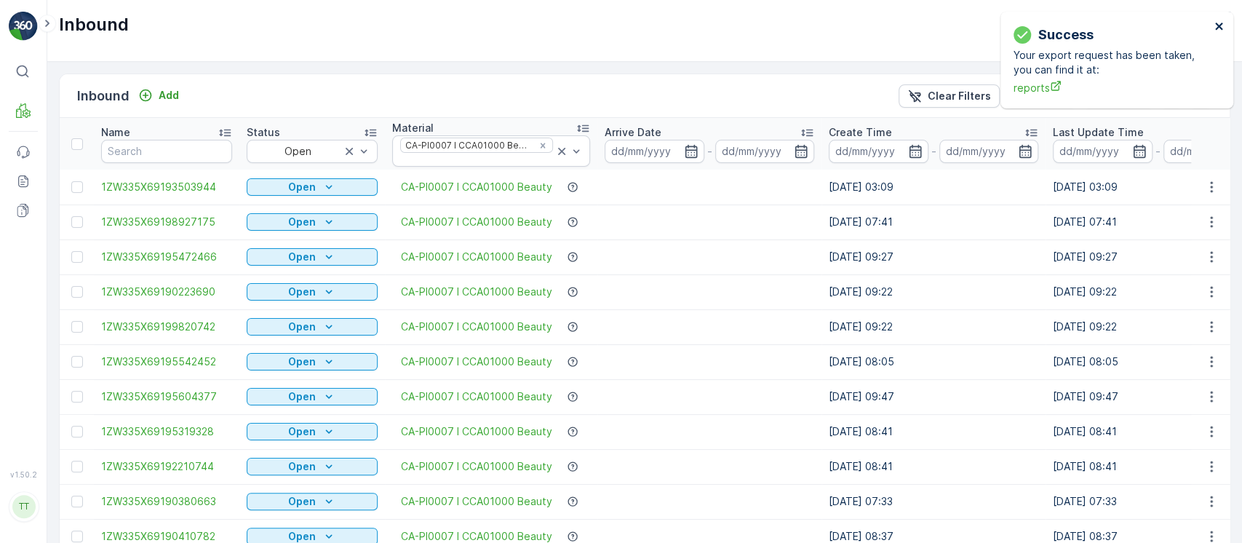
click at [1222, 28] on icon "close" at bounding box center [1220, 26] width 10 height 12
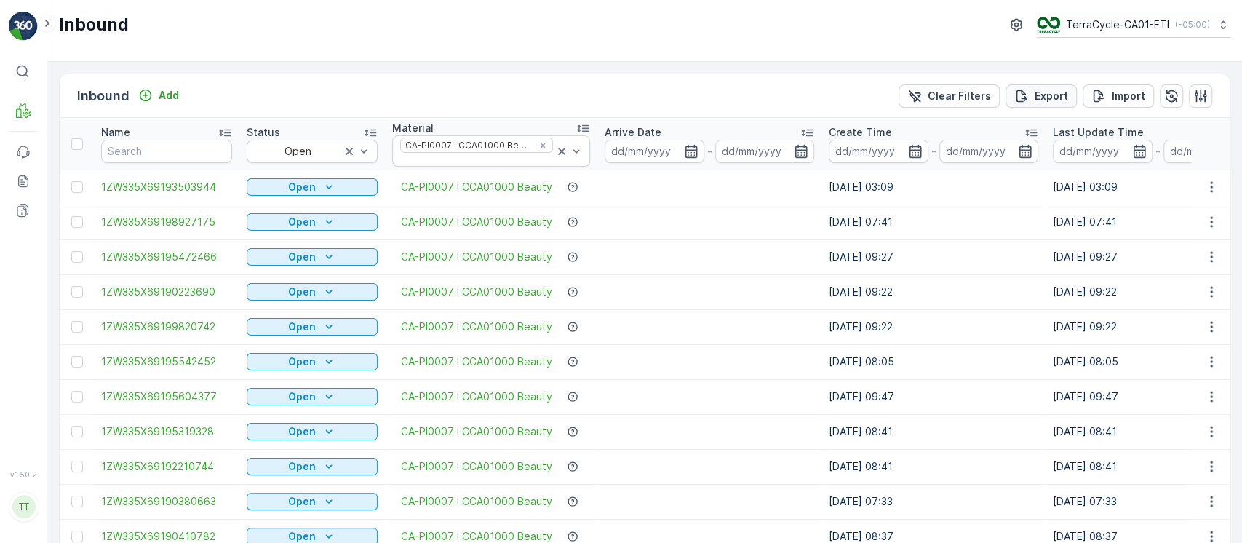
click at [1036, 89] on p "Export" at bounding box center [1051, 96] width 33 height 15
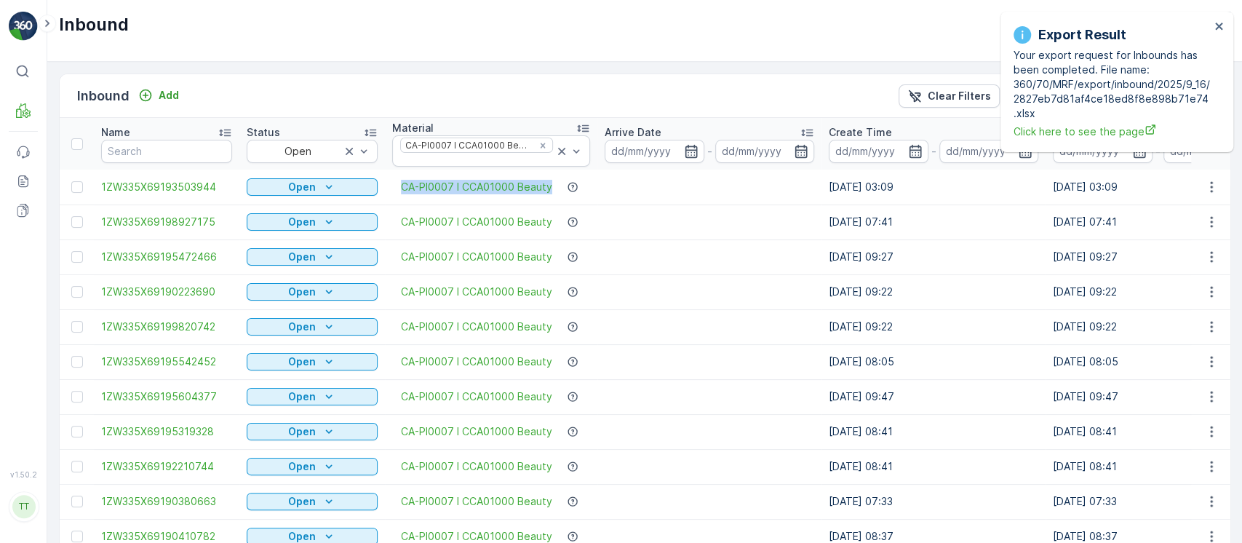
drag, startPoint x: 397, startPoint y: 182, endPoint x: 554, endPoint y: 189, distance: 157.3
click at [554, 189] on div "CA-PI0007 I CCA01000 Beauty" at bounding box center [491, 187] width 198 height 15
copy span "CA-PI0007 I CCA01000 Beauty"
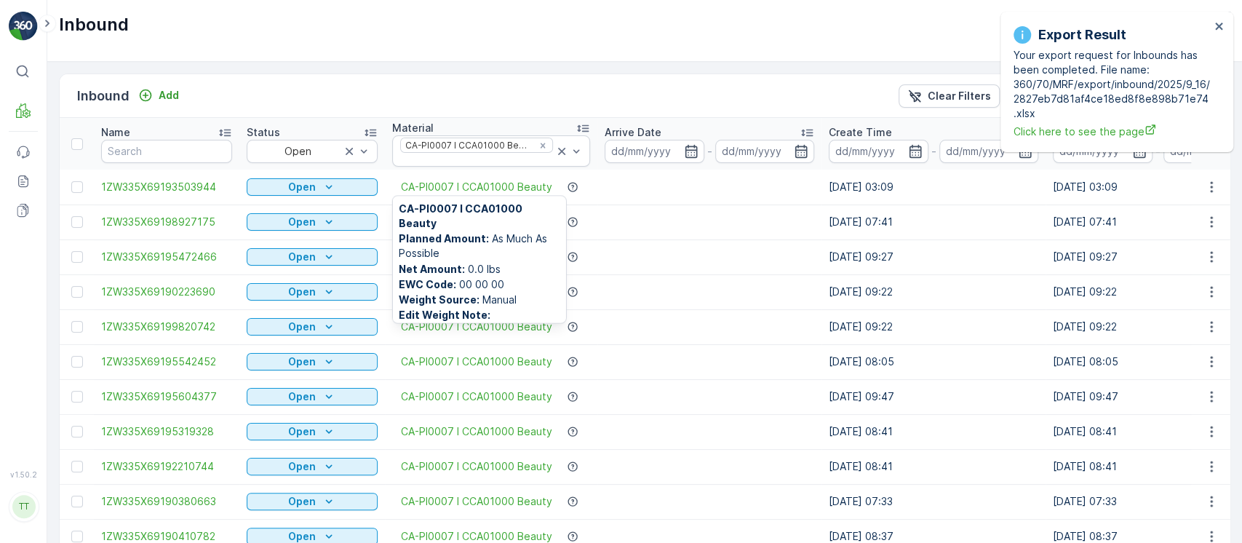
click at [798, 317] on td at bounding box center [709, 326] width 224 height 35
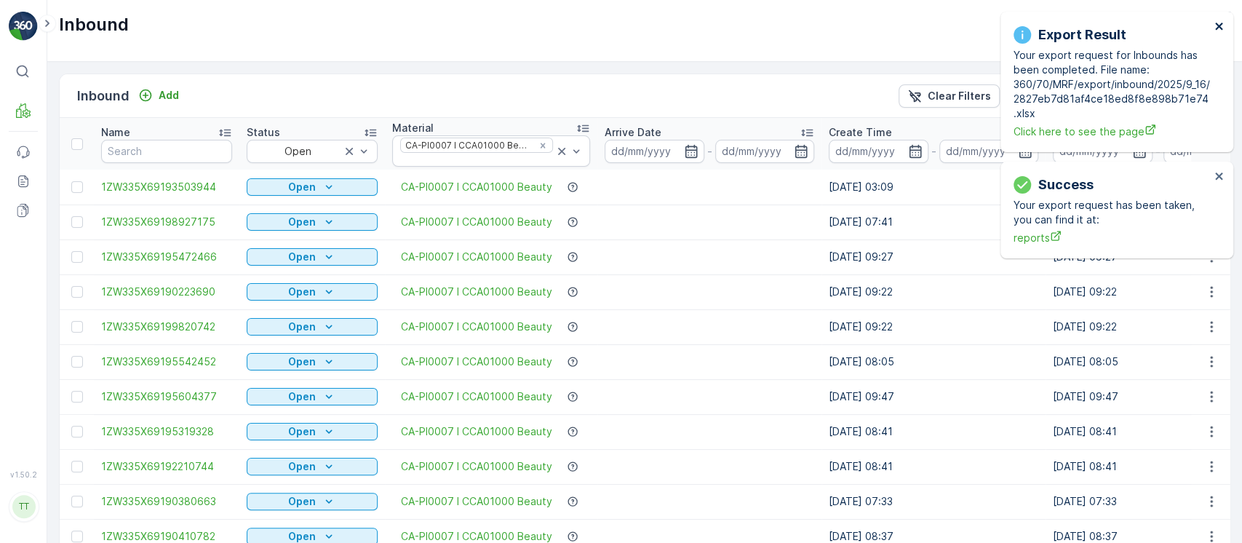
click at [1223, 25] on icon "close" at bounding box center [1220, 26] width 10 height 12
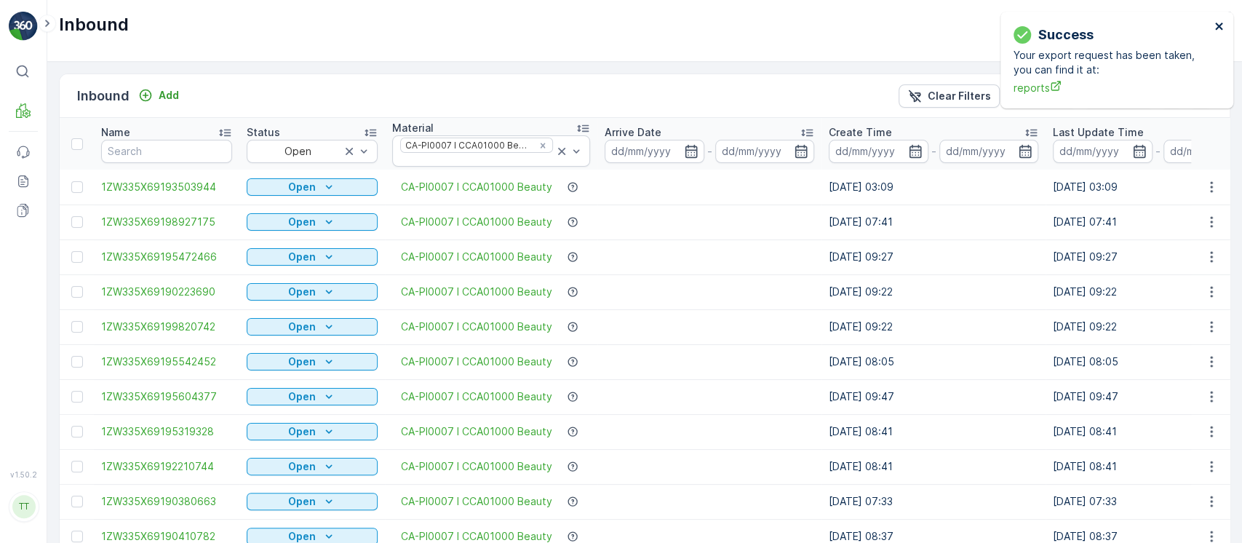
click at [1222, 27] on icon "close" at bounding box center [1220, 26] width 10 height 12
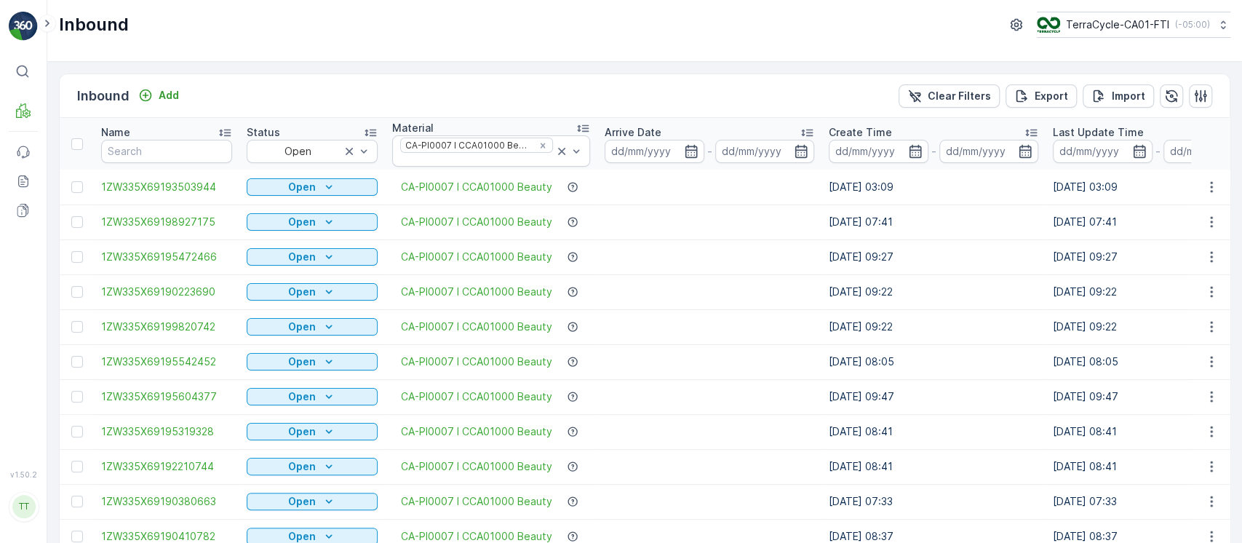
drag, startPoint x: 899, startPoint y: 285, endPoint x: 848, endPoint y: 170, distance: 125.4
click at [897, 283] on td "19.08.2025 09:22" at bounding box center [934, 291] width 224 height 35
click at [989, 91] on p "Clear Filters" at bounding box center [959, 96] width 63 height 15
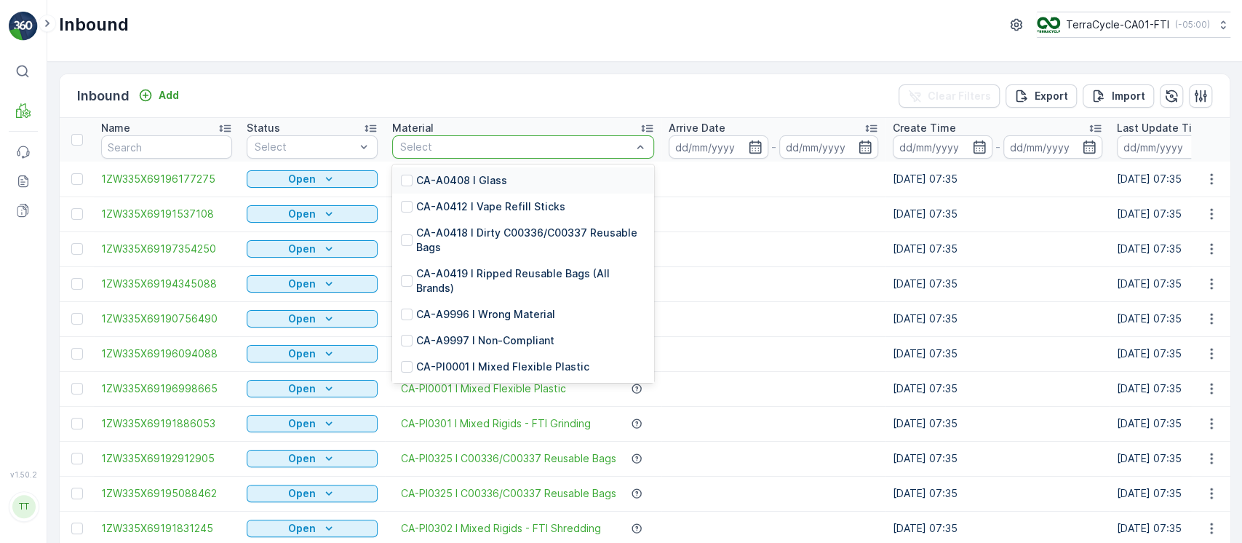
type input "PI0304"
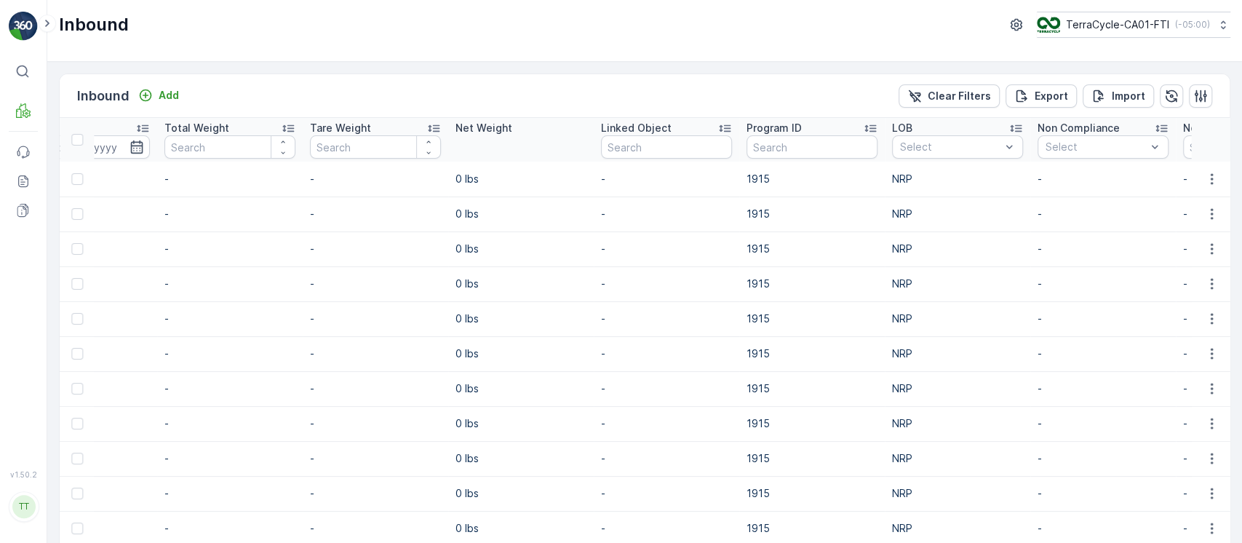
scroll to position [0, 1337]
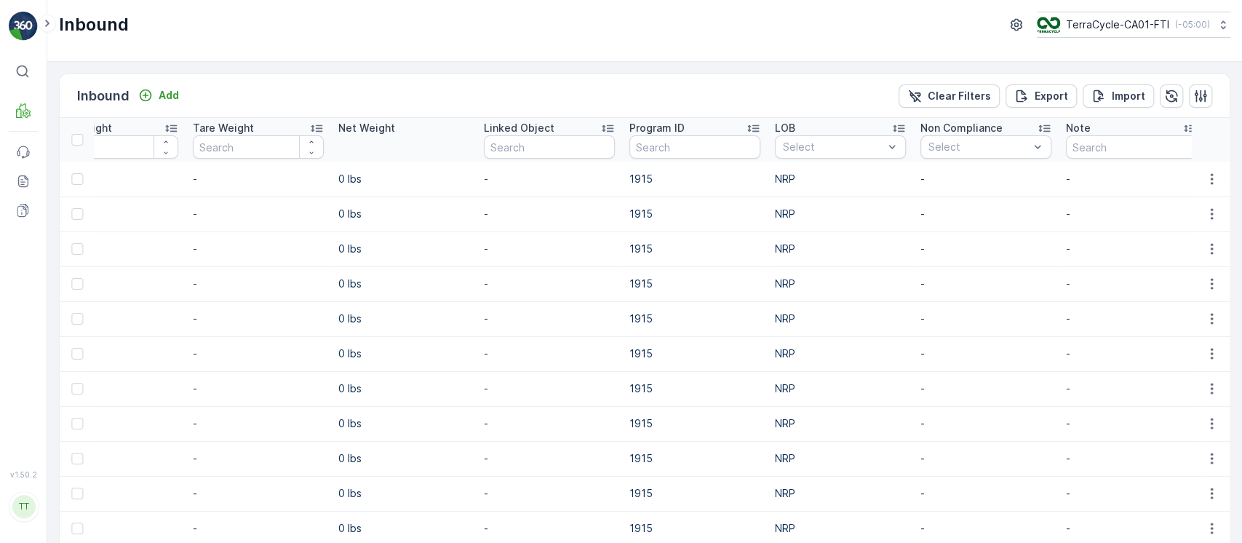
click at [715, 131] on div "Program ID" at bounding box center [694, 128] width 131 height 15
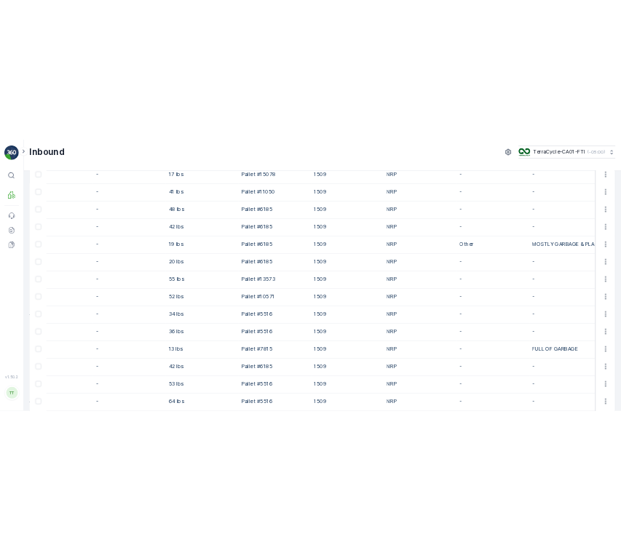
scroll to position [1426, 0]
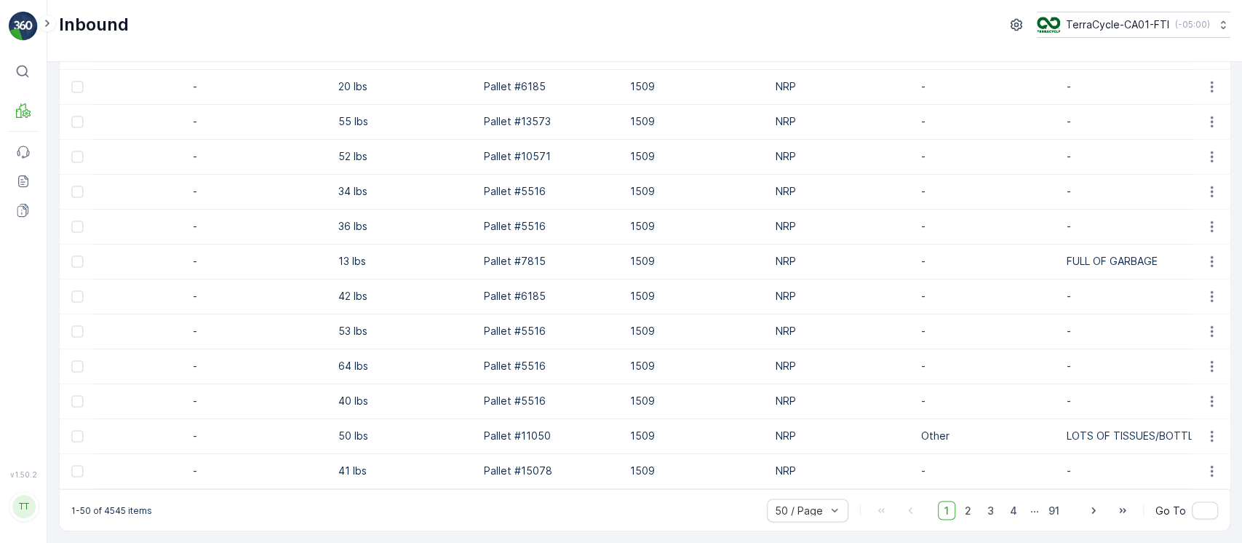
click at [639, 429] on p "1509" at bounding box center [694, 436] width 131 height 15
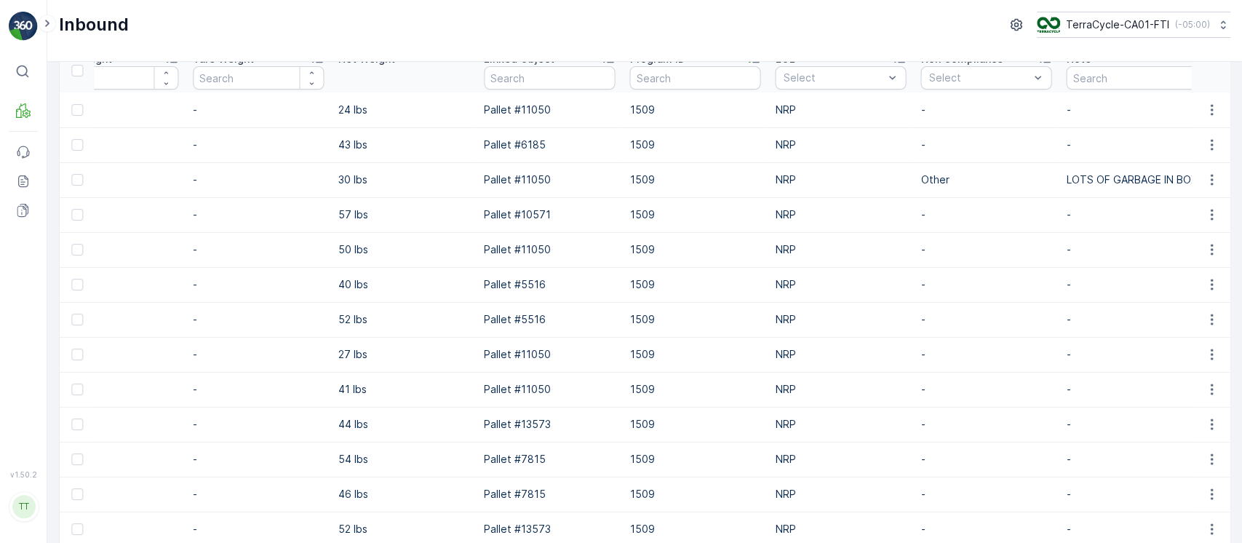
scroll to position [0, 0]
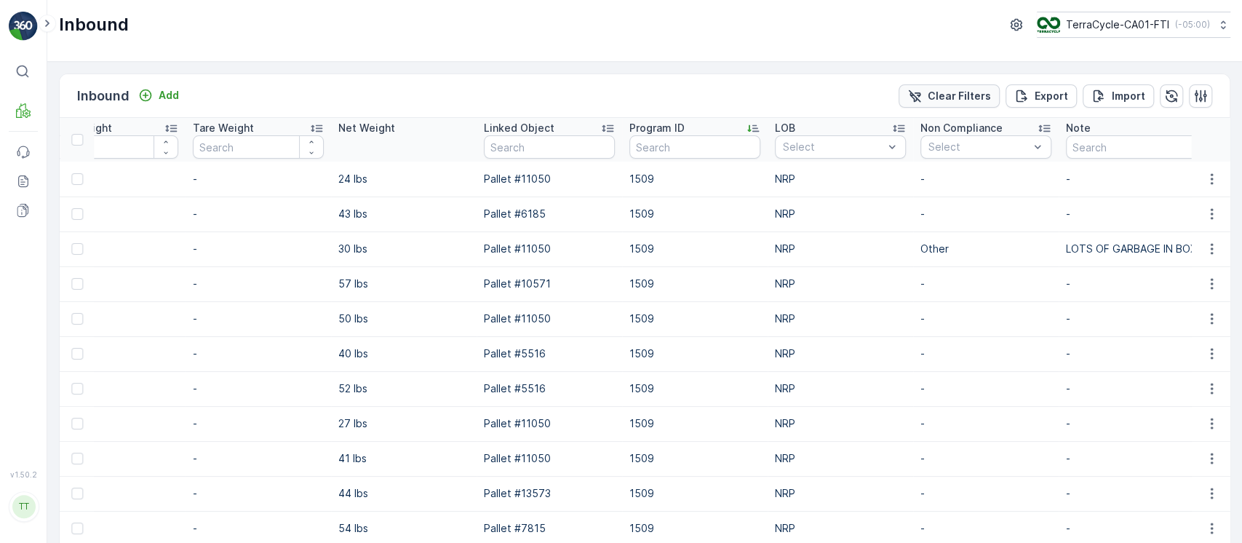
click at [962, 87] on button "Clear Filters" at bounding box center [949, 95] width 101 height 23
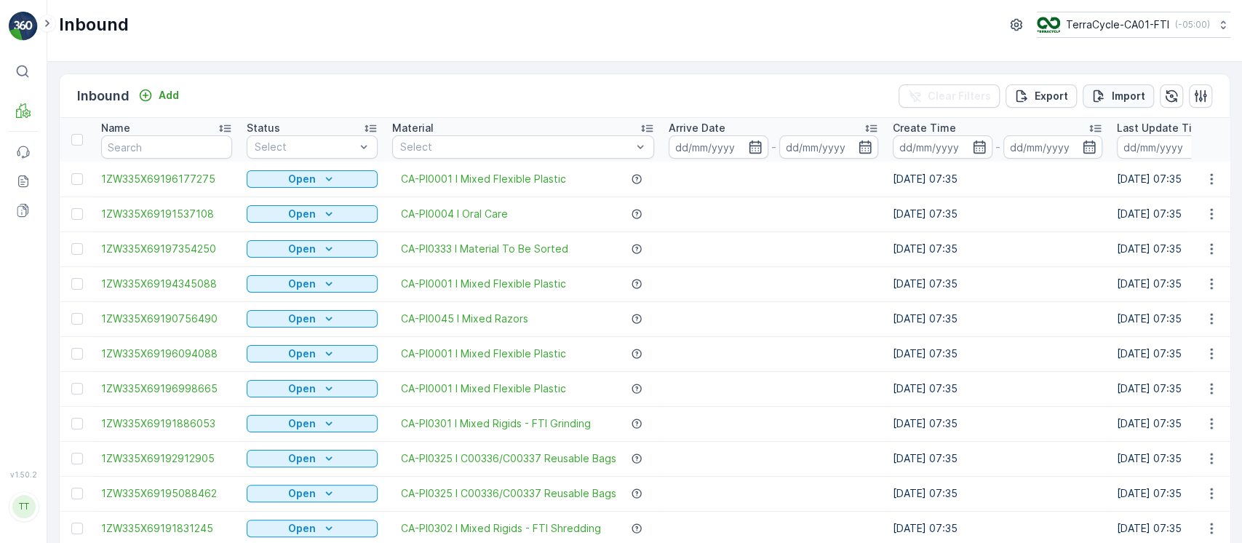
click at [1123, 98] on p "Import" at bounding box center [1128, 96] width 33 height 15
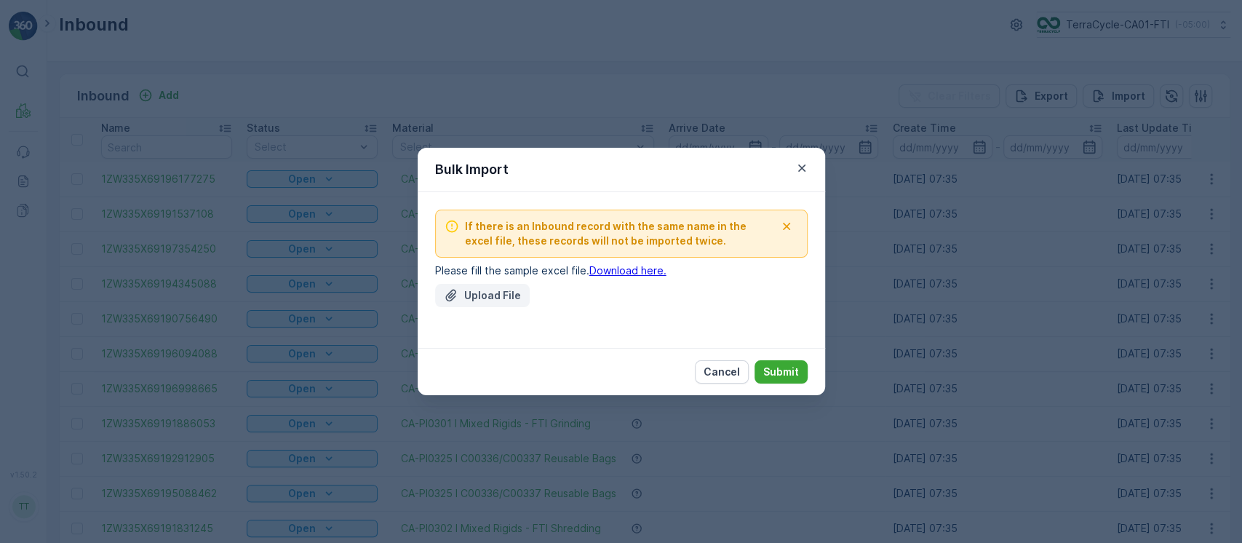
click at [489, 292] on p "Upload File" at bounding box center [492, 295] width 57 height 15
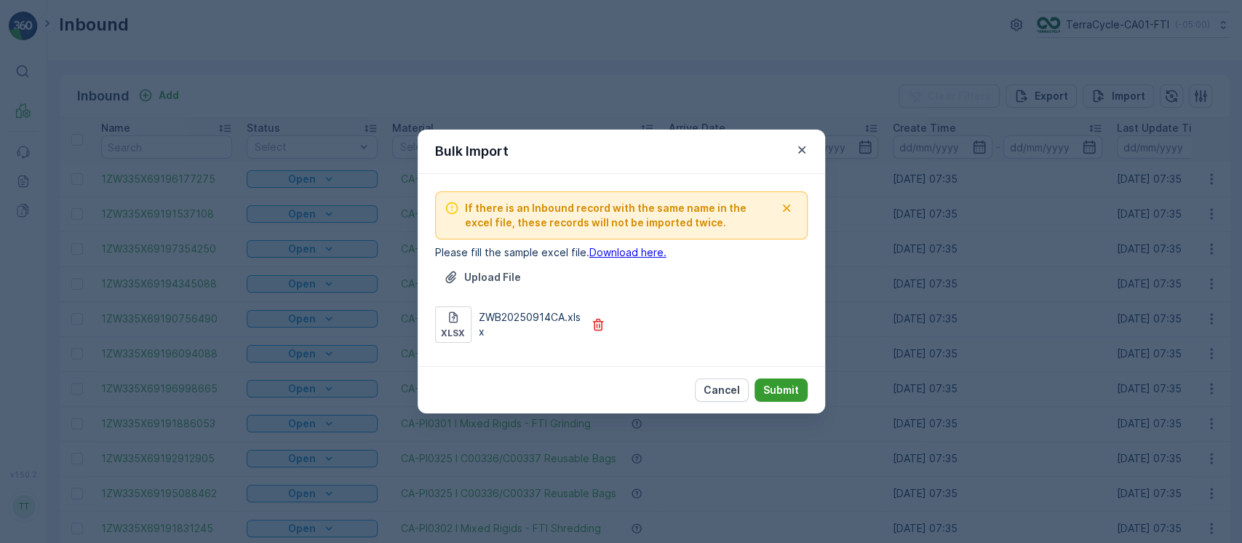
click at [787, 395] on p "Submit" at bounding box center [781, 390] width 36 height 15
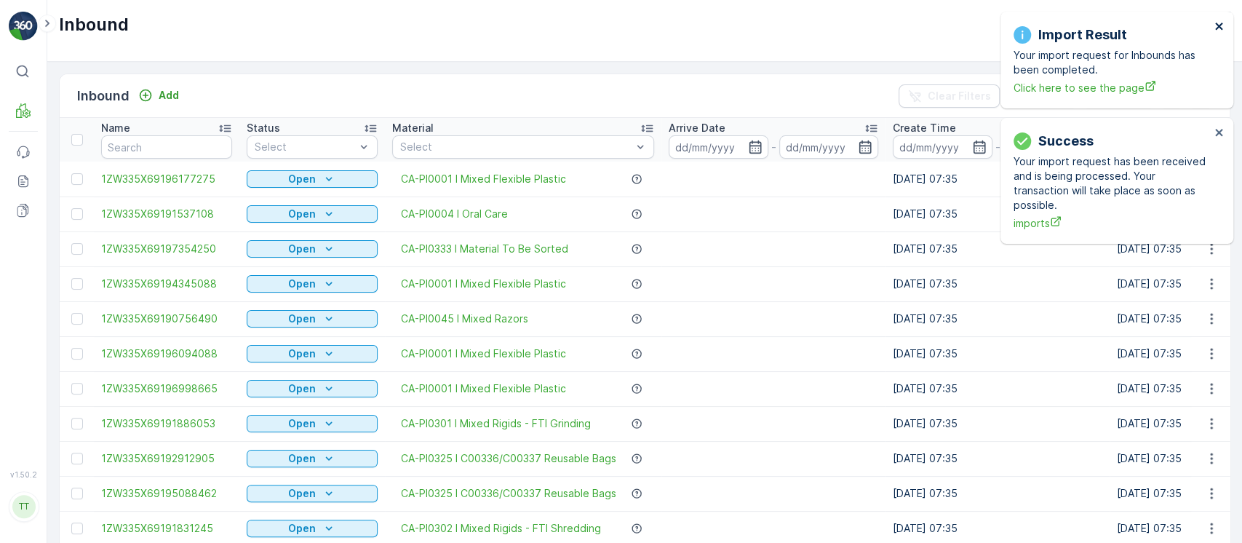
click at [1220, 27] on icon "close" at bounding box center [1218, 26] width 7 height 7
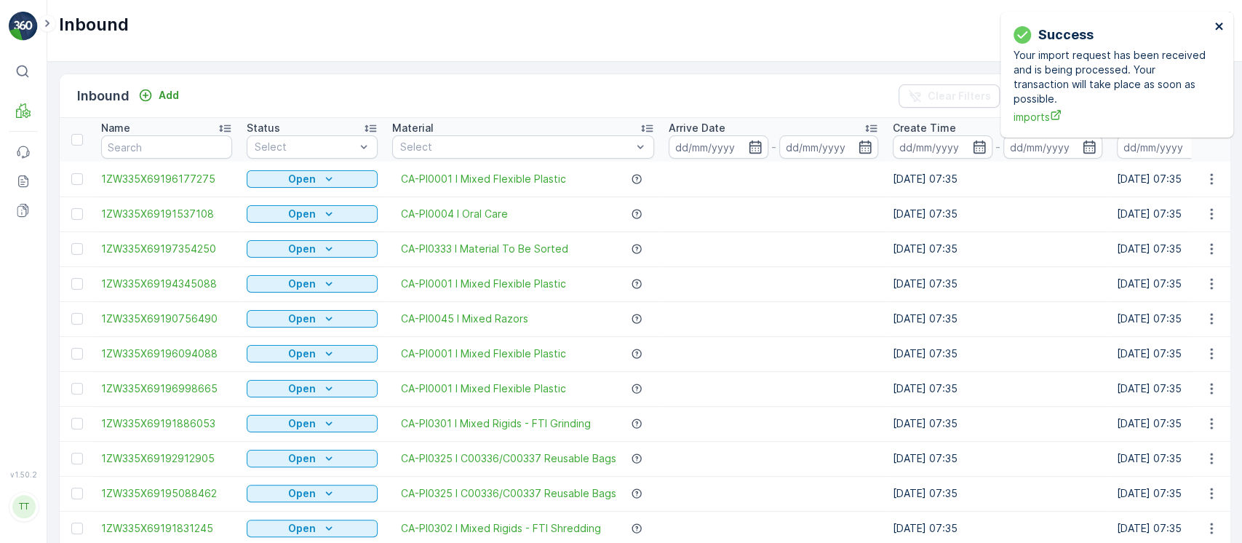
click at [1220, 25] on icon "close" at bounding box center [1218, 26] width 7 height 7
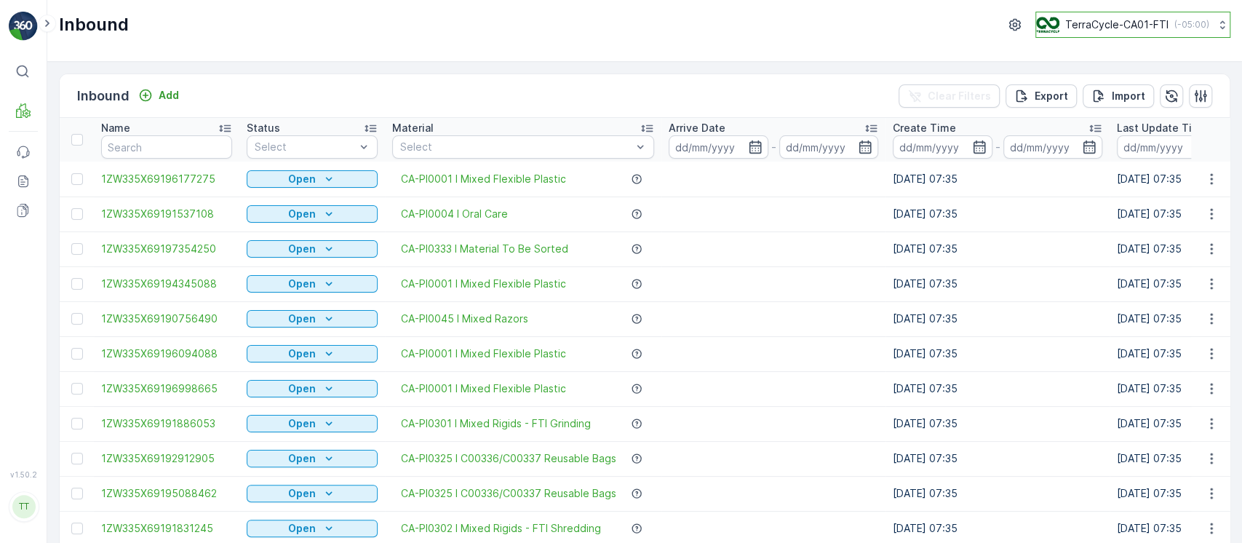
click at [1182, 24] on p "( -05:00 )" at bounding box center [1191, 25] width 35 height 12
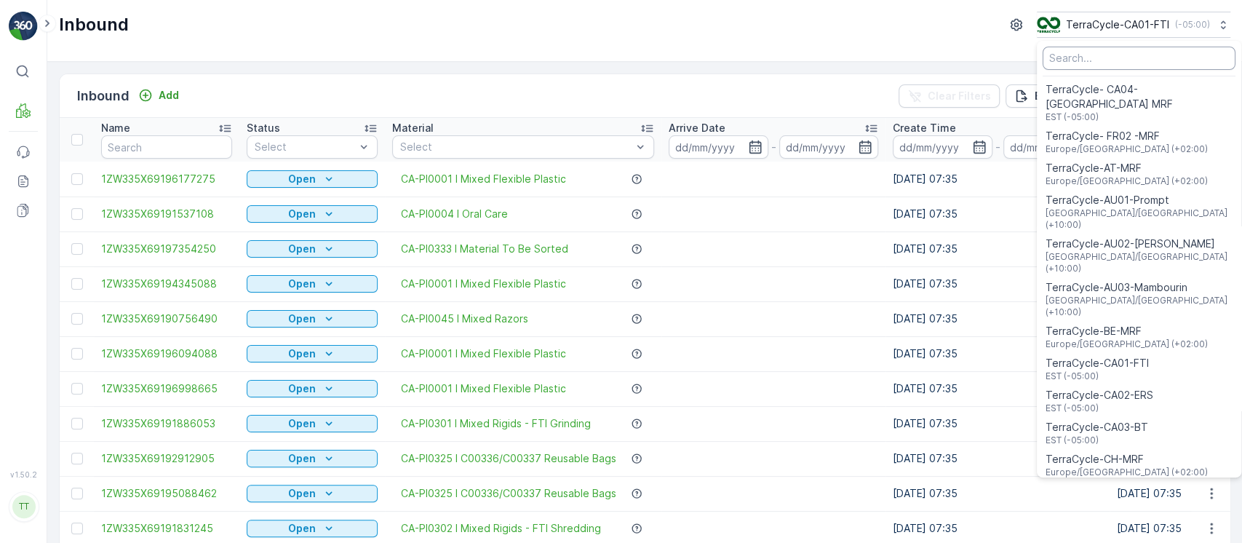
click at [1124, 60] on input "Menu" at bounding box center [1139, 58] width 193 height 23
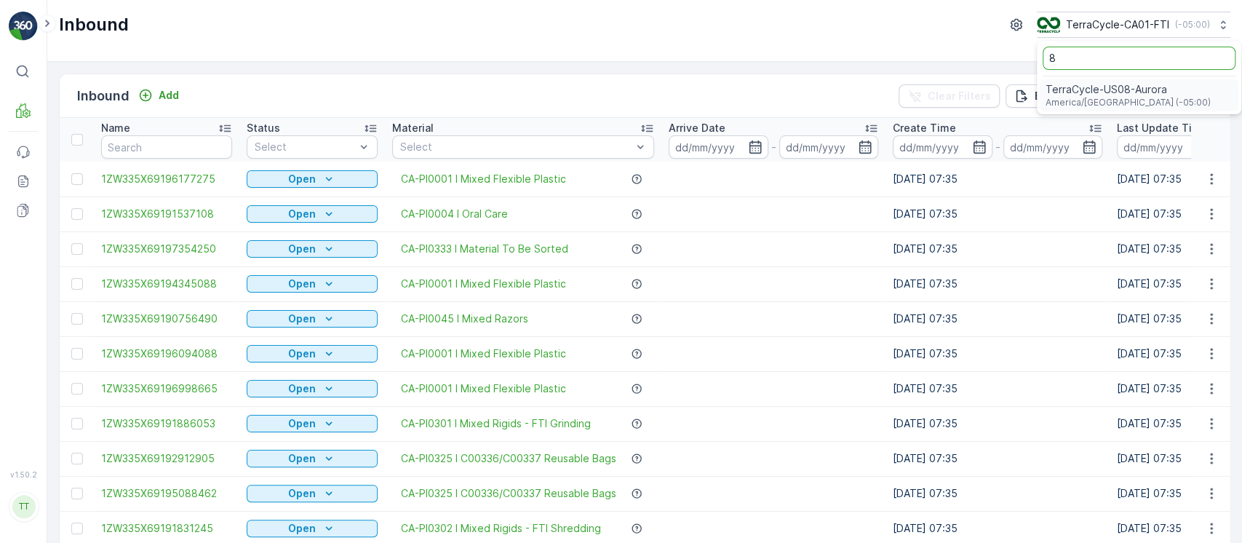
type input "8"
click at [1122, 100] on span "America/[GEOGRAPHIC_DATA] (-05:00)" at bounding box center [1128, 103] width 165 height 12
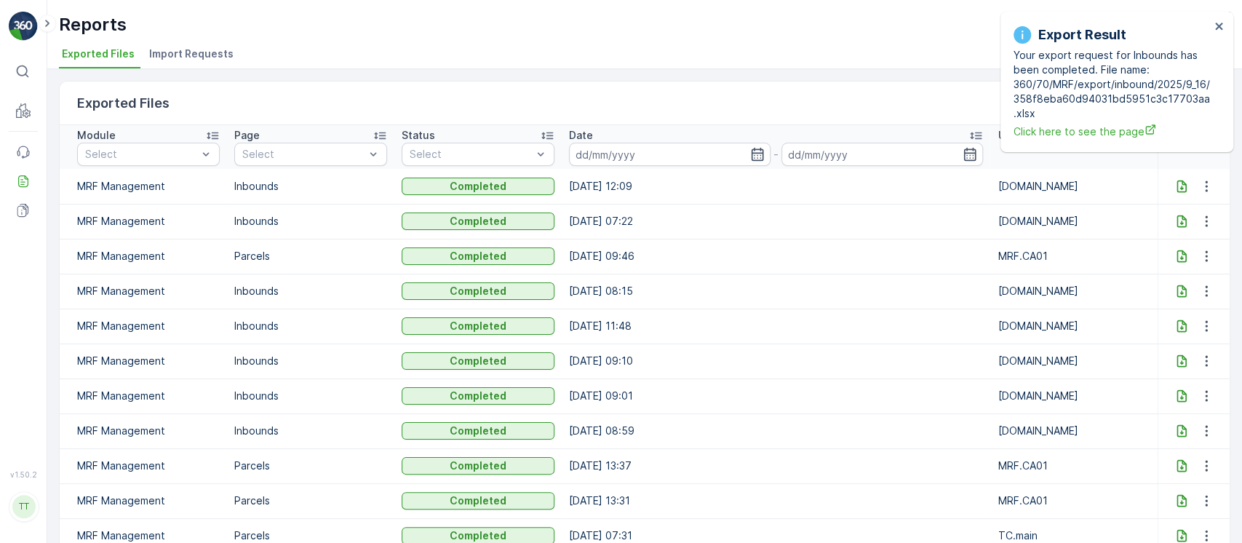
click at [1174, 183] on icon at bounding box center [1181, 186] width 15 height 15
click at [990, 249] on td "MRF.CA01" at bounding box center [1073, 256] width 167 height 35
click at [1177, 191] on icon at bounding box center [1181, 186] width 9 height 12
click at [909, 261] on td "10.09.2025 09:46" at bounding box center [776, 256] width 429 height 35
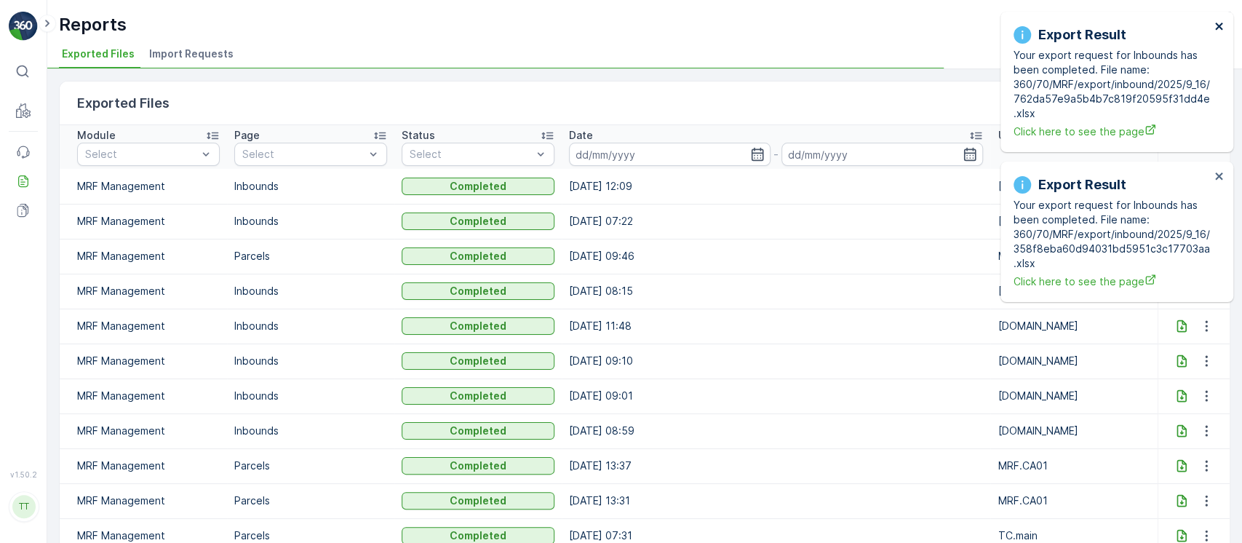
click at [1219, 26] on icon "close" at bounding box center [1218, 26] width 7 height 7
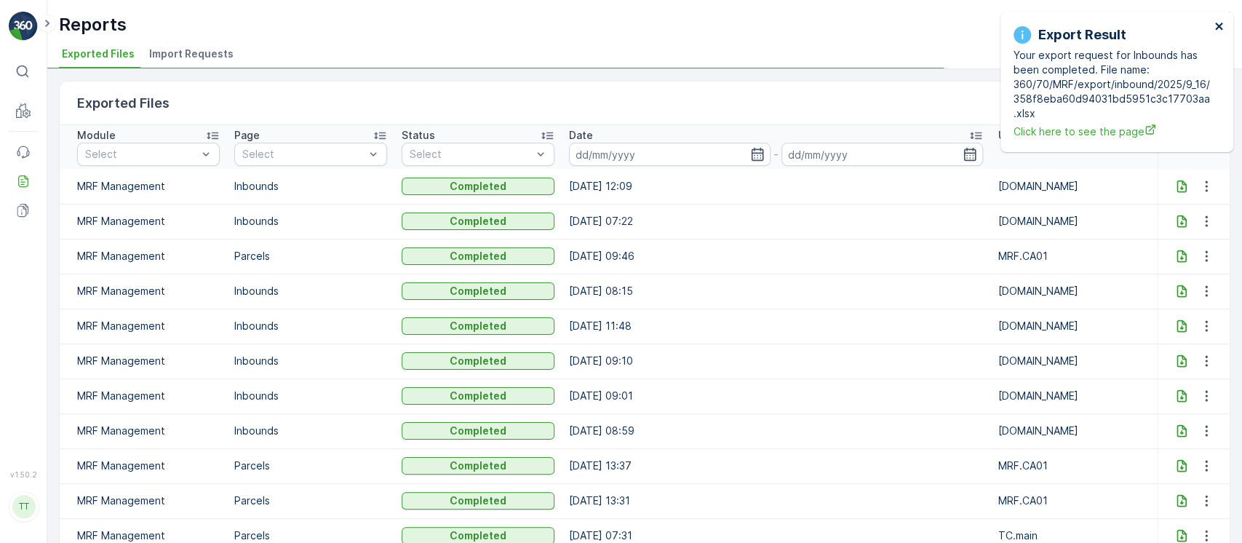
click at [1219, 26] on icon "close" at bounding box center [1218, 26] width 7 height 7
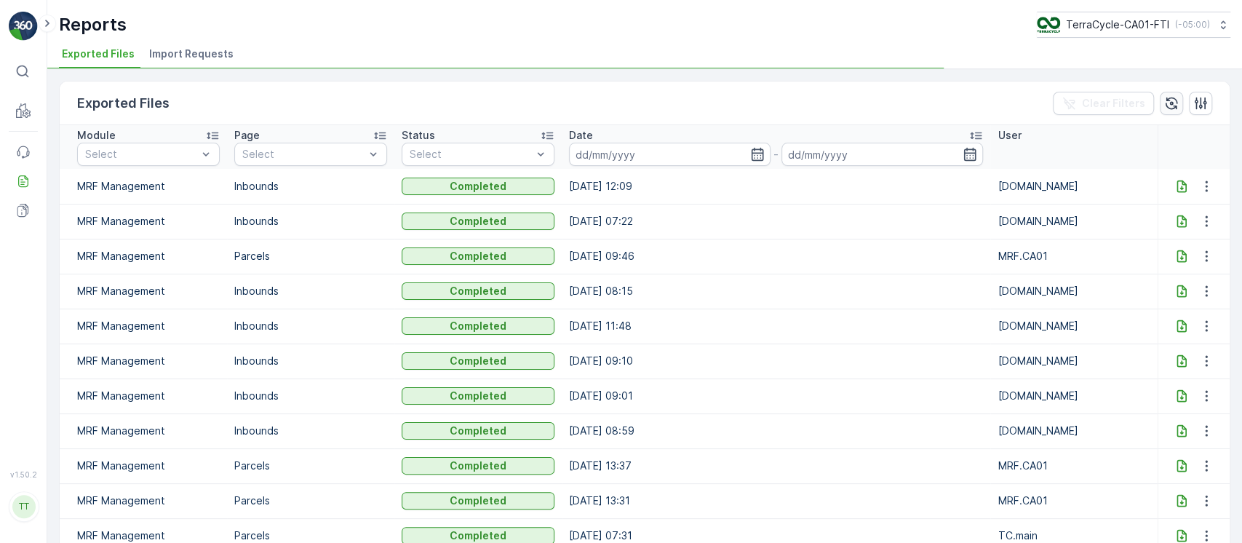
click at [1171, 96] on icon "button" at bounding box center [1171, 103] width 15 height 15
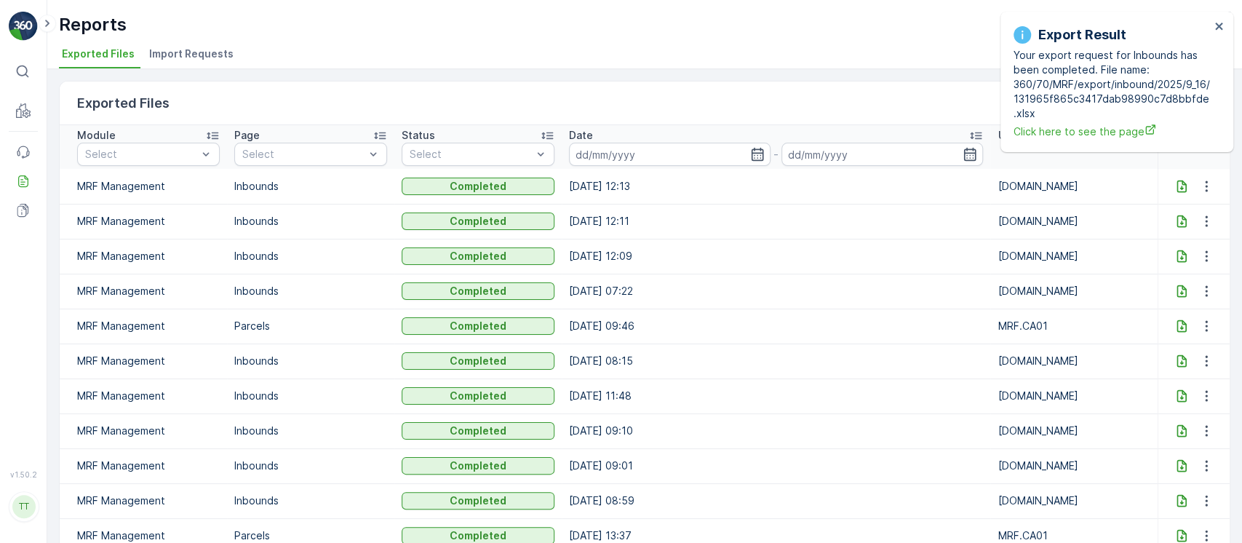
click at [1180, 187] on icon at bounding box center [1181, 186] width 15 height 15
click at [1219, 27] on icon "close" at bounding box center [1218, 26] width 7 height 7
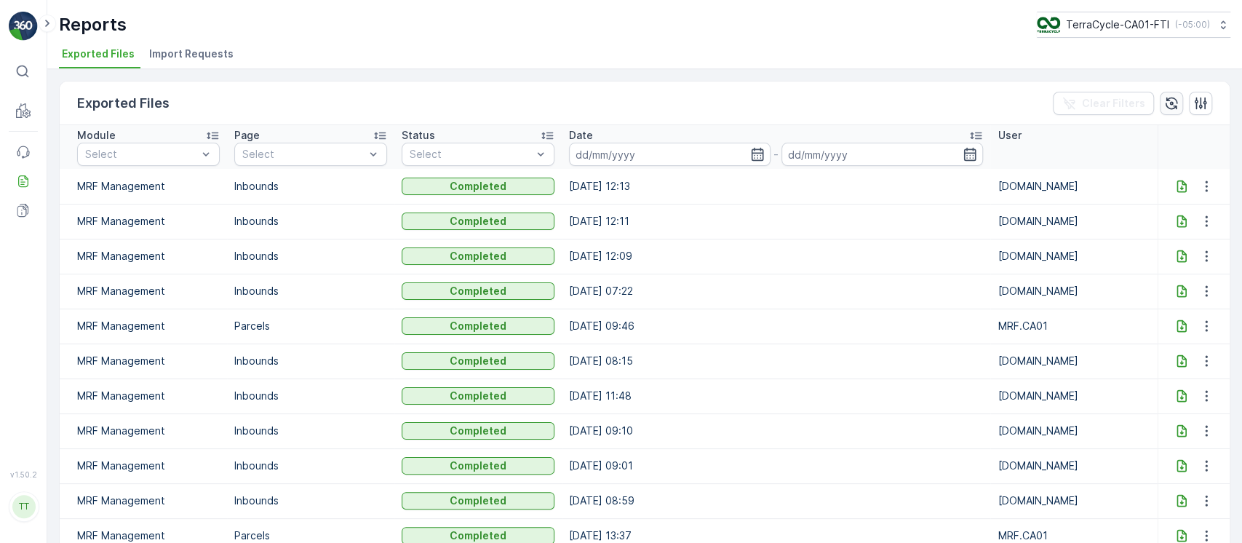
click at [1166, 99] on icon "button" at bounding box center [1172, 103] width 12 height 12
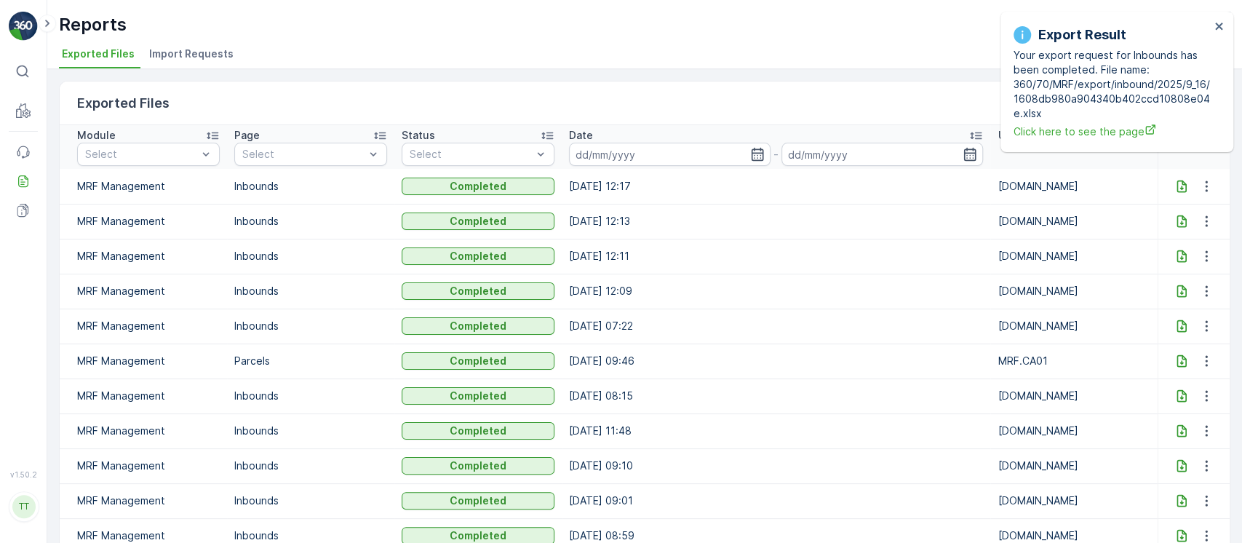
click at [1176, 186] on icon at bounding box center [1181, 186] width 15 height 15
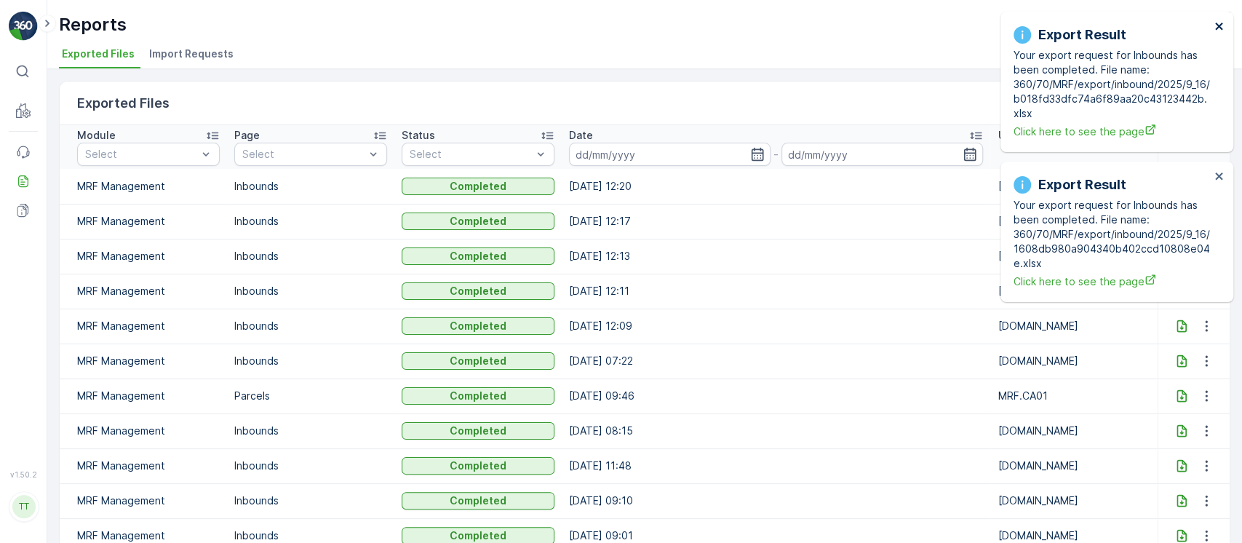
click at [1218, 27] on icon "close" at bounding box center [1218, 26] width 7 height 7
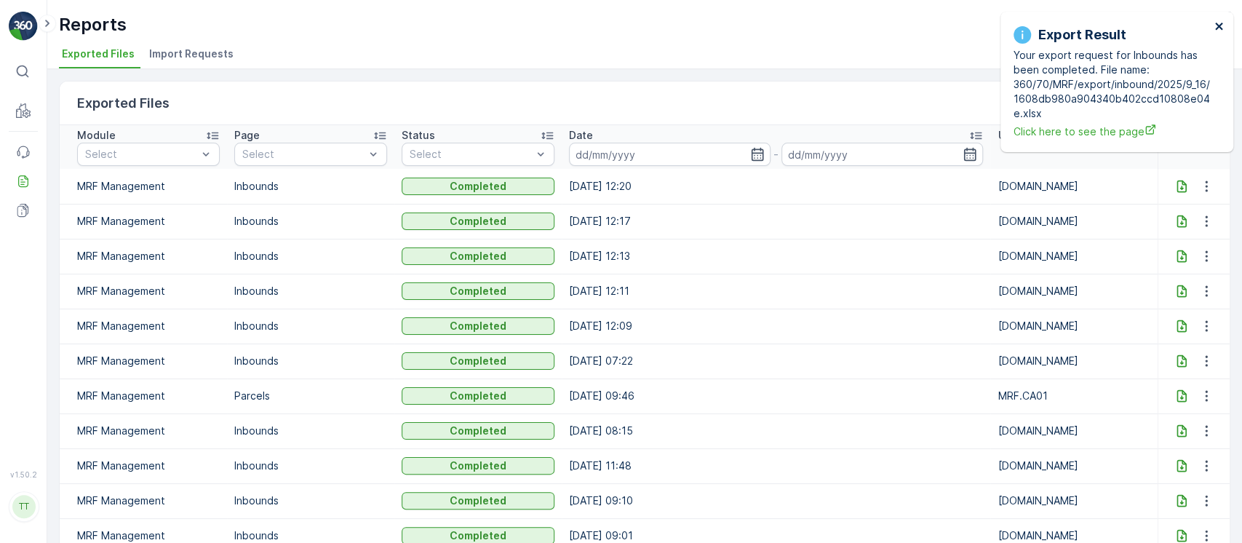
click at [1218, 27] on icon "close" at bounding box center [1218, 26] width 7 height 7
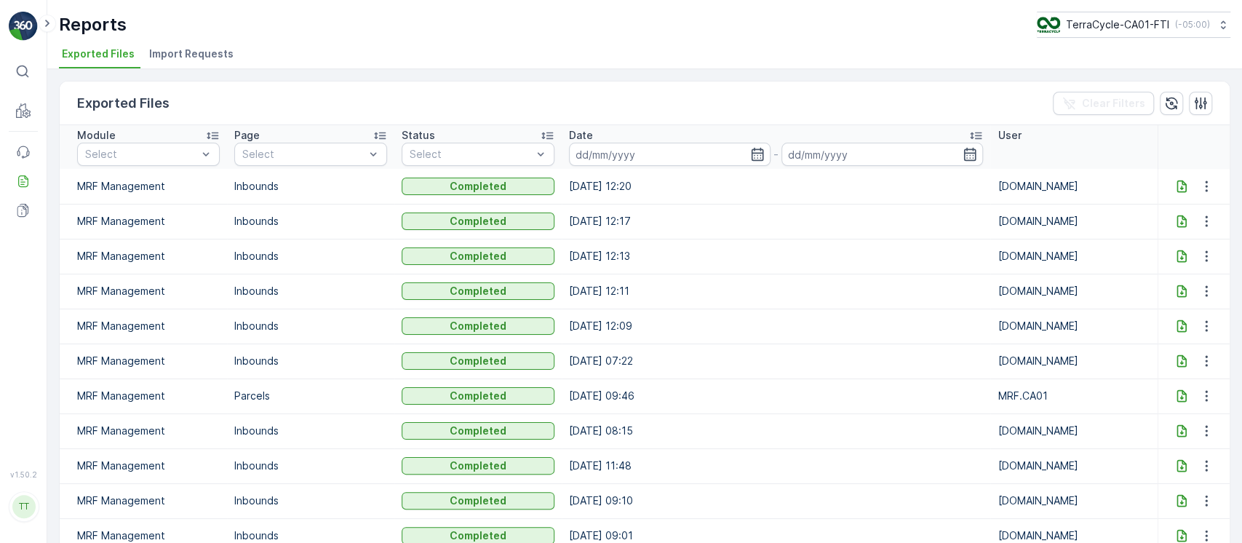
click at [1174, 187] on icon at bounding box center [1181, 186] width 15 height 15
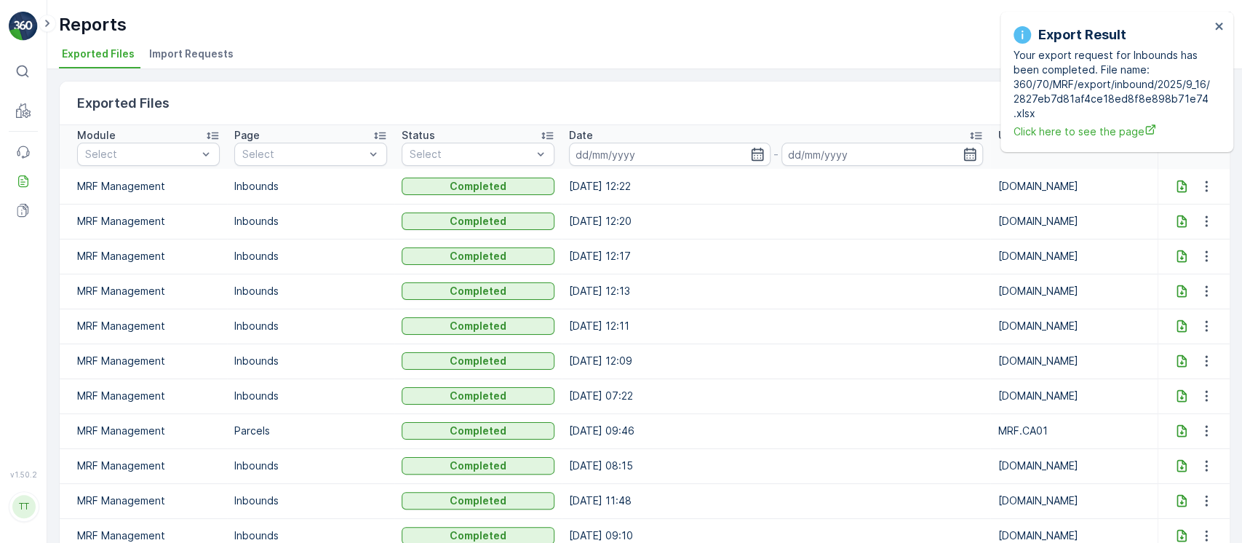
click at [1174, 189] on icon at bounding box center [1181, 186] width 15 height 15
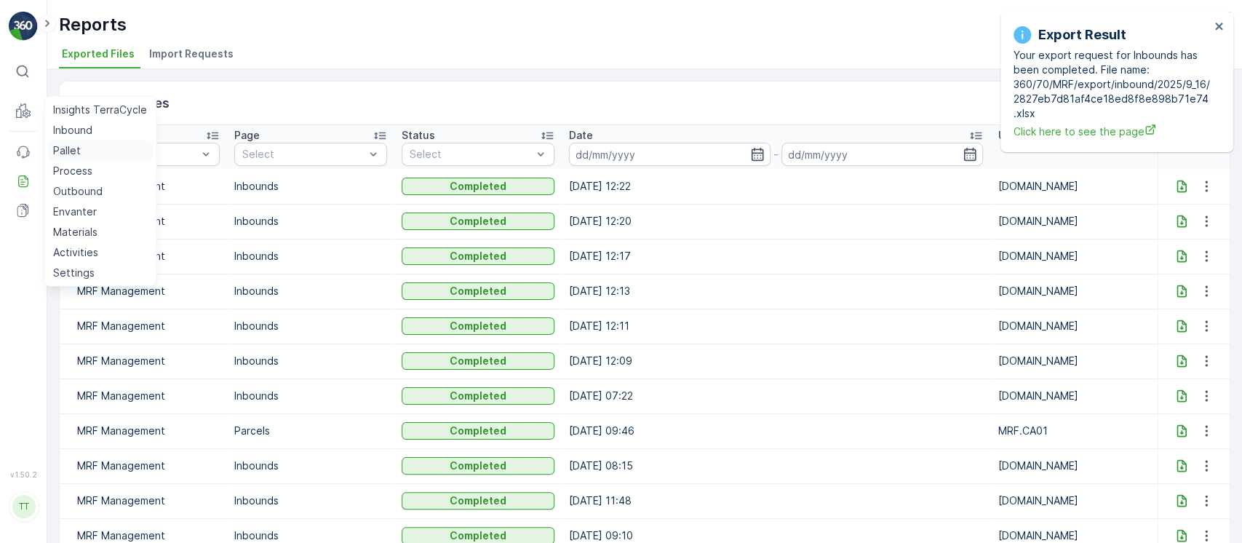
click at [82, 150] on link "Pallet" at bounding box center [100, 150] width 106 height 20
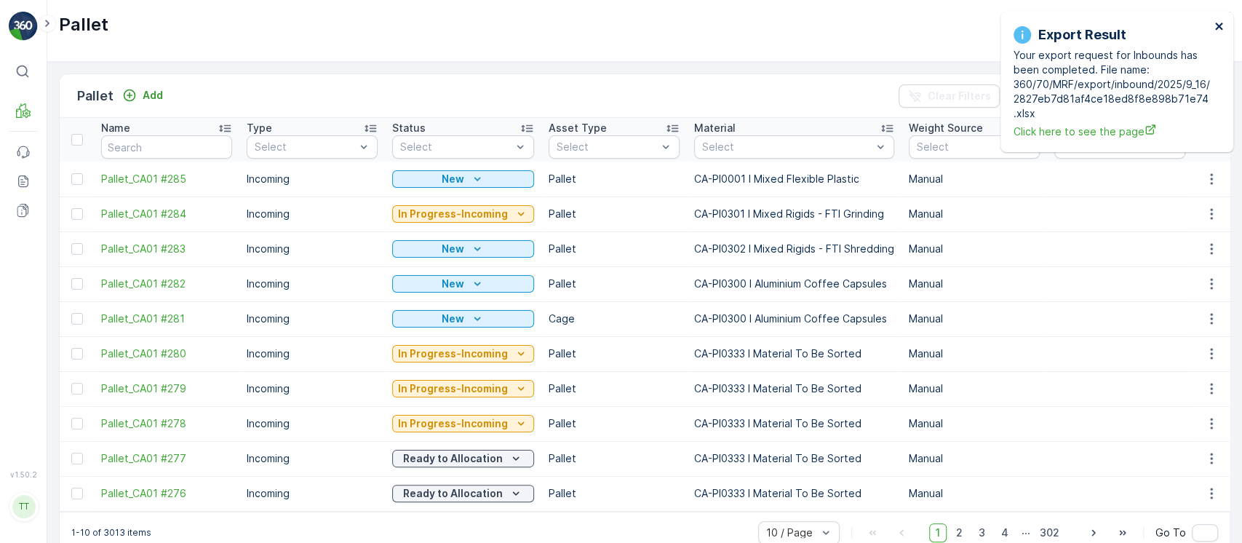
click at [1215, 32] on button "close" at bounding box center [1220, 27] width 10 height 14
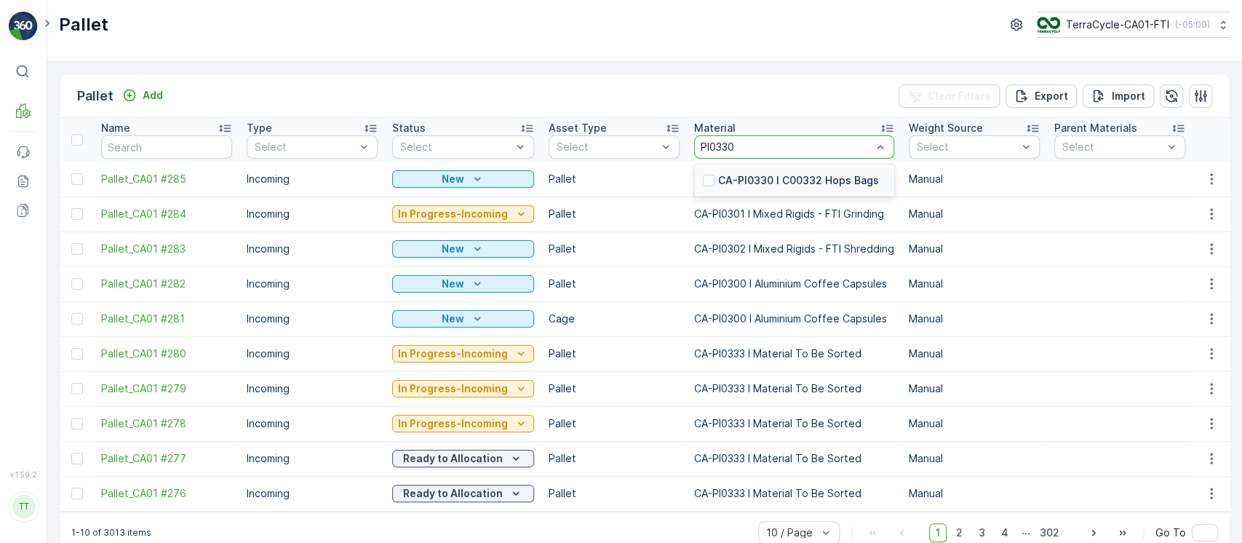
click at [810, 179] on p "CA-PI0330 I C00332 Hops Bags" at bounding box center [798, 180] width 161 height 15
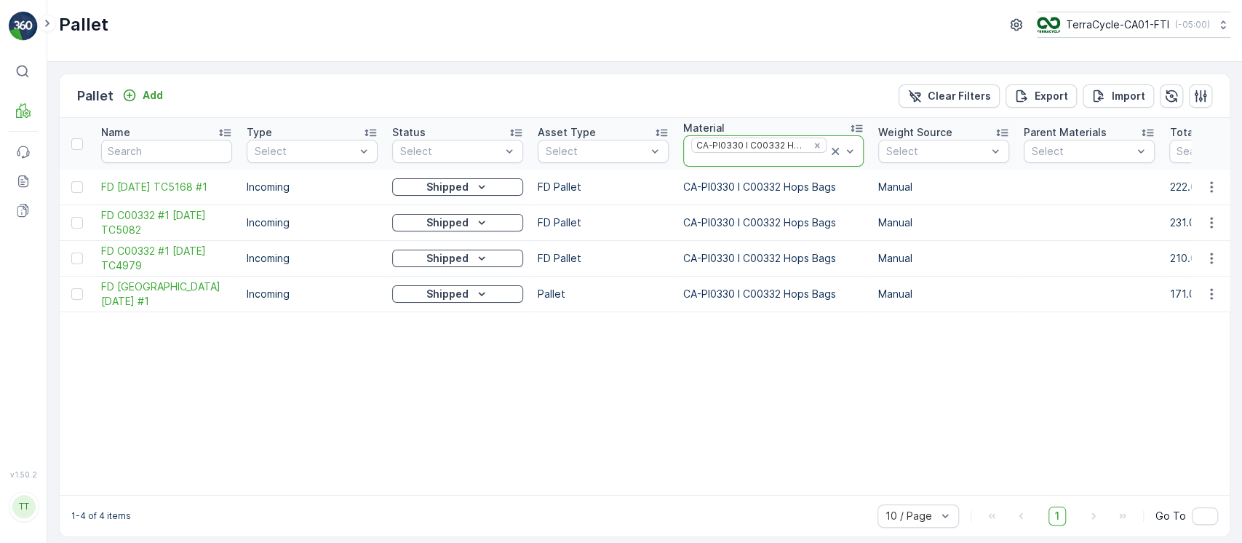
click at [830, 154] on icon at bounding box center [835, 151] width 15 height 15
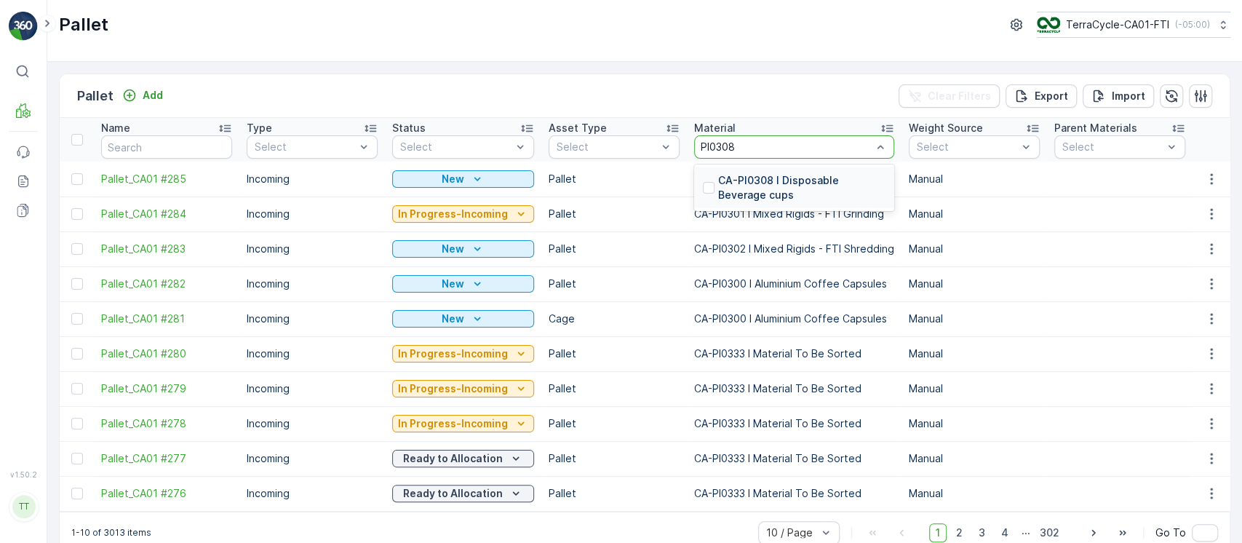
click at [795, 178] on p "CA-PI0308 I Disposable Beverage cups" at bounding box center [801, 187] width 167 height 29
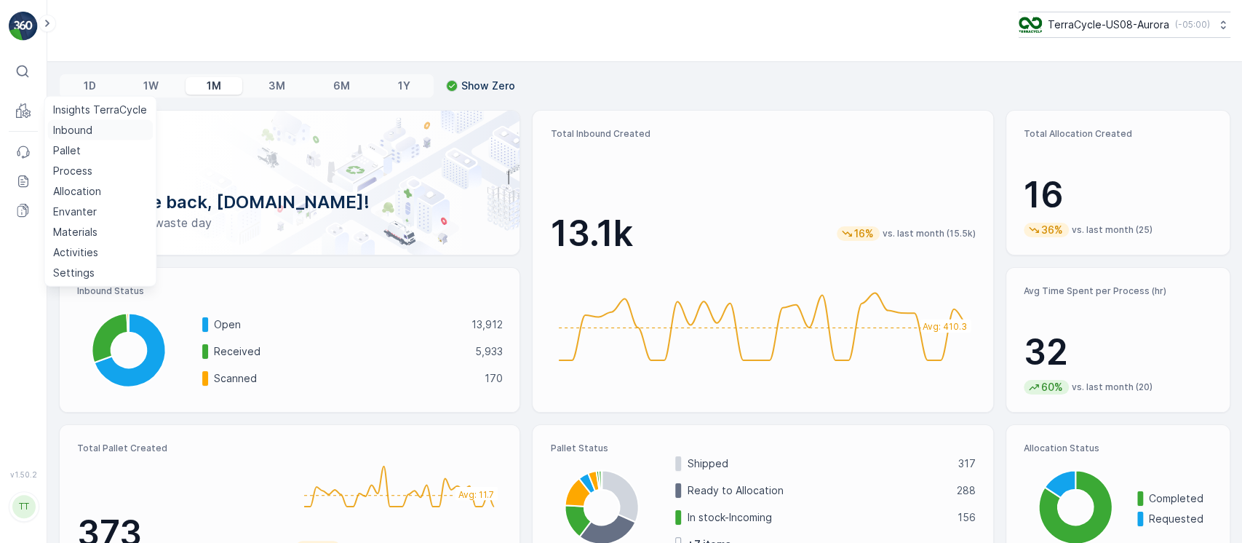
click at [58, 124] on p "Inbound" at bounding box center [72, 130] width 39 height 15
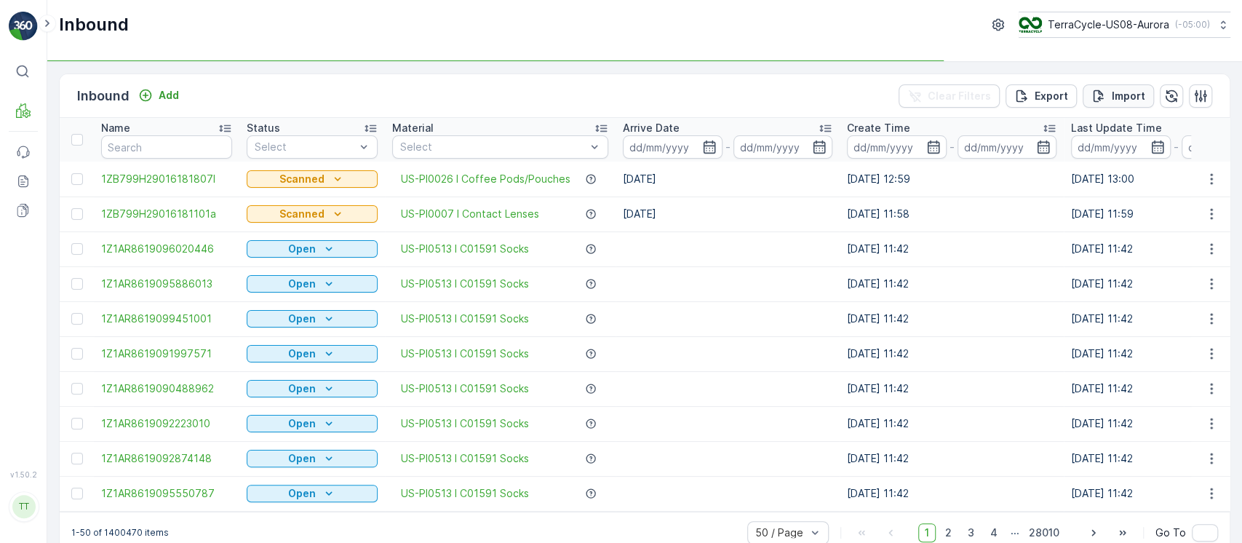
click at [1118, 89] on p "Import" at bounding box center [1128, 96] width 33 height 15
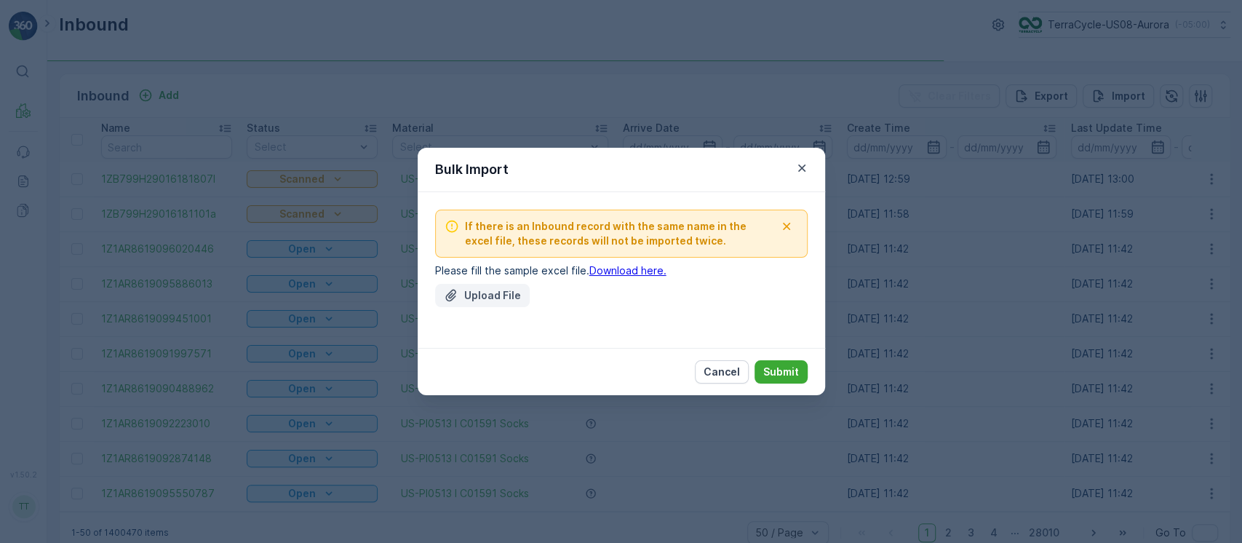
click at [474, 303] on button "Upload File" at bounding box center [482, 295] width 95 height 23
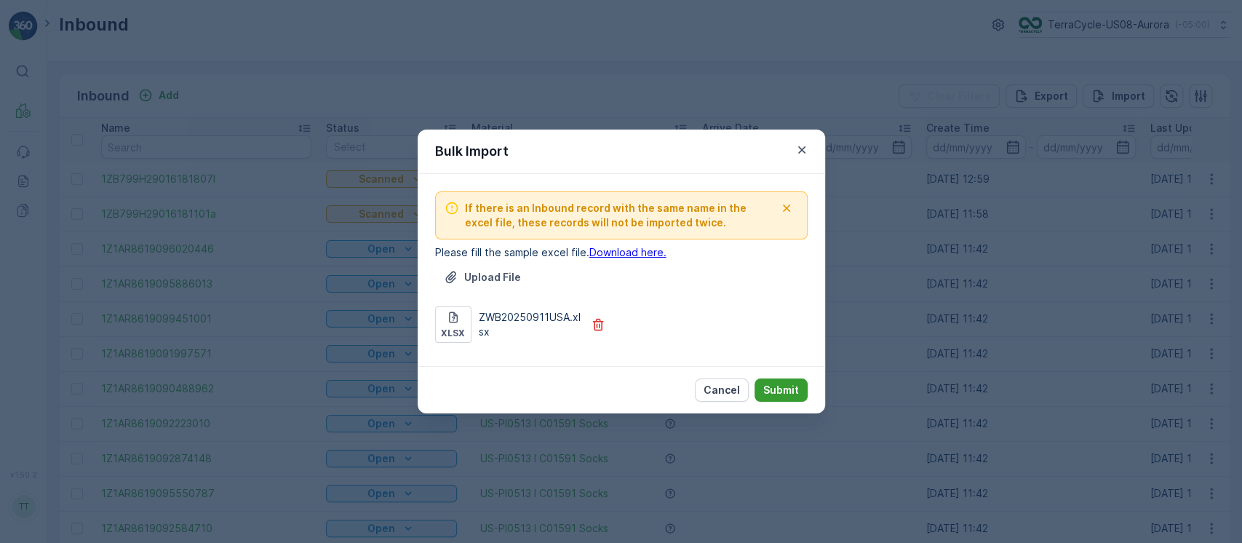
click at [786, 381] on button "Submit" at bounding box center [781, 389] width 53 height 23
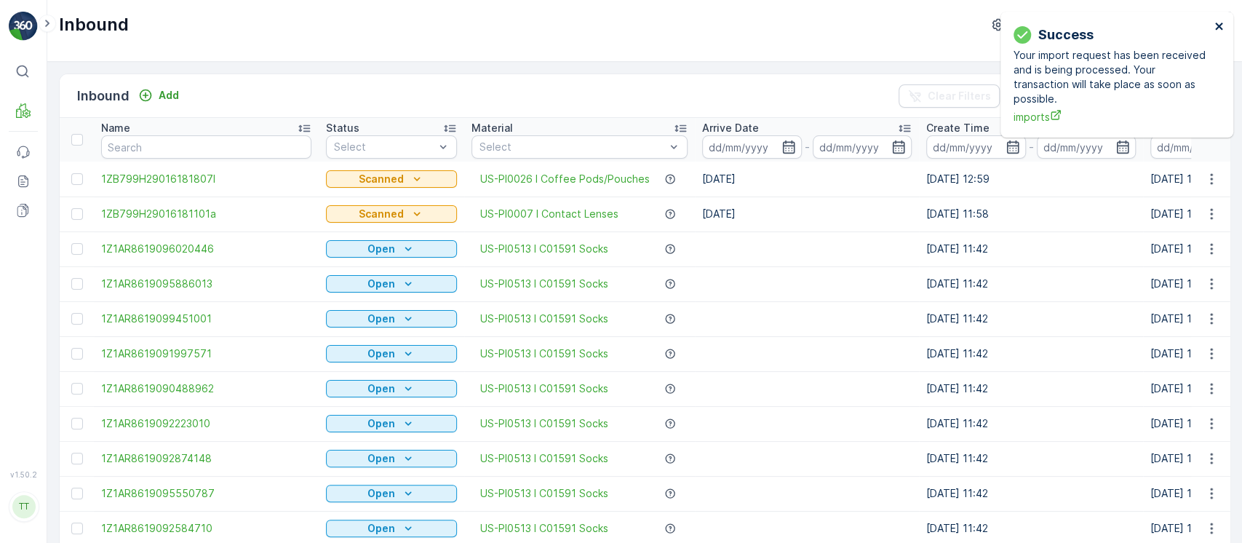
click at [1215, 33] on button "close" at bounding box center [1220, 27] width 10 height 14
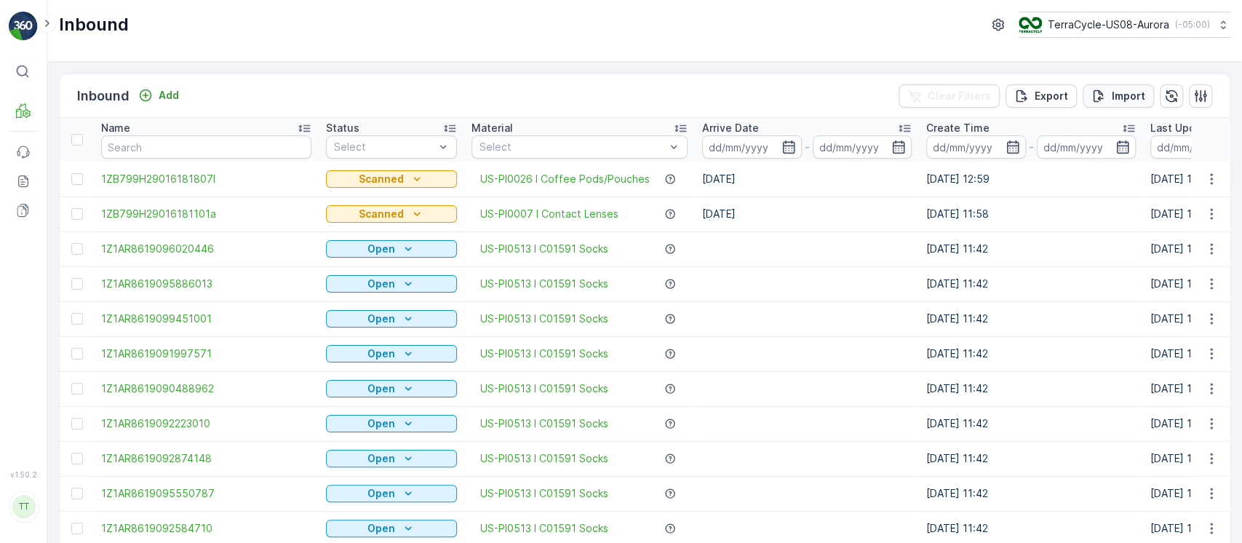
click at [1128, 89] on p "Import" at bounding box center [1128, 96] width 33 height 15
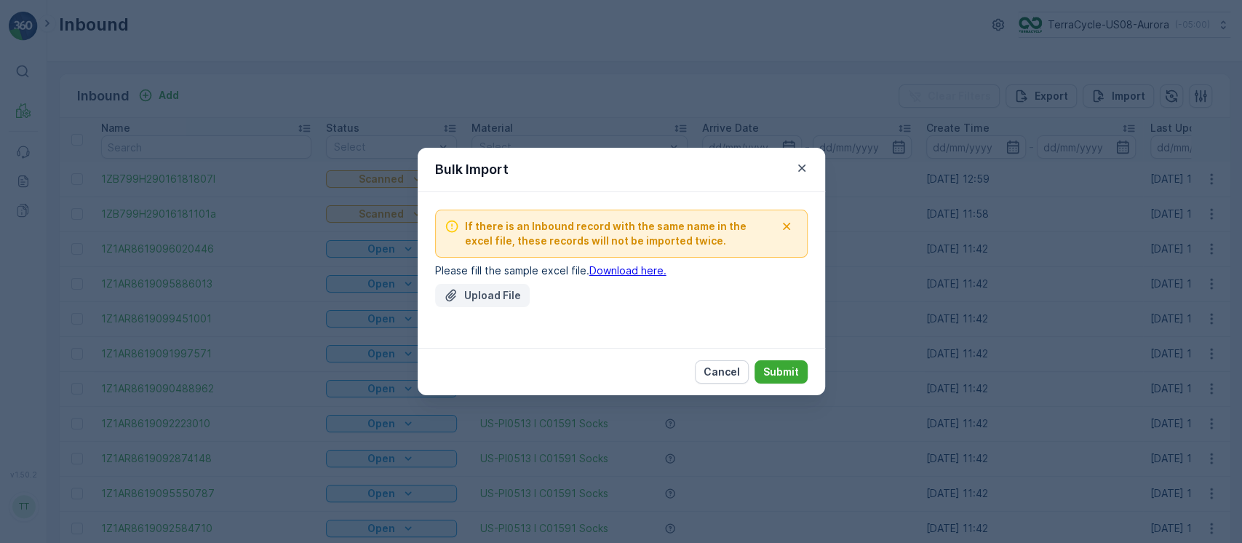
click at [505, 291] on p "Upload File" at bounding box center [492, 295] width 57 height 15
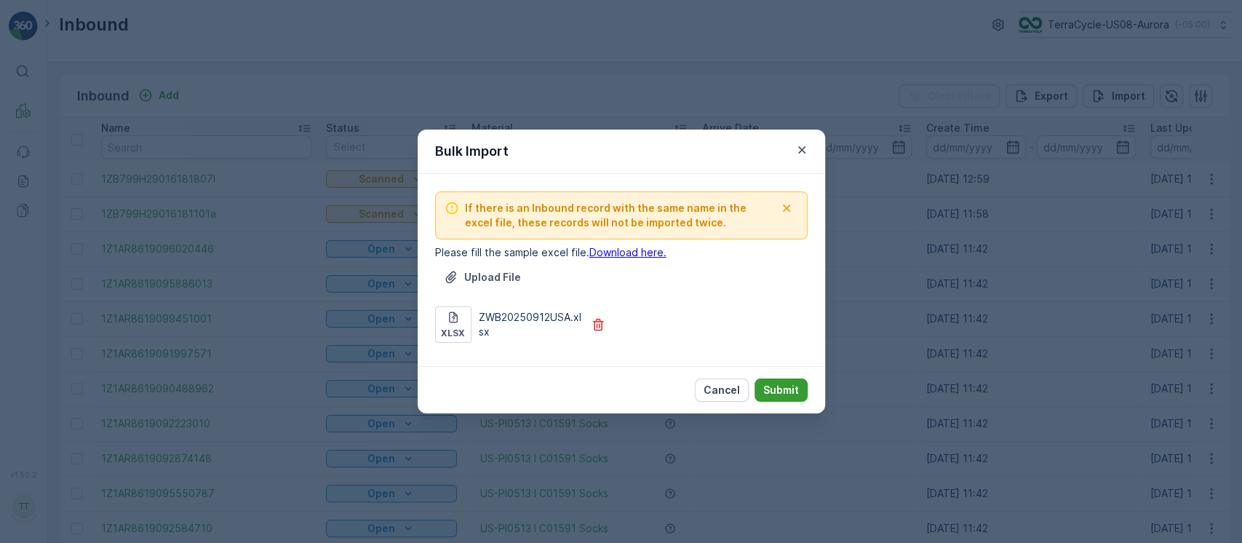
click at [793, 388] on p "Submit" at bounding box center [781, 390] width 36 height 15
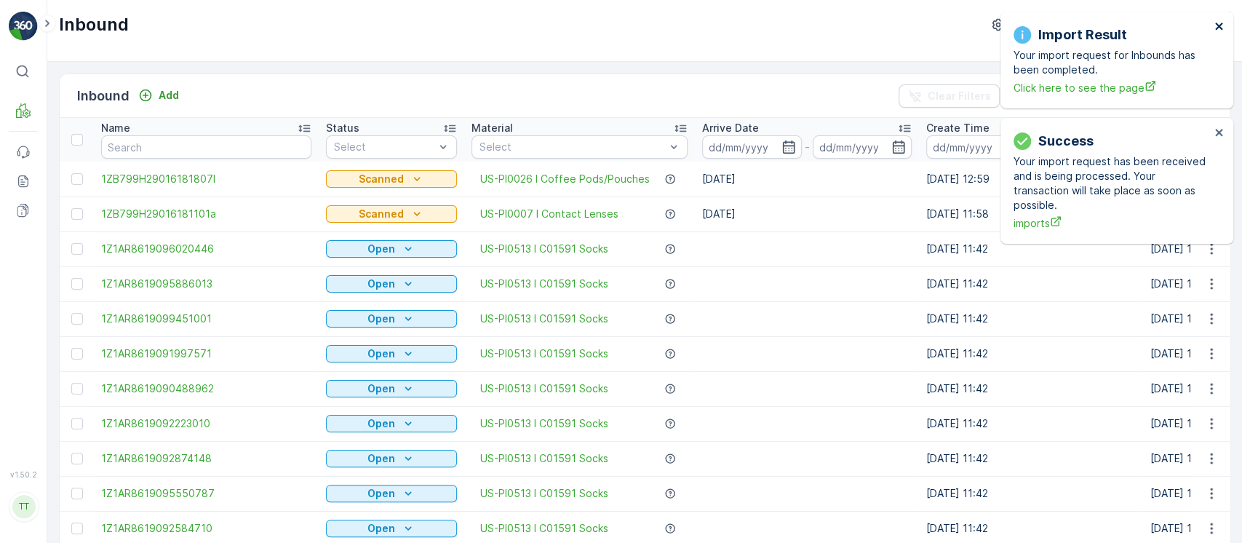
click at [1217, 31] on icon "close" at bounding box center [1220, 26] width 10 height 12
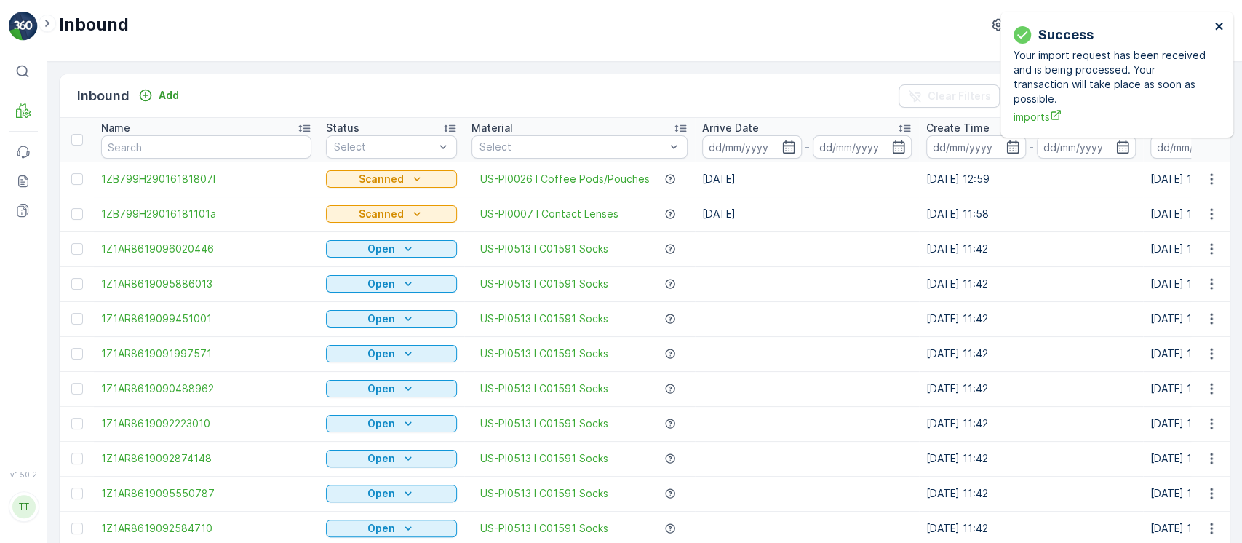
click at [1219, 27] on icon "close" at bounding box center [1218, 26] width 7 height 7
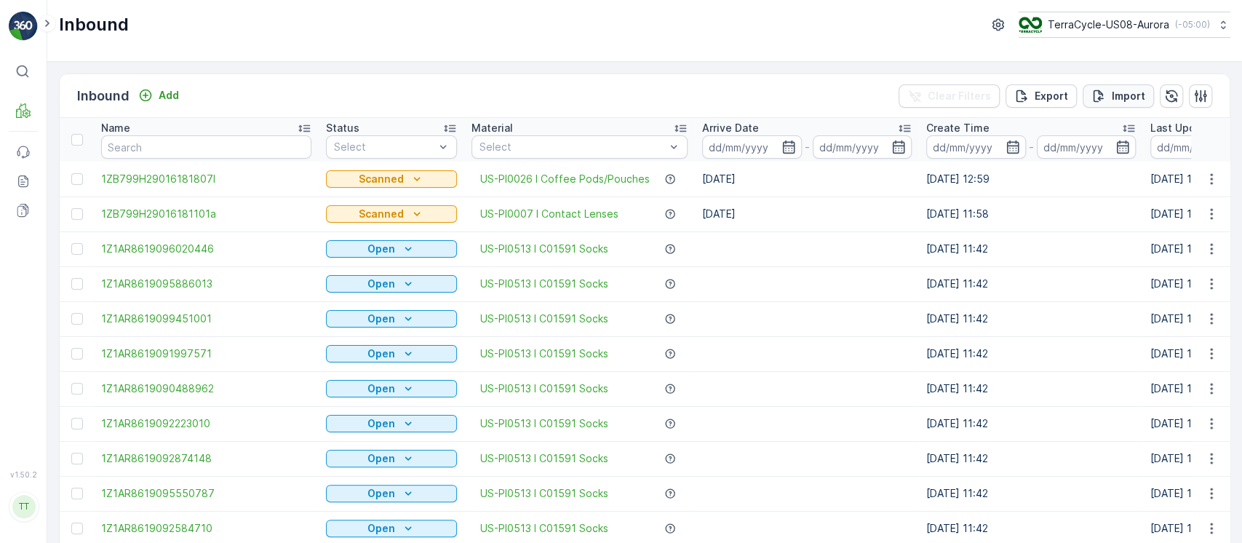
click at [1121, 101] on p "Import" at bounding box center [1128, 96] width 33 height 15
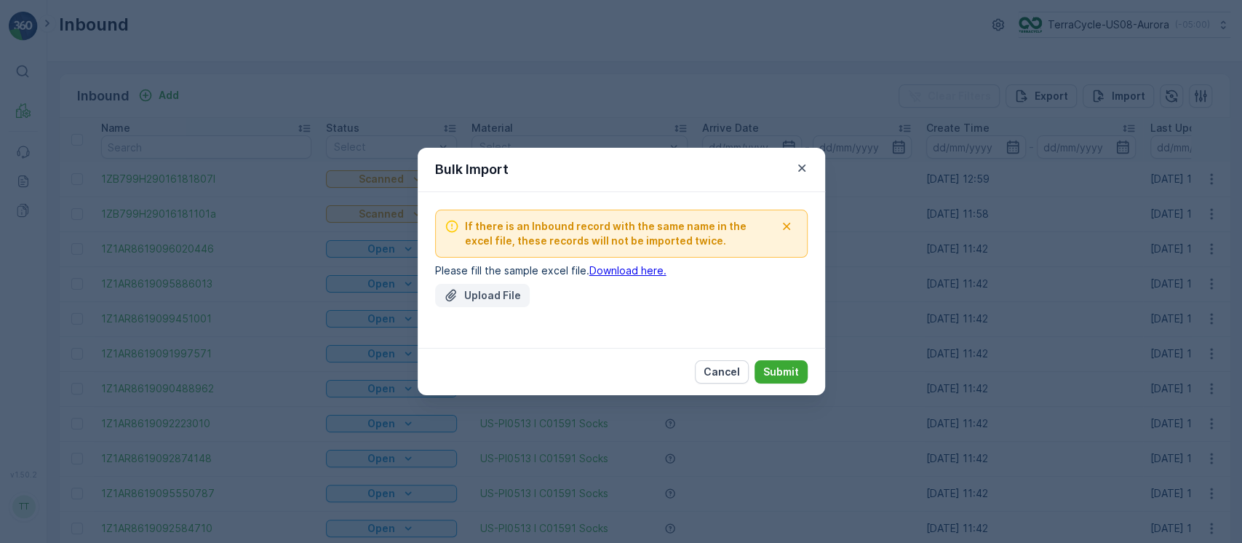
click at [506, 297] on p "Upload File" at bounding box center [492, 295] width 57 height 15
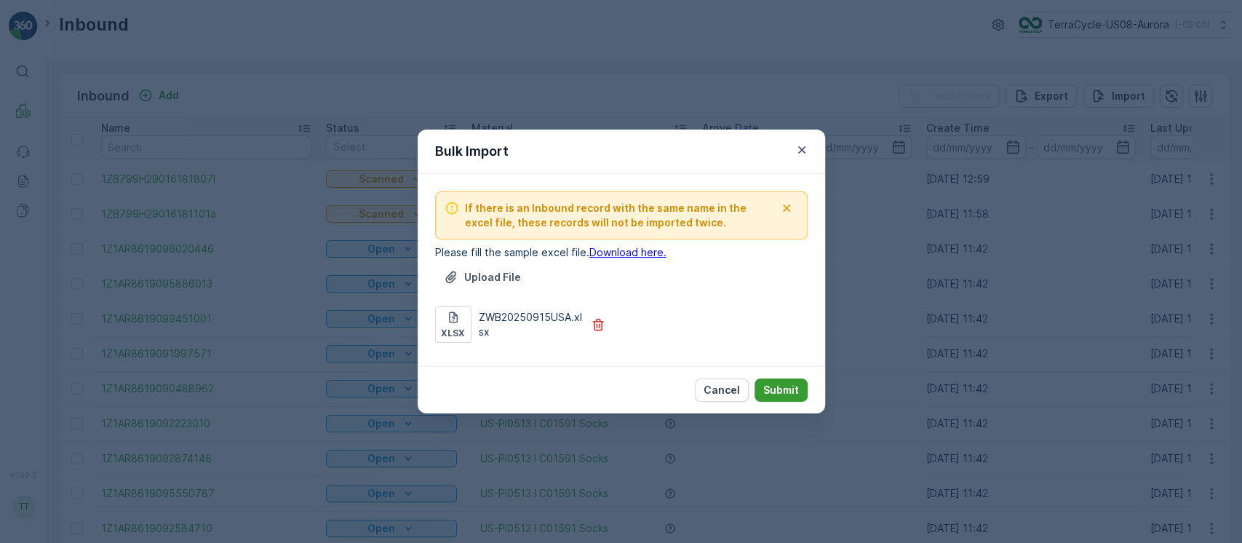
click at [783, 386] on p "Submit" at bounding box center [781, 390] width 36 height 15
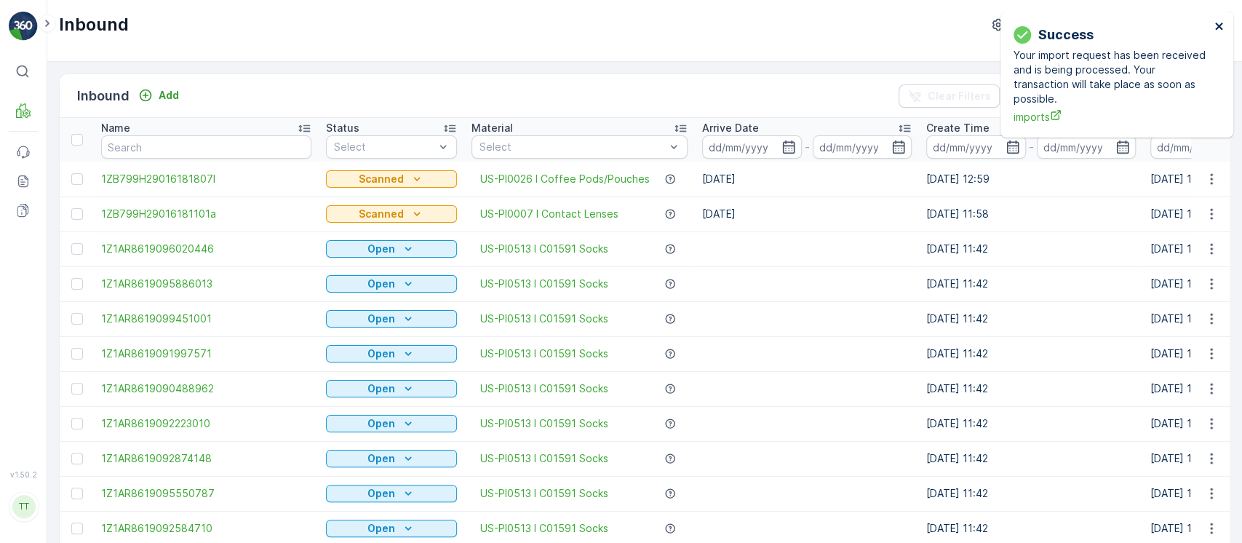
click at [1215, 25] on icon "close" at bounding box center [1220, 26] width 10 height 12
click at [1222, 26] on icon "close" at bounding box center [1220, 26] width 10 height 12
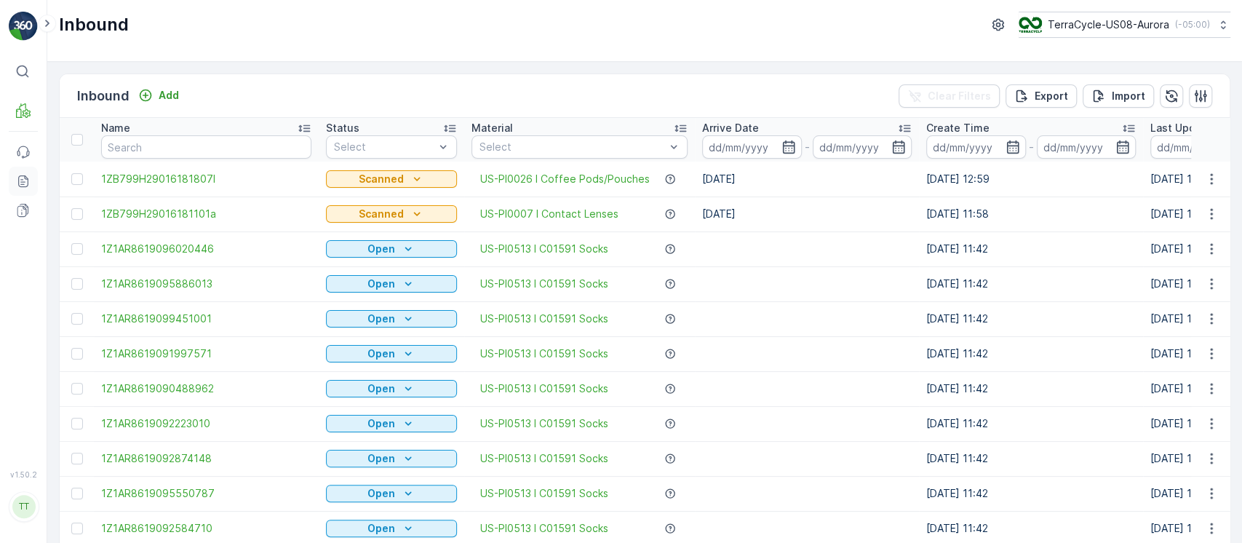
click at [17, 174] on icon at bounding box center [23, 181] width 15 height 15
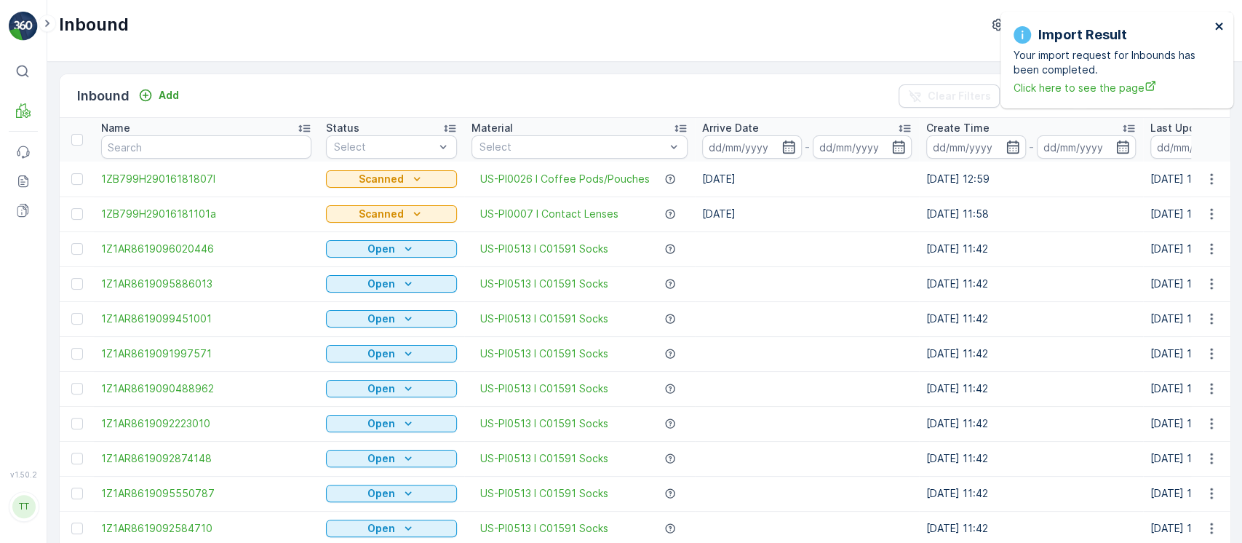
click at [1221, 26] on icon "close" at bounding box center [1220, 26] width 10 height 12
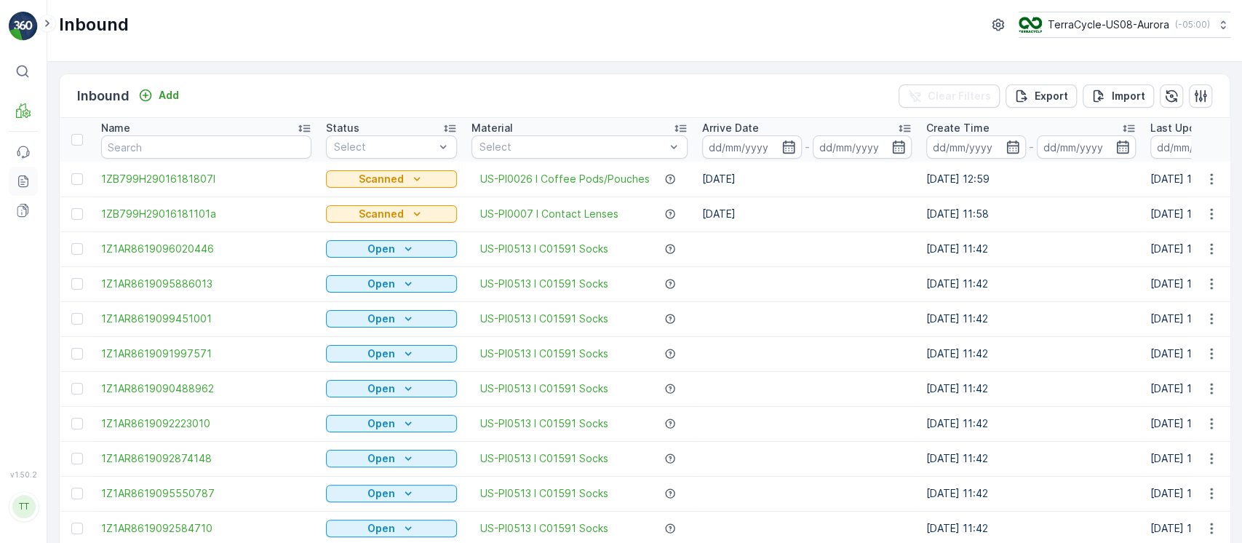
click at [35, 175] on link "Reports" at bounding box center [23, 181] width 29 height 29
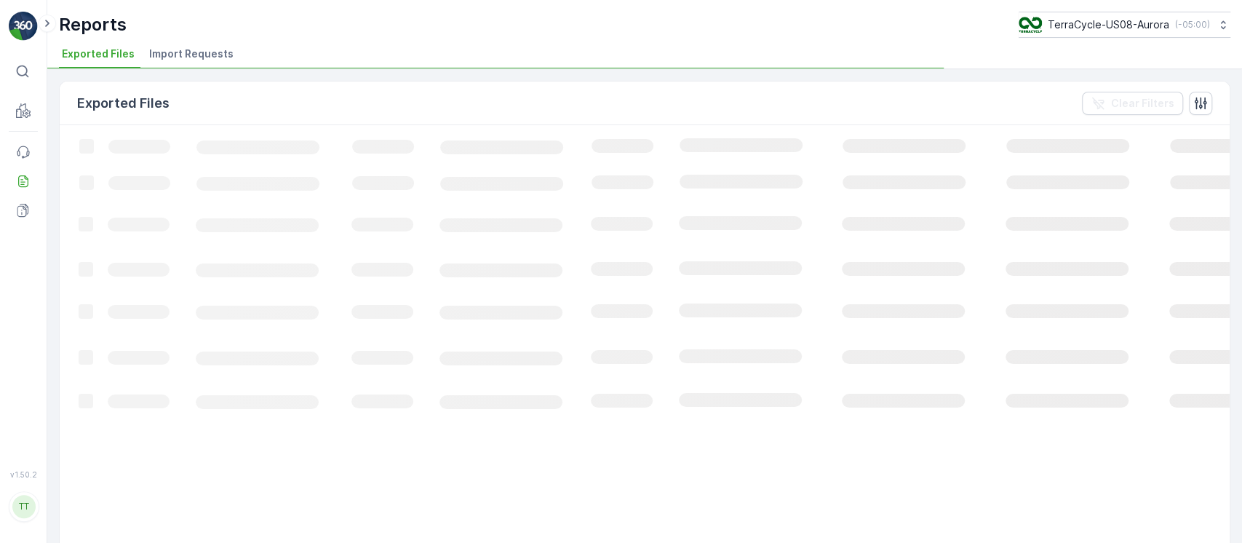
click at [191, 67] on li "Import Requests" at bounding box center [192, 56] width 93 height 25
click at [188, 59] on span "Import Requests" at bounding box center [191, 54] width 84 height 15
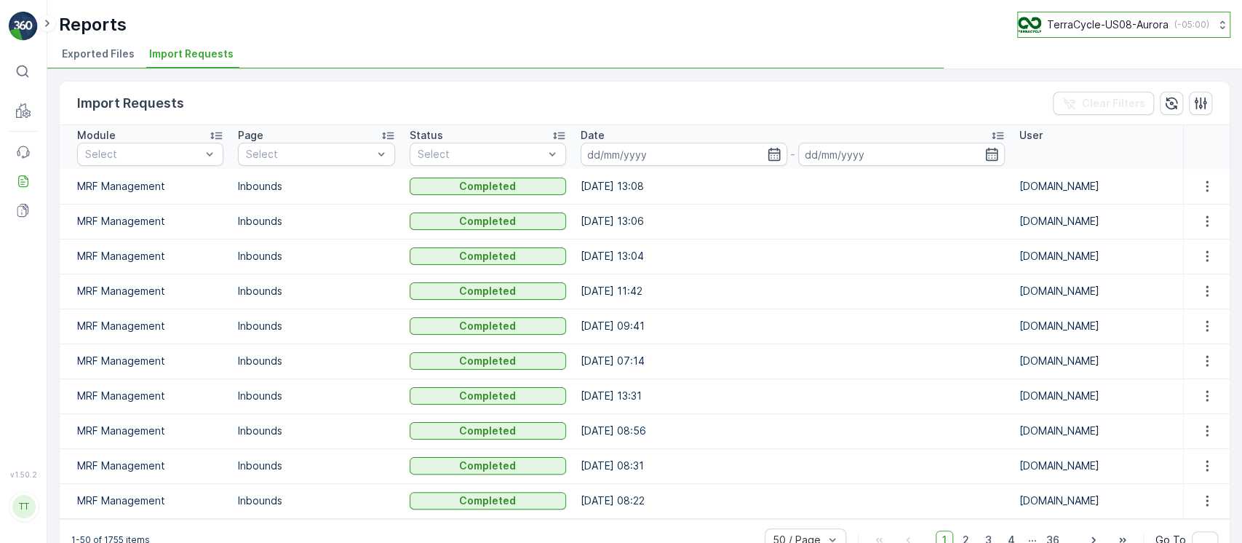
click at [1082, 25] on p "TerraCycle-US08-Aurora" at bounding box center [1108, 24] width 122 height 15
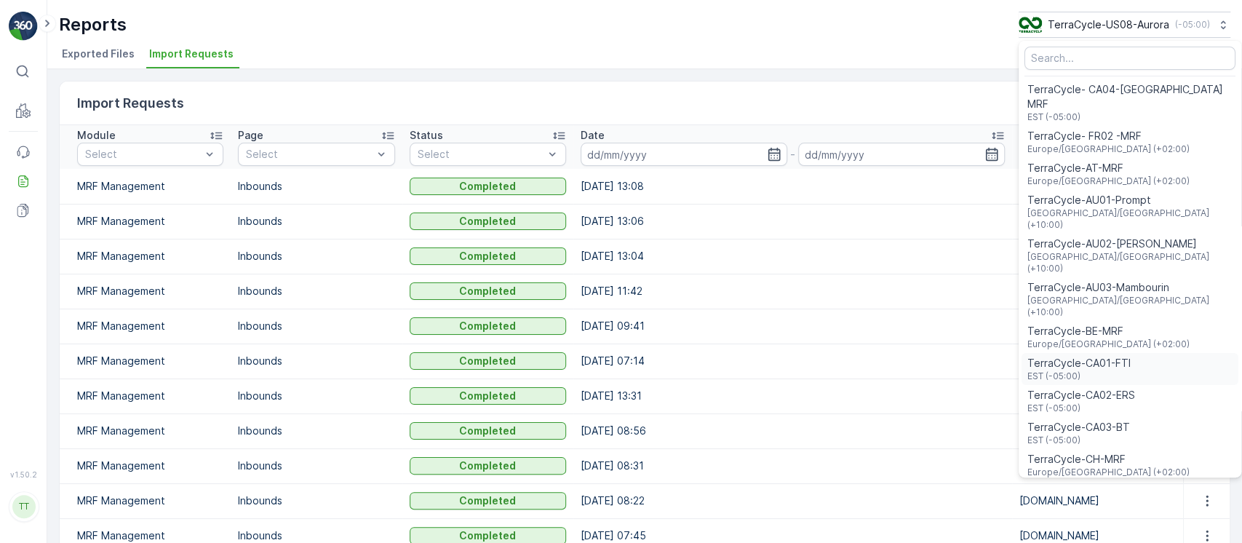
click at [1113, 370] on span "EST (-05:00)" at bounding box center [1078, 376] width 103 height 12
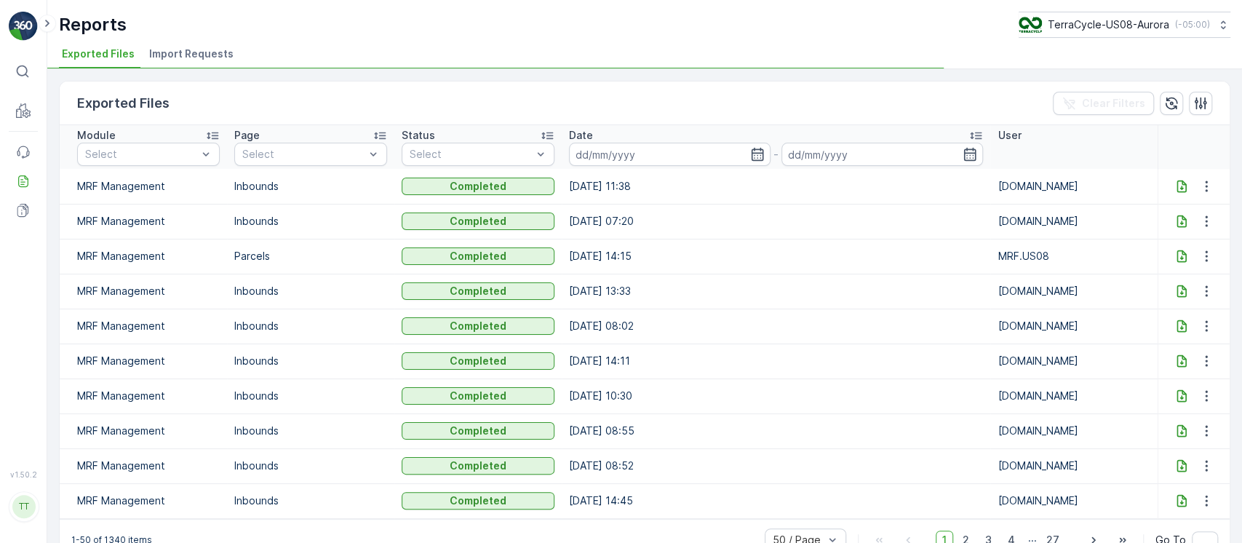
click at [196, 47] on span "Import Requests" at bounding box center [191, 54] width 84 height 15
click at [191, 58] on span "Import Requests" at bounding box center [191, 54] width 84 height 15
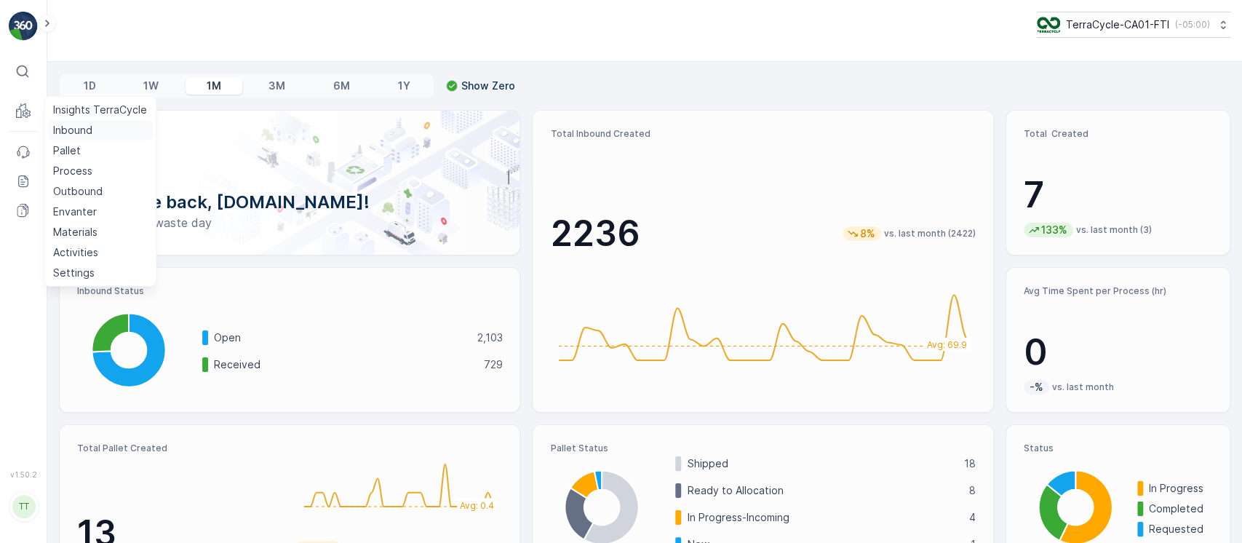
click at [65, 124] on p "Inbound" at bounding box center [72, 130] width 39 height 15
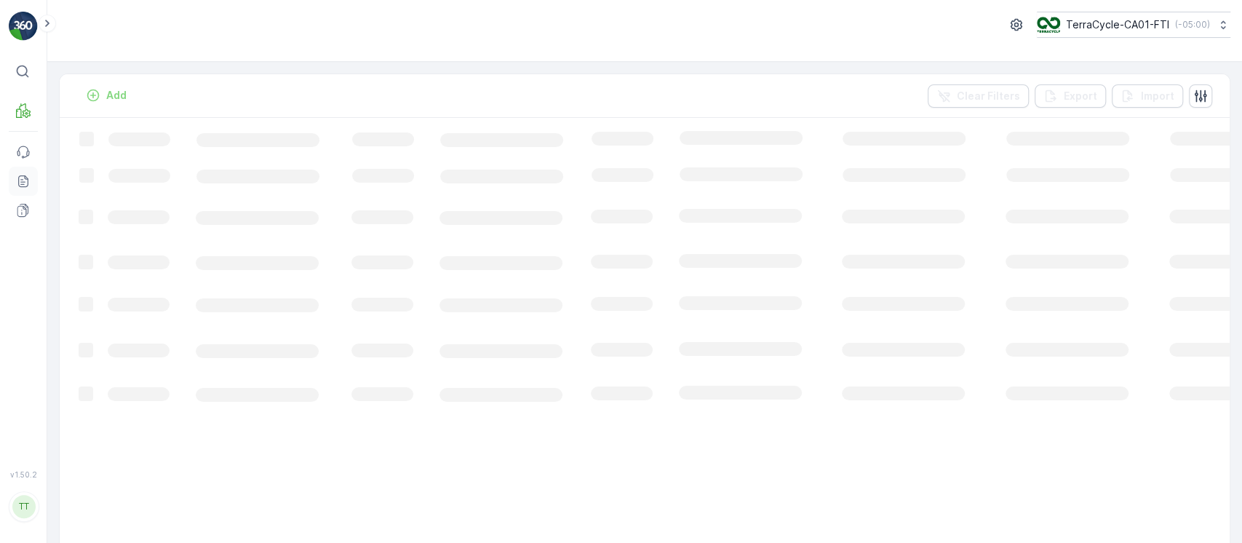
drag, startPoint x: 22, startPoint y: 177, endPoint x: 17, endPoint y: 170, distance: 8.3
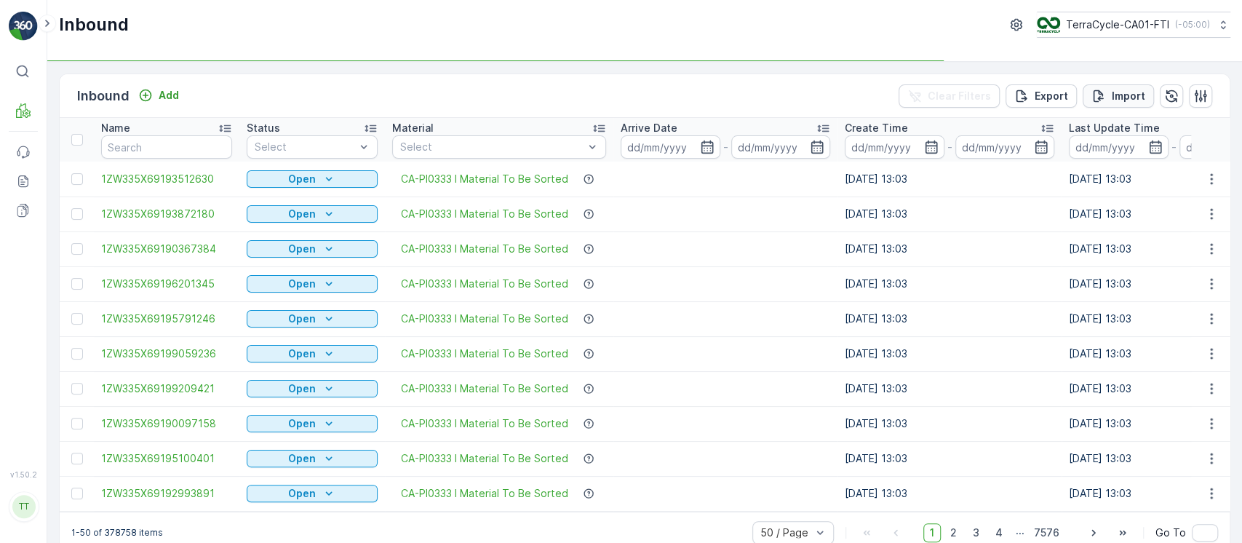
click at [1109, 106] on button "Import" at bounding box center [1118, 95] width 71 height 23
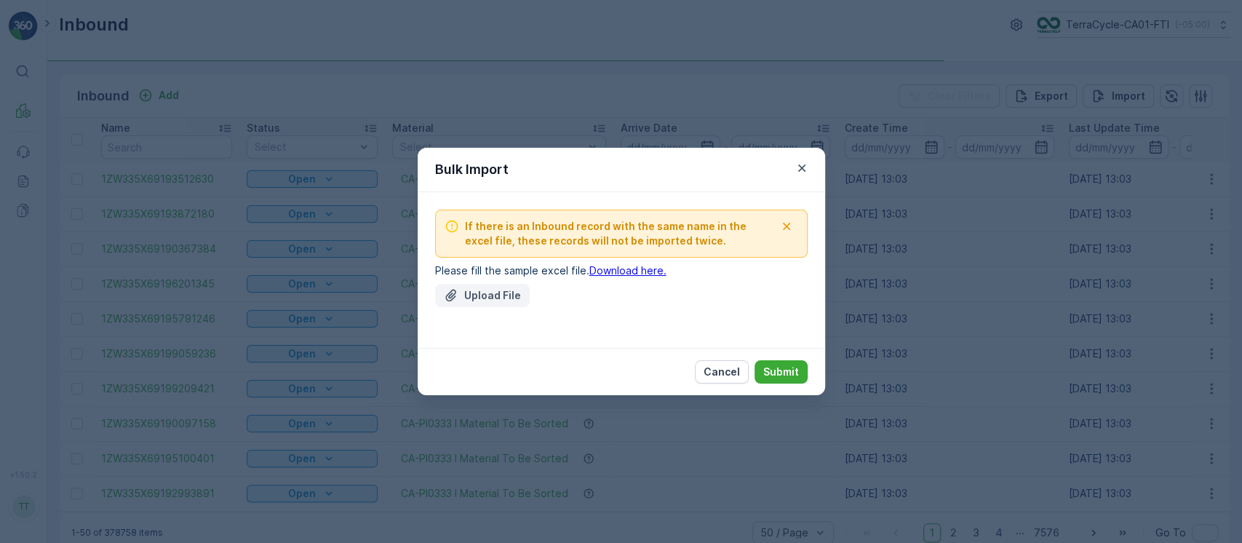
click at [496, 293] on p "Upload File" at bounding box center [492, 295] width 57 height 15
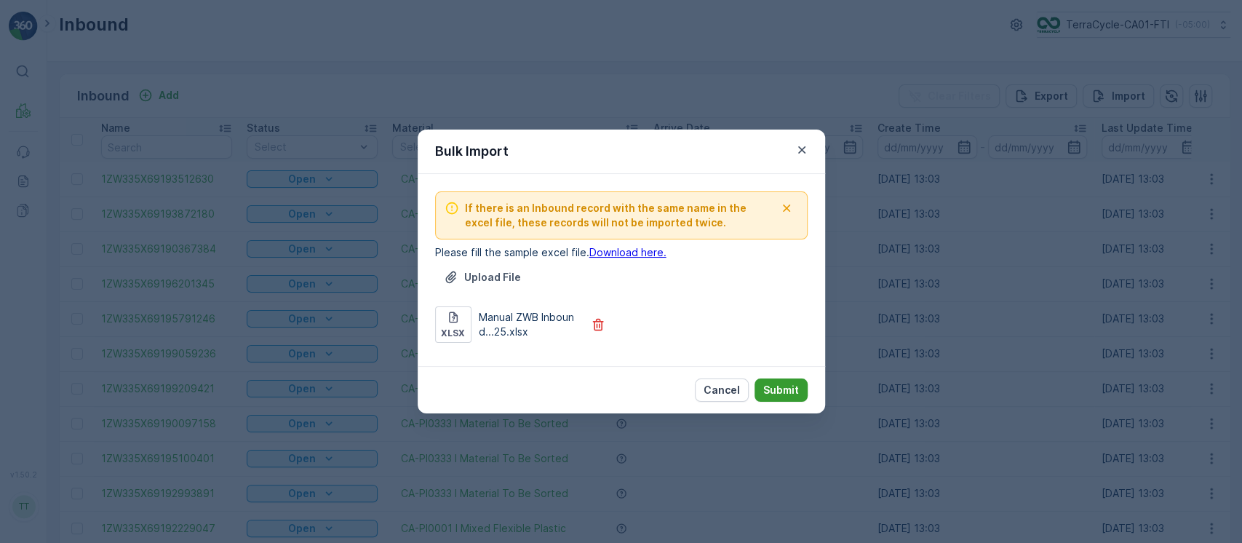
click at [769, 383] on p "Submit" at bounding box center [781, 390] width 36 height 15
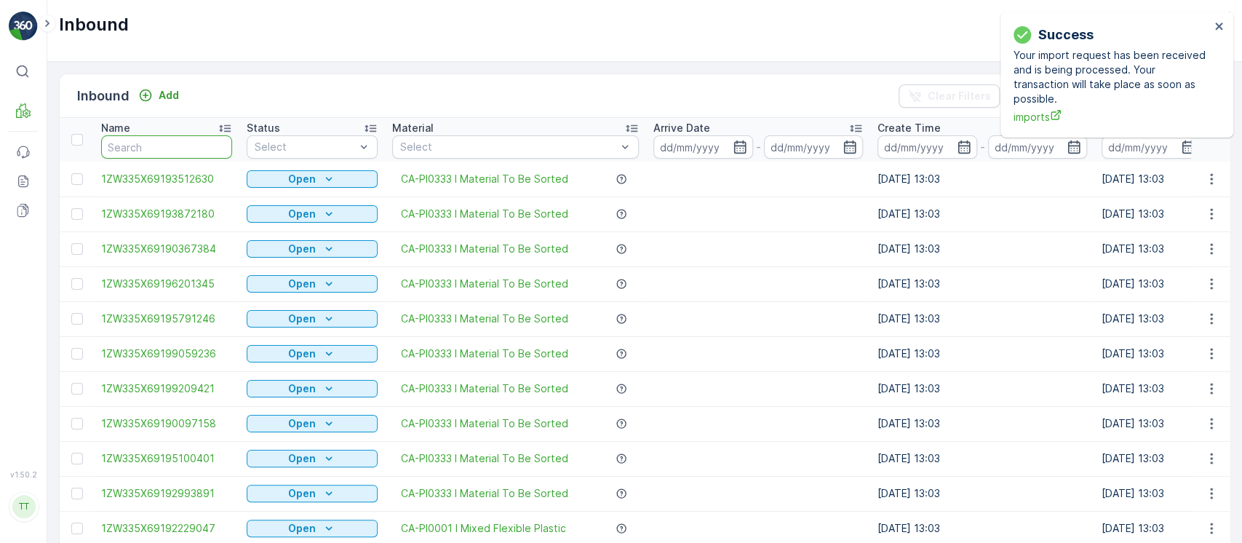
drag, startPoint x: 174, startPoint y: 152, endPoint x: 159, endPoint y: 146, distance: 15.7
click at [172, 153] on input "text" at bounding box center [166, 146] width 131 height 23
paste input "1ZW335X69193475494"
type input "1ZW335X69193475494"
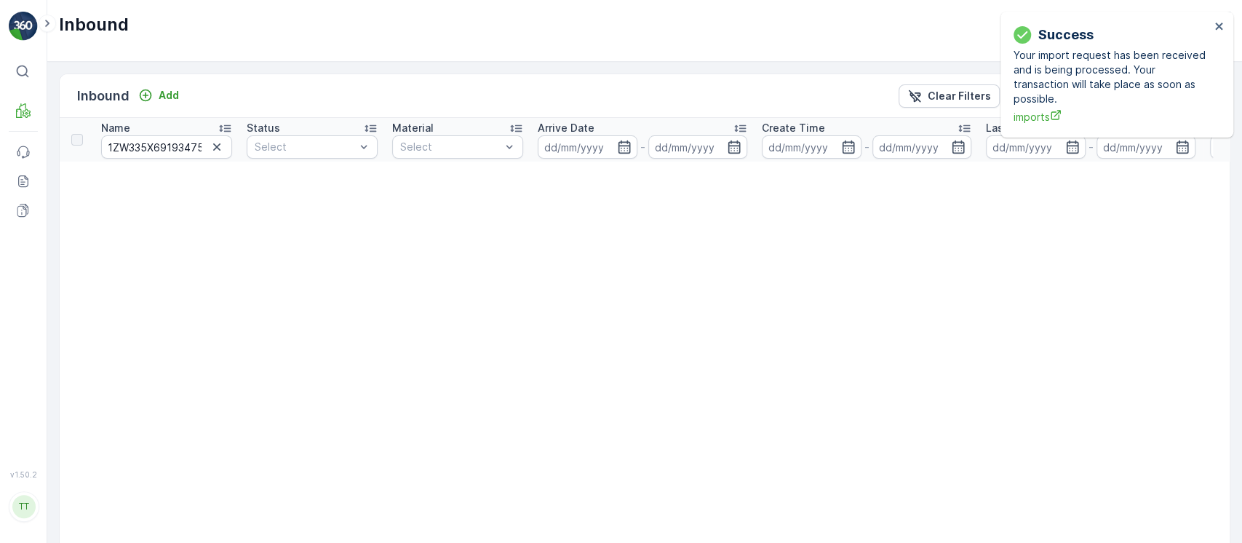
click at [186, 98] on div "Inbound Add Clear Filters Export Import" at bounding box center [645, 96] width 1170 height 44
click at [175, 96] on p "Add" at bounding box center [169, 95] width 20 height 15
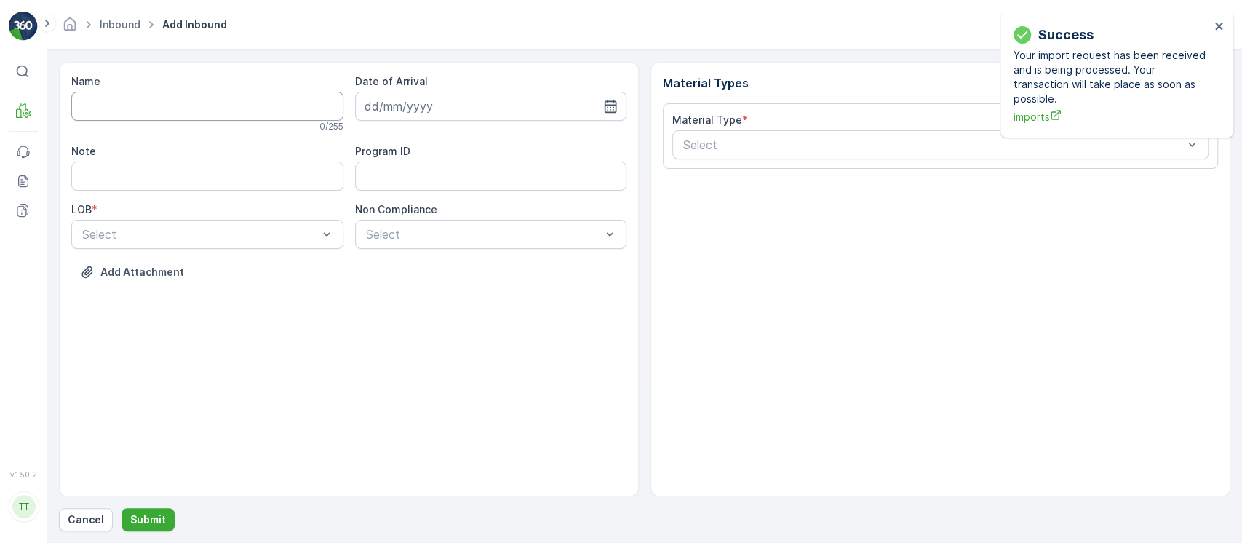
click at [170, 97] on input "Name" at bounding box center [207, 106] width 272 height 29
paste input "1ZW335X69193475494"
type input "1ZW335X69193475494"
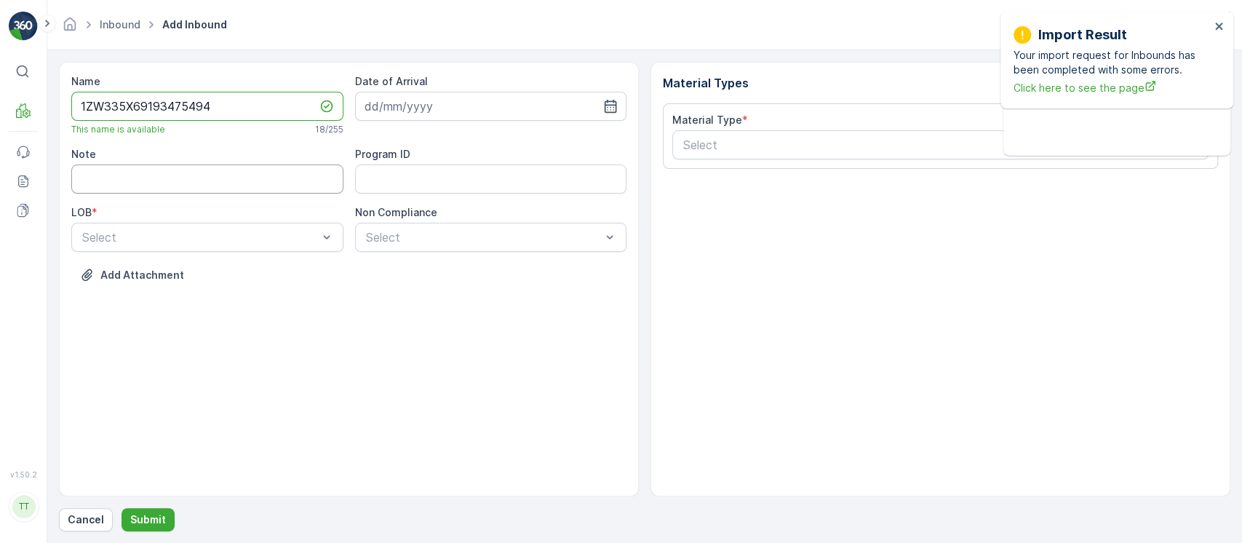
click at [231, 178] on input "Note" at bounding box center [207, 178] width 272 height 29
click at [146, 249] on div "Select" at bounding box center [207, 237] width 272 height 29
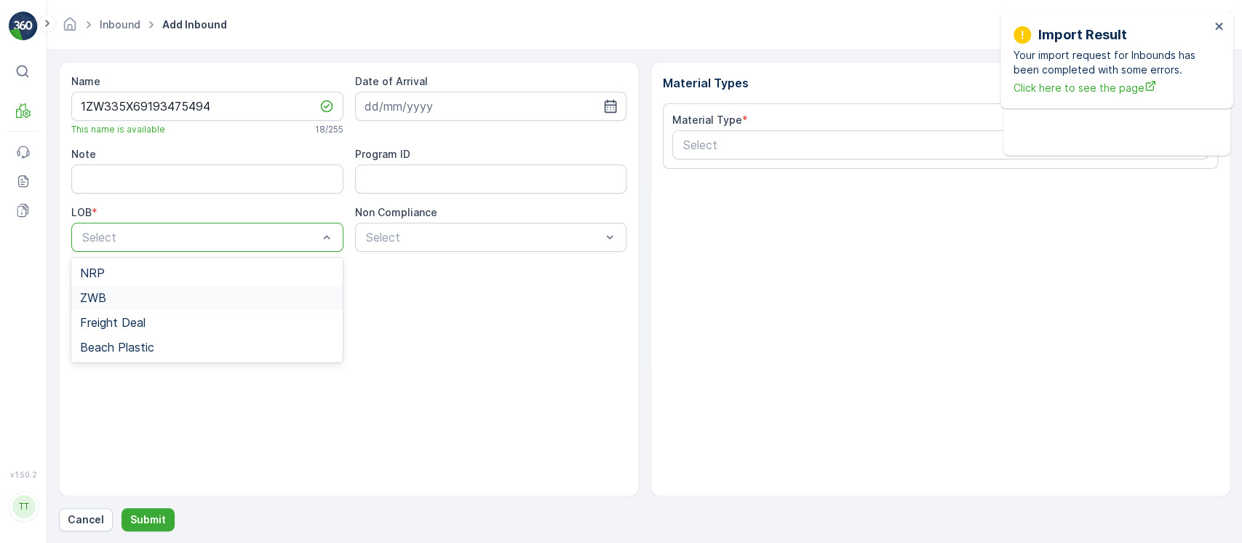
click at [136, 295] on div "ZWB" at bounding box center [207, 297] width 255 height 13
drag, startPoint x: 410, startPoint y: 166, endPoint x: 415, endPoint y: 173, distance: 8.9
click at [414, 171] on div "Program ID" at bounding box center [491, 170] width 272 height 47
click at [416, 174] on ID "Program ID" at bounding box center [491, 178] width 272 height 29
paste ID "CS45"
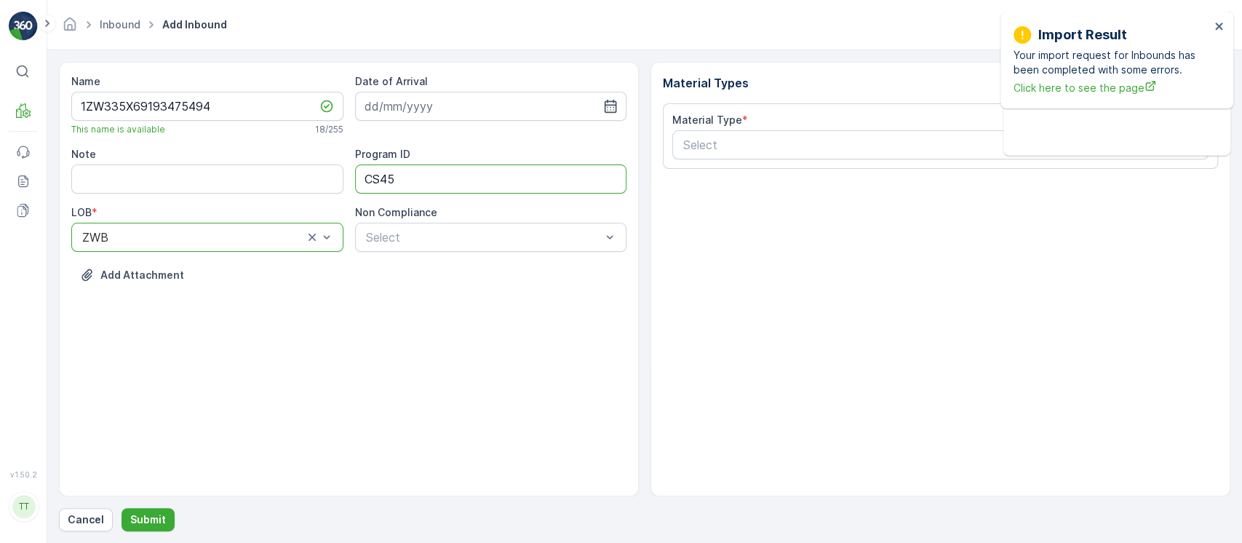
type ID "CS45-M"
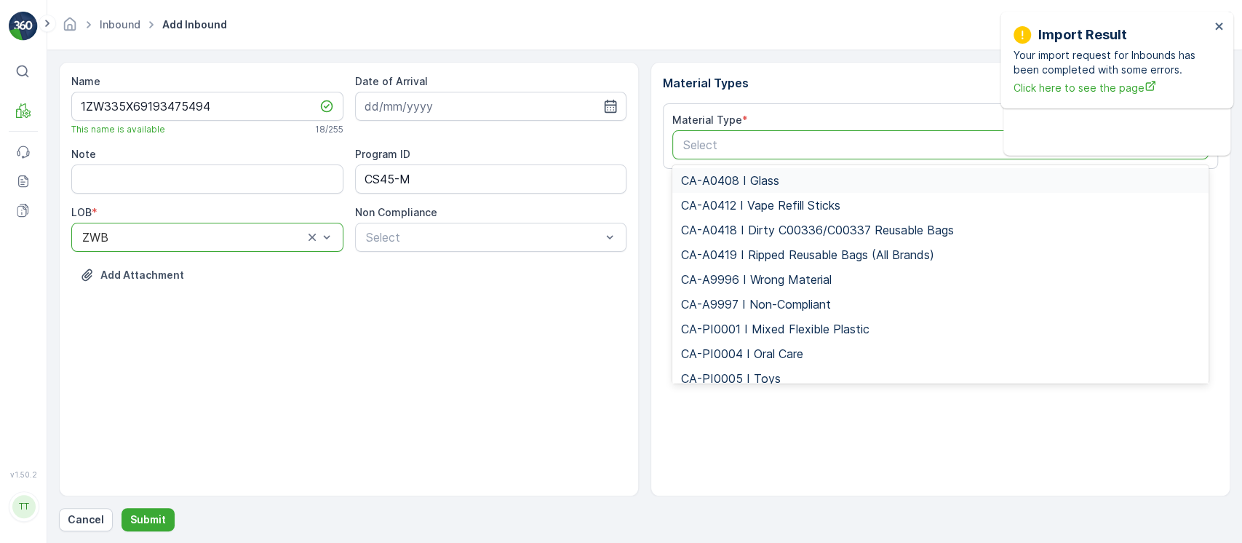
click at [716, 154] on div "Select" at bounding box center [940, 144] width 536 height 29
type input "CA-PI0333 I Material To Be Sorted"
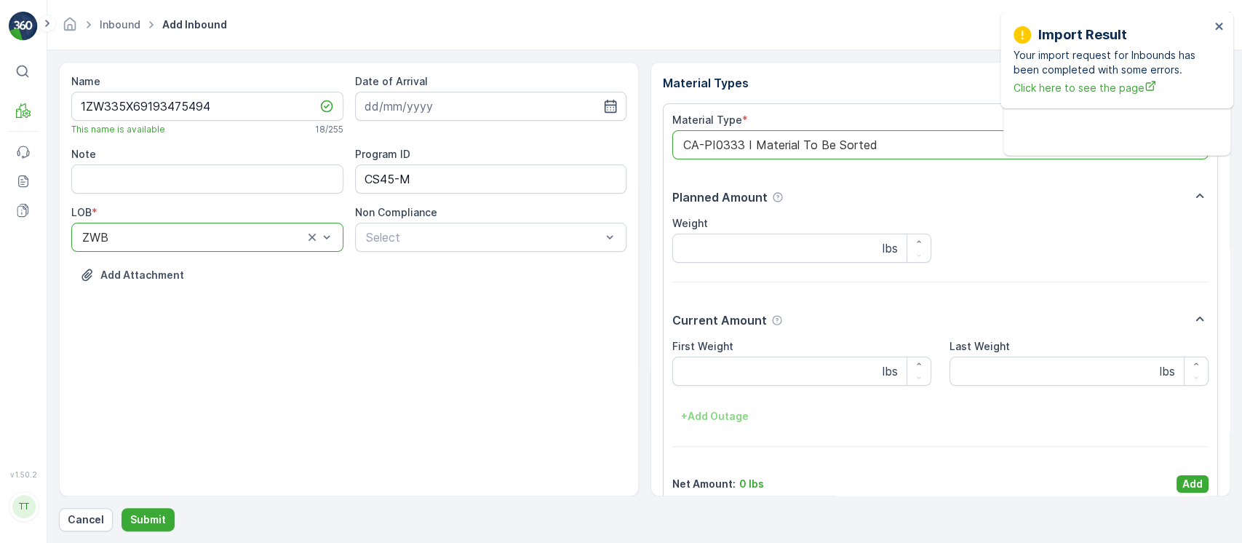
scroll to position [17, 0]
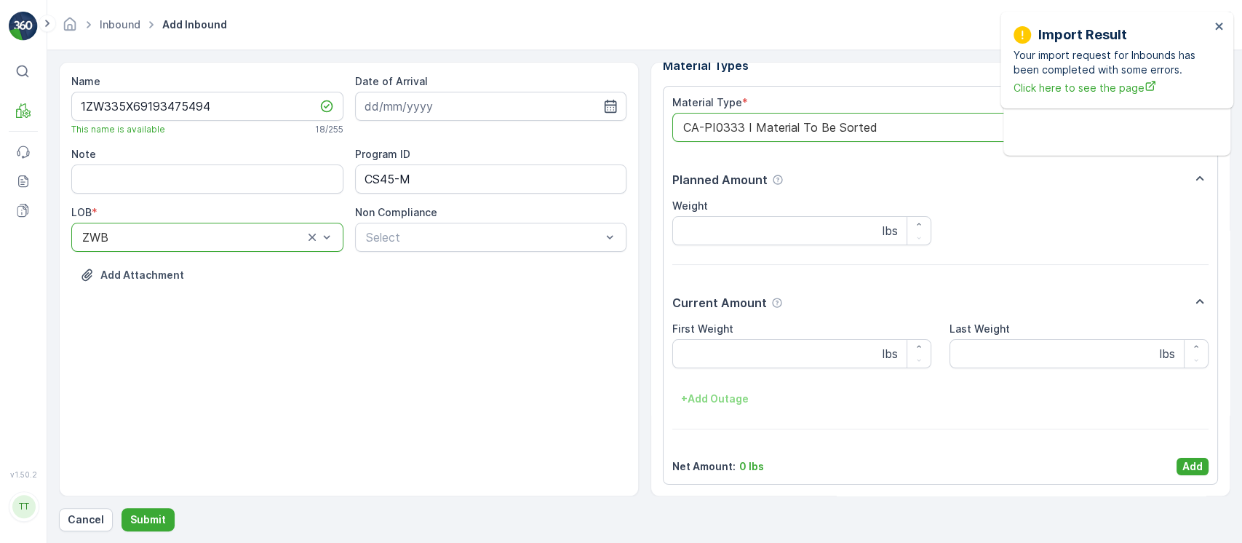
click at [1188, 468] on p "Add" at bounding box center [1192, 466] width 20 height 15
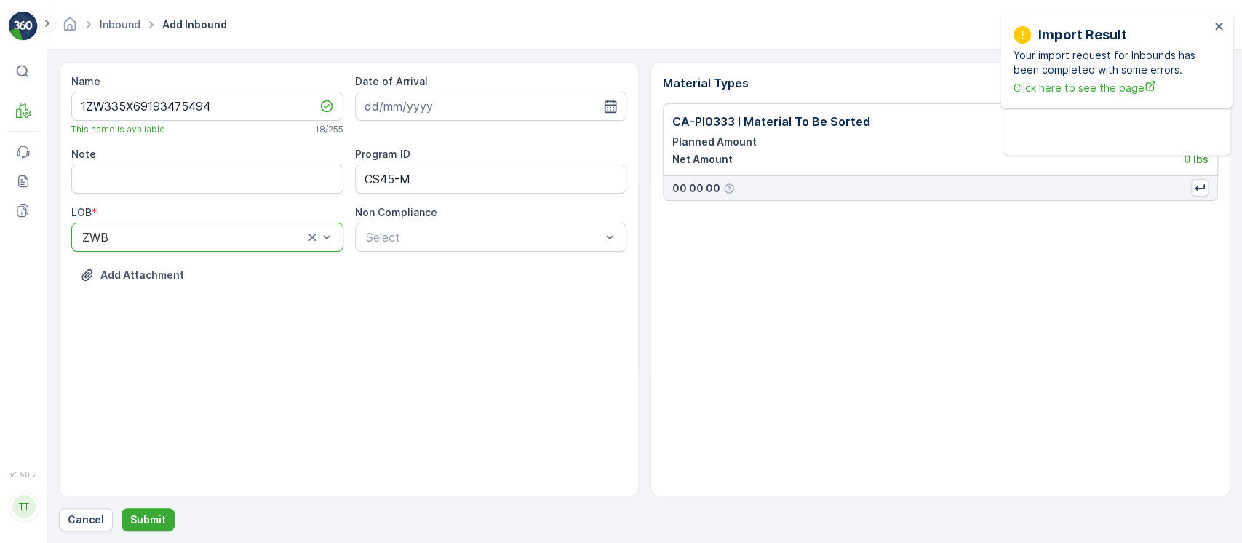
scroll to position [0, 0]
click at [163, 521] on button "Submit" at bounding box center [148, 519] width 53 height 23
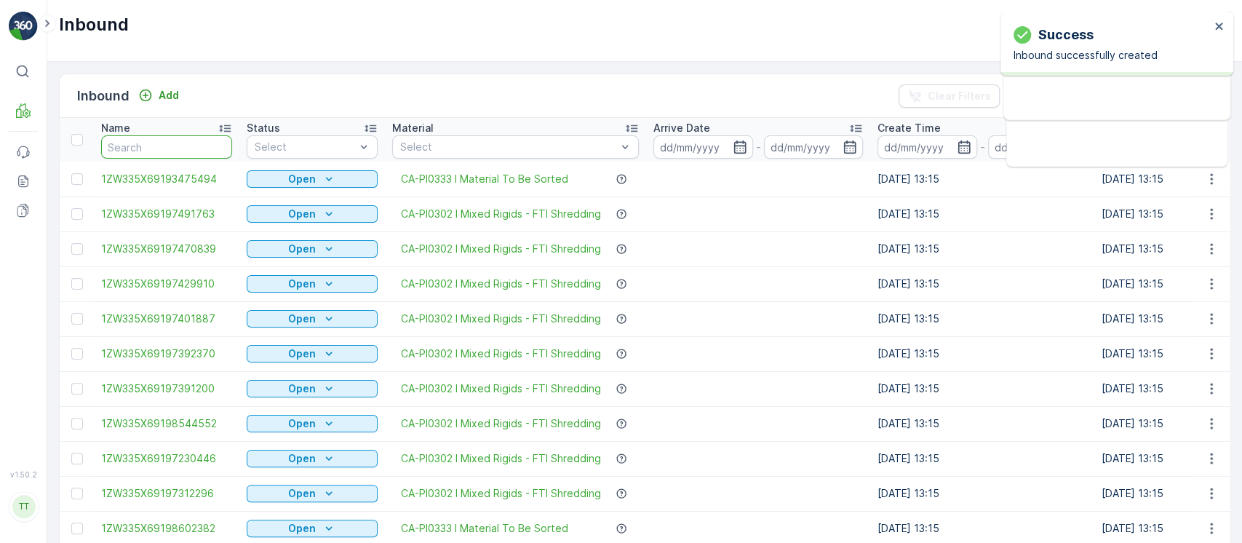
drag, startPoint x: 146, startPoint y: 156, endPoint x: 146, endPoint y: 169, distance: 13.1
click at [144, 154] on input "text" at bounding box center [166, 146] width 131 height 23
paste input "1ZW335X69193444820"
type input "1ZW335X69193444820"
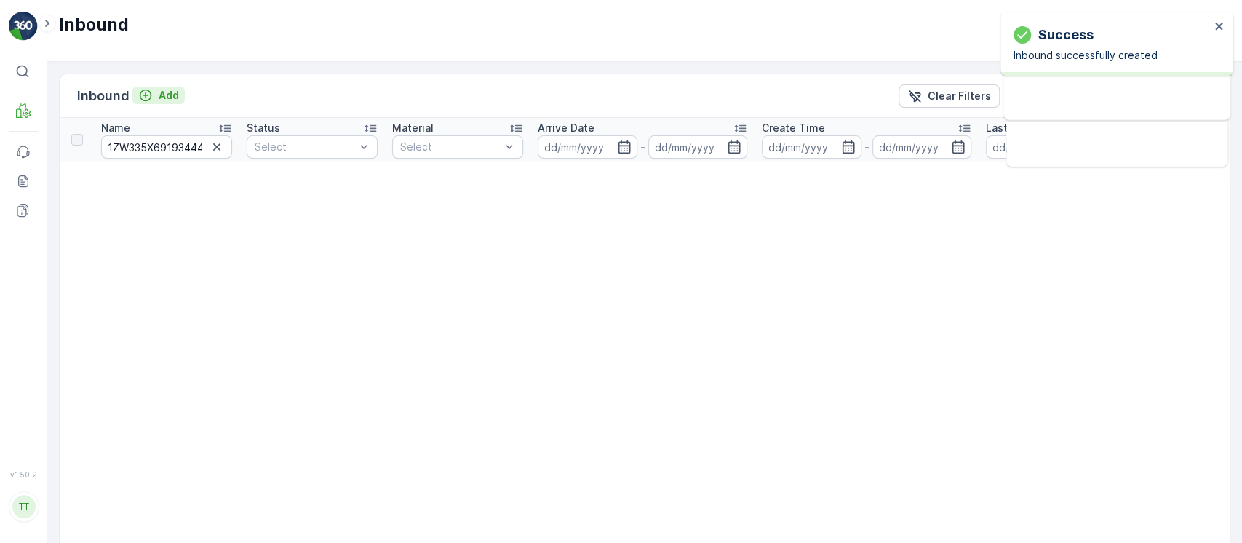
click at [140, 99] on icon "Add" at bounding box center [145, 95] width 15 height 15
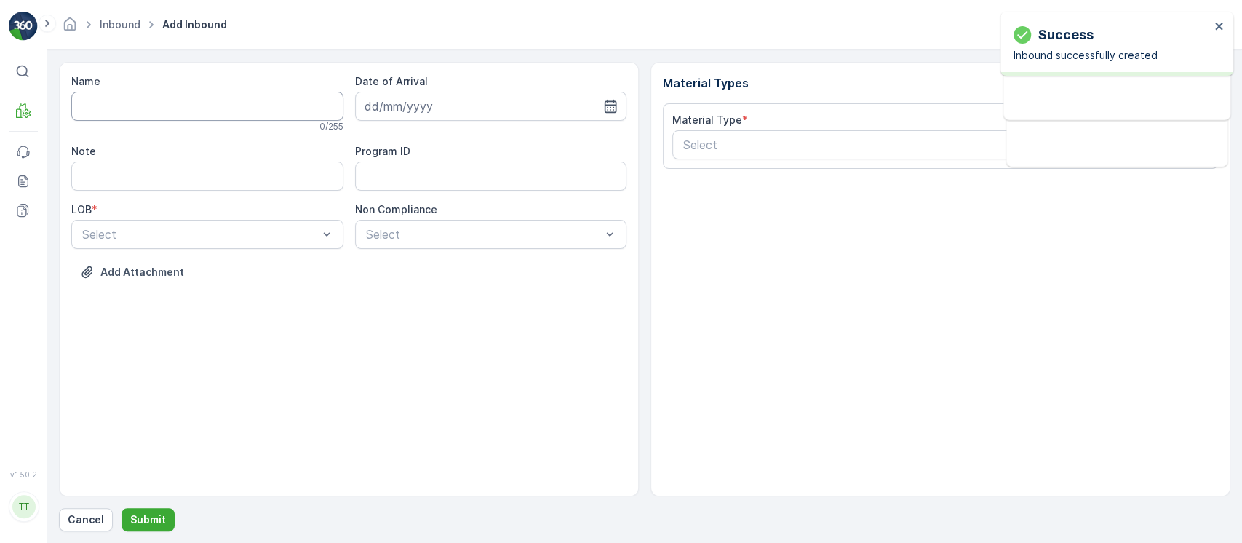
click at [140, 105] on input "Name" at bounding box center [207, 106] width 272 height 29
paste input "1ZW335X69193444820"
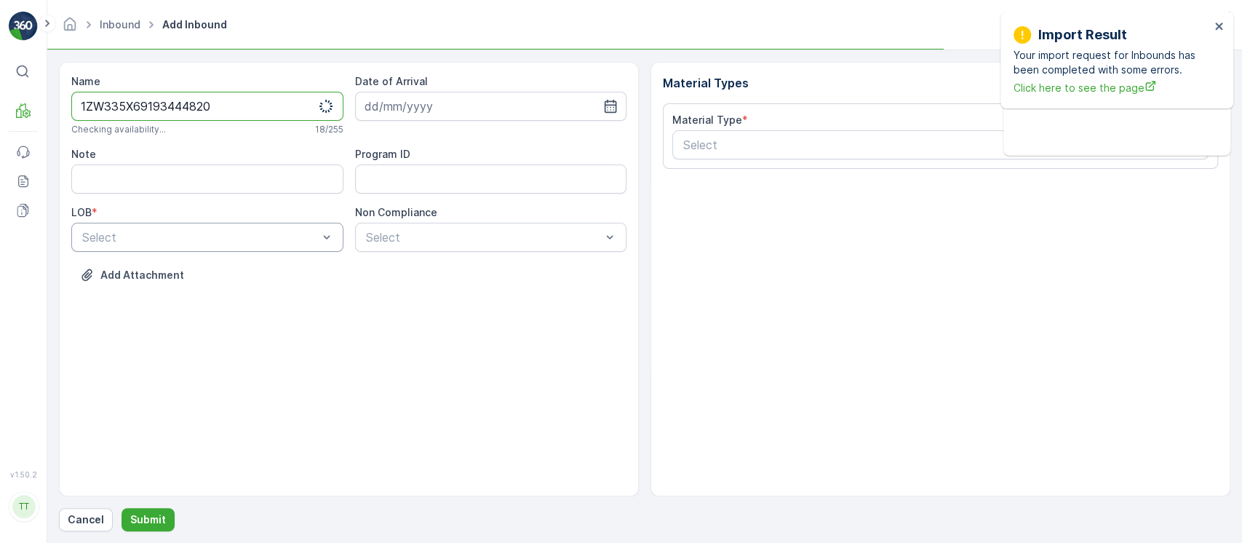
type input "1ZW335X69193444820"
click at [130, 298] on div "ZWB" at bounding box center [207, 297] width 255 height 13
click at [415, 165] on ID "Program ID" at bounding box center [491, 178] width 272 height 29
paste ID "CS33"
type ID "CS33-M"
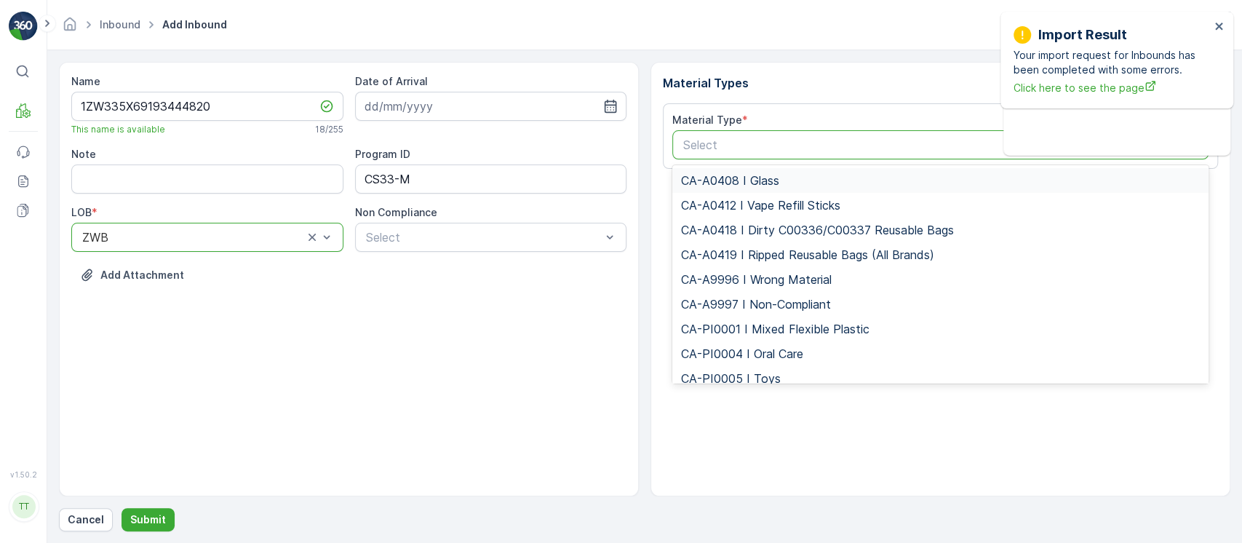
type input "CA-PI0001 I Mixed Flexible Plastic"
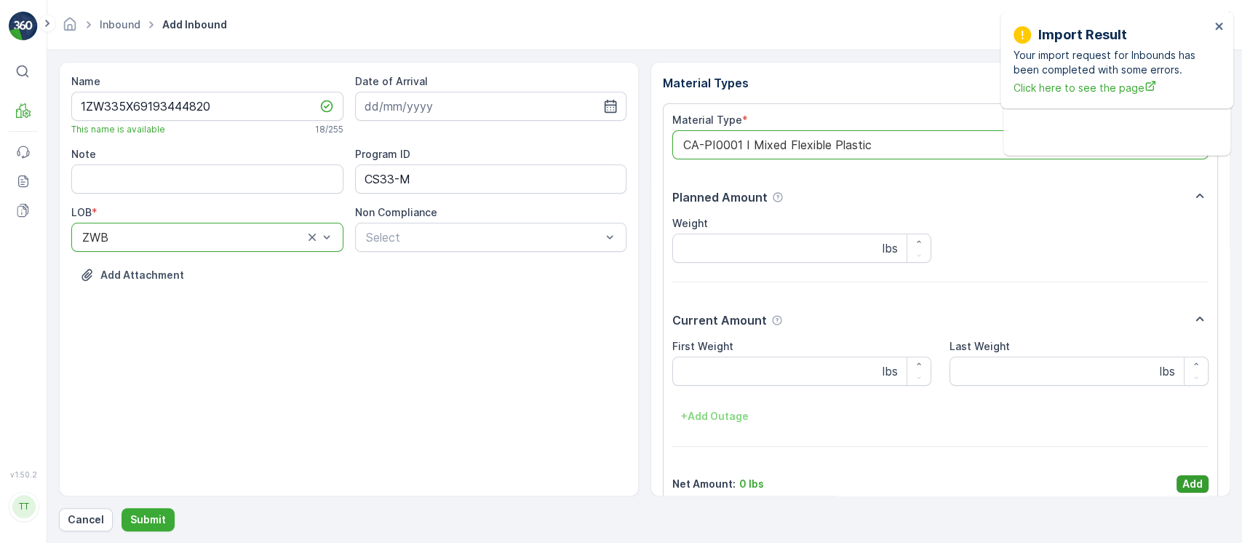
click at [1191, 482] on p "Add" at bounding box center [1192, 484] width 20 height 15
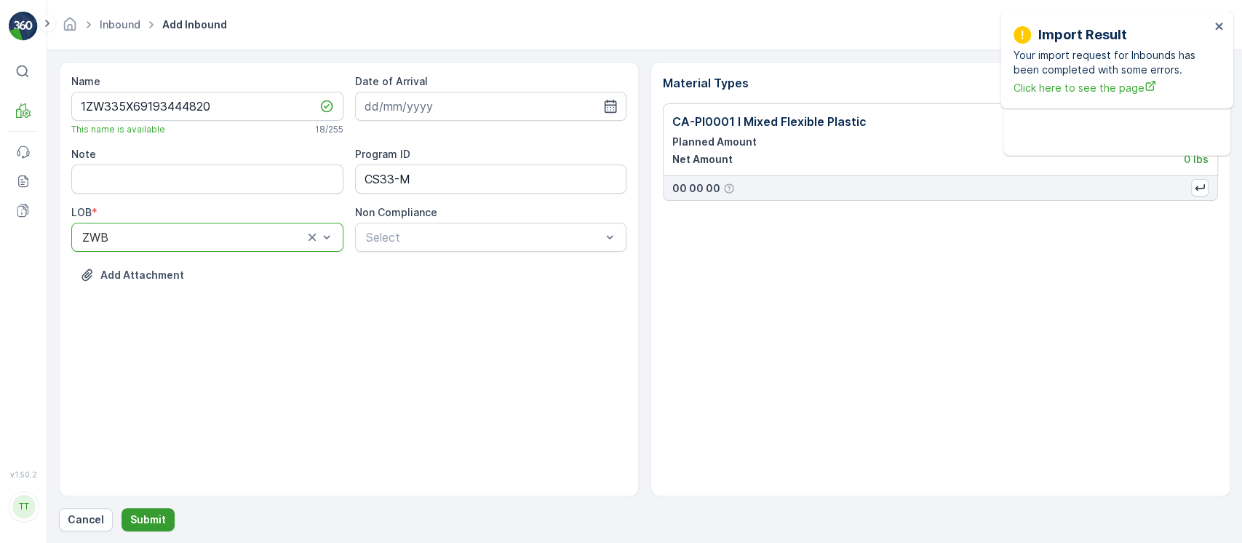
click at [140, 515] on p "Submit" at bounding box center [148, 519] width 36 height 15
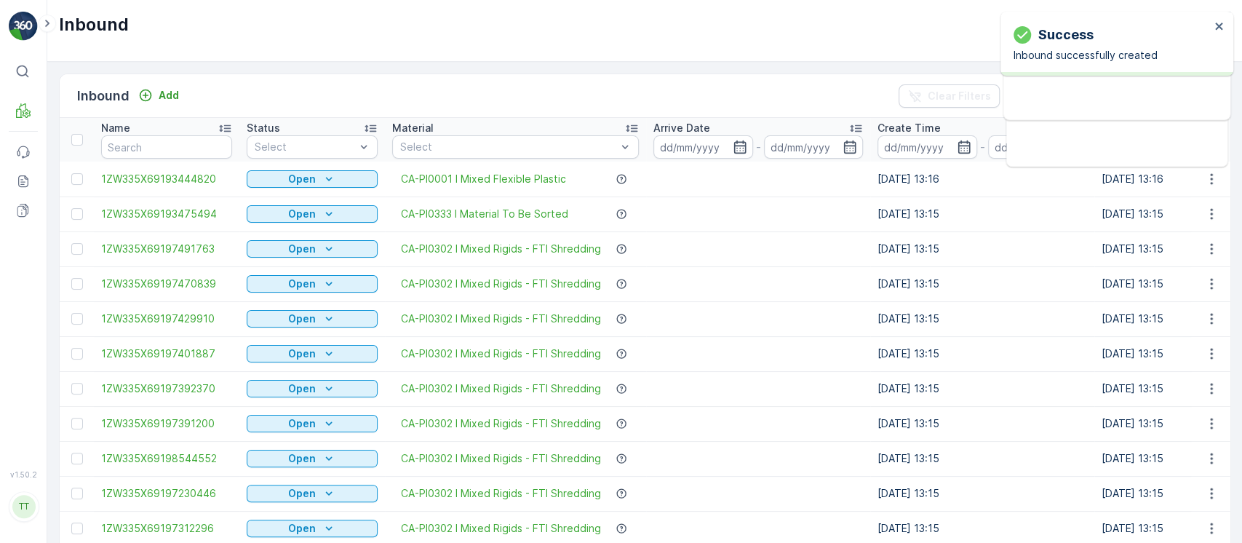
click at [384, 101] on div "Inbound Add Clear Filters Export Import" at bounding box center [645, 96] width 1170 height 44
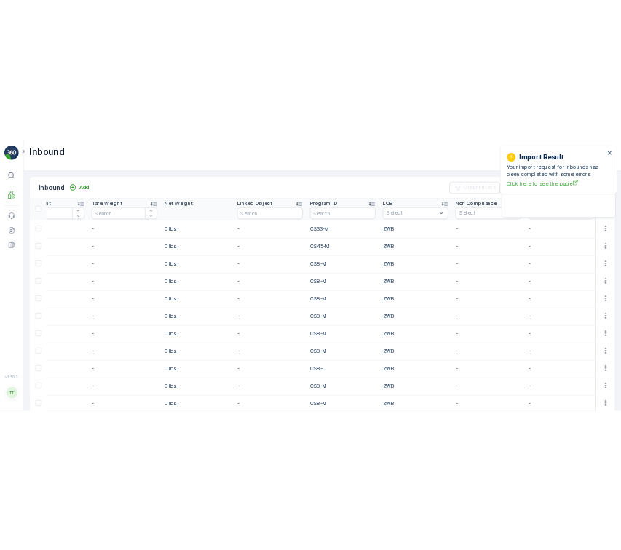
scroll to position [0, 1296]
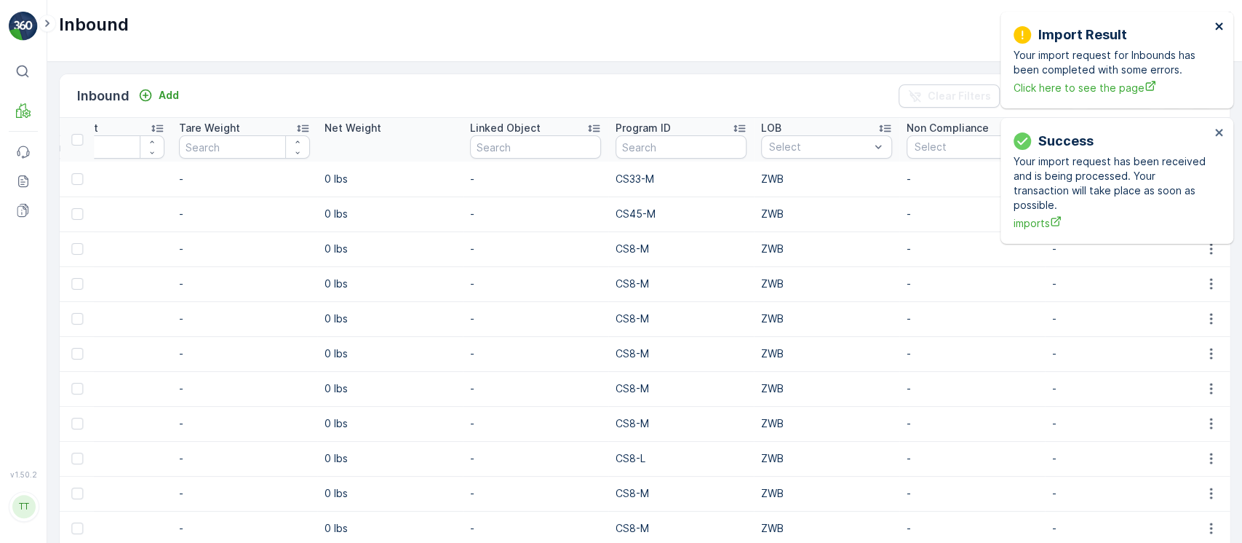
click at [1221, 21] on icon "close" at bounding box center [1220, 26] width 10 height 12
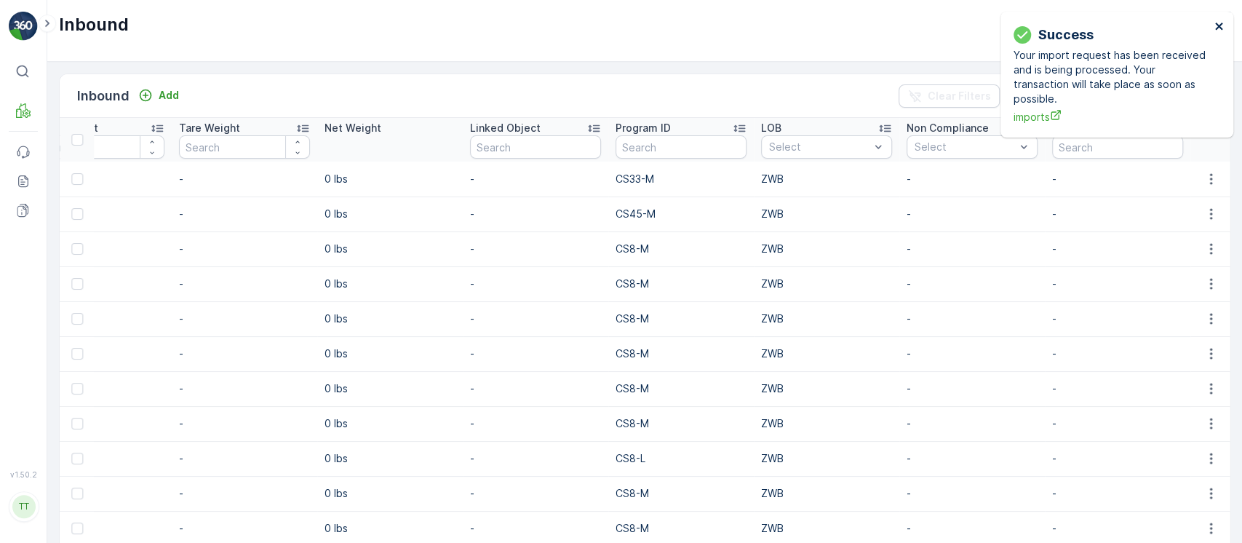
click at [1221, 21] on icon "close" at bounding box center [1220, 26] width 10 height 12
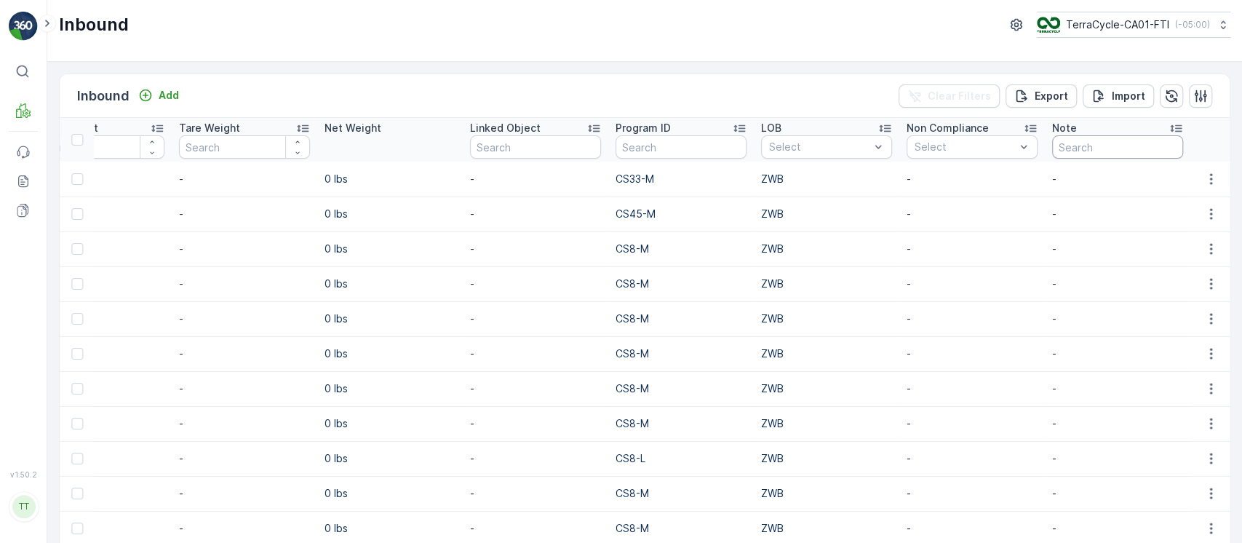
click at [1091, 141] on input "text" at bounding box center [1117, 146] width 131 height 23
type input "time"
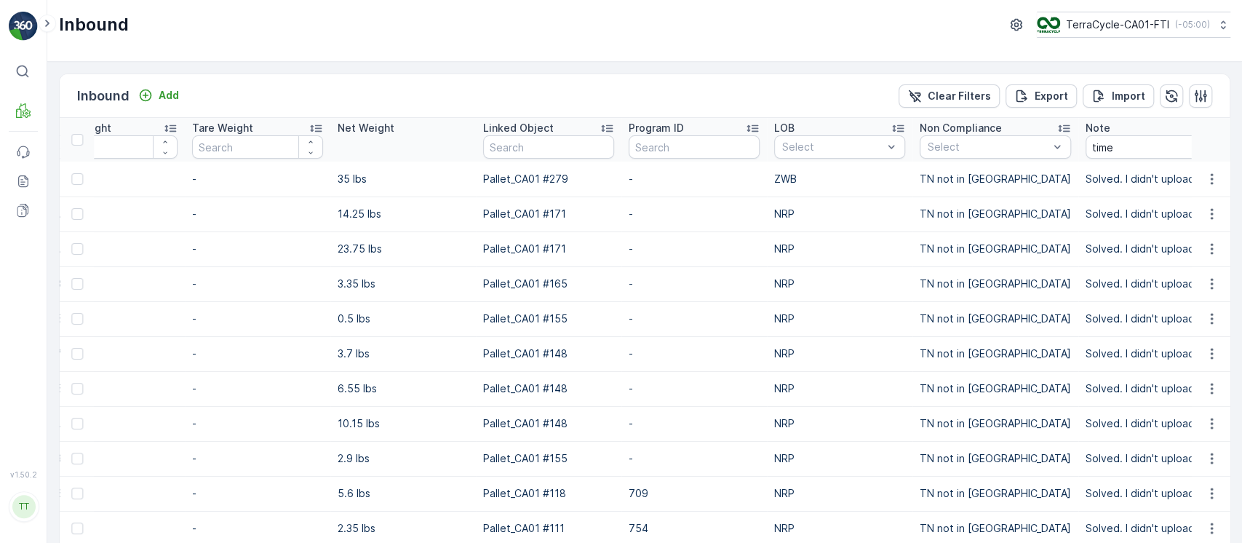
copy tbody "Solved. I didn't upload the file on time (Spree) GV [DATE]"
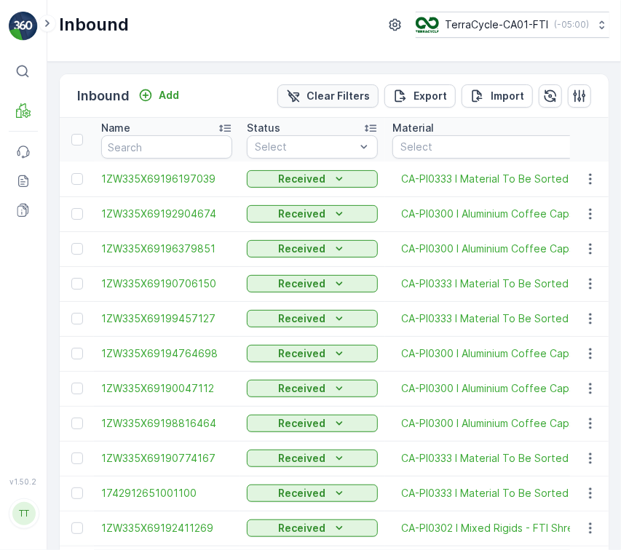
click at [320, 87] on button "Clear Filters" at bounding box center [327, 95] width 101 height 23
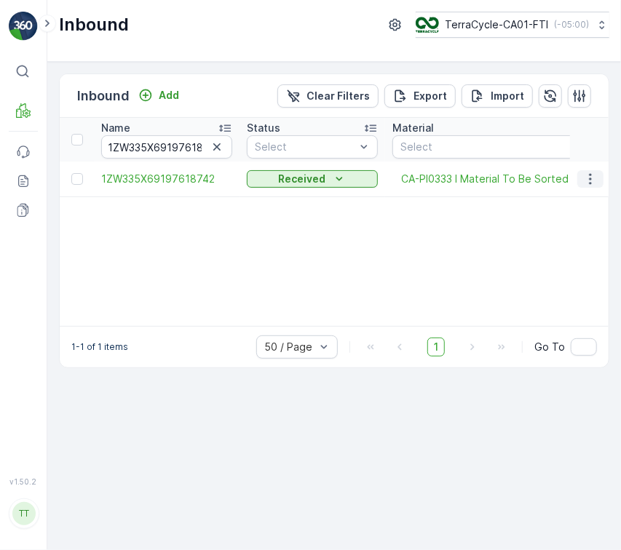
click at [596, 179] on icon "button" at bounding box center [590, 179] width 15 height 15
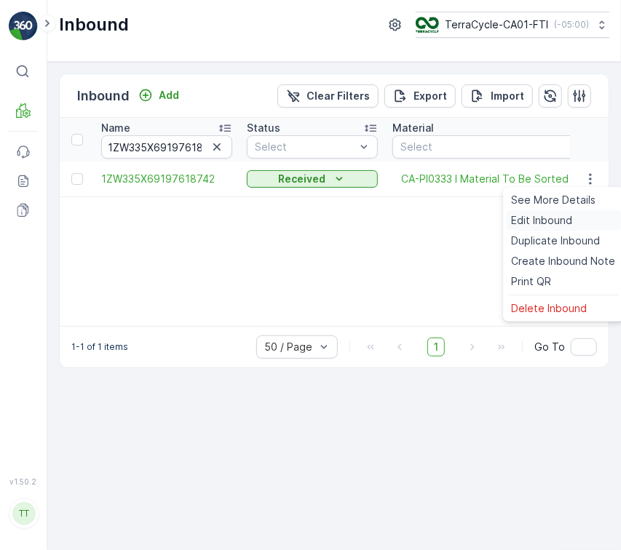
click at [582, 220] on div "Edit Inbound" at bounding box center [564, 220] width 116 height 20
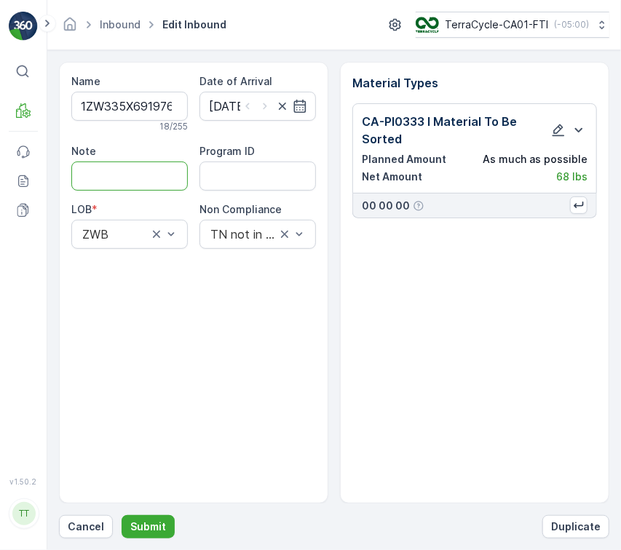
click at [146, 179] on input "Note" at bounding box center [129, 176] width 116 height 29
paste input "Solved. I didn't upload the file on time (Manual File) GV Sept 16, 2025"
type input "Solved. I didn't upload the file on time (Manual File) GV Sept 16, 2025"
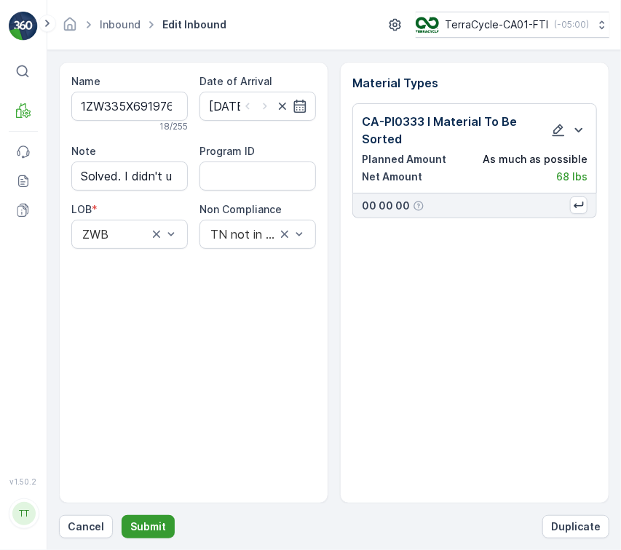
click at [151, 525] on p "Submit" at bounding box center [148, 527] width 36 height 15
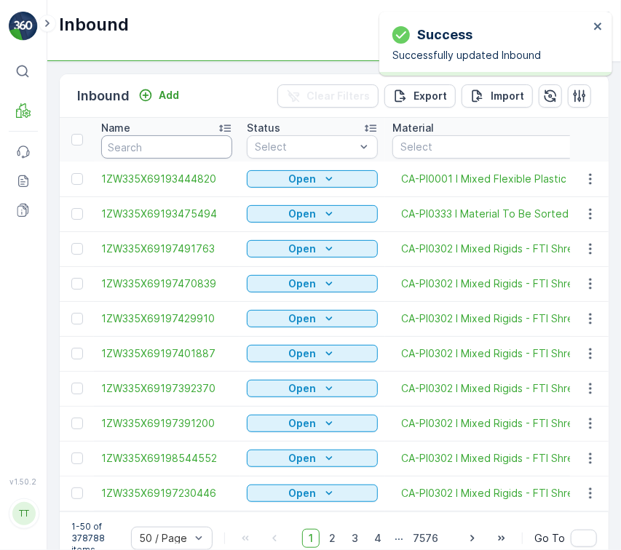
click at [126, 151] on input "text" at bounding box center [166, 146] width 131 height 23
paste input "1ZW335X69197620926"
type input "1ZW335X69197620926"
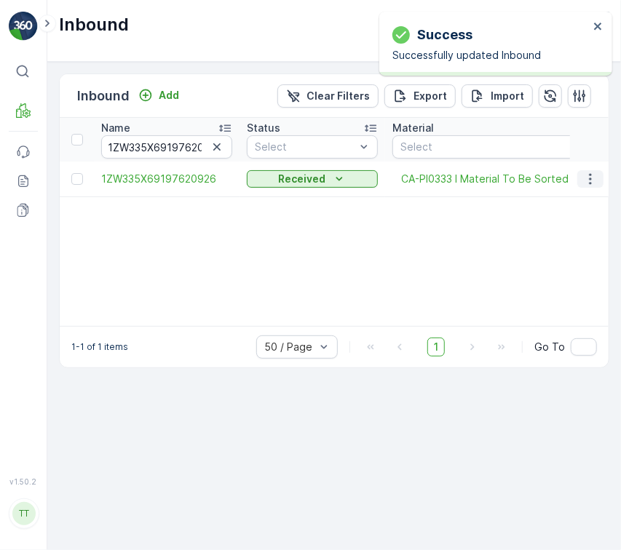
click at [589, 183] on icon "button" at bounding box center [590, 178] width 2 height 11
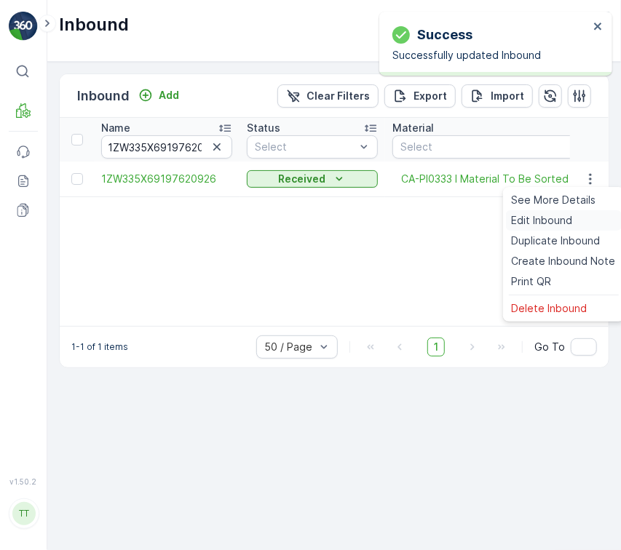
click at [582, 212] on div "Edit Inbound" at bounding box center [564, 220] width 116 height 20
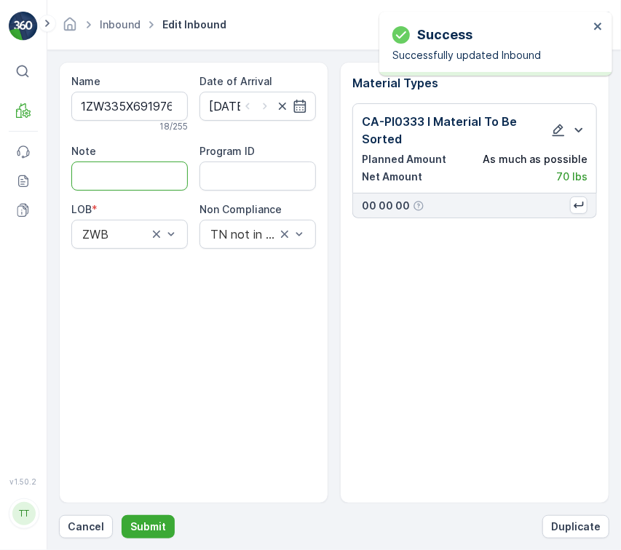
click at [143, 173] on input "Note" at bounding box center [129, 176] width 116 height 29
paste input "Solved. I didn't upload the file on time (Manual File) GV Sept 16, 2025"
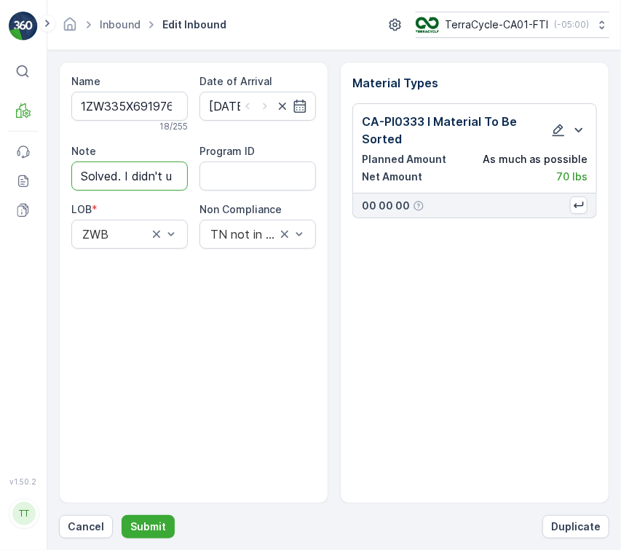
scroll to position [0, 288]
type input "Solved. I didn't upload the file on time (Manual File) GV Sept 16, 2025"
click at [156, 530] on p "Submit" at bounding box center [148, 527] width 36 height 15
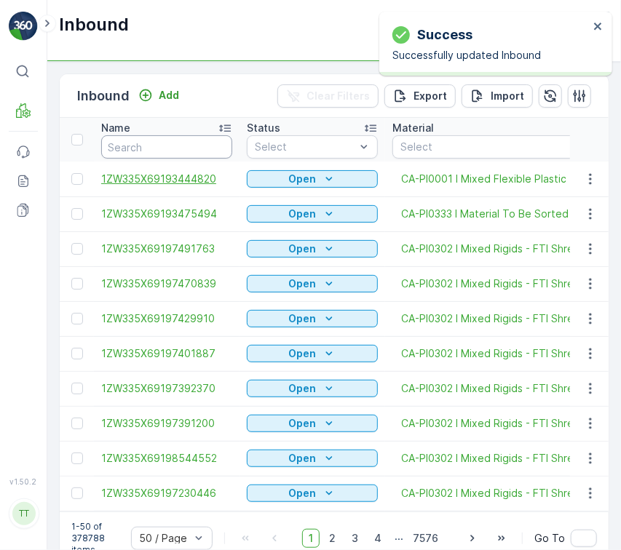
drag, startPoint x: 180, startPoint y: 148, endPoint x: 210, endPoint y: 180, distance: 43.3
click at [180, 148] on input "text" at bounding box center [166, 146] width 131 height 23
paste input "1ZW335X69197648782"
type input "1ZW335X69197648782"
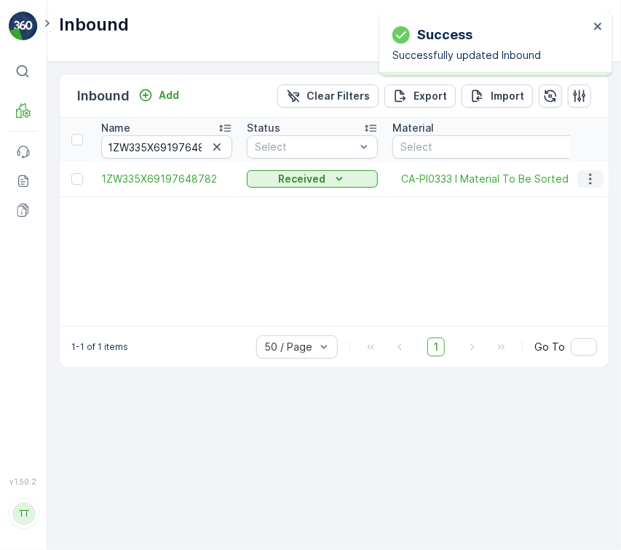
click at [588, 178] on icon "button" at bounding box center [590, 179] width 15 height 15
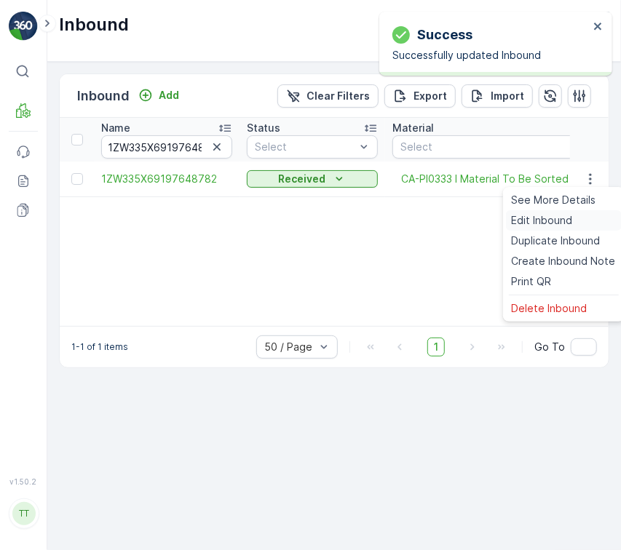
click at [583, 223] on div "Edit Inbound" at bounding box center [564, 220] width 116 height 20
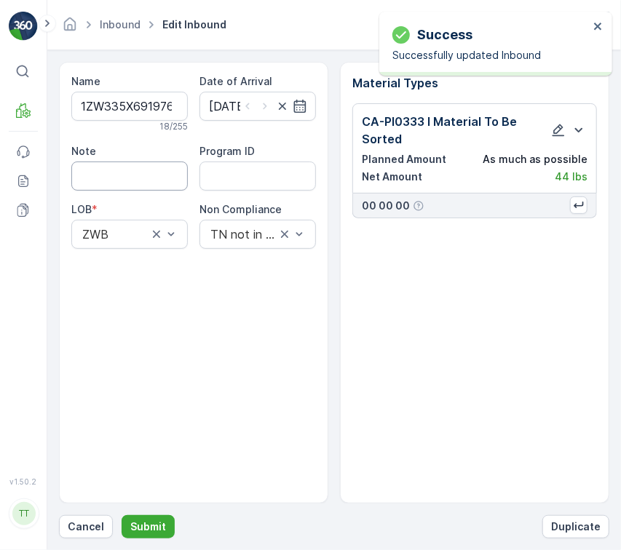
click at [155, 170] on input "Note" at bounding box center [129, 176] width 116 height 29
paste input "Solved. I didn't upload the file on time (Manual File) GV Sept 16, 2025"
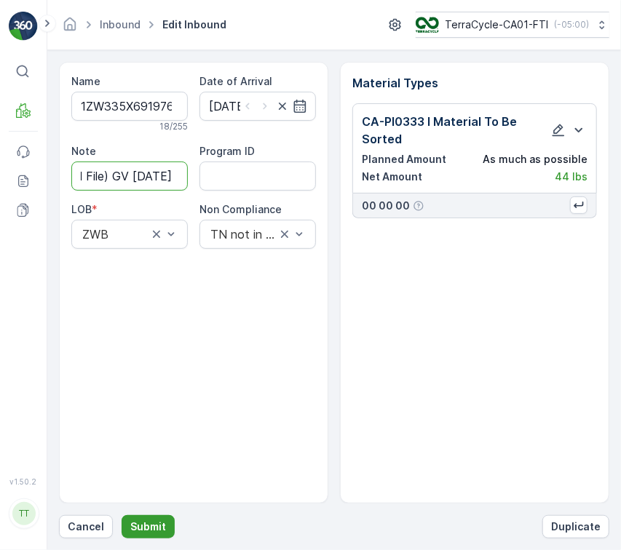
type input "Solved. I didn't upload the file on time (Manual File) GV Sept 16, 2025"
click at [148, 525] on p "Submit" at bounding box center [148, 527] width 36 height 15
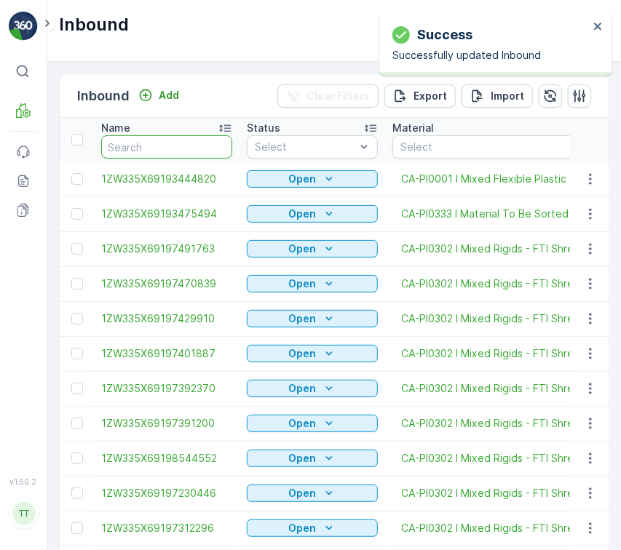
click at [170, 140] on input "text" at bounding box center [166, 146] width 131 height 23
paste input "1ZW335X69197720069"
type input "1ZW335X69197720069"
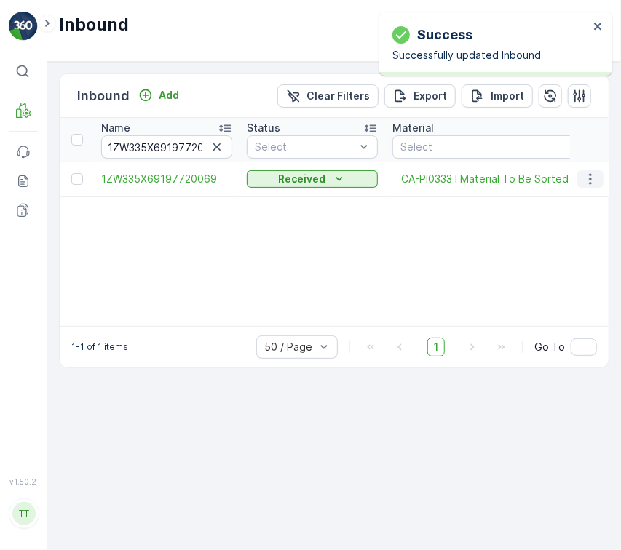
click at [594, 178] on icon "button" at bounding box center [590, 179] width 15 height 15
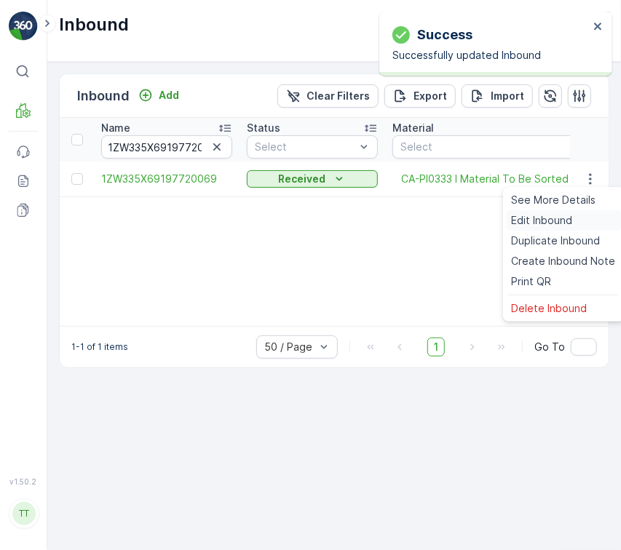
click at [592, 216] on div "Edit Inbound" at bounding box center [564, 220] width 116 height 20
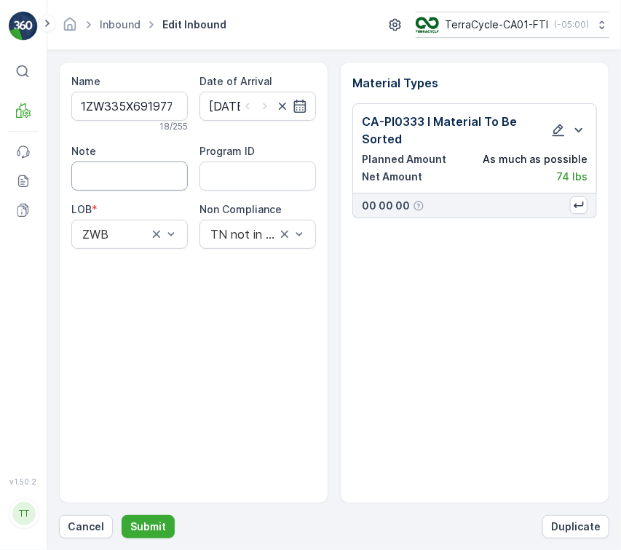
click at [166, 186] on input "Note" at bounding box center [129, 176] width 116 height 29
paste input "Solved. I didn't upload the file on time (Manual File) GV Sept 16, 2025"
type input "Solved. I didn't upload the file on time (Manual File) GV Sept 16, 2025"
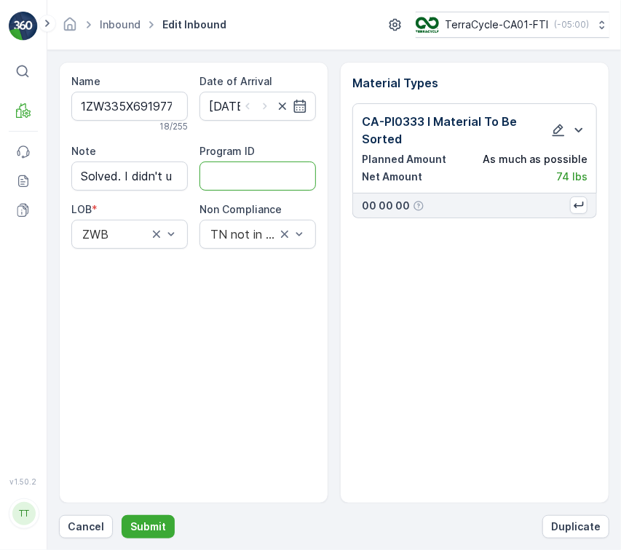
click at [249, 172] on ID "Program ID" at bounding box center [257, 176] width 116 height 29
paste ID "CS193-L"
type ID "CS193-L"
click at [146, 530] on p "Submit" at bounding box center [148, 527] width 36 height 15
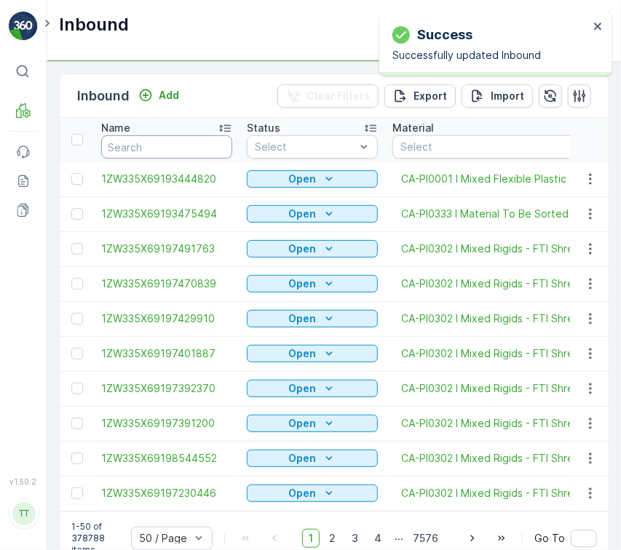
click at [163, 144] on input "text" at bounding box center [166, 146] width 131 height 23
paste input "1ZW335X69197720069"
type input "1ZW335X69197720069"
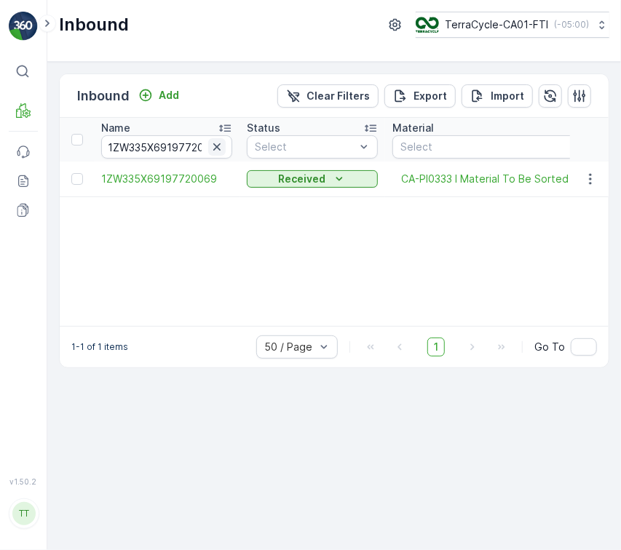
click at [213, 142] on icon "button" at bounding box center [217, 147] width 15 height 15
paste input "1ZW335X69197729051"
type input "1ZW335X69197729051"
click at [591, 170] on button "button" at bounding box center [590, 178] width 26 height 17
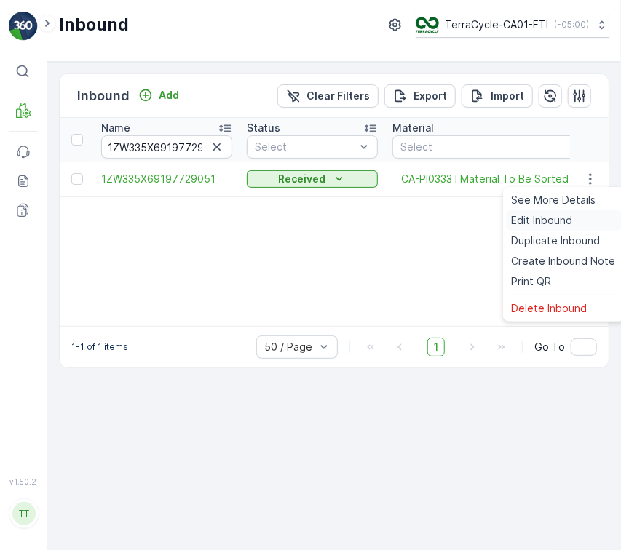
click at [553, 215] on span "Edit Inbound" at bounding box center [542, 220] width 61 height 15
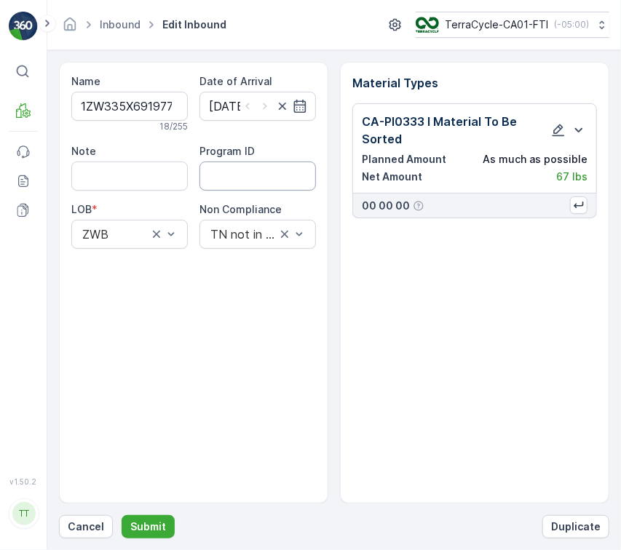
click at [301, 178] on ID "Program ID" at bounding box center [257, 176] width 116 height 29
click at [228, 172] on ID "cs193" at bounding box center [257, 176] width 116 height 29
type ID "CS193-L"
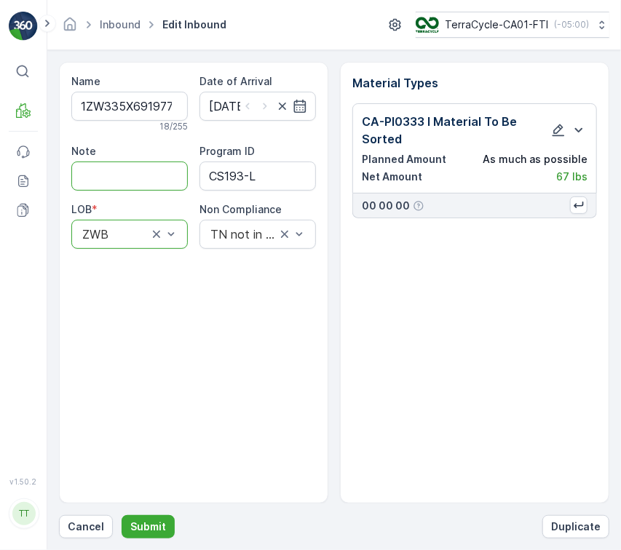
drag, startPoint x: 162, startPoint y: 169, endPoint x: 172, endPoint y: 178, distance: 14.0
click at [161, 168] on input "Note" at bounding box center [129, 176] width 116 height 29
paste input "Solved. I didn't upload the file on time (Manual File) GV Sept 16, 2025"
type input "Solved. I didn't upload the file on time (Manual File) GV Sept 16, 2025"
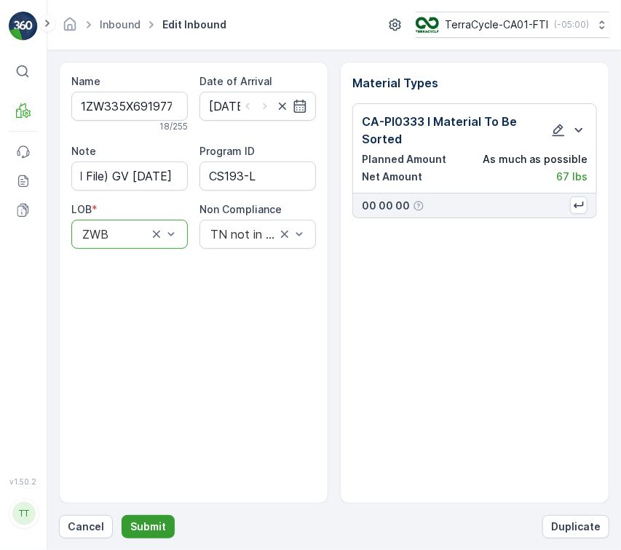
click at [142, 522] on p "Submit" at bounding box center [148, 527] width 36 height 15
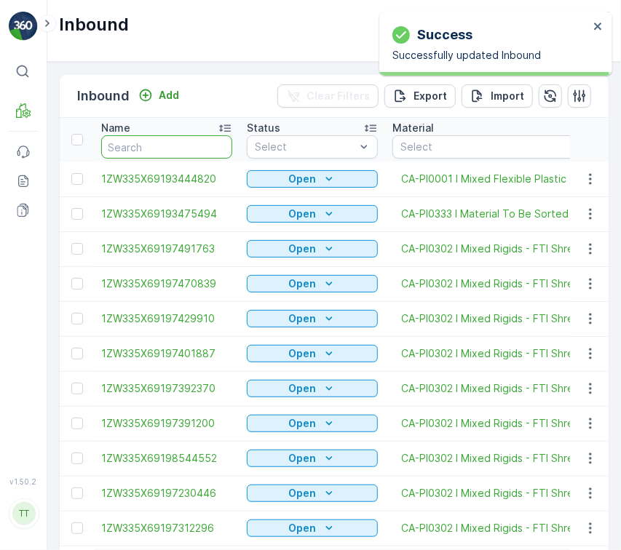
drag, startPoint x: 151, startPoint y: 148, endPoint x: 183, endPoint y: 162, distance: 33.9
click at [151, 148] on input "text" at bounding box center [166, 146] width 131 height 23
paste input "1ZW335X69198836737"
type input "1ZW335X69198836737"
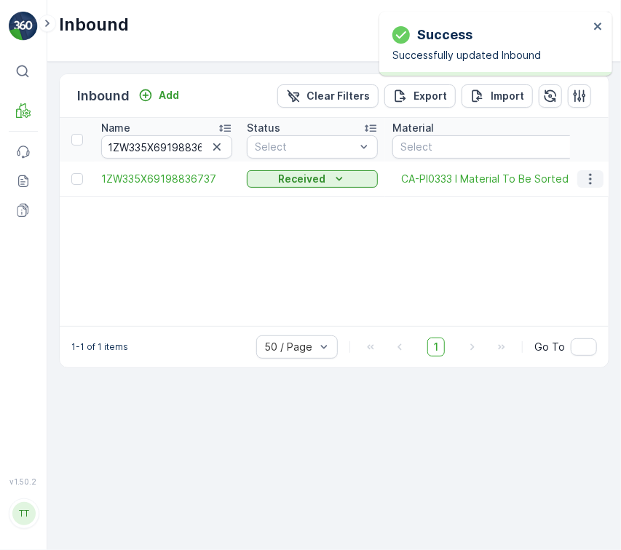
click at [584, 186] on button "button" at bounding box center [590, 178] width 26 height 17
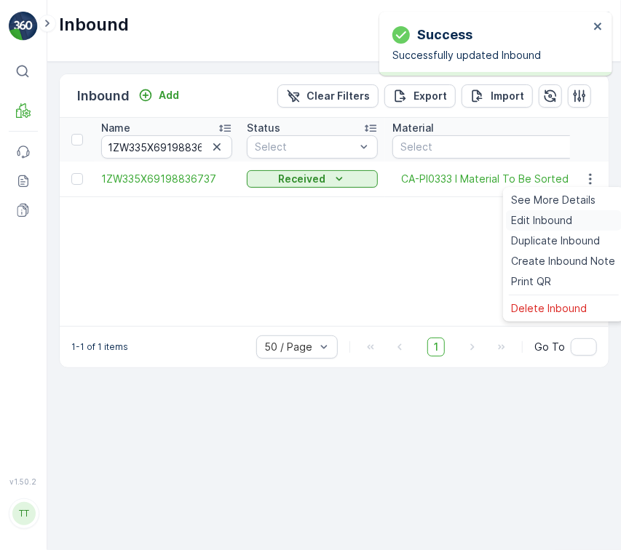
click at [575, 227] on div "Edit Inbound" at bounding box center [564, 220] width 116 height 20
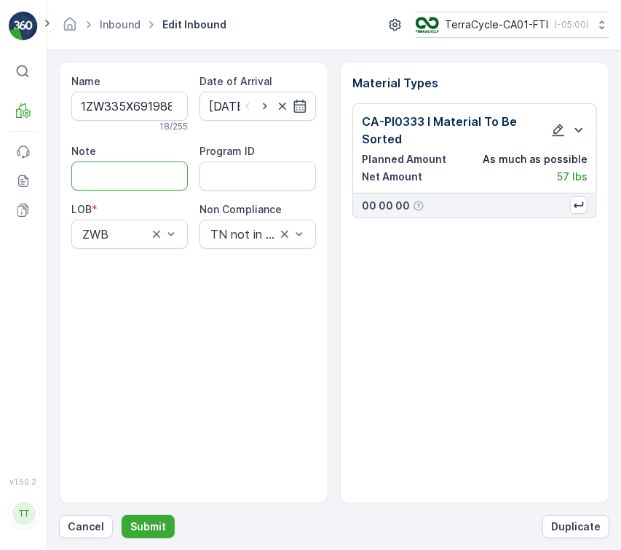
click at [145, 177] on input "Note" at bounding box center [129, 176] width 116 height 29
paste input "Solved. I didn't upload the file on time (Manual File) GV Sept 16, 2025"
type input "Solved. I didn't upload the file on time (Manual File) GV Sept 16, 2025"
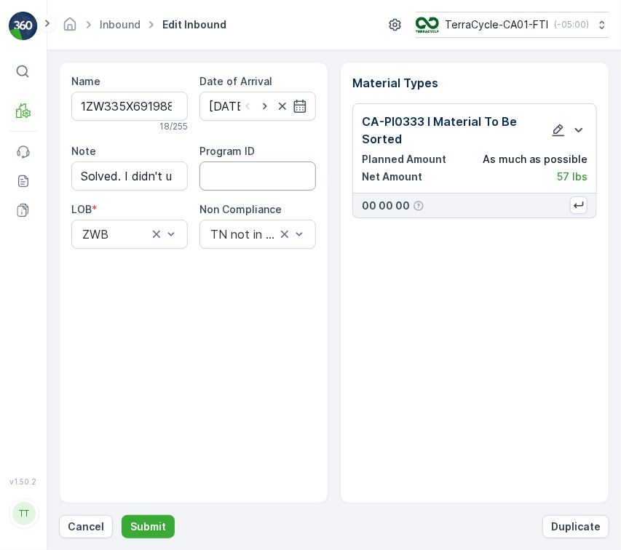
click at [234, 179] on ID "Program ID" at bounding box center [257, 176] width 116 height 29
paste ID "CS193-L"
type ID "CS193-L"
click at [137, 405] on div "Name 1ZW335X69198836737 18 / 255 Date of Arrival 15.09.2025 Note Solved. I didn…" at bounding box center [193, 283] width 269 height 442
click at [148, 521] on p "Submit" at bounding box center [148, 527] width 36 height 15
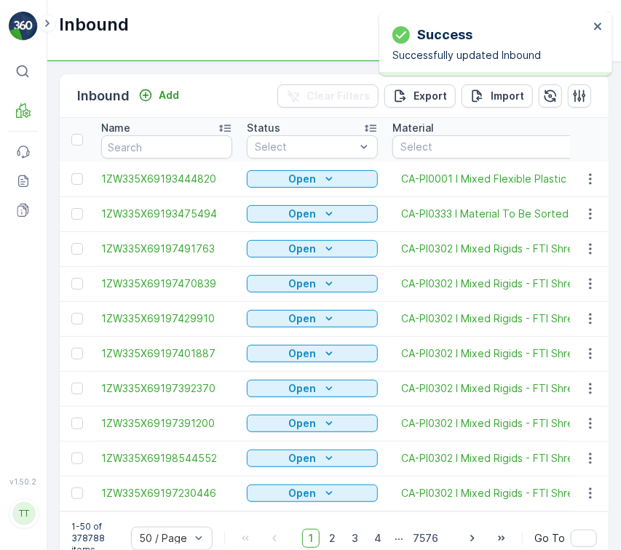
drag, startPoint x: 180, startPoint y: 162, endPoint x: 179, endPoint y: 153, distance: 9.5
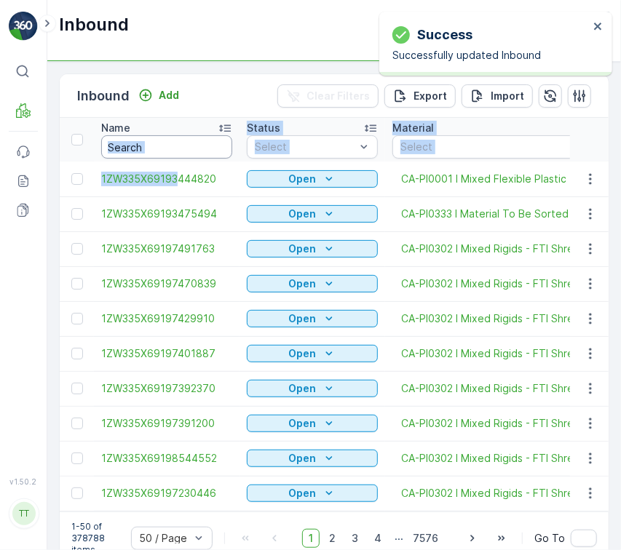
click at [179, 153] on input "text" at bounding box center [166, 146] width 131 height 23
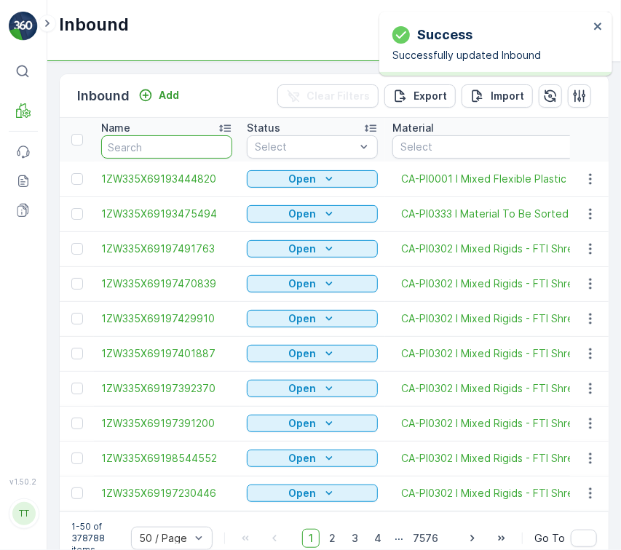
paste input "1ZW335X69198824759"
type input "1ZW335X69198824759"
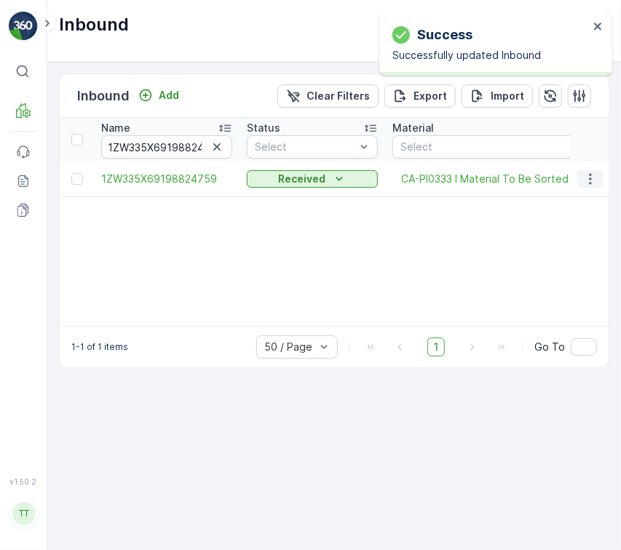
click at [592, 176] on icon "button" at bounding box center [590, 179] width 15 height 15
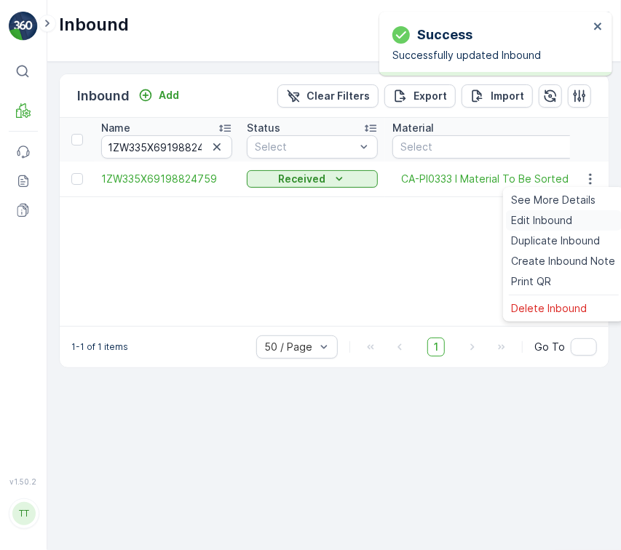
click at [549, 221] on span "Edit Inbound" at bounding box center [542, 220] width 61 height 15
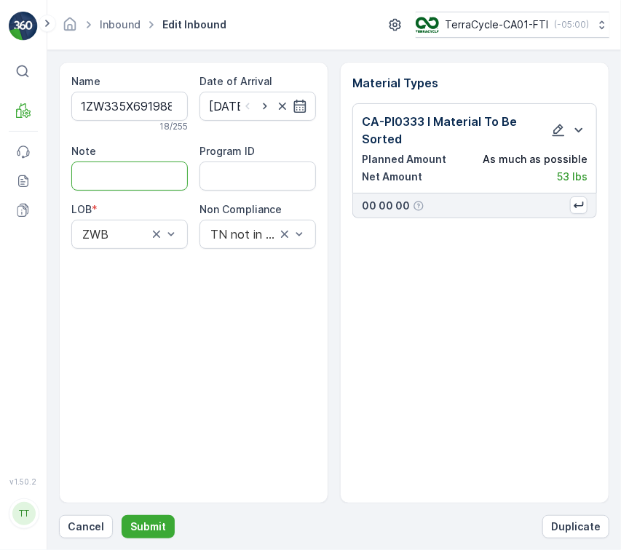
click at [135, 164] on input "Note" at bounding box center [129, 176] width 116 height 29
paste input "Solved. I didn't upload the file on time (Manual File) GV Sept 16, 2025"
type input "Solved. I didn't upload the file on time (Manual File) GV Sept 16, 2025"
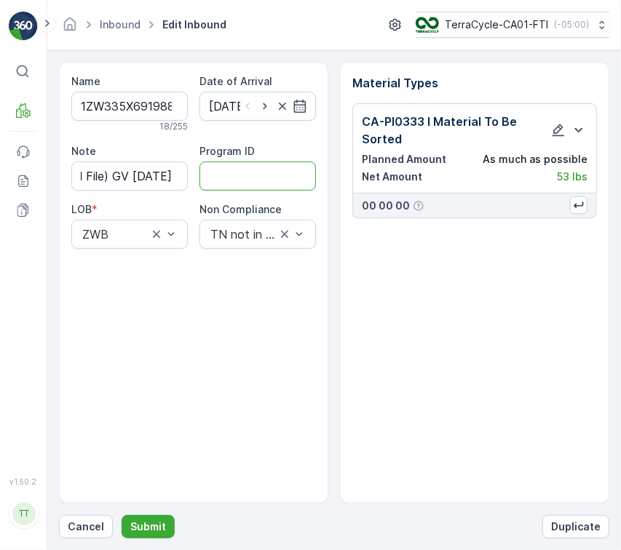
scroll to position [0, 0]
click at [286, 175] on ID "Program ID" at bounding box center [257, 176] width 116 height 29
type ID "CS193-L"
click at [164, 517] on button "Submit" at bounding box center [148, 526] width 53 height 23
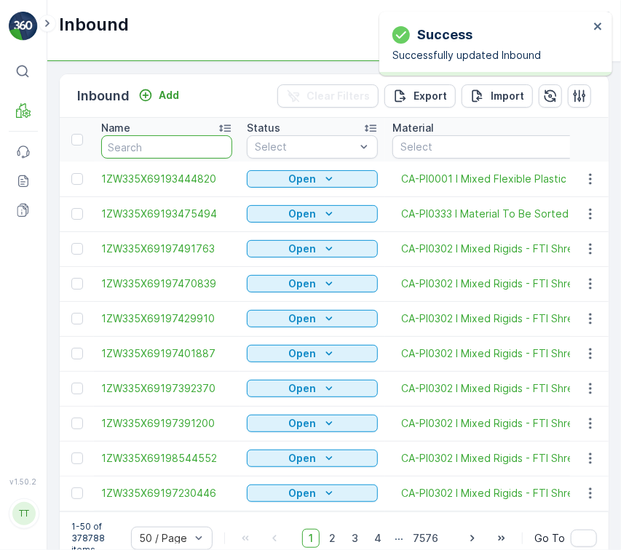
click at [156, 148] on input "text" at bounding box center [166, 146] width 131 height 23
paste input "1ZW335X69198787639"
type input "1ZW335X69198787639"
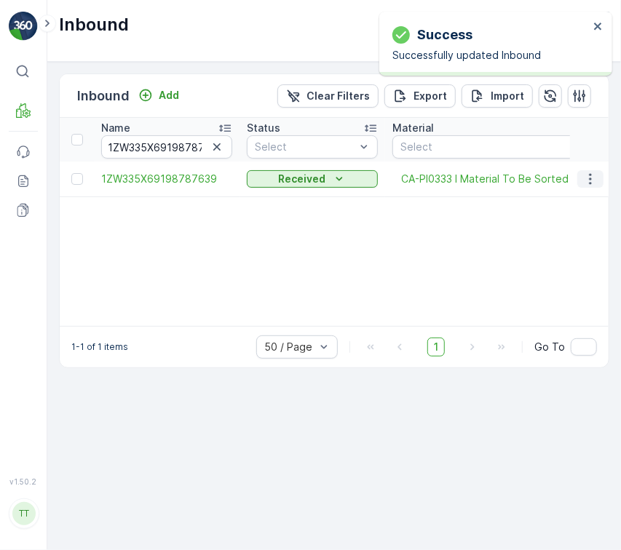
click at [589, 181] on icon "button" at bounding box center [590, 179] width 15 height 15
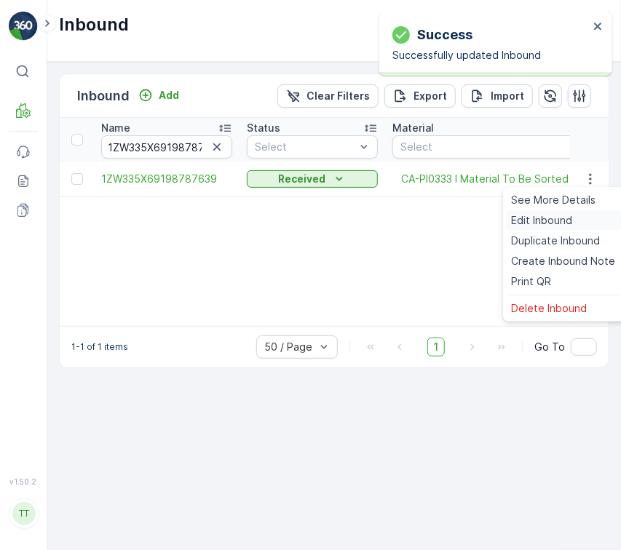
click at [576, 215] on div "Edit Inbound" at bounding box center [564, 220] width 116 height 20
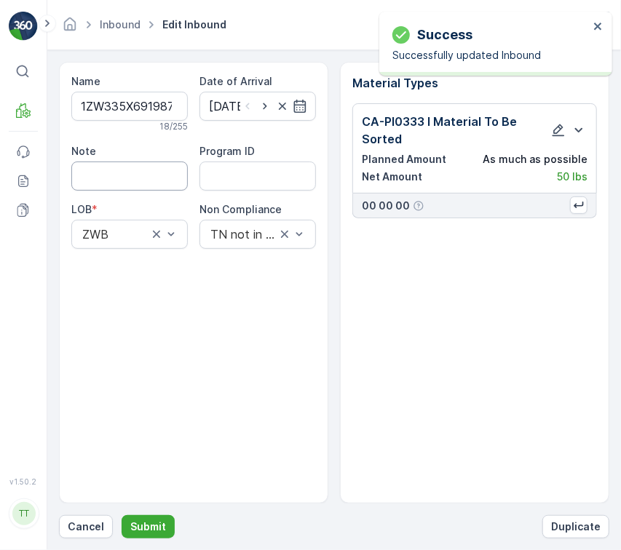
click at [162, 163] on input "Note" at bounding box center [129, 176] width 116 height 29
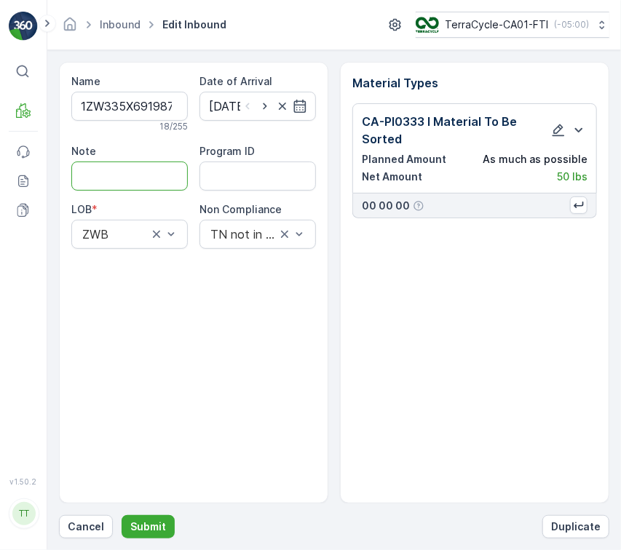
paste input "Solved. I didn't upload the file on time (Manual File) GV Sept 16, 2025"
type input "Solved. I didn't upload the file on time (Manual File) GV Sept 16, 2025"
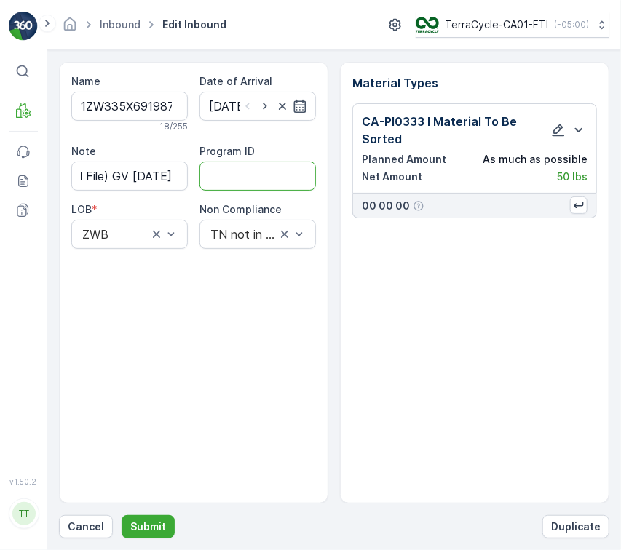
scroll to position [0, 0]
click at [251, 190] on div "Note Solved. I didn't upload the file on time (Manual File) GV Sept 16, 2025 Pr…" at bounding box center [193, 196] width 245 height 105
type ID "CS193-L"
click at [167, 527] on button "Submit" at bounding box center [148, 526] width 53 height 23
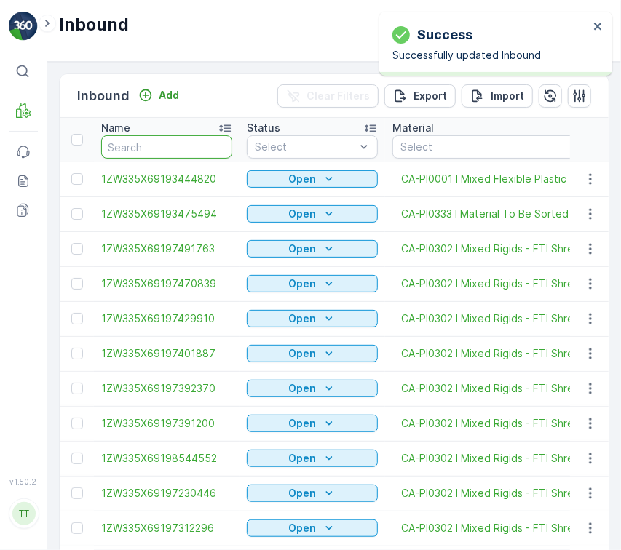
drag, startPoint x: 143, startPoint y: 151, endPoint x: 148, endPoint y: 143, distance: 8.9
click at [143, 151] on input "text" at bounding box center [166, 146] width 131 height 23
paste input "1ZW335X69198699305"
type input "1ZW335X69198699305"
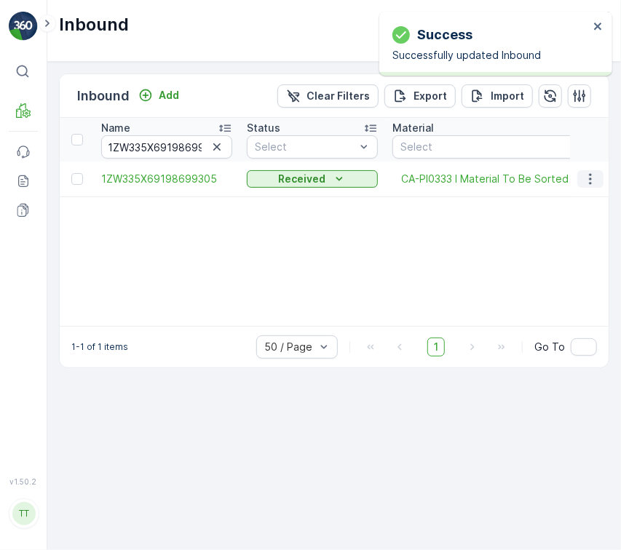
click at [585, 178] on icon "button" at bounding box center [590, 179] width 15 height 15
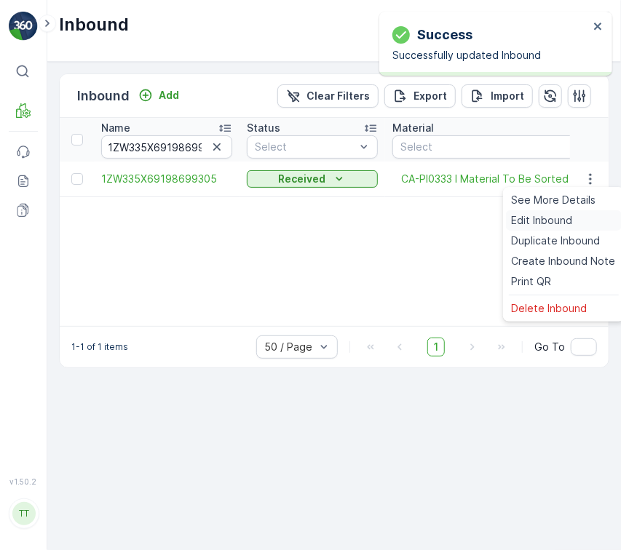
click at [573, 217] on div "Edit Inbound" at bounding box center [564, 220] width 116 height 20
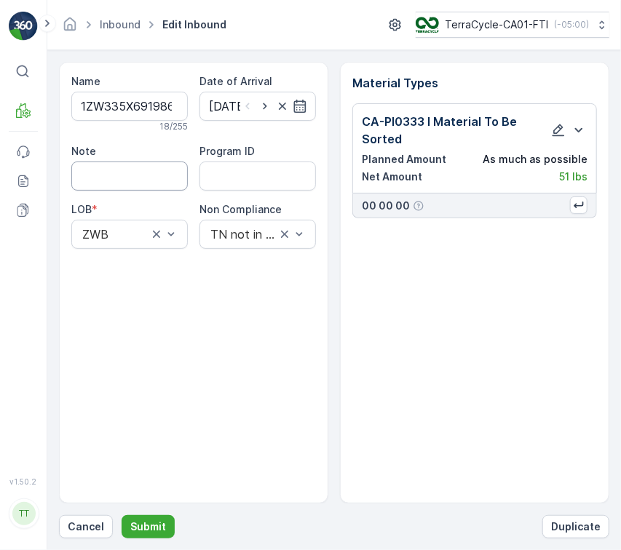
drag, startPoint x: 148, startPoint y: 169, endPoint x: 173, endPoint y: 172, distance: 25.6
click at [148, 169] on input "Note" at bounding box center [129, 176] width 116 height 29
paste input "Solved. I didn't upload the file on time (Manual File) GV Sept 16, 2025"
type input "Solved. I didn't upload the file on time (Manual File) GV Sept 16, 2025"
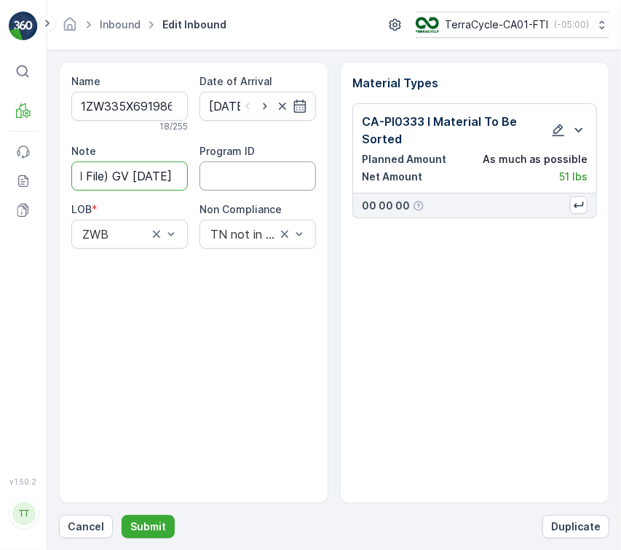
click at [252, 173] on ID "Program ID" at bounding box center [257, 176] width 116 height 29
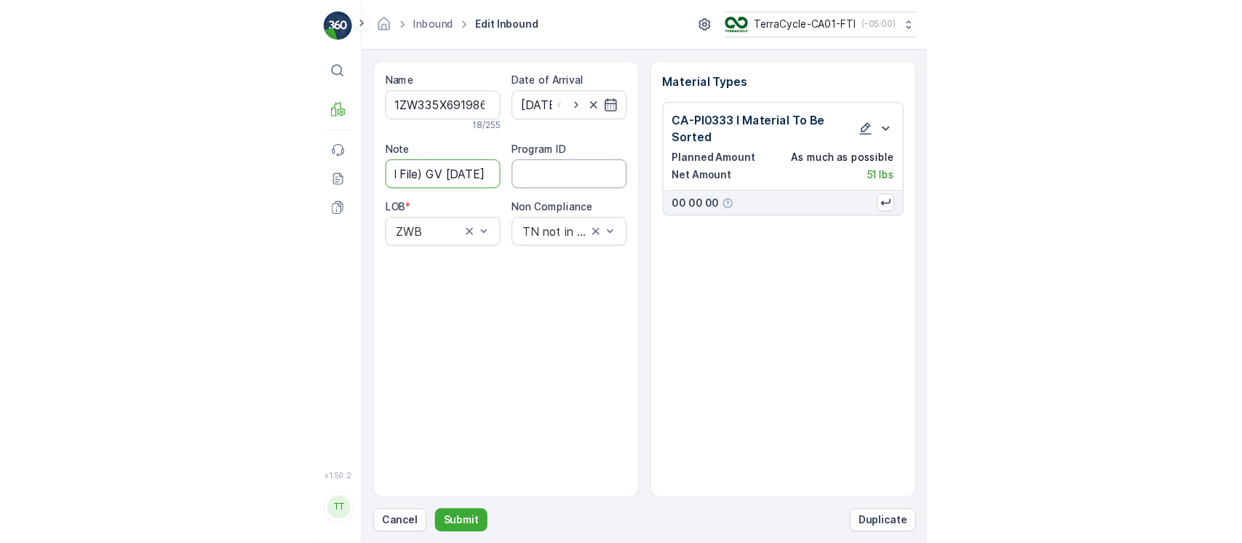
scroll to position [0, 0]
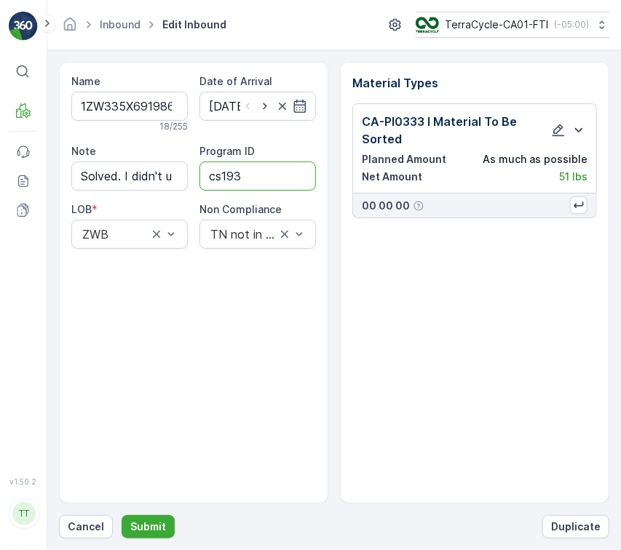
type ID "CS193-L"
click at [143, 524] on p "Submit" at bounding box center [148, 527] width 36 height 15
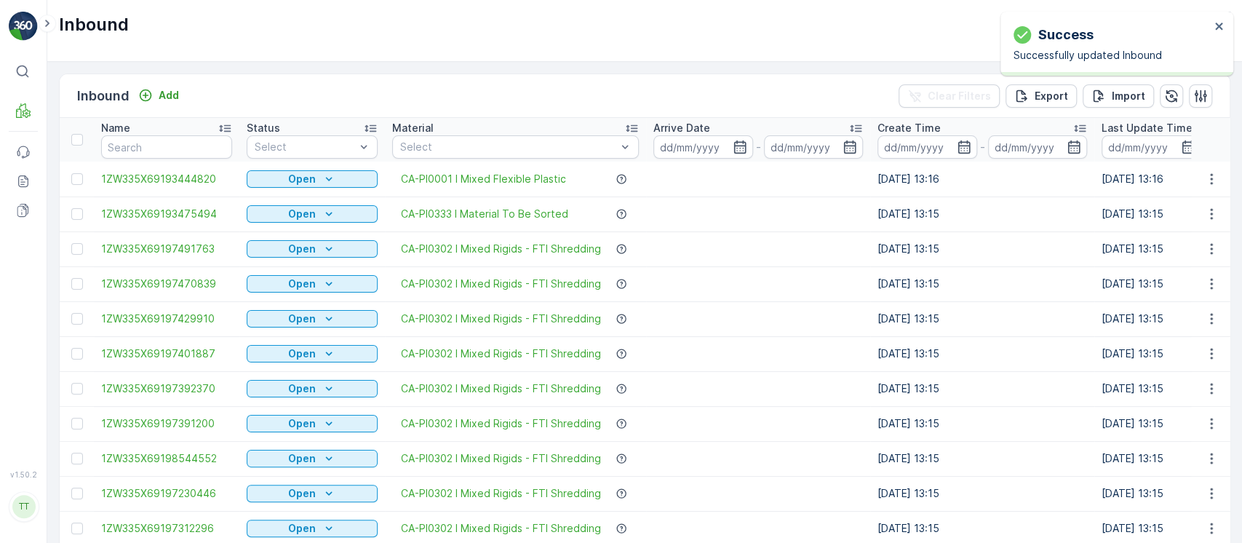
click at [854, 238] on td at bounding box center [758, 248] width 224 height 35
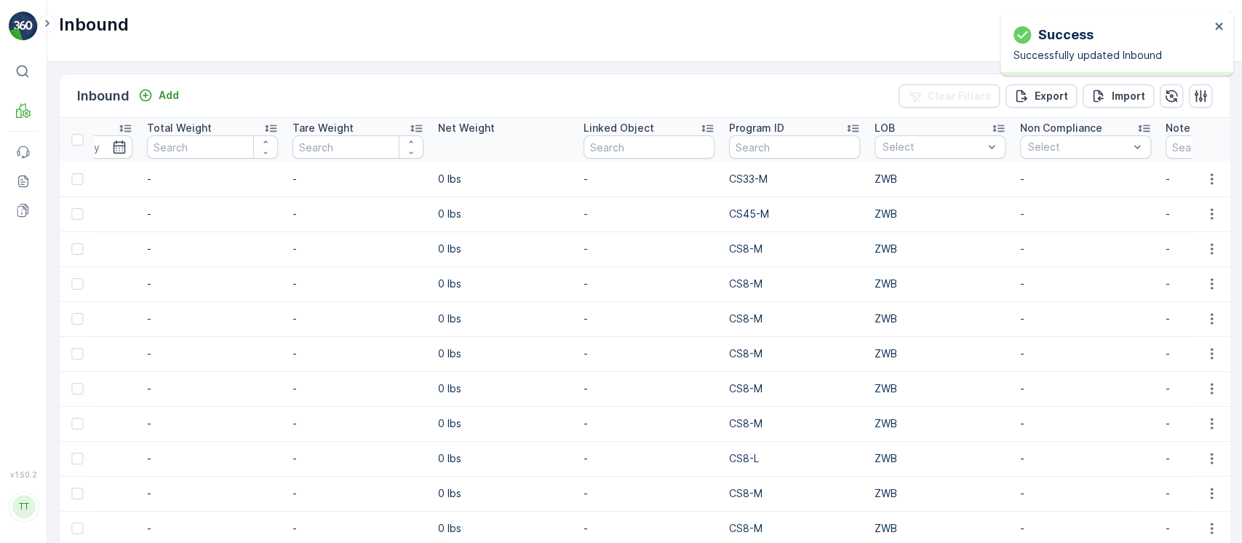
scroll to position [0, 1296]
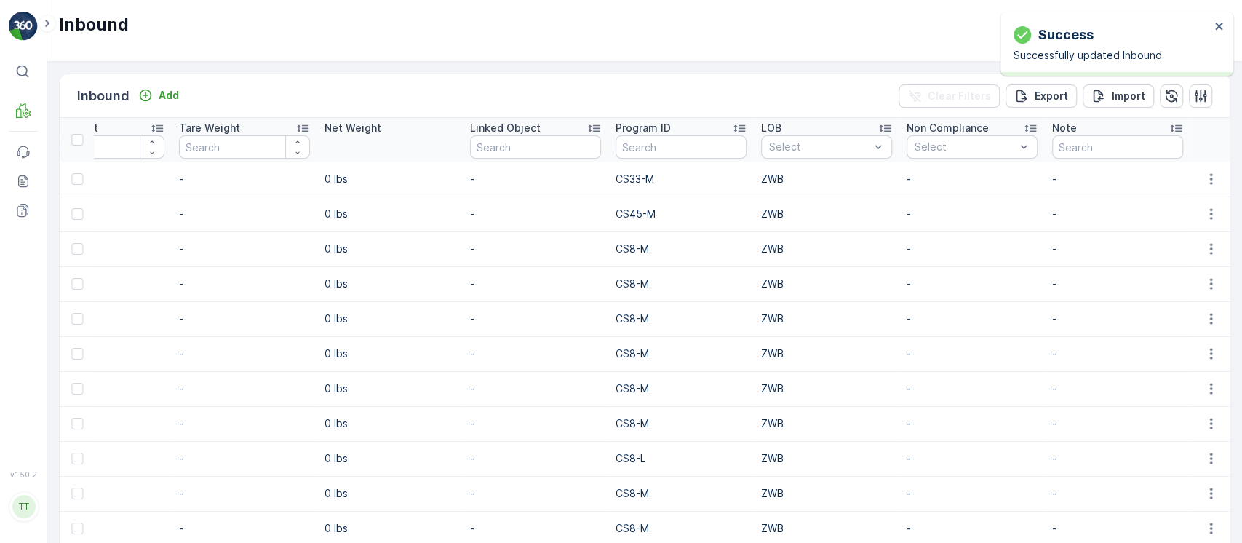
click at [1088, 145] on input "text" at bounding box center [1117, 146] width 131 height 23
paste input "Solved. I didn't upload the file on time (Manual File) GV Sept 16, 2025"
type input "Solved. I didn't upload the file on time (Manual File) GV Sept 16, 2025"
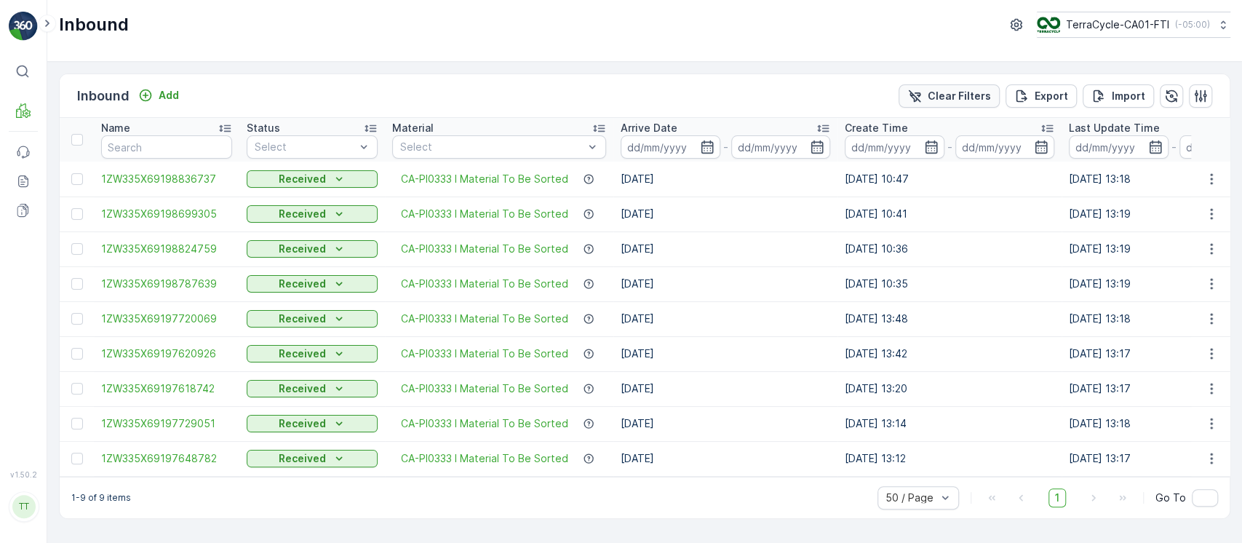
click at [954, 94] on p "Clear Filters" at bounding box center [959, 96] width 63 height 15
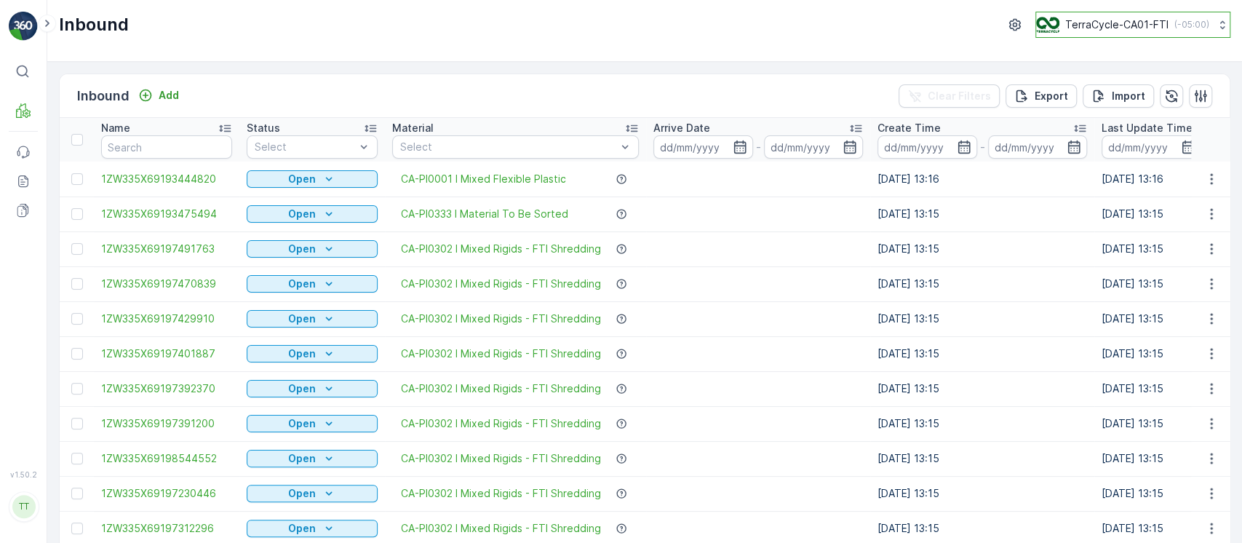
click at [1060, 28] on div "TerraCycle-CA01-FTI ( -05:00 )" at bounding box center [1122, 25] width 173 height 16
type input "8"
click at [1093, 83] on span "TerraCycle-US08-Aurora" at bounding box center [1128, 89] width 165 height 15
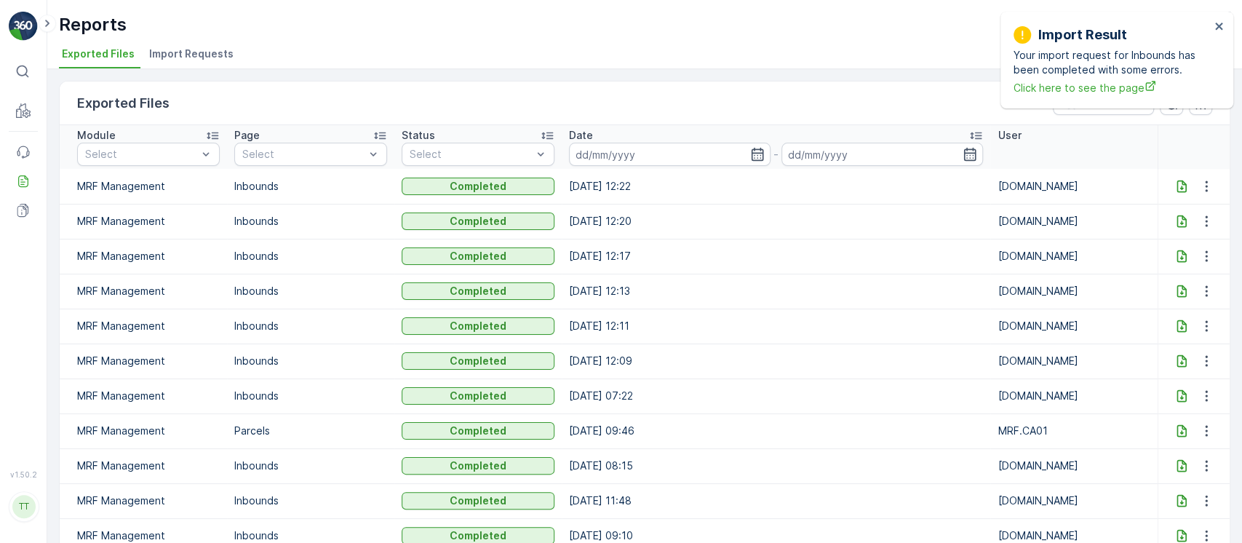
click at [194, 55] on span "Import Requests" at bounding box center [191, 54] width 84 height 15
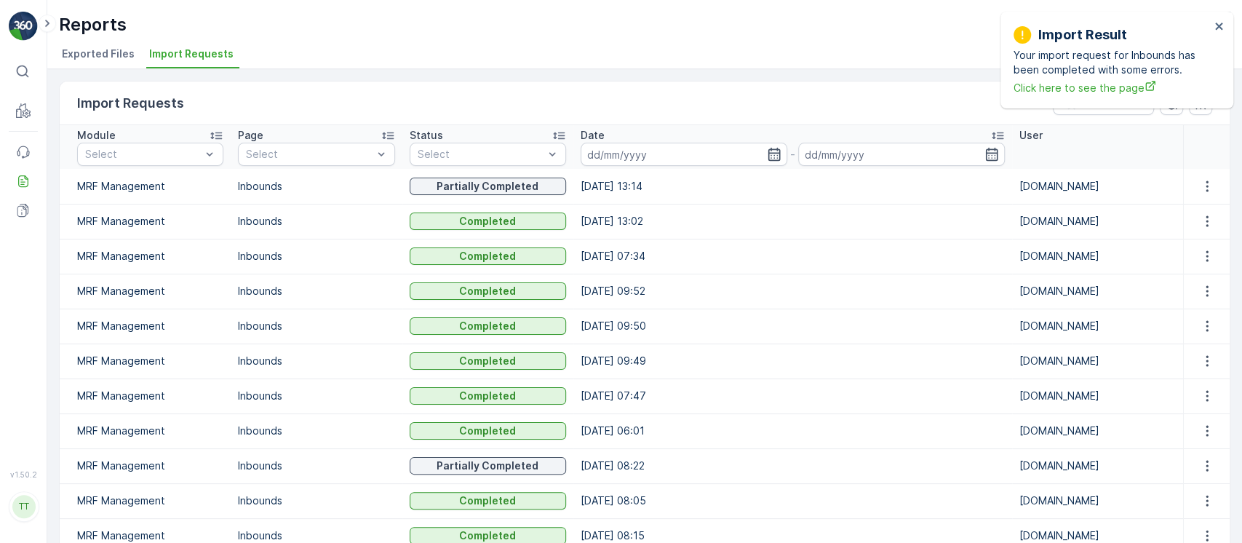
click at [1207, 181] on icon "button" at bounding box center [1208, 185] width 2 height 11
click at [1199, 207] on span "See More Details" at bounding box center [1194, 207] width 84 height 15
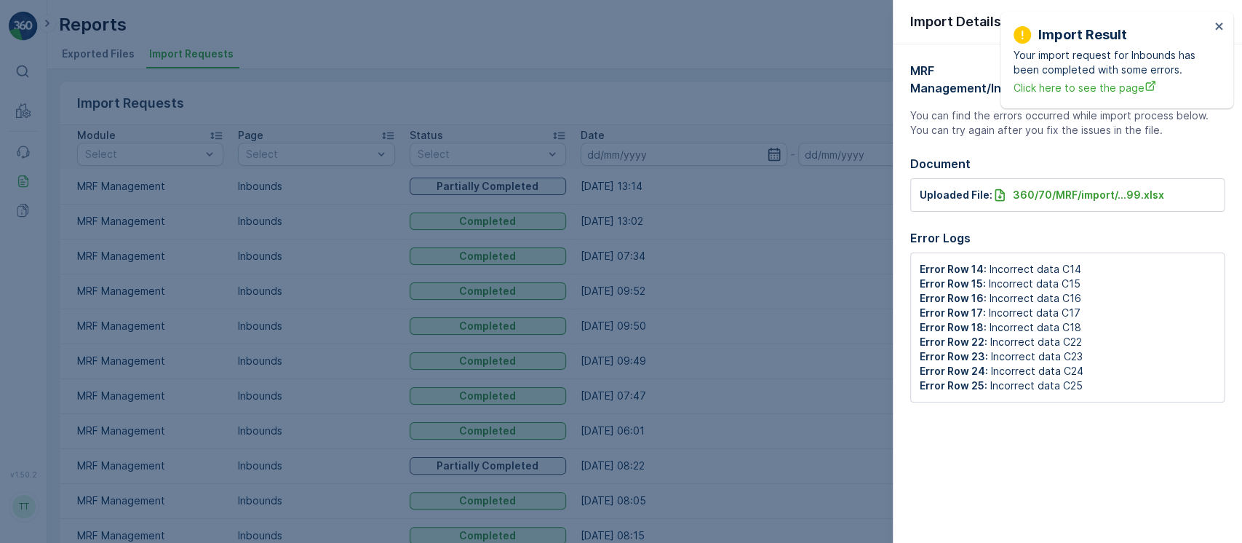
drag, startPoint x: 181, startPoint y: 275, endPoint x: 185, endPoint y: 257, distance: 18.6
click at [185, 271] on div at bounding box center [621, 271] width 1242 height 543
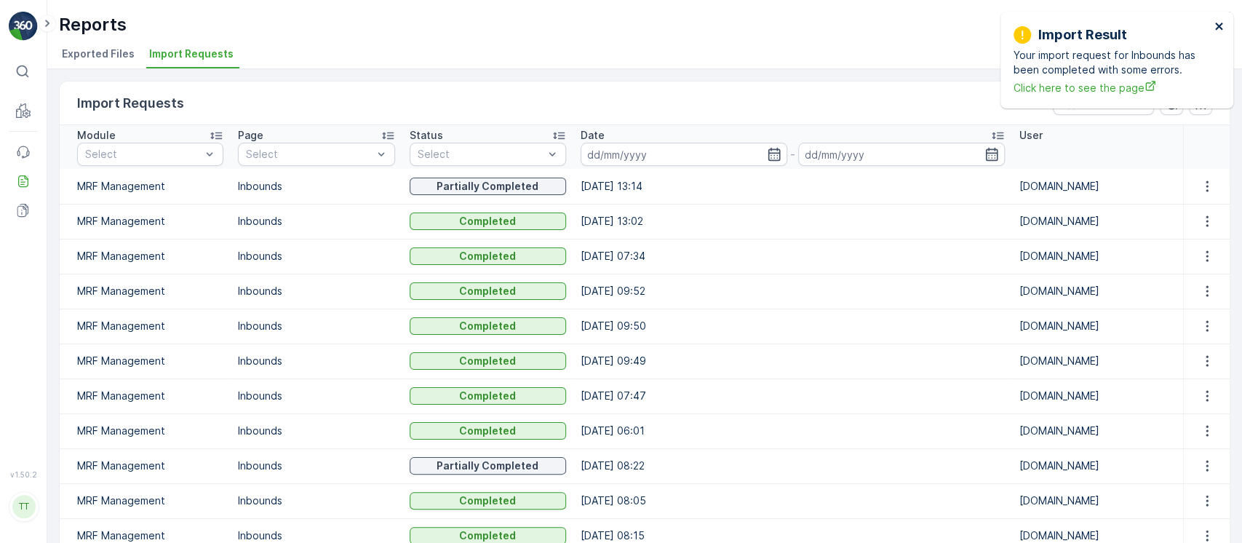
click at [1221, 26] on icon "close" at bounding box center [1220, 26] width 10 height 12
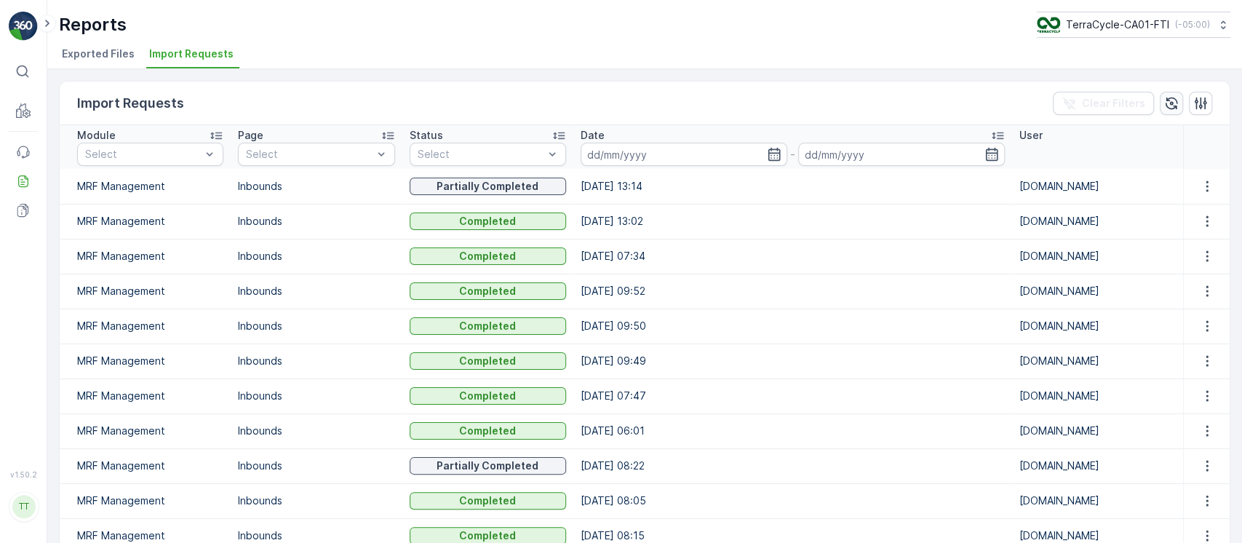
click at [1167, 102] on icon "button" at bounding box center [1172, 103] width 12 height 12
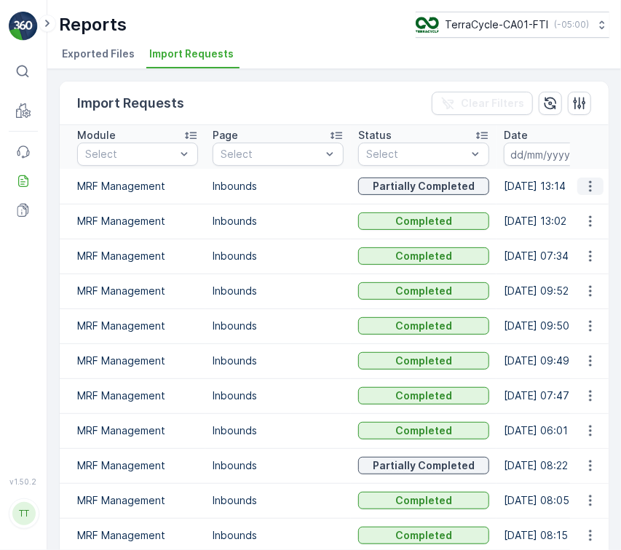
click at [593, 185] on icon "button" at bounding box center [590, 186] width 15 height 15
click at [587, 204] on span "See More Details" at bounding box center [572, 207] width 84 height 15
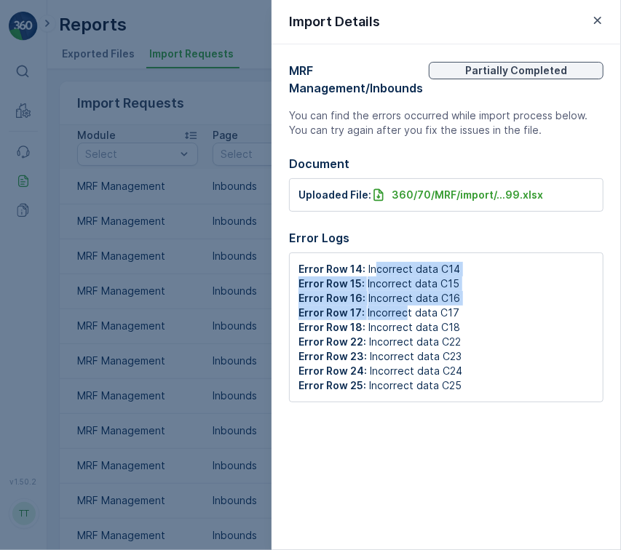
drag, startPoint x: 373, startPoint y: 270, endPoint x: 404, endPoint y: 305, distance: 46.9
click at [404, 305] on div "Error Row 14: Incorrect data C14 Error Row 15: Incorrect data C15 Error Row 16:…" at bounding box center [446, 328] width 314 height 150
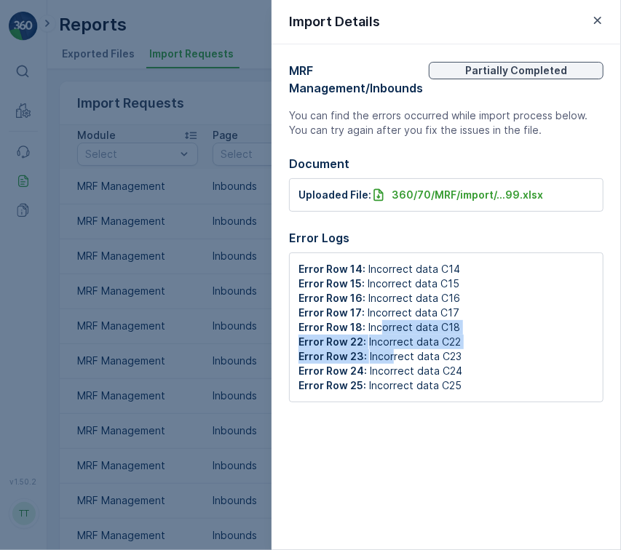
drag, startPoint x: 383, startPoint y: 329, endPoint x: 392, endPoint y: 351, distance: 24.5
click at [392, 351] on div "Error Row 14: Incorrect data C14 Error Row 15: Incorrect data C15 Error Row 16:…" at bounding box center [446, 328] width 314 height 150
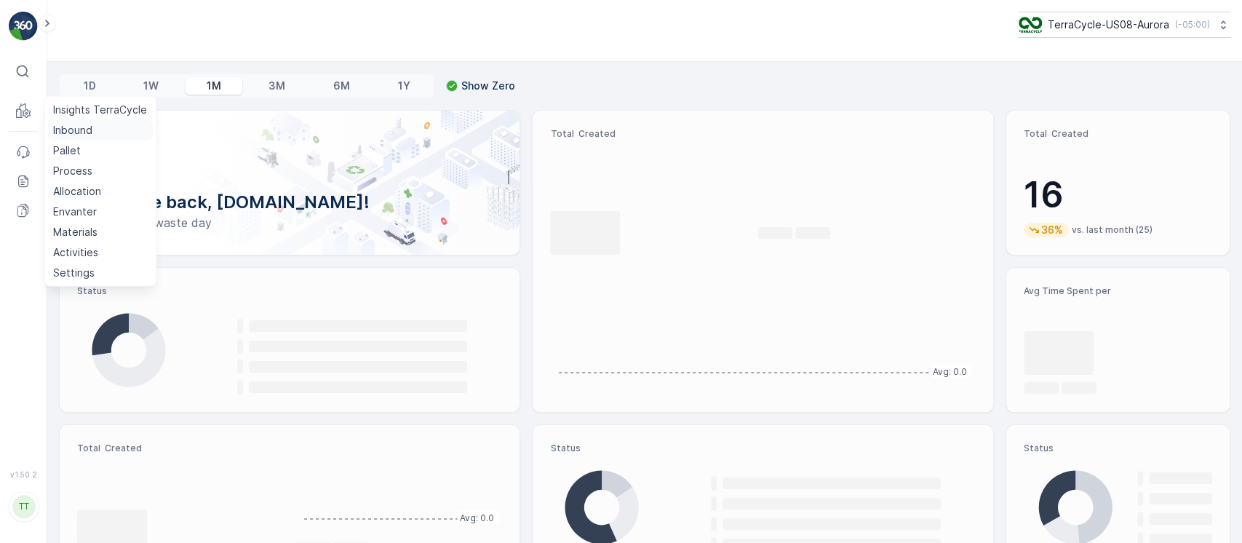
click at [79, 132] on p "Inbound" at bounding box center [72, 130] width 39 height 15
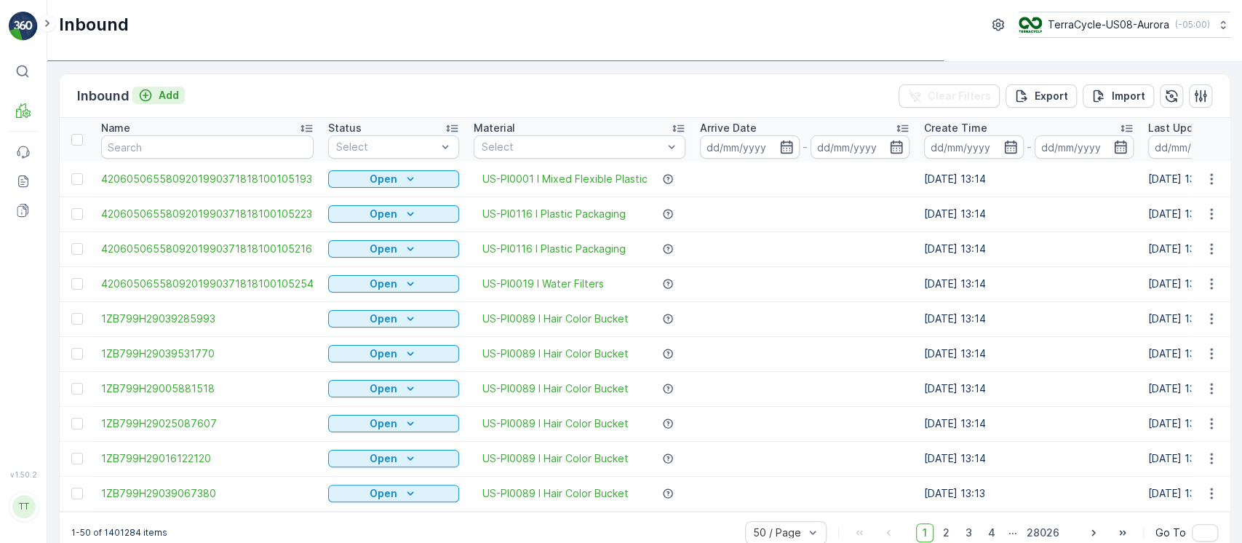
click at [176, 98] on p "Add" at bounding box center [169, 95] width 20 height 15
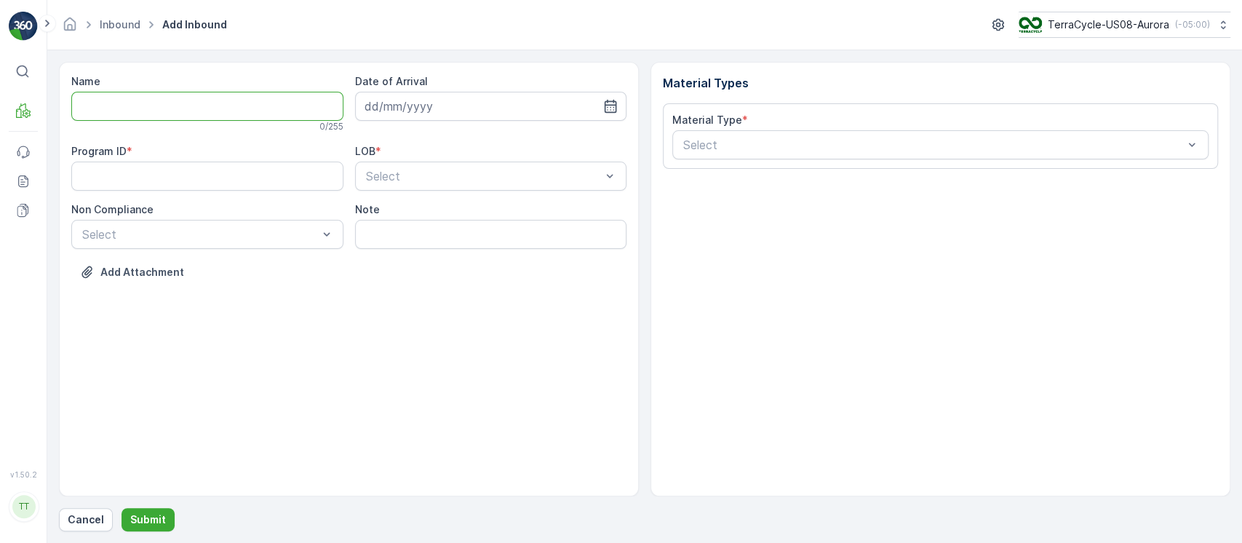
click at [169, 119] on input "Name" at bounding box center [207, 106] width 272 height 29
paste input "1ZB799H29030964122"
type input "1ZB799H29030964122"
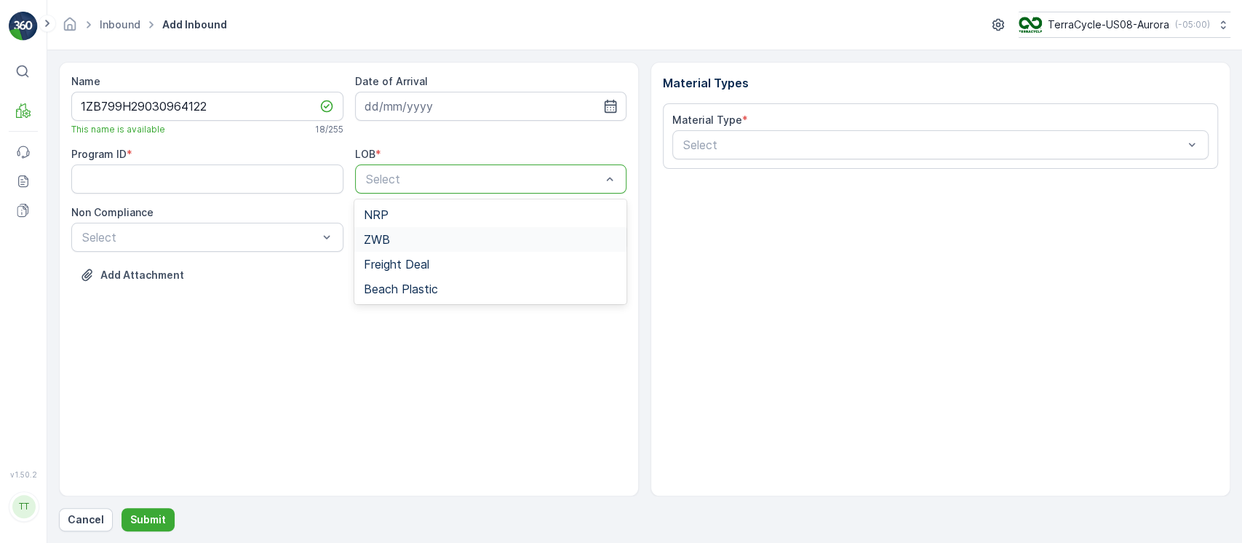
click at [383, 239] on span "ZWB" at bounding box center [376, 239] width 26 height 13
click at [229, 178] on ID "Program ID" at bounding box center [207, 178] width 272 height 29
paste ID "CS33"
type ID "CS33-L"
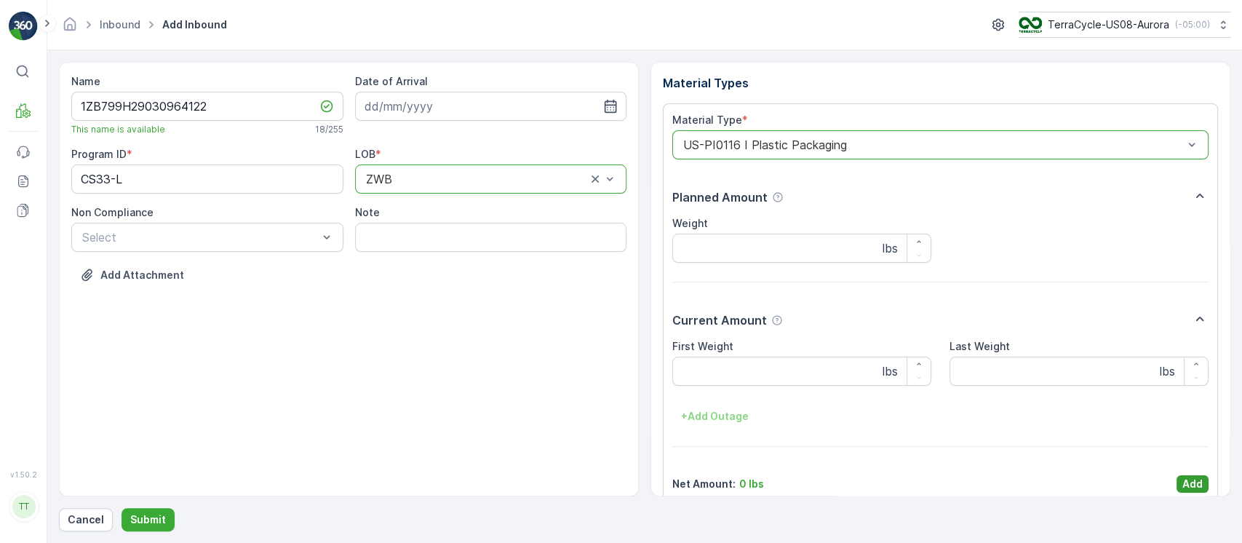
click at [1191, 477] on p "Add" at bounding box center [1192, 484] width 20 height 15
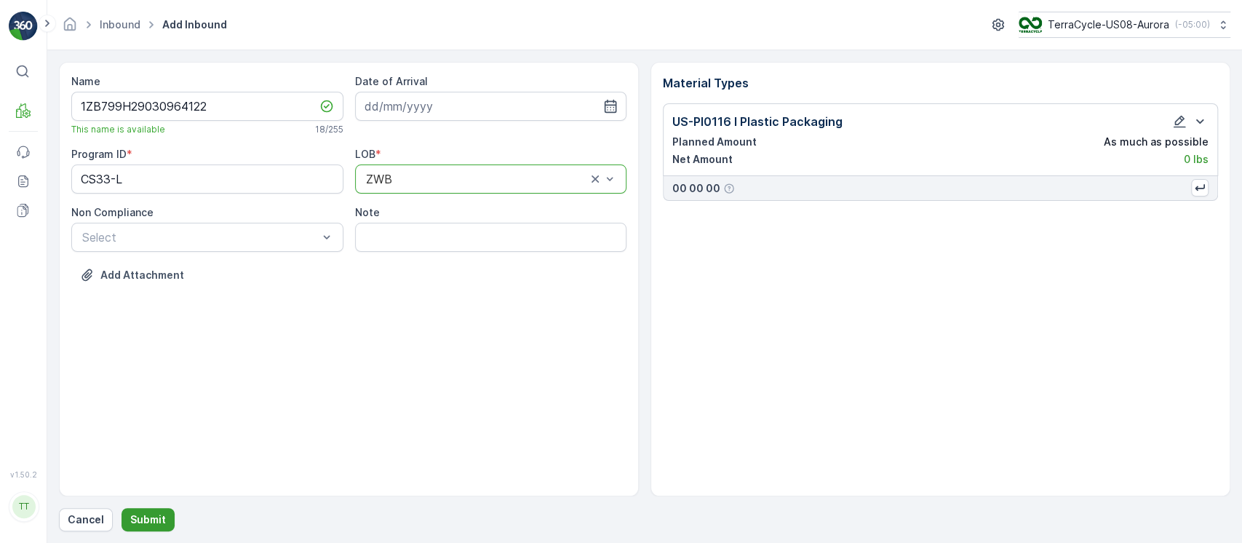
click at [146, 521] on p "Submit" at bounding box center [148, 519] width 36 height 15
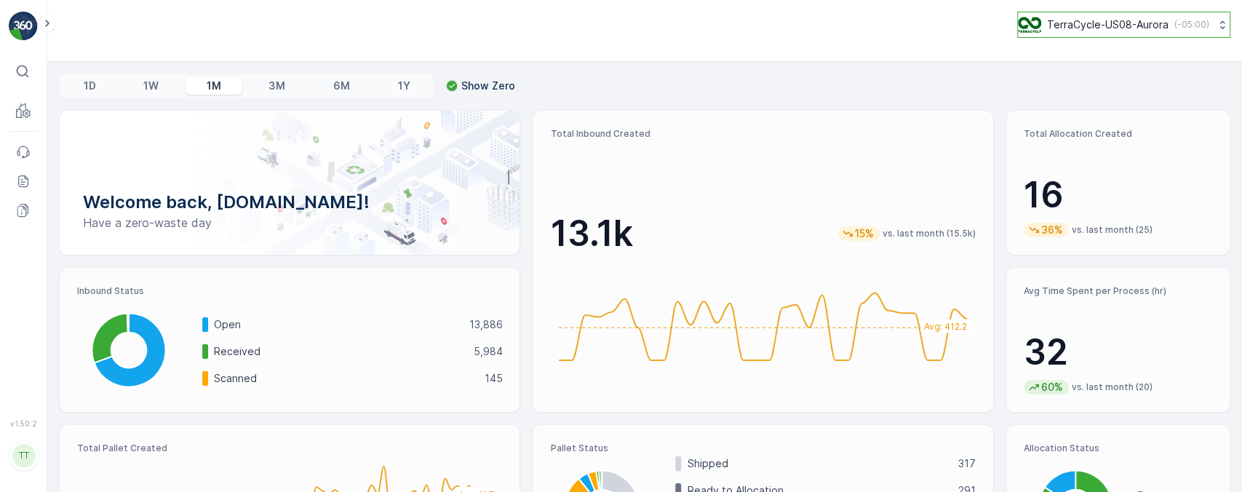
click at [1153, 26] on p "TerraCycle-US08-Aurora" at bounding box center [1108, 24] width 122 height 15
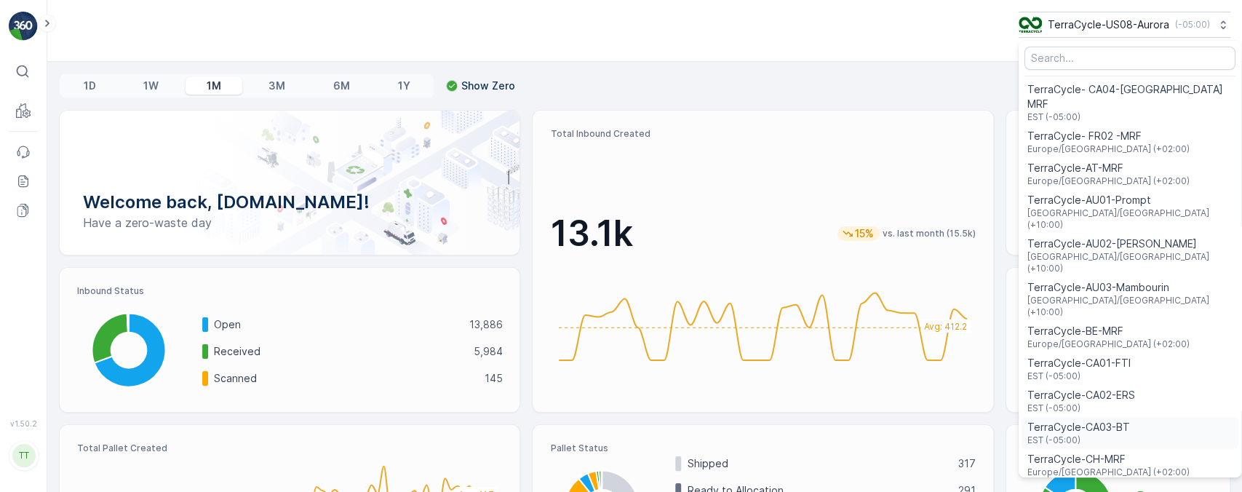
click at [1100, 420] on span "TerraCycle-CA03-BT" at bounding box center [1078, 427] width 103 height 15
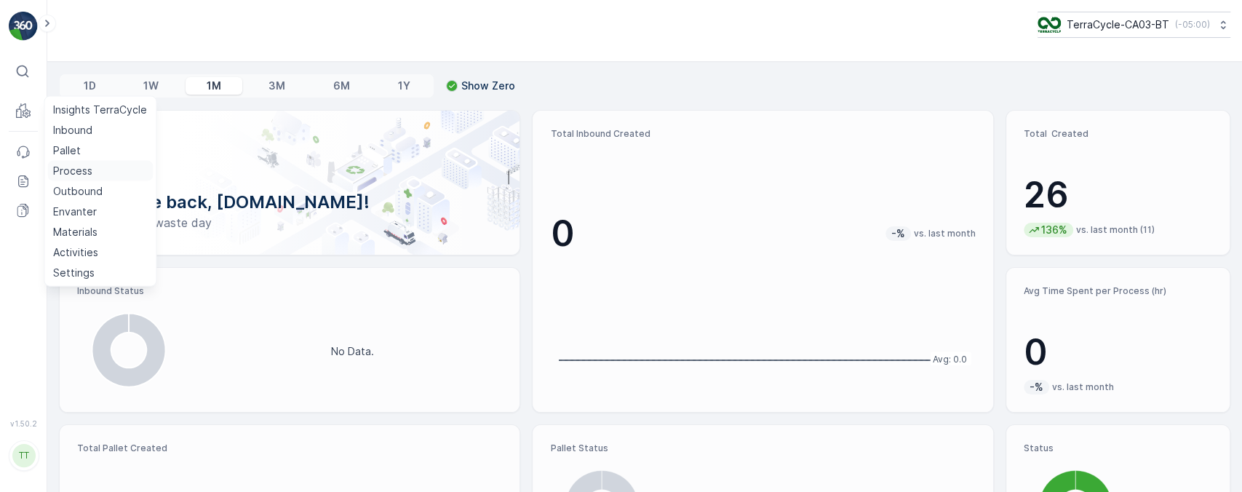
click at [73, 167] on p "Process" at bounding box center [72, 171] width 39 height 15
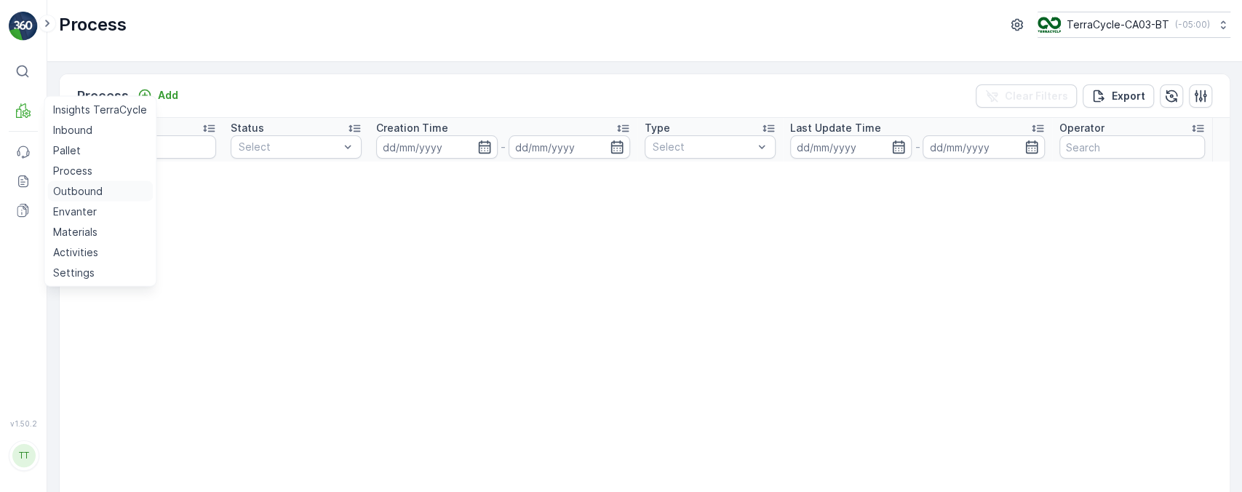
click at [88, 194] on p "Outbound" at bounding box center [77, 191] width 49 height 15
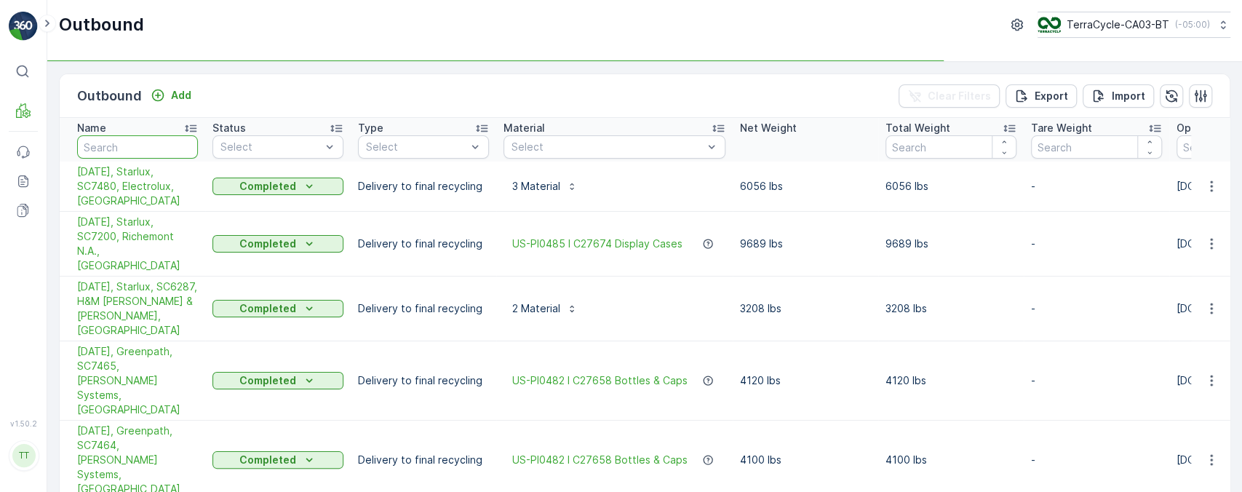
click at [156, 143] on input "text" at bounding box center [137, 146] width 121 height 23
paste input "6312"
type input "6312"
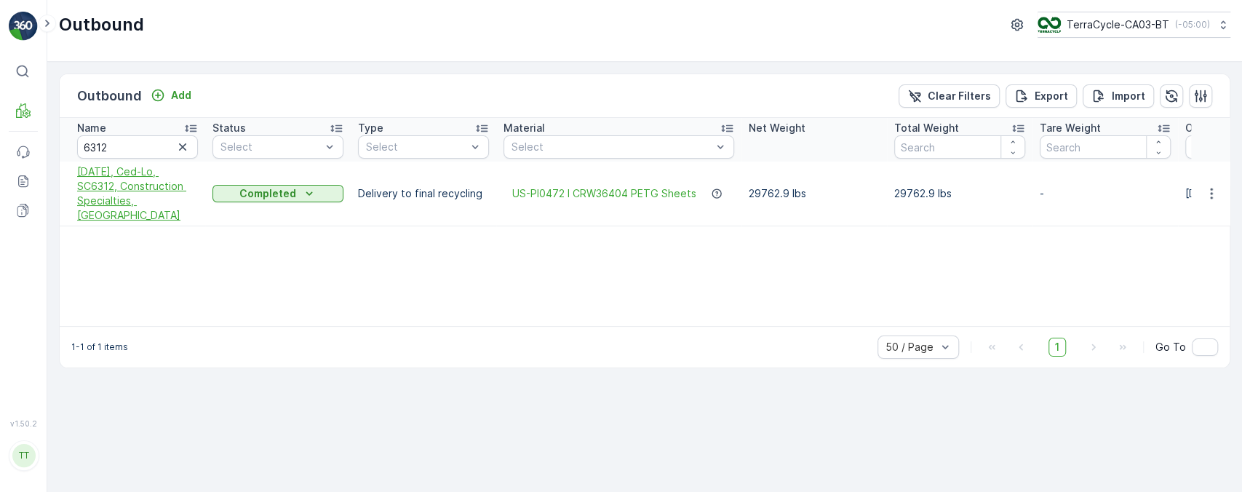
click at [127, 183] on span "[DATE], Ced-Lo, SC6312, Construction Specialties, [GEOGRAPHIC_DATA]" at bounding box center [137, 193] width 121 height 58
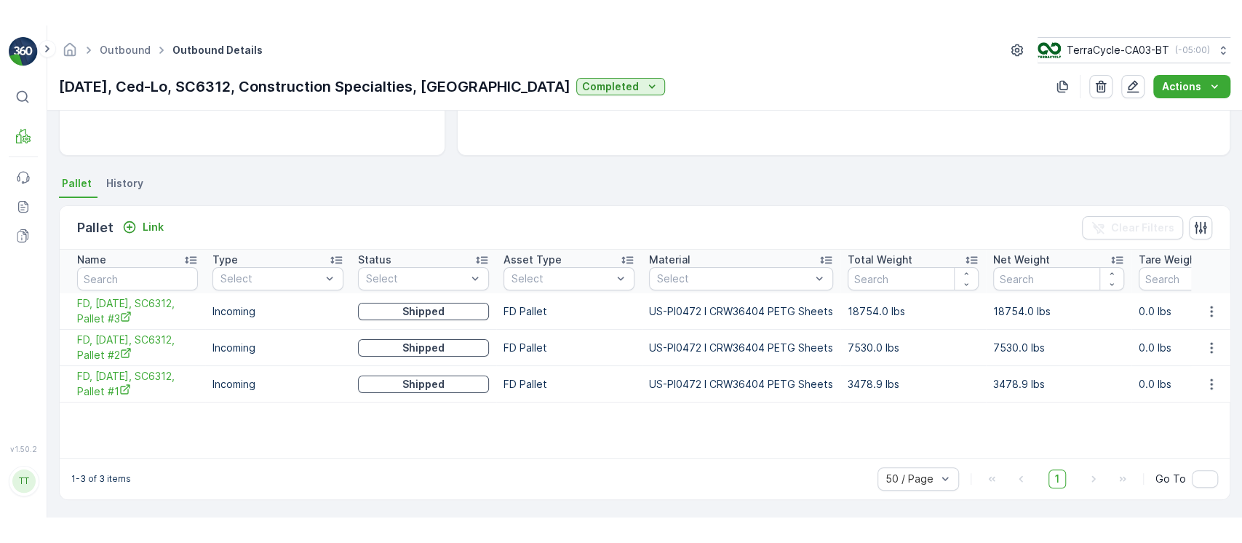
scroll to position [212, 0]
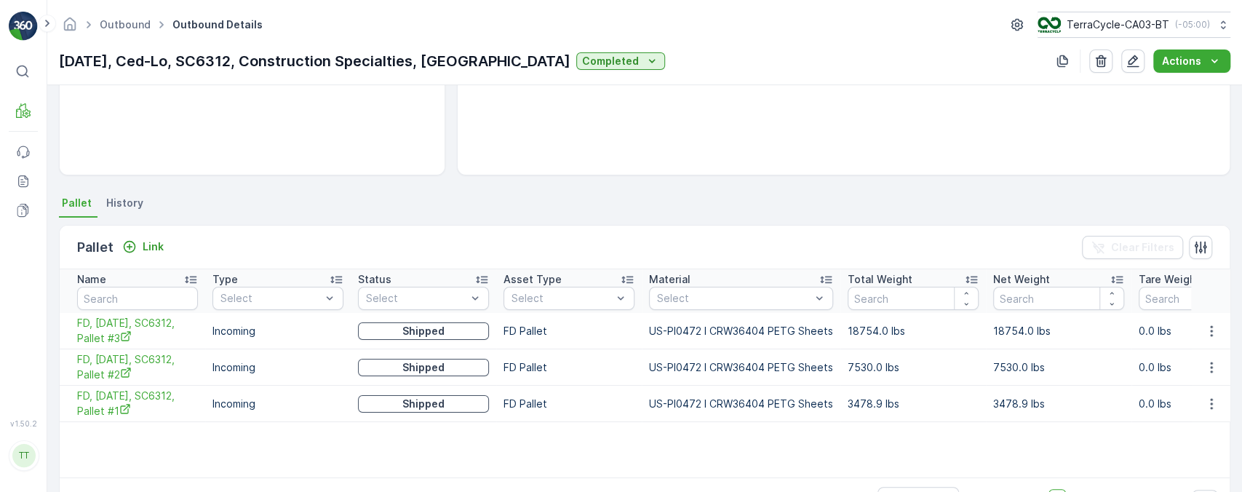
click at [688, 325] on p "US-PI0472 I CRW36404 PETG Sheets" at bounding box center [741, 331] width 184 height 15
copy p "PI0472"
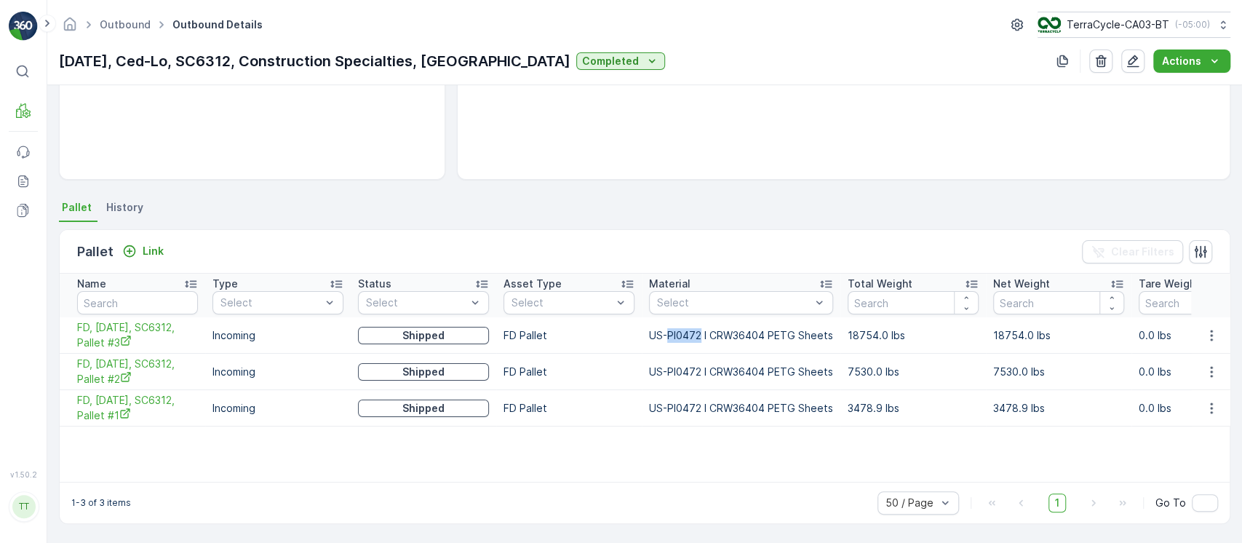
scroll to position [207, 0]
click at [1134, 33] on button "TerraCycle-CA03-BT ( -05:00 )" at bounding box center [1133, 25] width 194 height 26
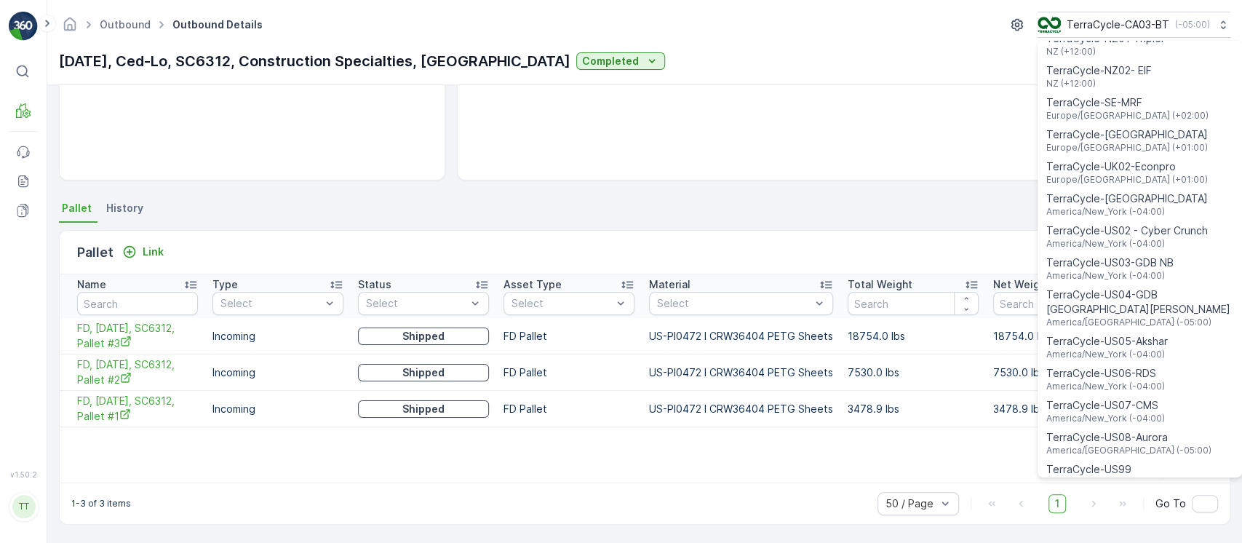
scroll to position [849, 0]
click at [1129, 429] on span "TerraCycle-US08-Aurora" at bounding box center [1128, 436] width 165 height 15
